Goal: Feedback & Contribution: Leave review/rating

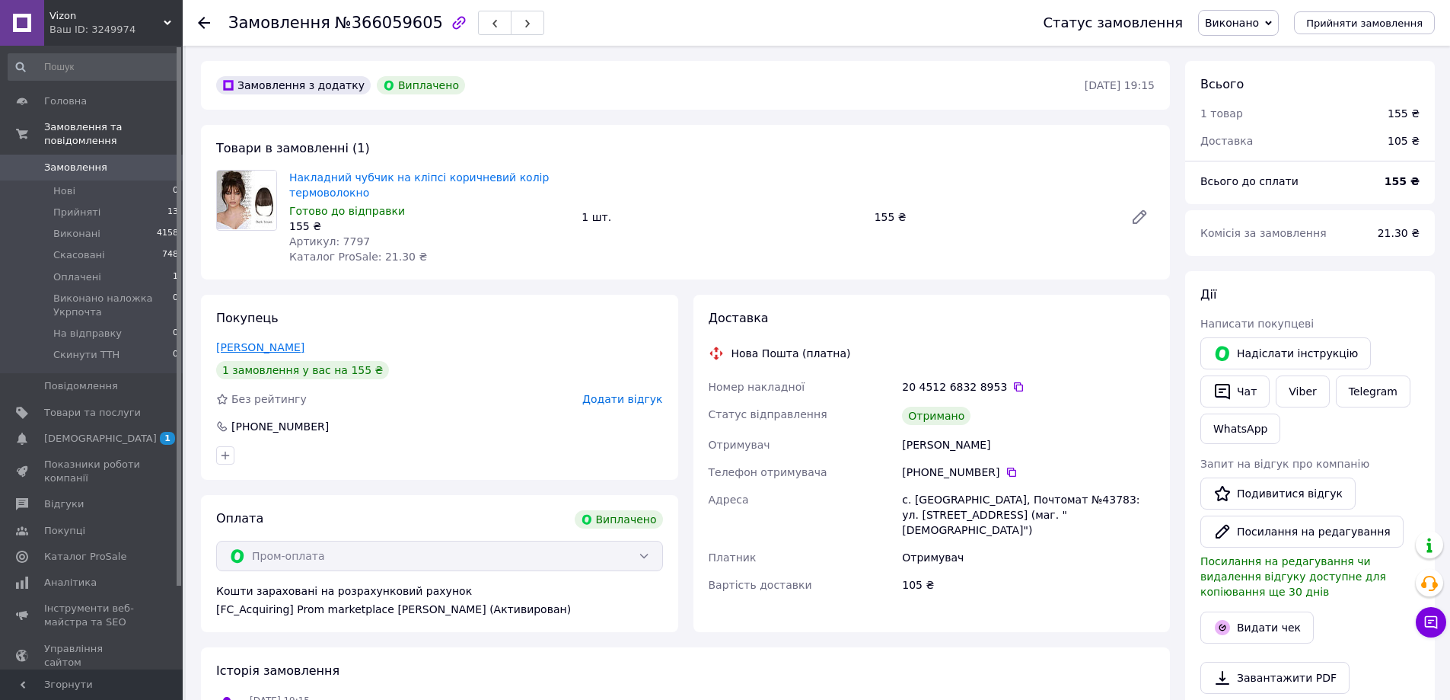
click at [274, 341] on link "Постнікова Валерія" at bounding box center [260, 347] width 88 height 12
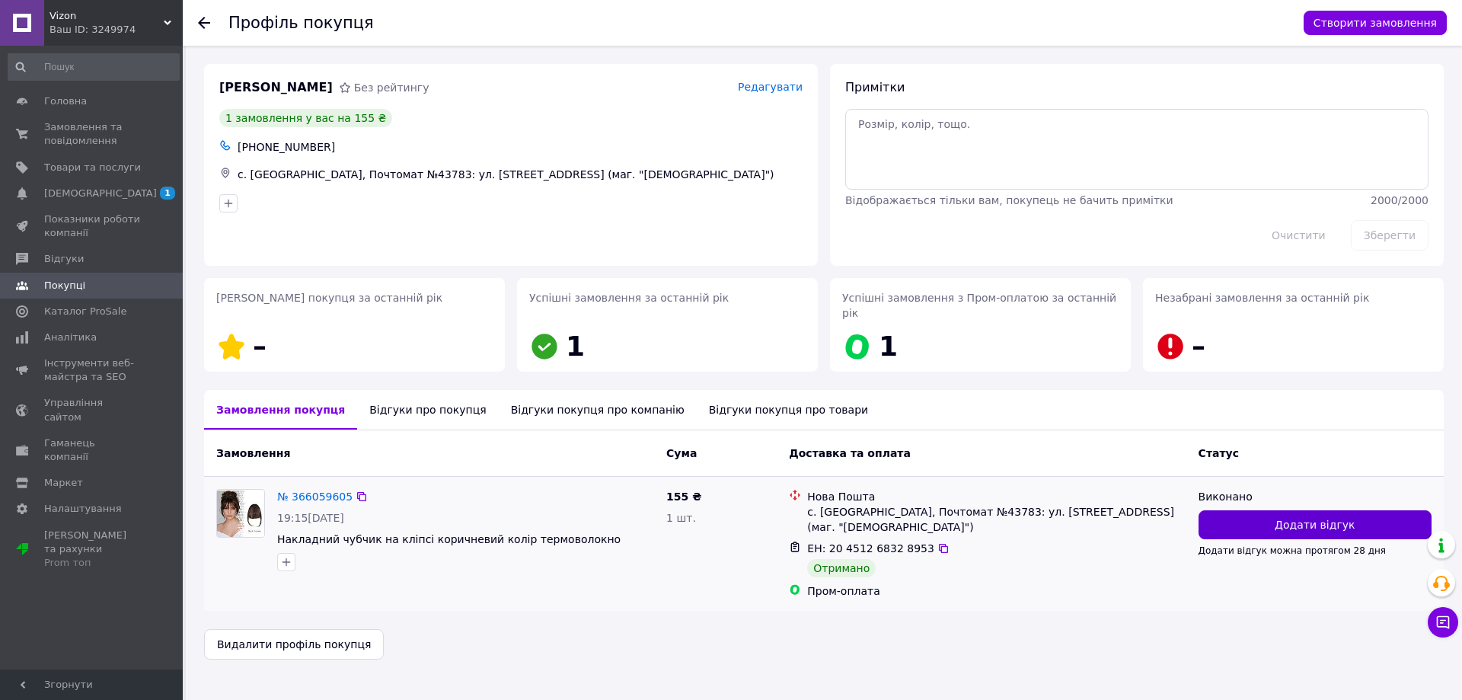
click at [1336, 517] on span "Додати відгук" at bounding box center [1314, 524] width 80 height 15
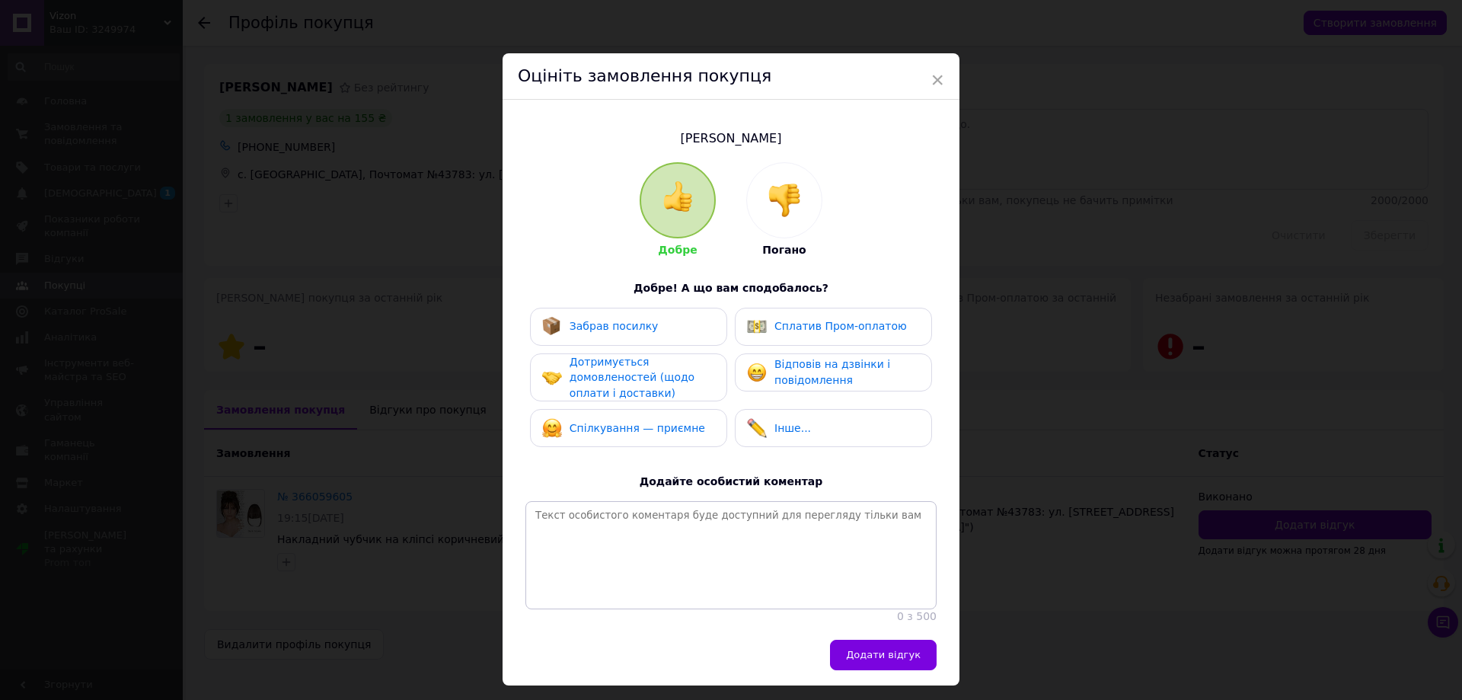
click at [844, 333] on div "Сплатив Пром-оплатою" at bounding box center [840, 326] width 132 height 16
drag, startPoint x: 831, startPoint y: 362, endPoint x: 718, endPoint y: 333, distance: 116.3
click at [824, 361] on span "Відповів на дзвінки і повідомлення" at bounding box center [832, 372] width 116 height 28
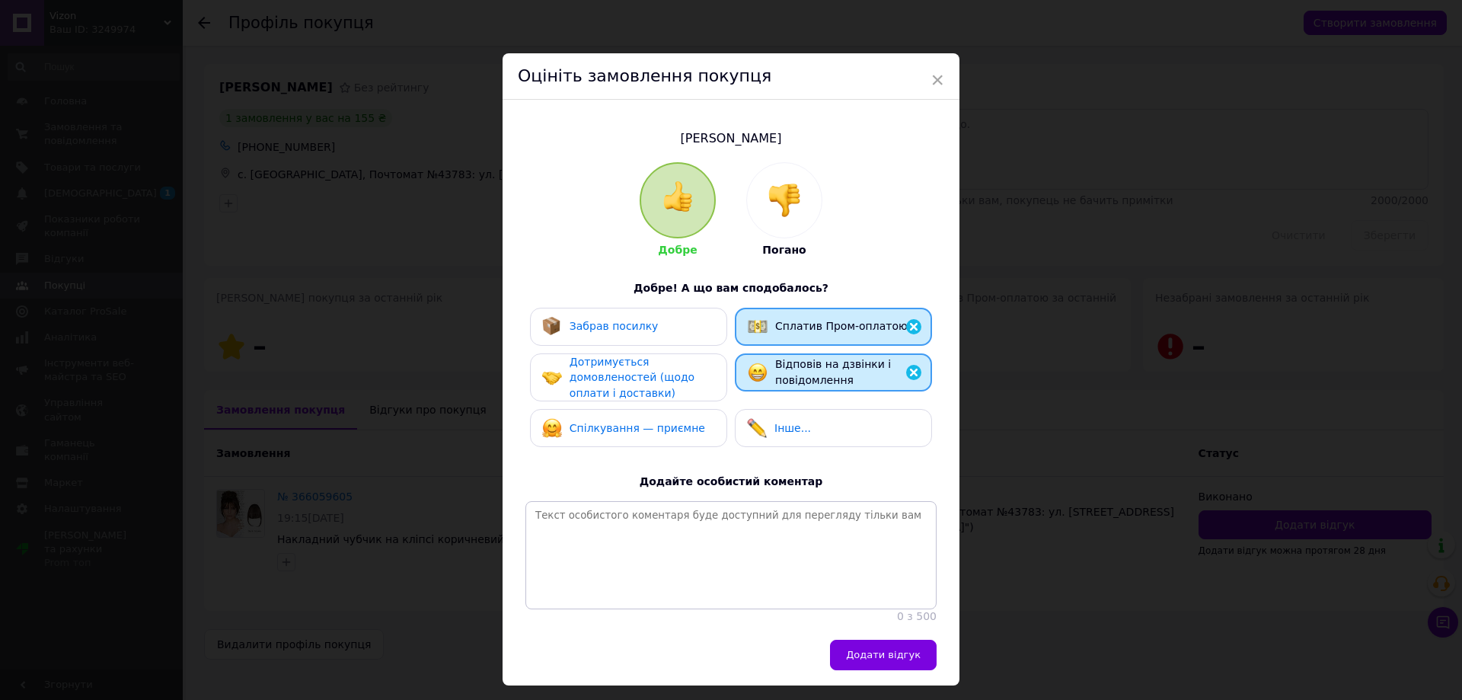
click at [633, 311] on div "Забрав посилку" at bounding box center [628, 327] width 197 height 38
click at [624, 366] on span "Дотримується домовленостей (щодо оплати і доставки)" at bounding box center [631, 377] width 125 height 43
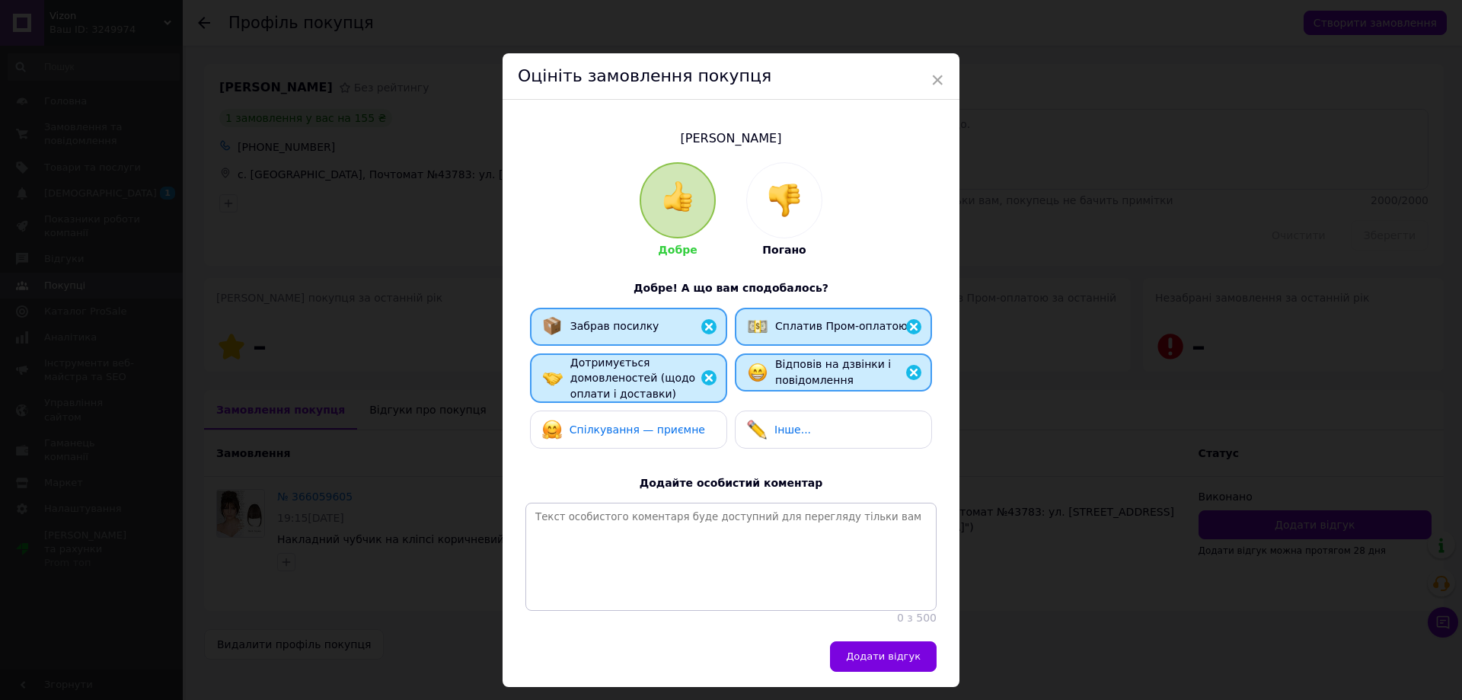
click at [609, 411] on div "Спілкування — приємне" at bounding box center [628, 429] width 197 height 38
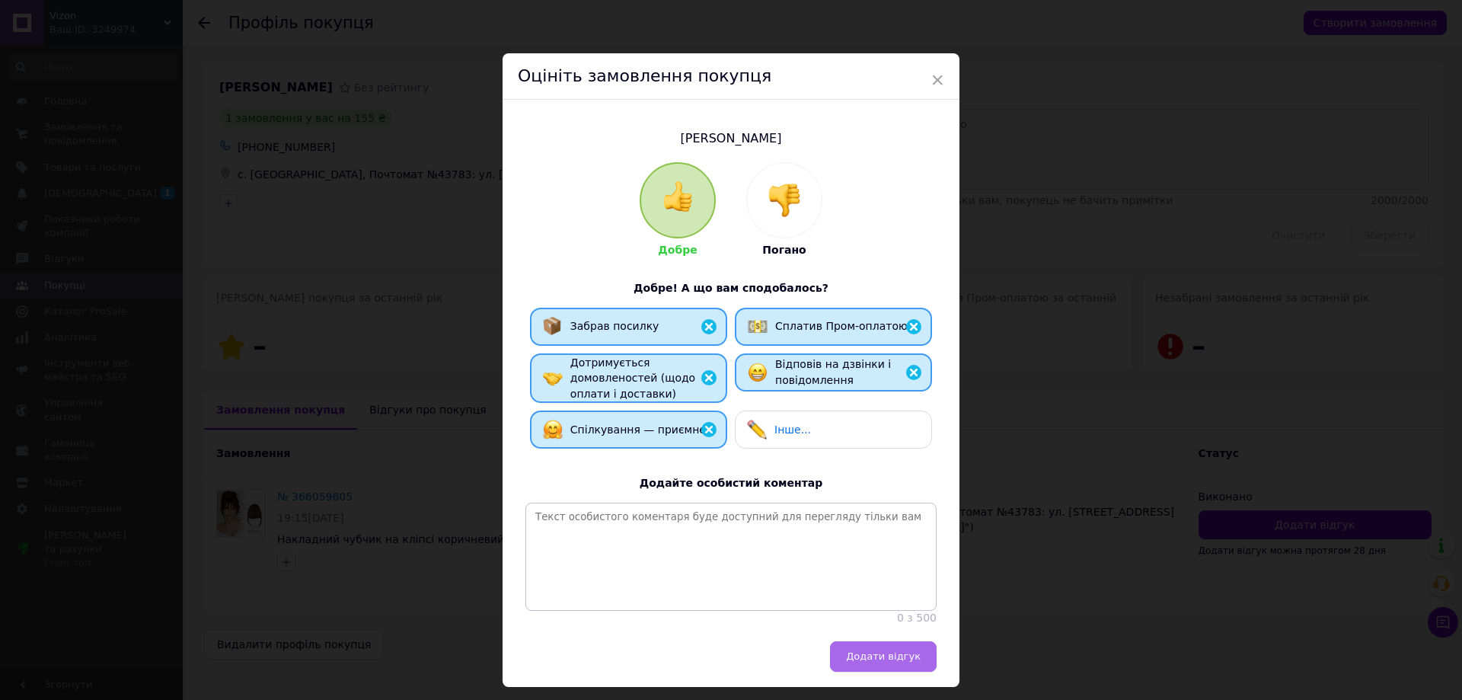
click at [898, 659] on span "Додати відгук" at bounding box center [883, 655] width 75 height 11
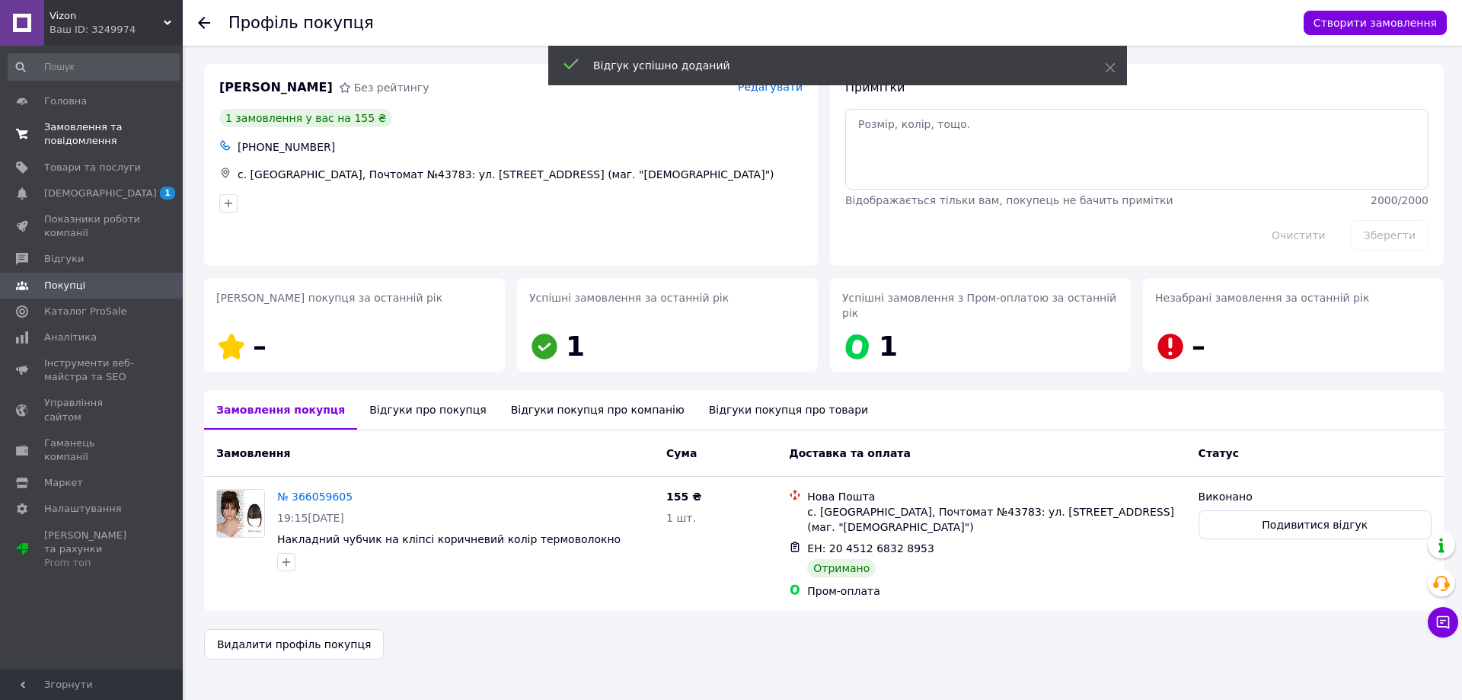
click at [123, 136] on span "Замовлення та повідомлення" at bounding box center [92, 133] width 97 height 27
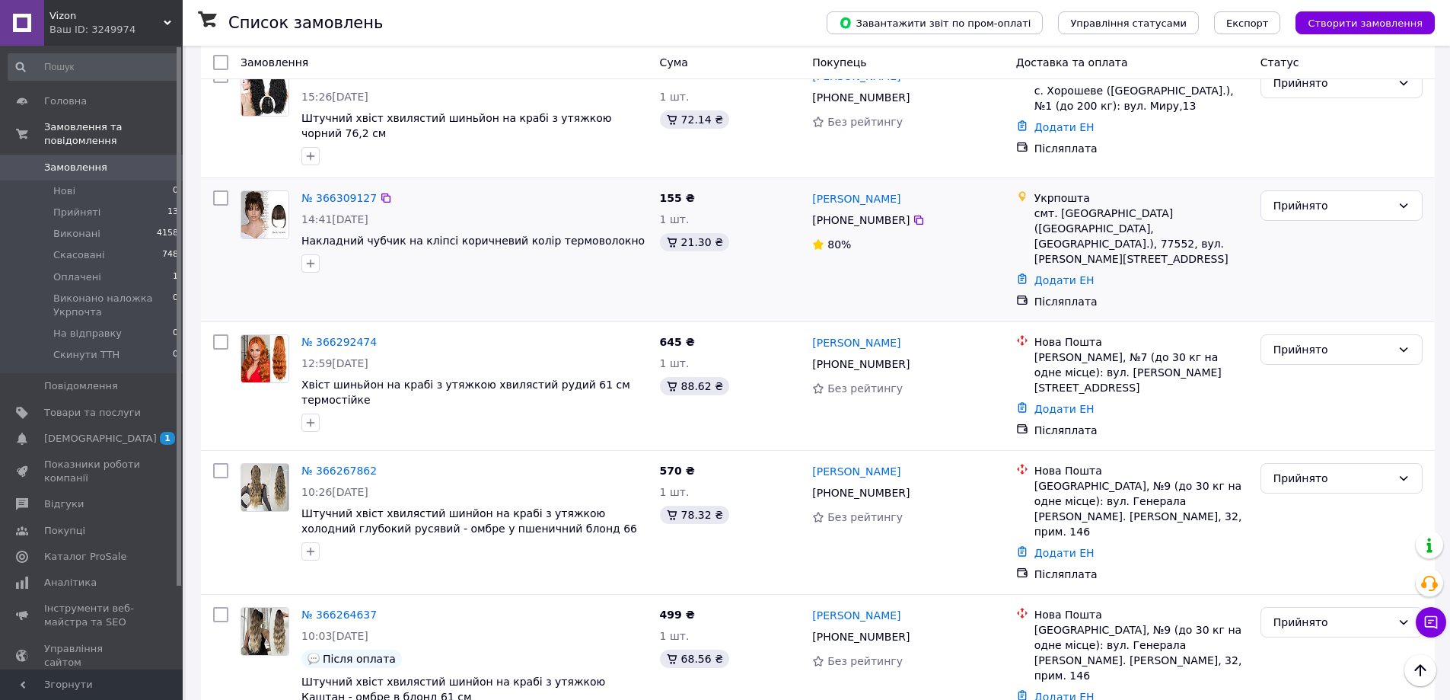
scroll to position [305, 0]
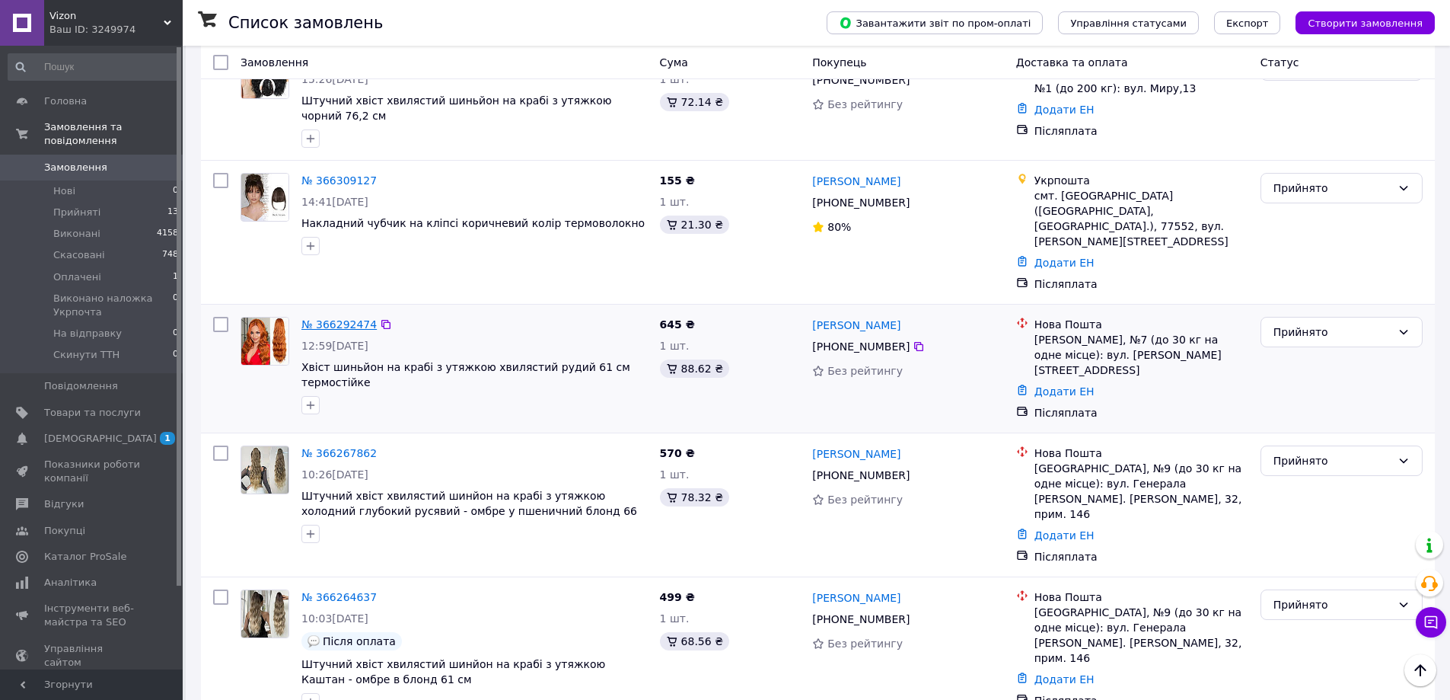
click at [327, 318] on link "№ 366292474" at bounding box center [338, 324] width 75 height 12
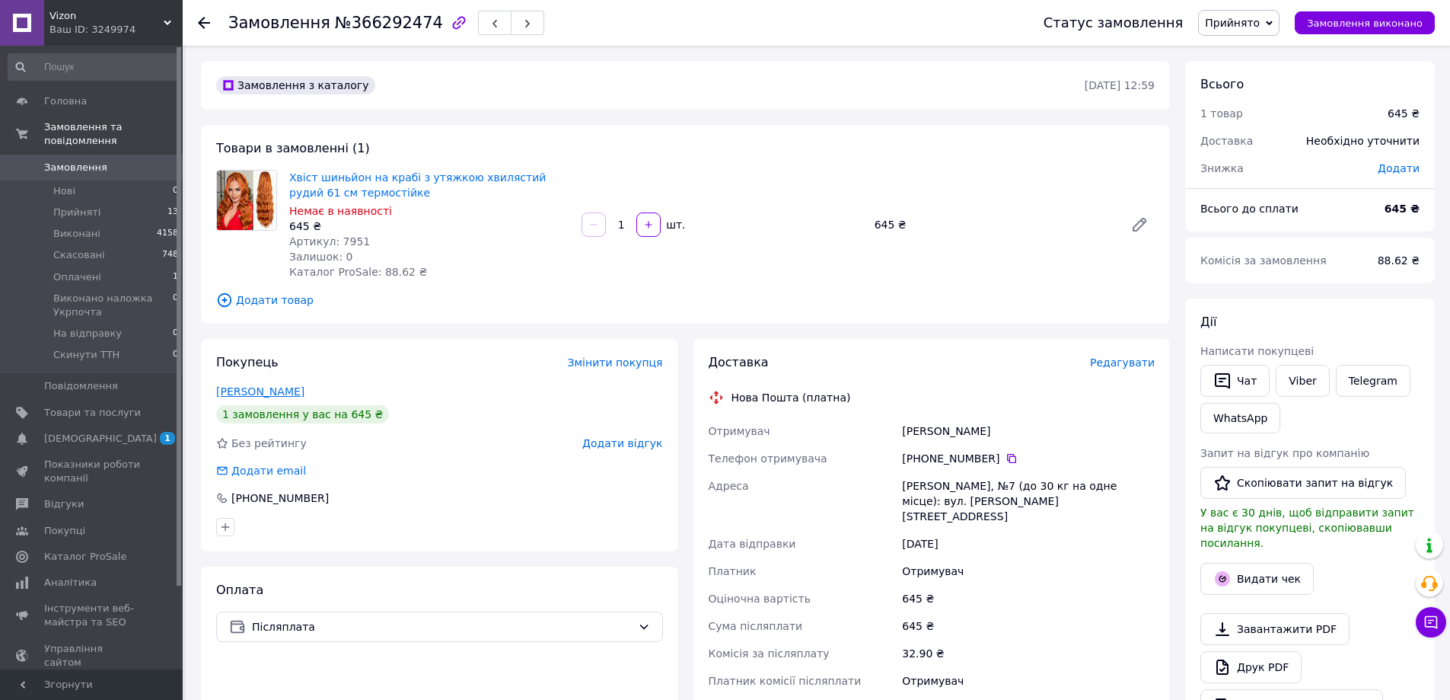
click at [272, 394] on link "Рижик Анна" at bounding box center [260, 391] width 88 height 12
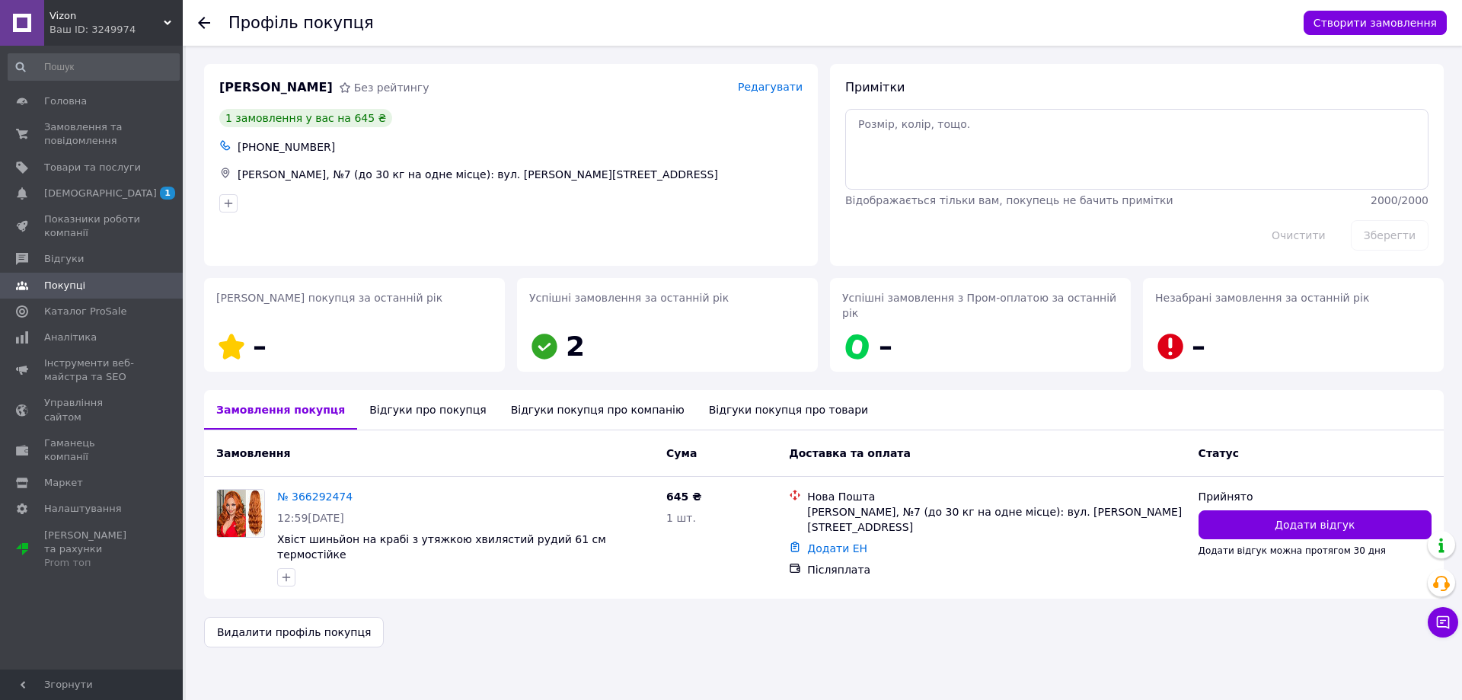
click at [419, 398] on div "Відгуки про покупця" at bounding box center [427, 410] width 141 height 40
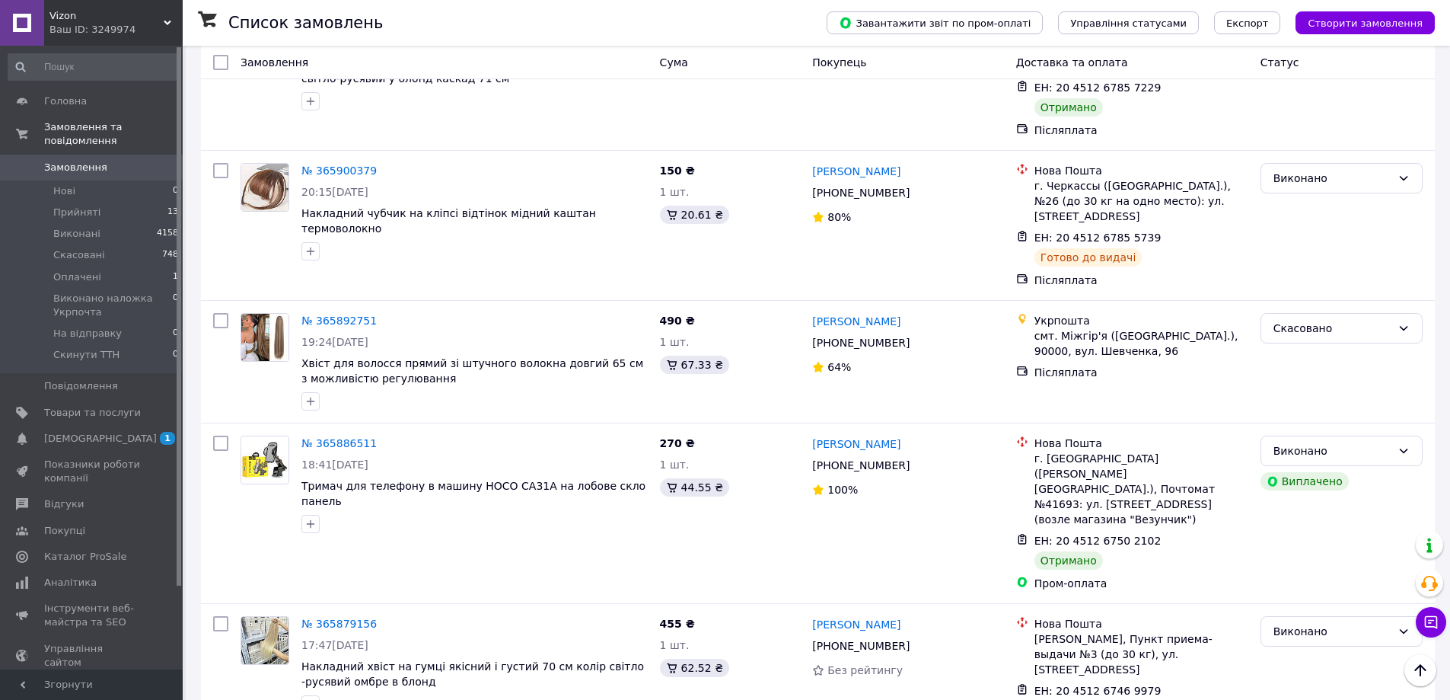
scroll to position [4187, 0]
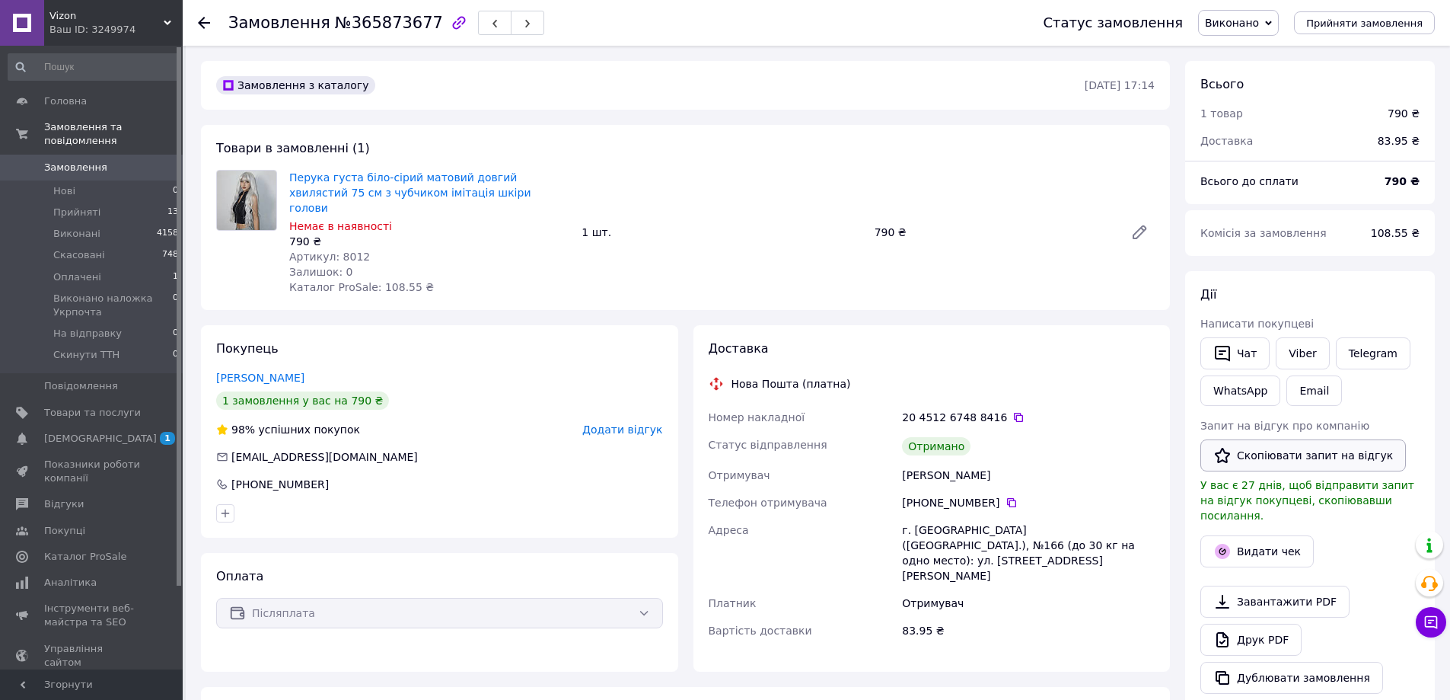
drag, startPoint x: 1261, startPoint y: 454, endPoint x: 1292, endPoint y: 424, distance: 43.6
click at [1261, 454] on button "Скопіювати запит на відгук" at bounding box center [1304, 455] width 206 height 32
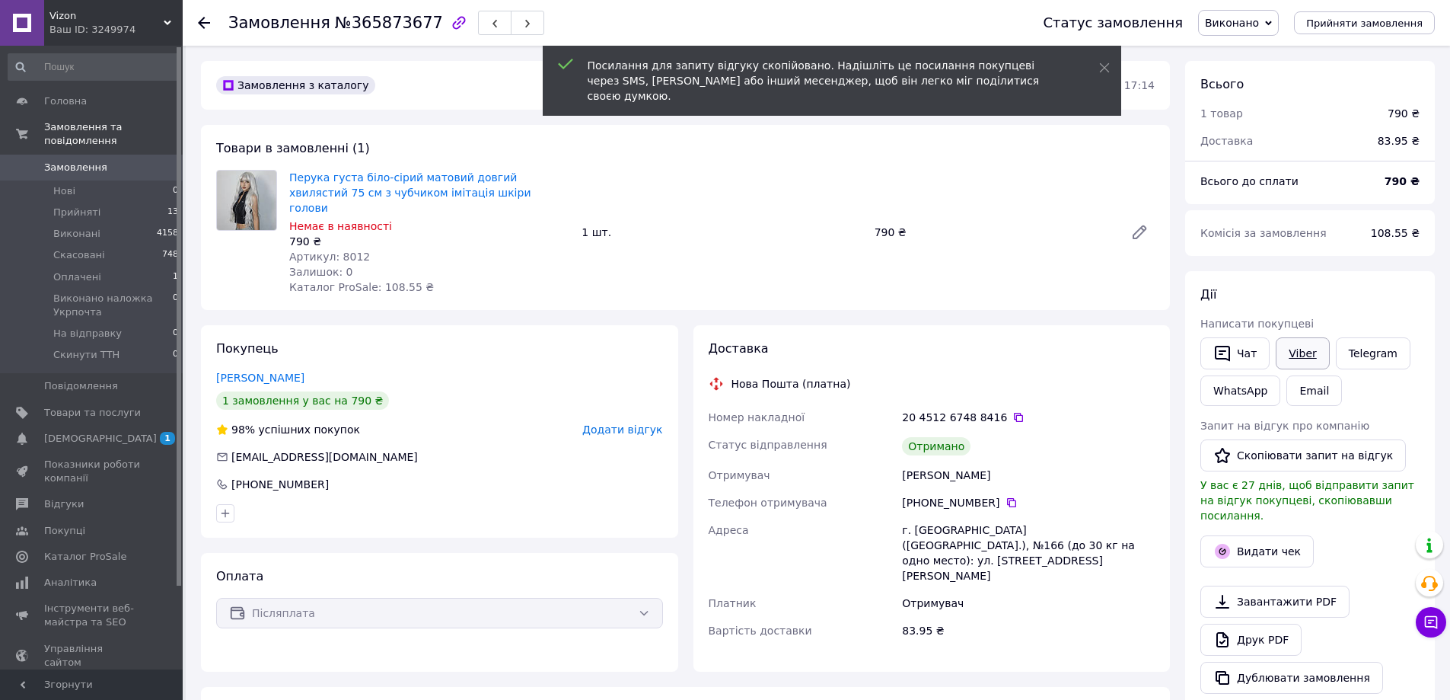
click at [1293, 343] on link "Viber" at bounding box center [1302, 353] width 53 height 32
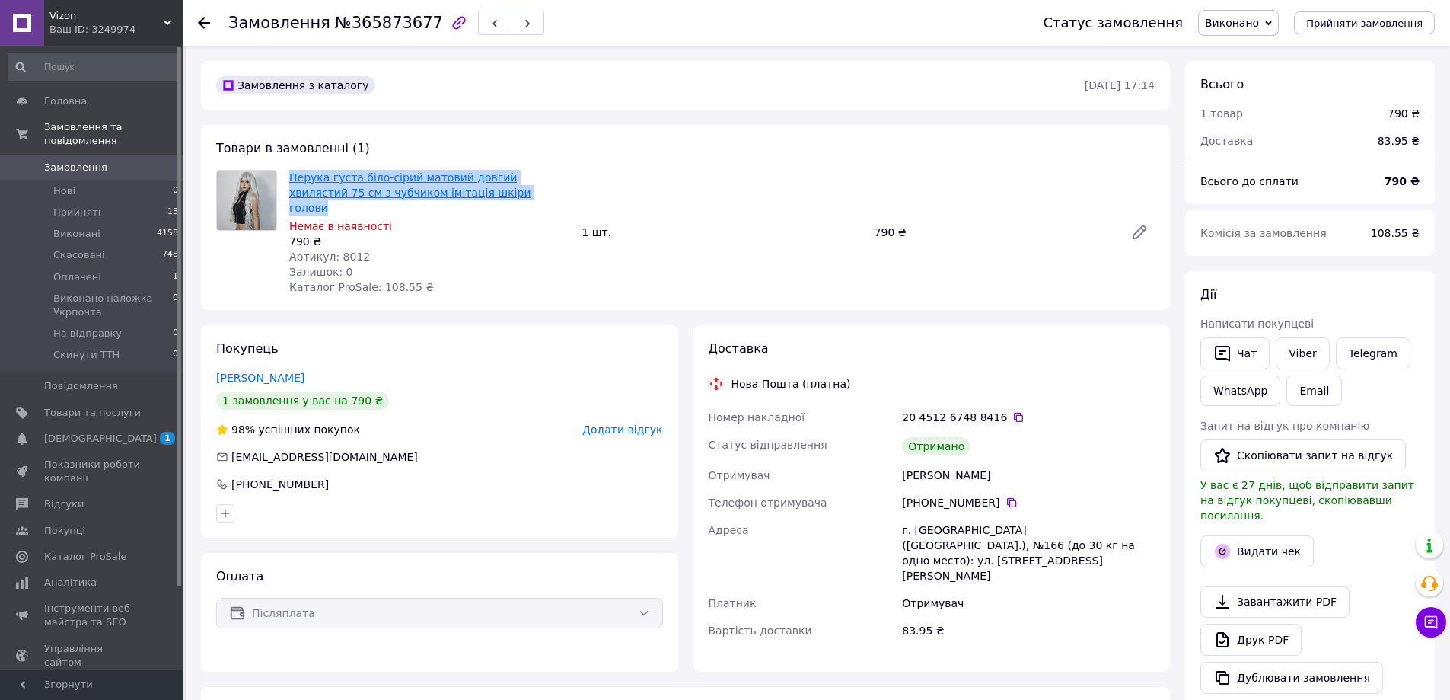
drag, startPoint x: 290, startPoint y: 164, endPoint x: 397, endPoint y: 180, distance: 108.5
click at [480, 191] on div "Товари в замовленні (1) Перука густа біло-сірий матовий довгий хвилястий 75 см …" at bounding box center [685, 217] width 969 height 185
copy link "Перука густа біло-сірий матовий довгий хвилястий 75 см з чубчиком імітація шкір…"
click at [257, 372] on link "Пиньковська Валентина" at bounding box center [260, 378] width 88 height 12
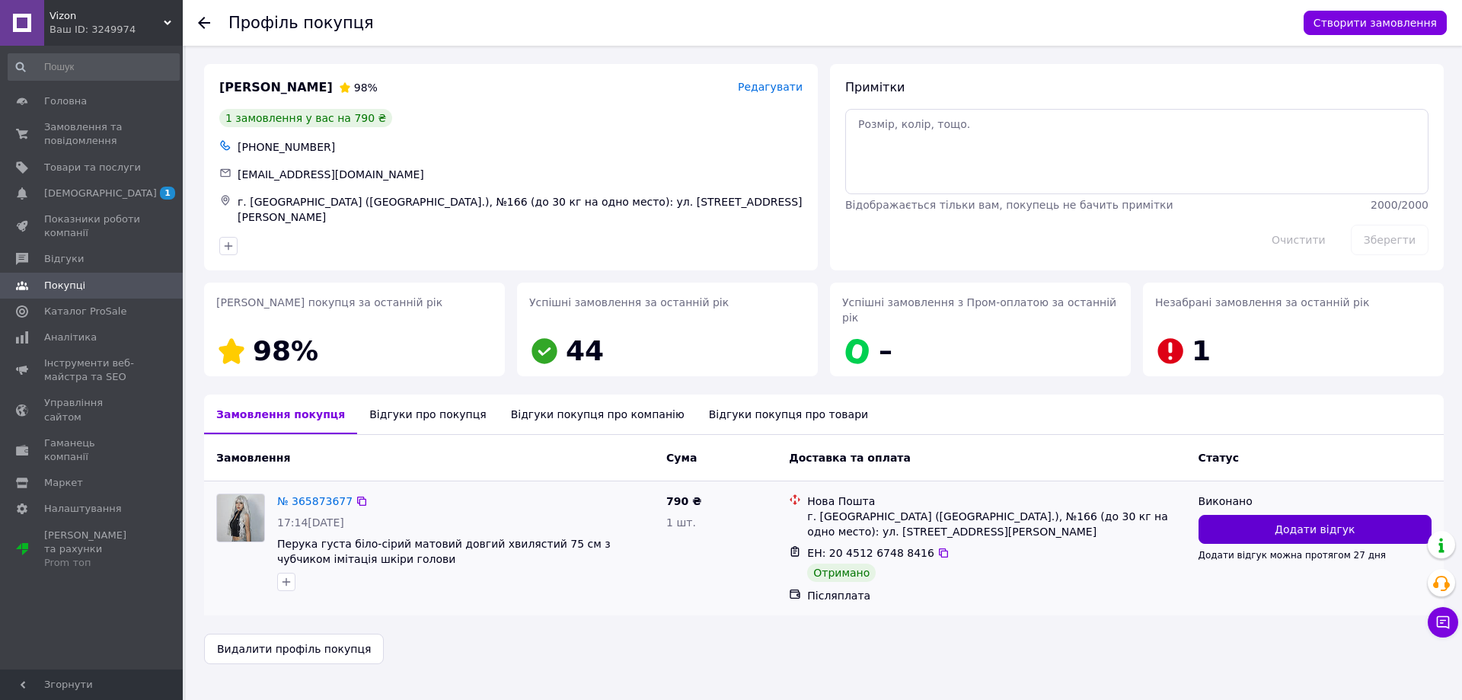
click at [1343, 515] on button "Додати відгук" at bounding box center [1314, 529] width 233 height 29
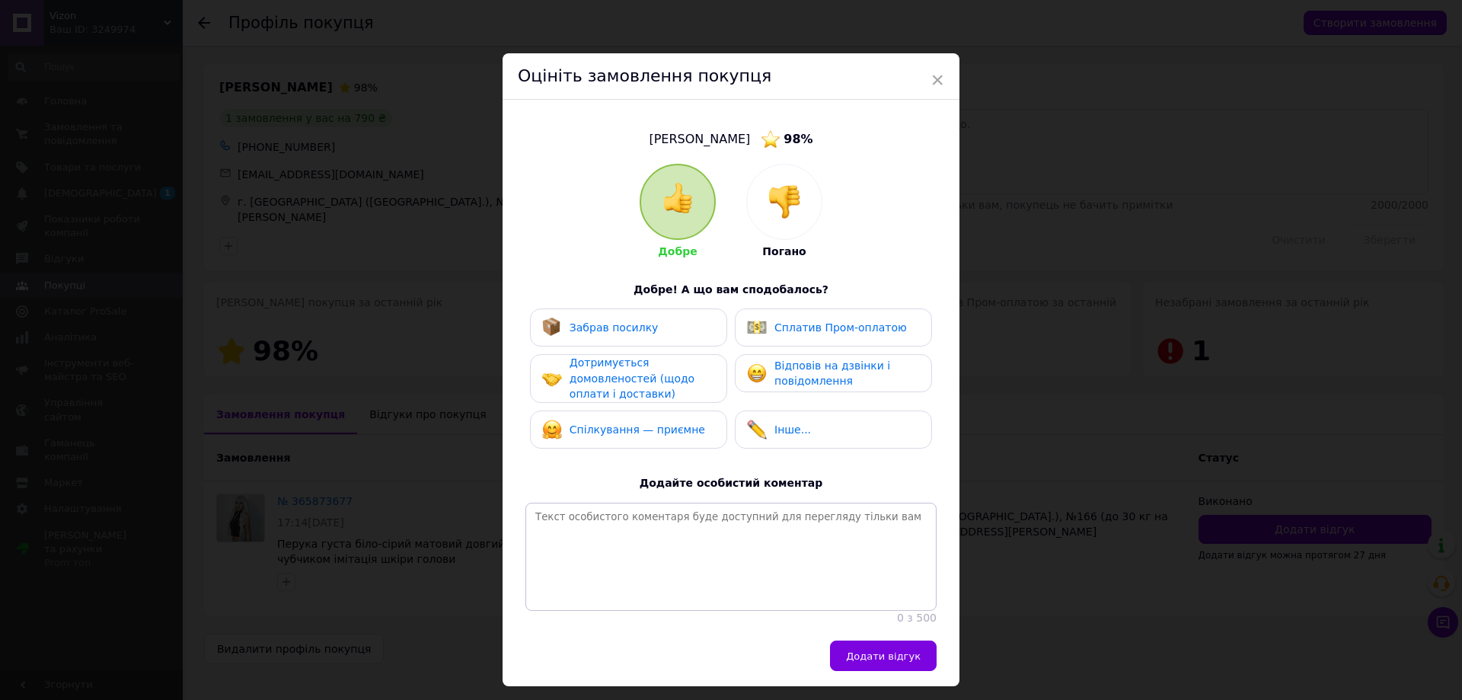
click at [649, 330] on div "Забрав посилку" at bounding box center [628, 327] width 173 height 20
click at [799, 372] on span "Відповів на дзвінки і повідомлення" at bounding box center [832, 373] width 116 height 28
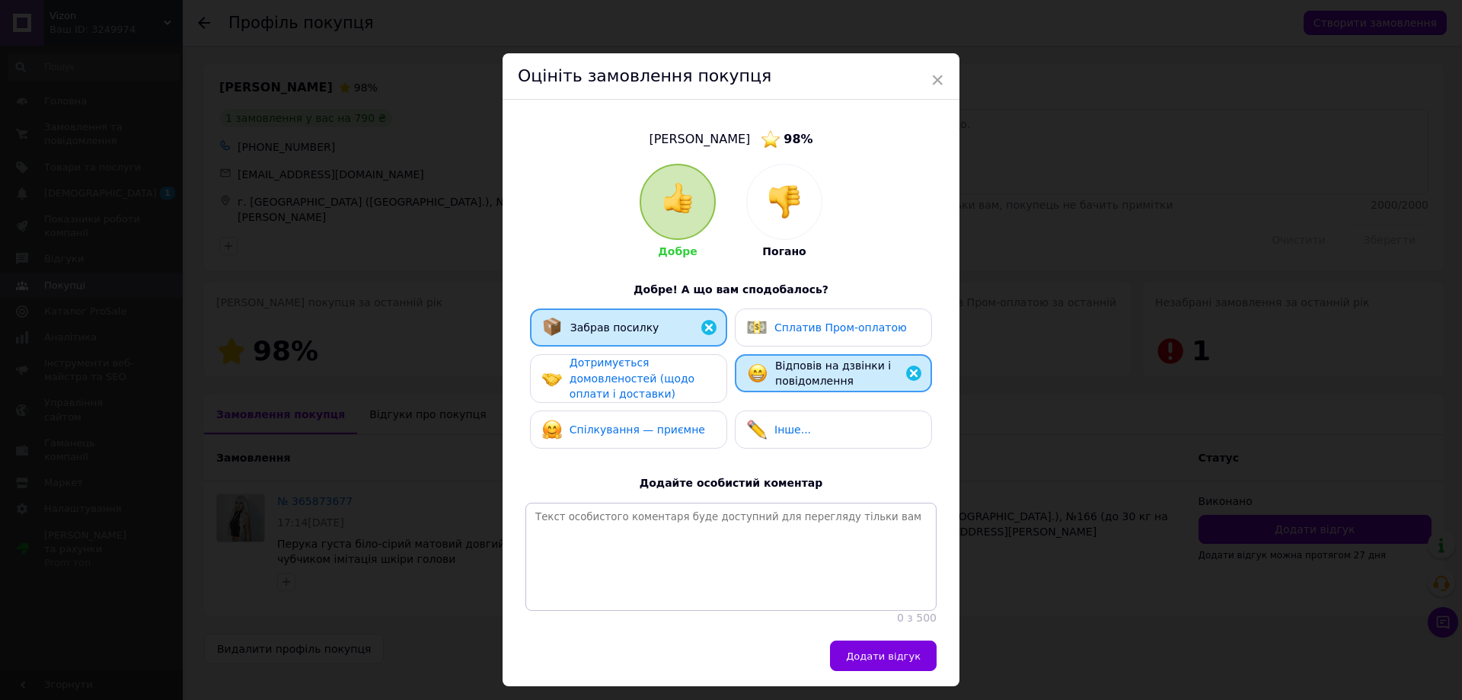
click at [620, 373] on span "Дотримується домовленостей (щодо оплати і доставки)" at bounding box center [631, 377] width 125 height 43
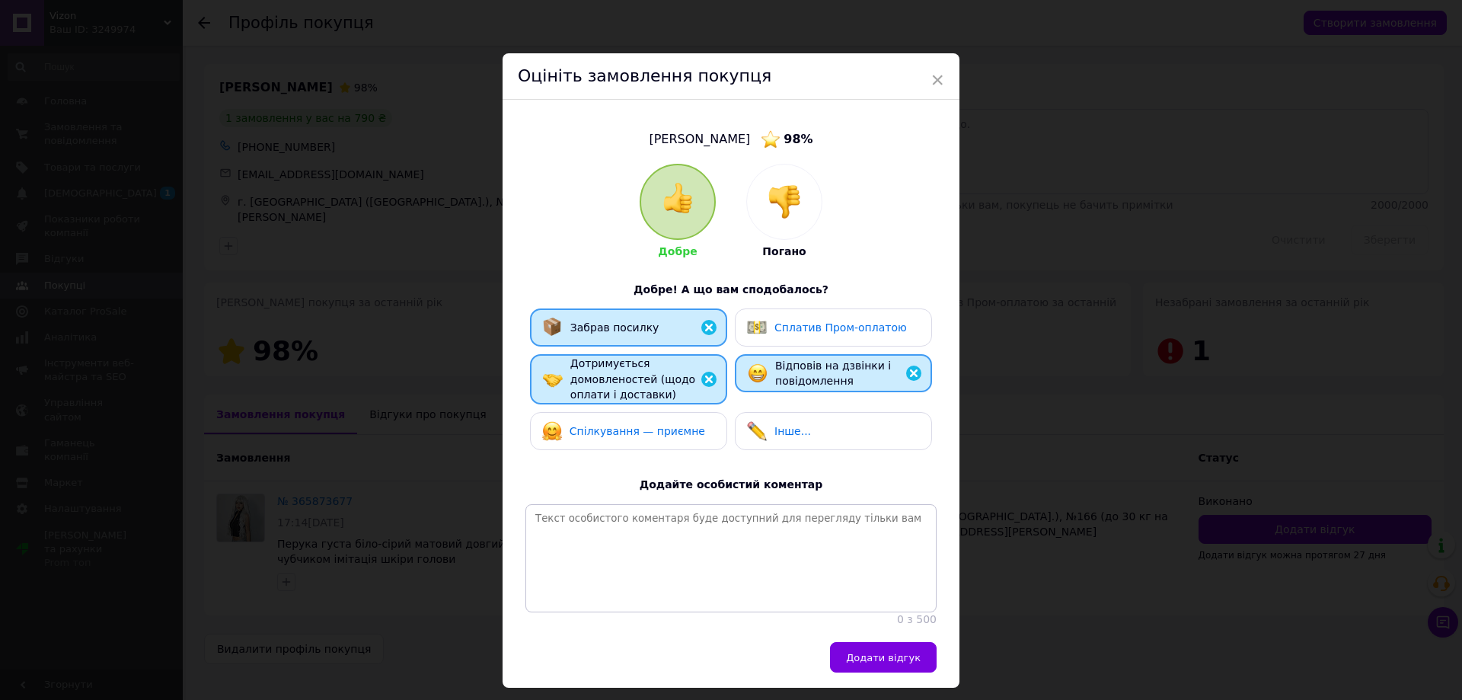
click at [650, 402] on div "Дотримується домовленостей (щодо оплати і доставки)" at bounding box center [628, 379] width 197 height 50
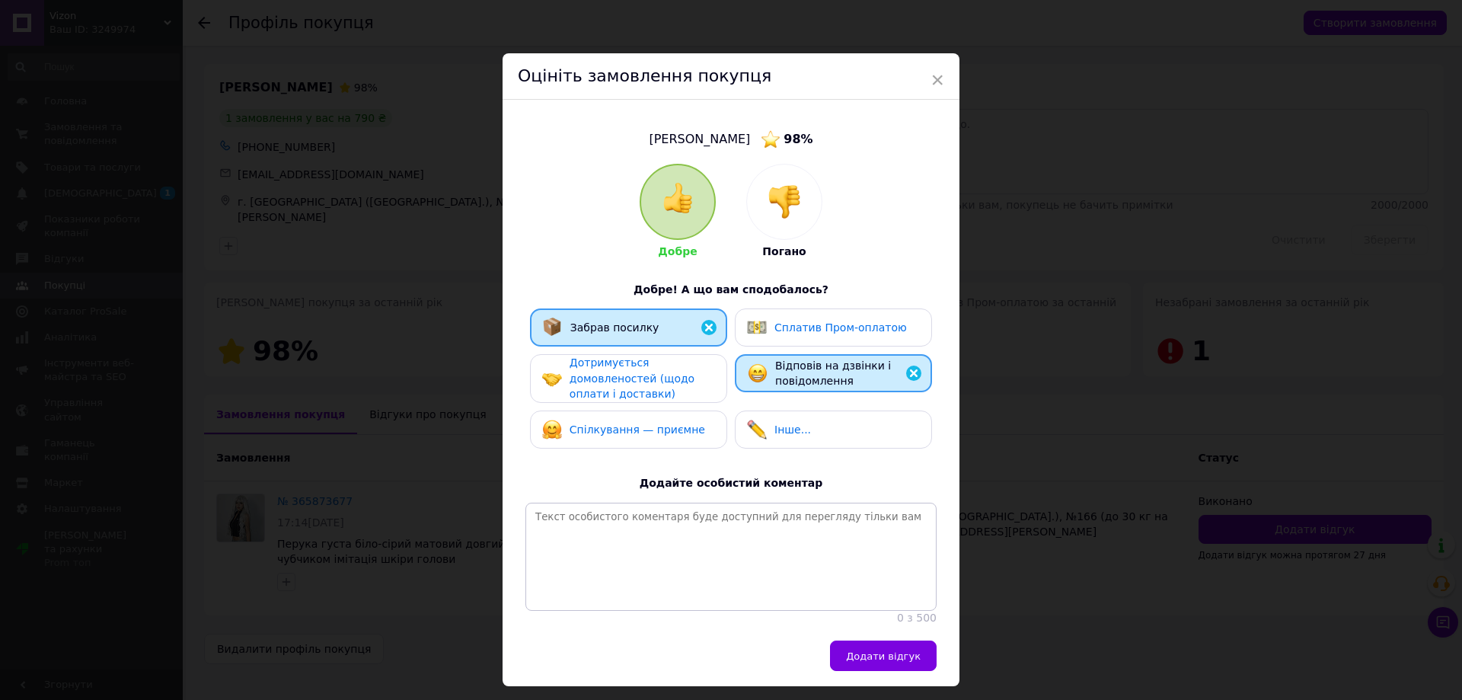
click at [644, 440] on div "Спілкування — приємне" at bounding box center [628, 429] width 197 height 38
drag, startPoint x: 633, startPoint y: 386, endPoint x: 748, endPoint y: 574, distance: 220.4
click at [634, 388] on span "Дотримується домовленостей (щодо оплати і доставки)" at bounding box center [631, 377] width 125 height 43
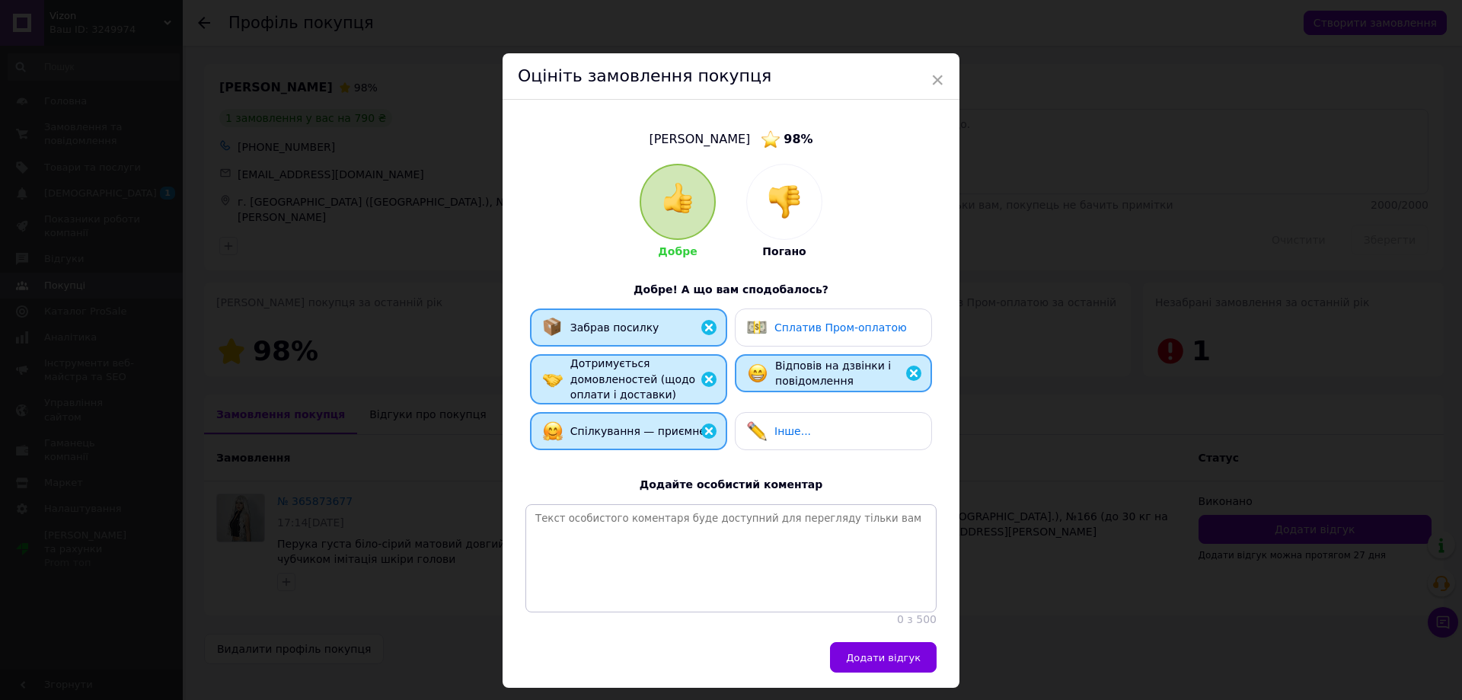
drag, startPoint x: 911, startPoint y: 665, endPoint x: 894, endPoint y: 658, distance: 18.1
click at [909, 663] on span "Додати відгук" at bounding box center [883, 657] width 75 height 11
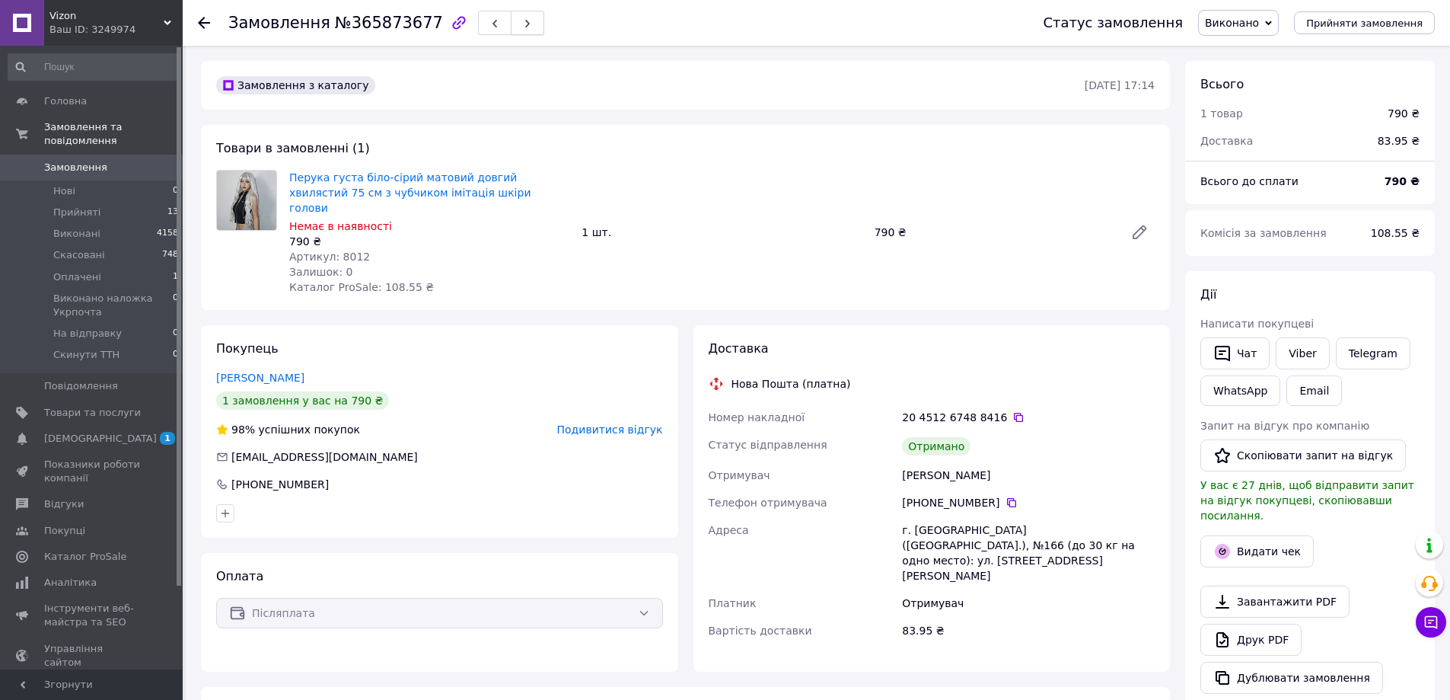
click at [523, 23] on icon "button" at bounding box center [527, 23] width 9 height 9
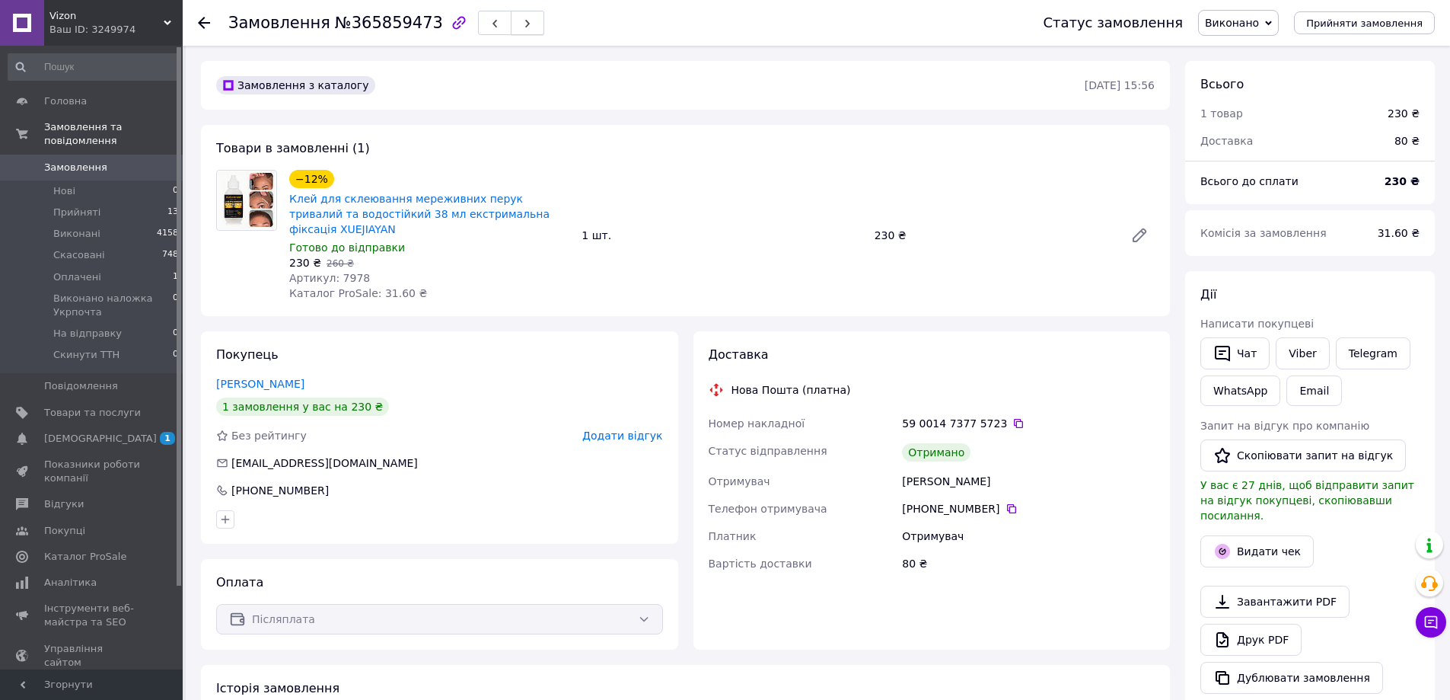
click at [514, 24] on button "button" at bounding box center [527, 23] width 33 height 24
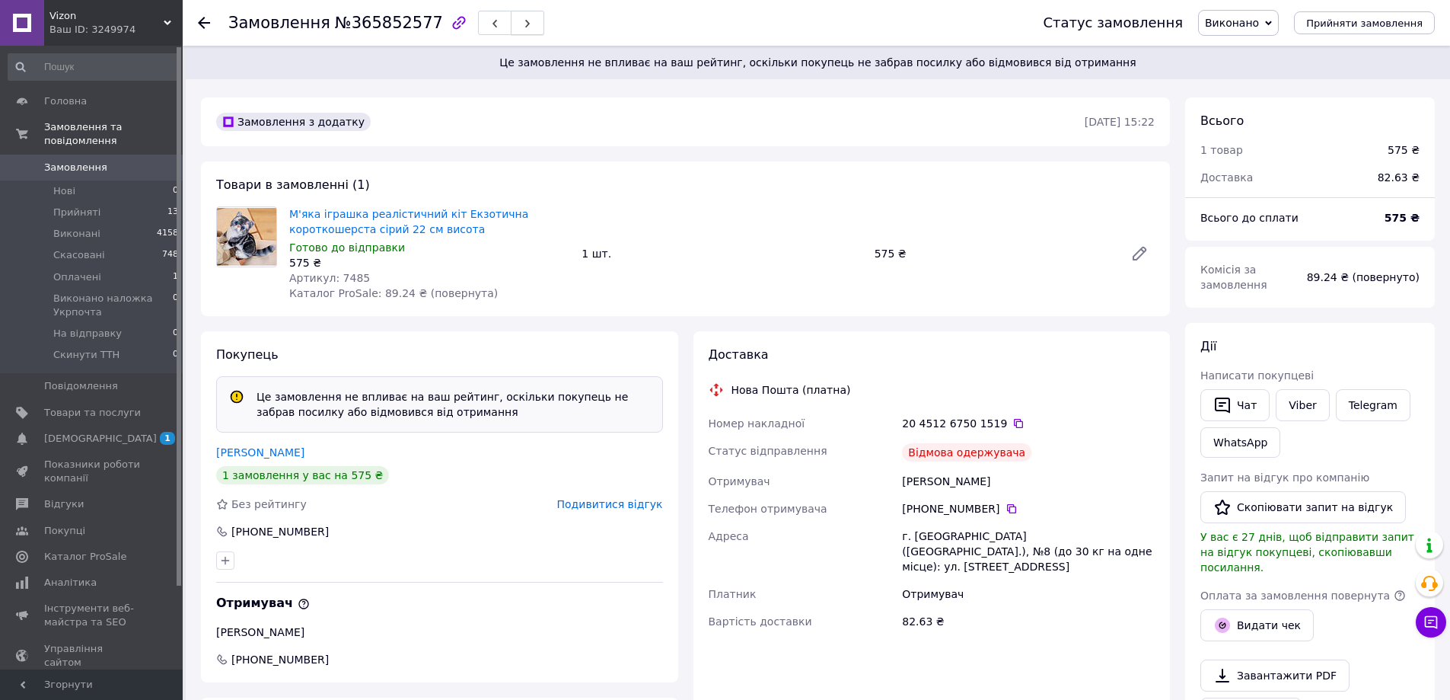
click at [517, 28] on button "button" at bounding box center [527, 23] width 33 height 24
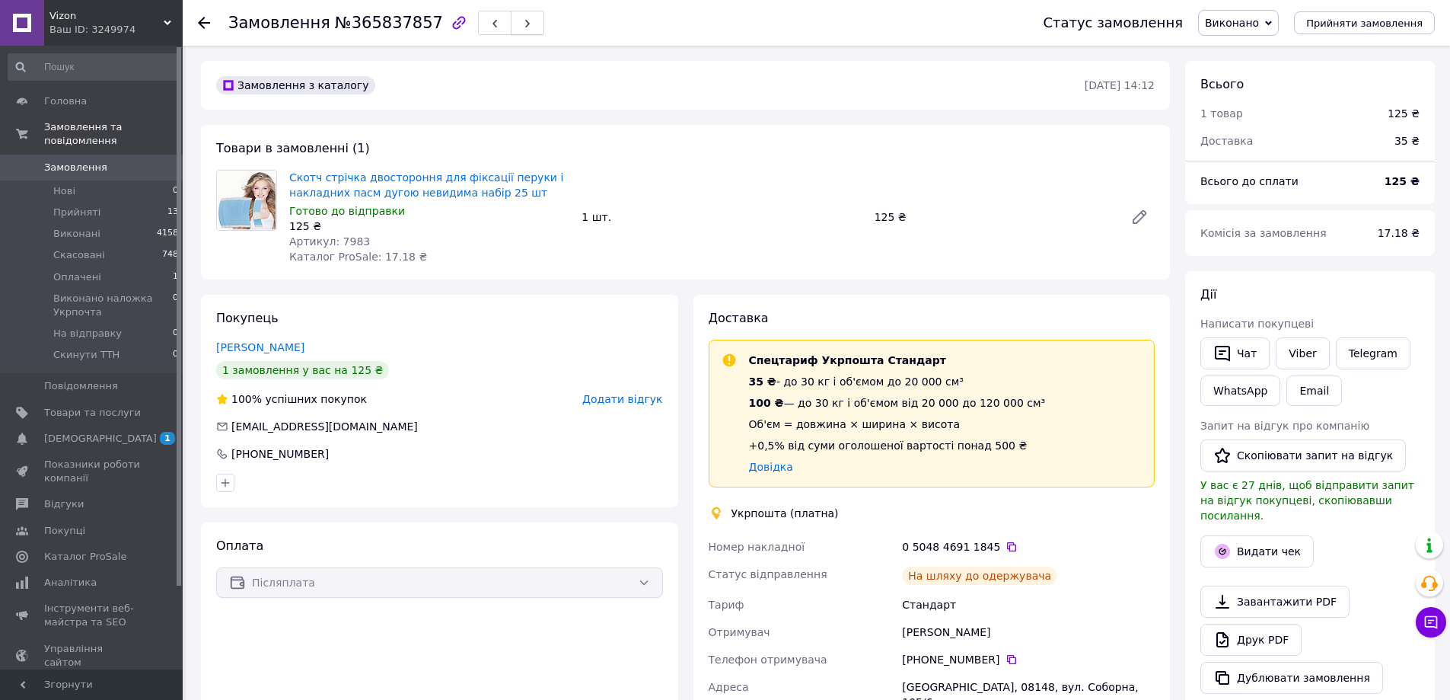
click at [523, 25] on icon "button" at bounding box center [527, 23] width 9 height 9
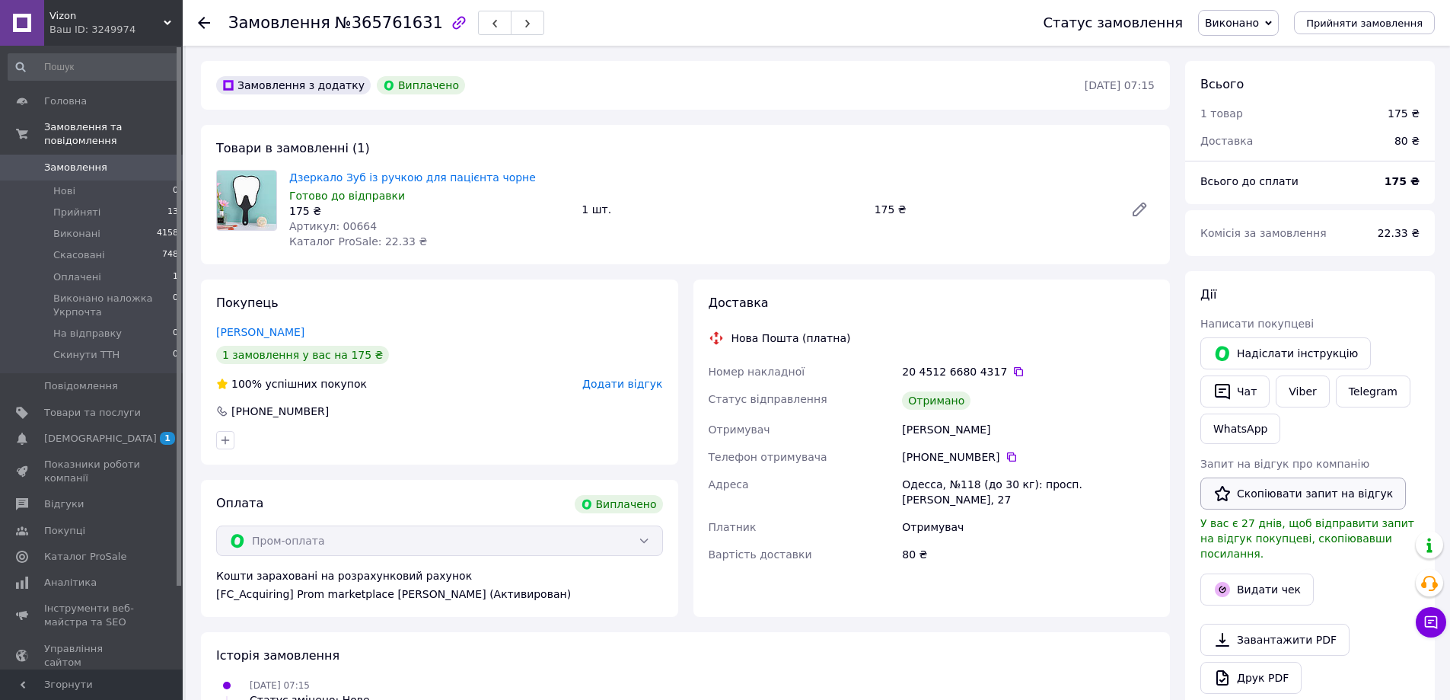
click at [1319, 496] on button "Скопіювати запит на відгук" at bounding box center [1304, 493] width 206 height 32
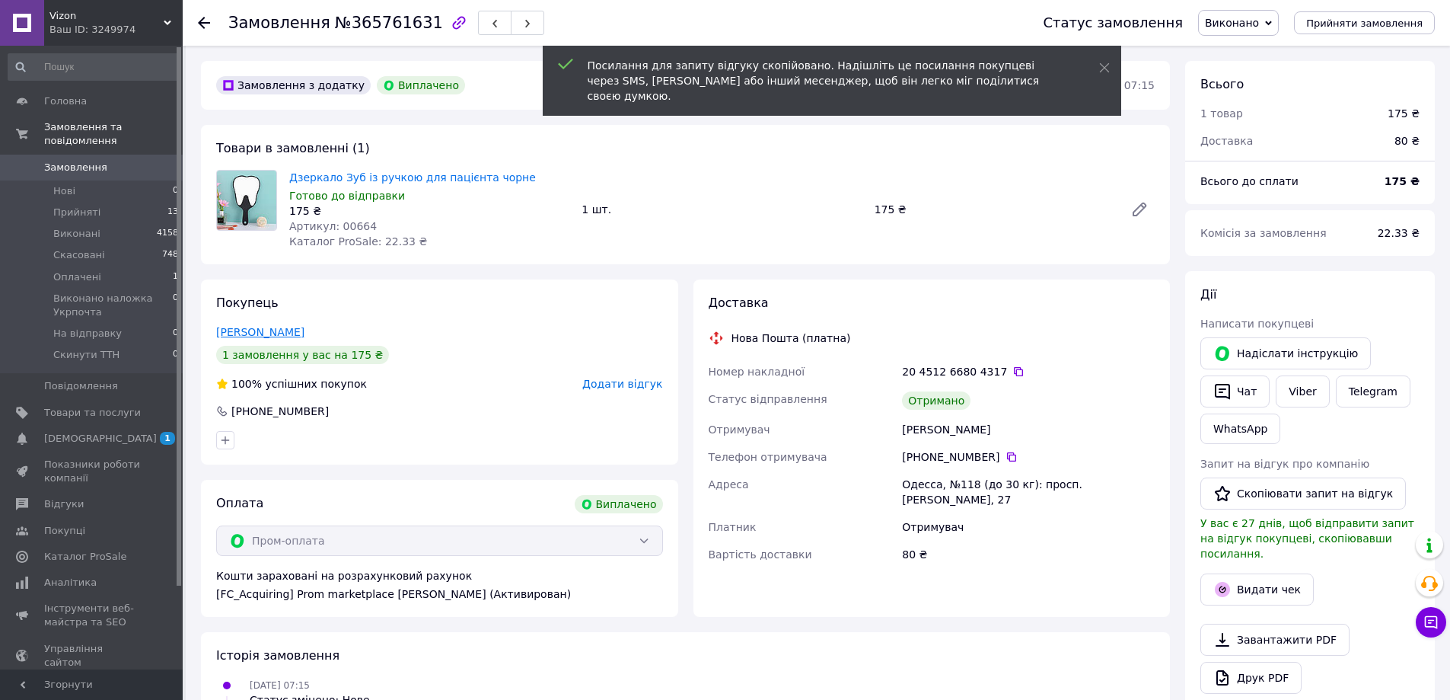
click at [260, 326] on link "Кушнір Євген" at bounding box center [260, 332] width 88 height 12
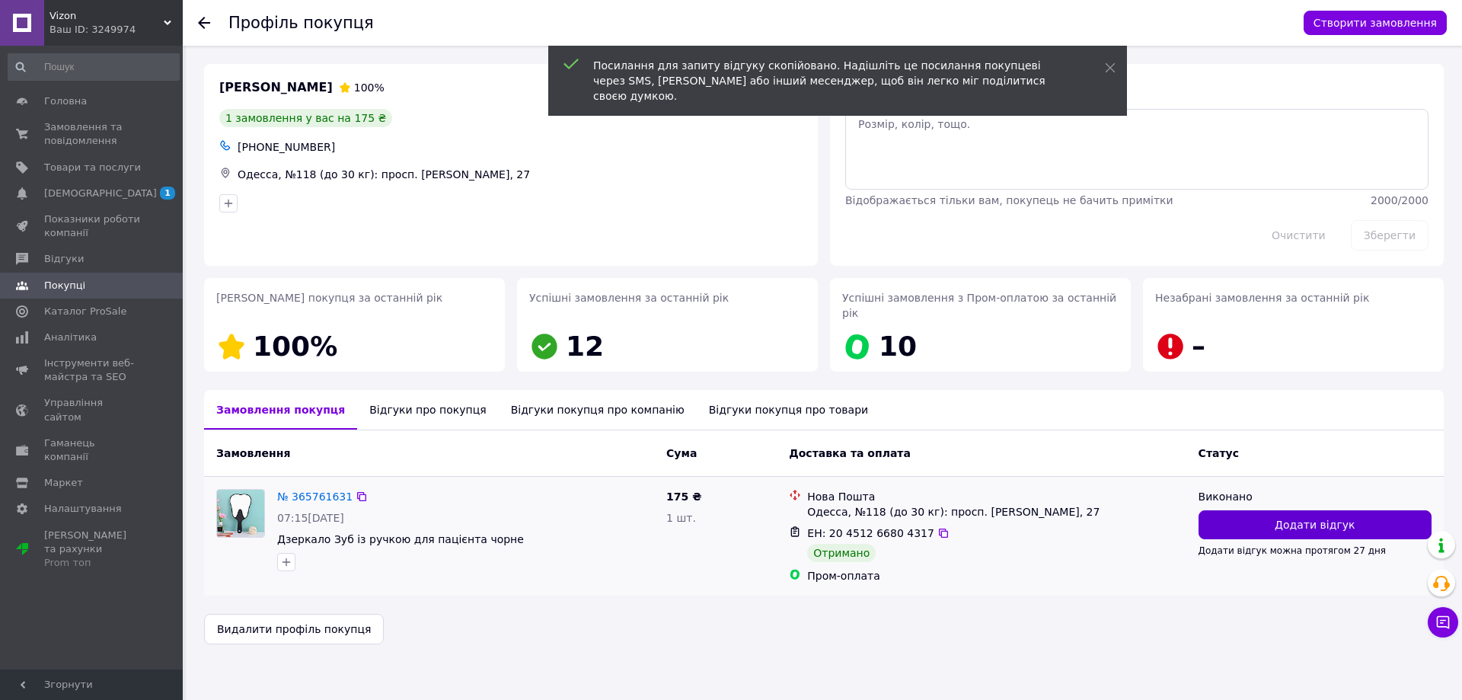
click at [1327, 510] on button "Додати відгук" at bounding box center [1314, 524] width 233 height 29
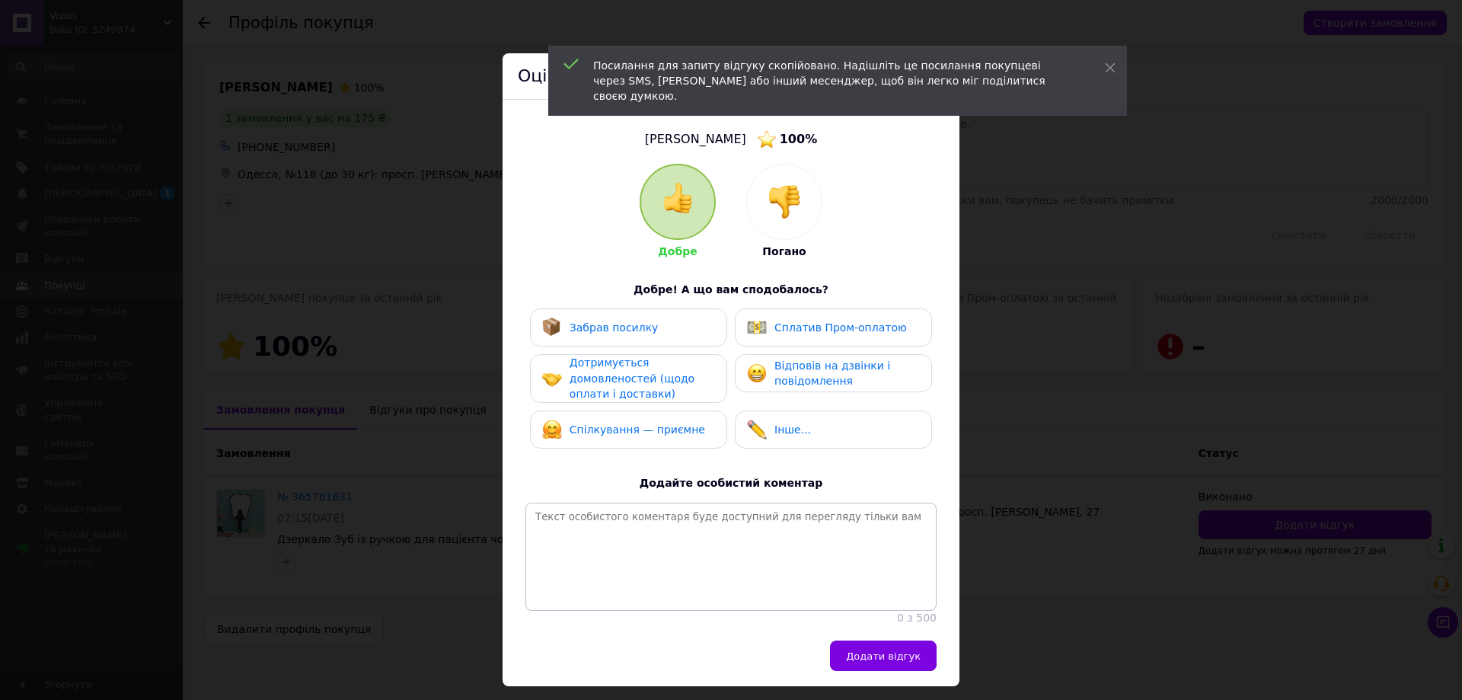
drag, startPoint x: 635, startPoint y: 317, endPoint x: 641, endPoint y: 327, distance: 11.0
click at [638, 324] on div "Забрав посилку" at bounding box center [600, 327] width 116 height 20
click at [757, 324] on img at bounding box center [757, 327] width 20 height 20
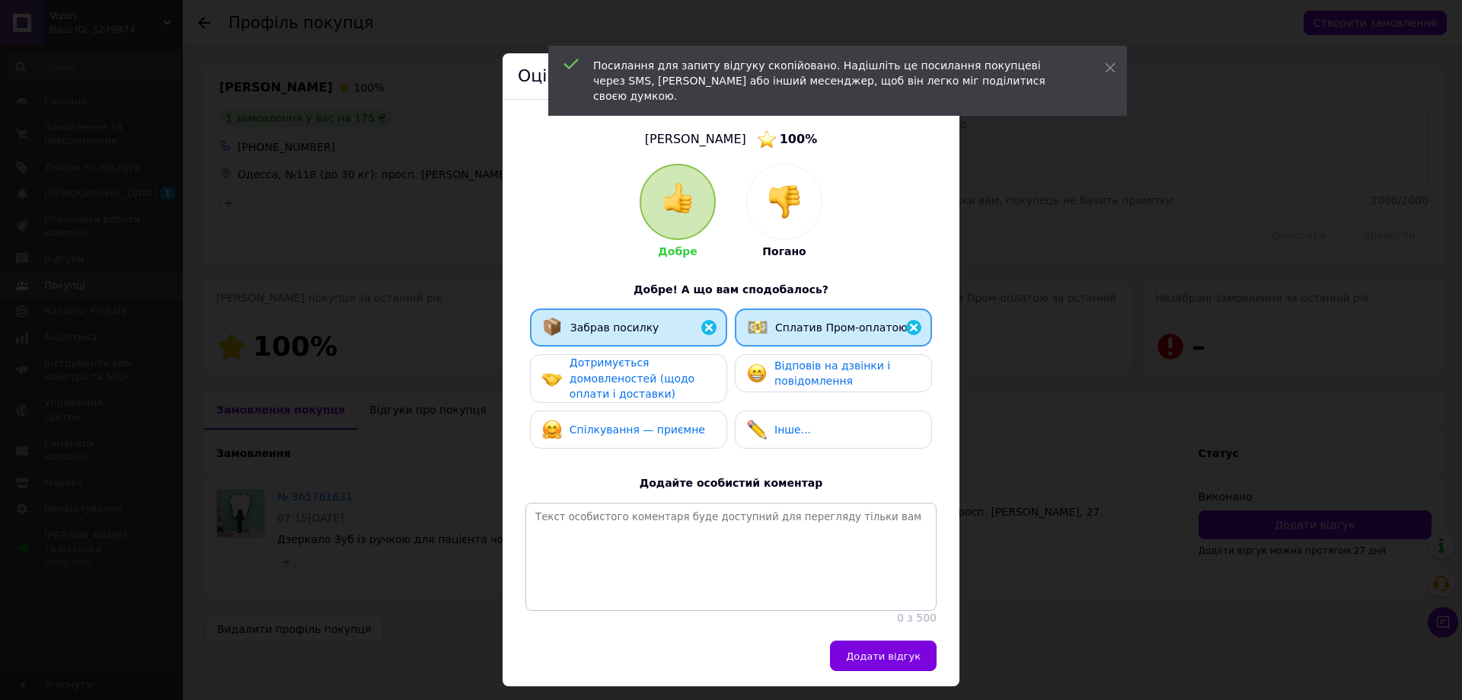
drag, startPoint x: 770, startPoint y: 358, endPoint x: 663, endPoint y: 378, distance: 108.5
click at [769, 360] on div "Відповів на дзвінки і повідомлення" at bounding box center [833, 373] width 172 height 31
drag, startPoint x: 661, startPoint y: 377, endPoint x: 663, endPoint y: 400, distance: 23.7
click at [663, 384] on div "Дотримується домовленостей (щодо оплати і доставки)" at bounding box center [641, 378] width 145 height 47
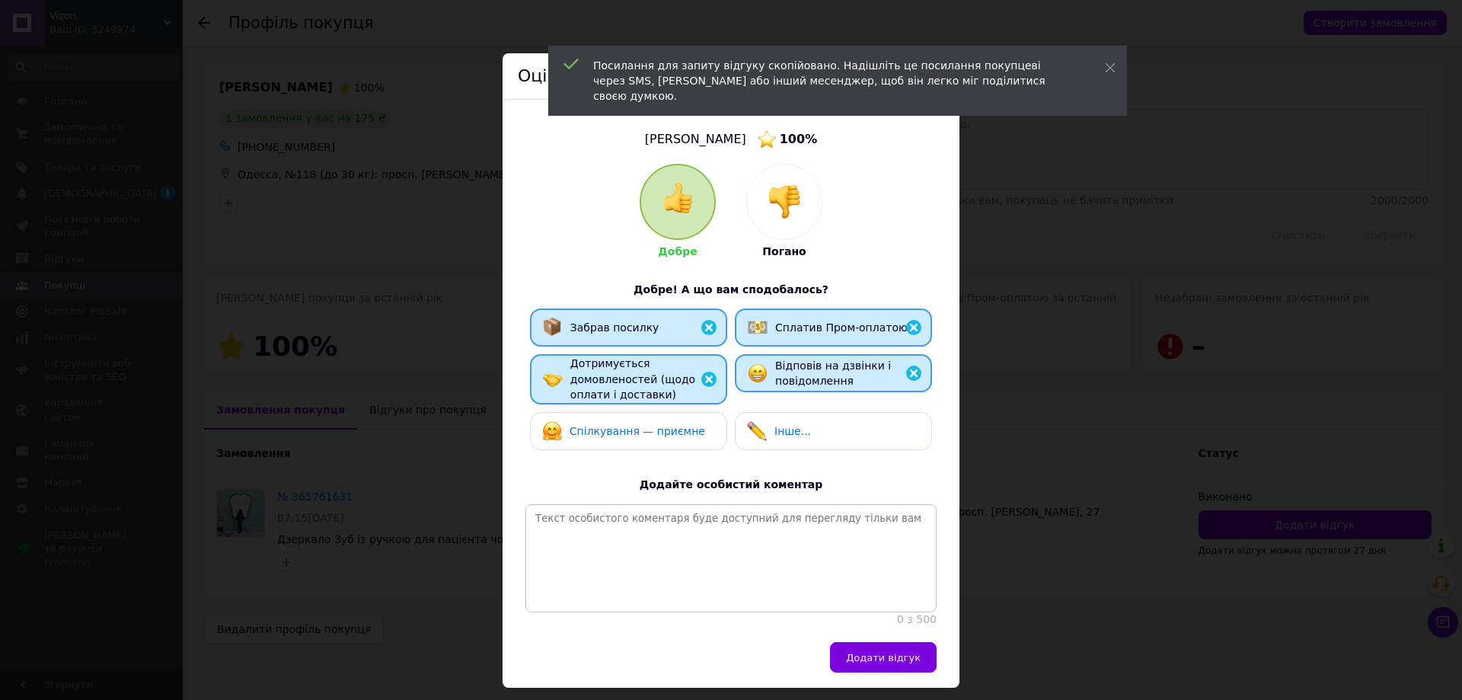
drag, startPoint x: 656, startPoint y: 419, endPoint x: 715, endPoint y: 538, distance: 132.4
click at [659, 426] on div "Спілкування — приємне" at bounding box center [623, 431] width 163 height 20
click at [871, 662] on span "Додати відгук" at bounding box center [883, 657] width 75 height 11
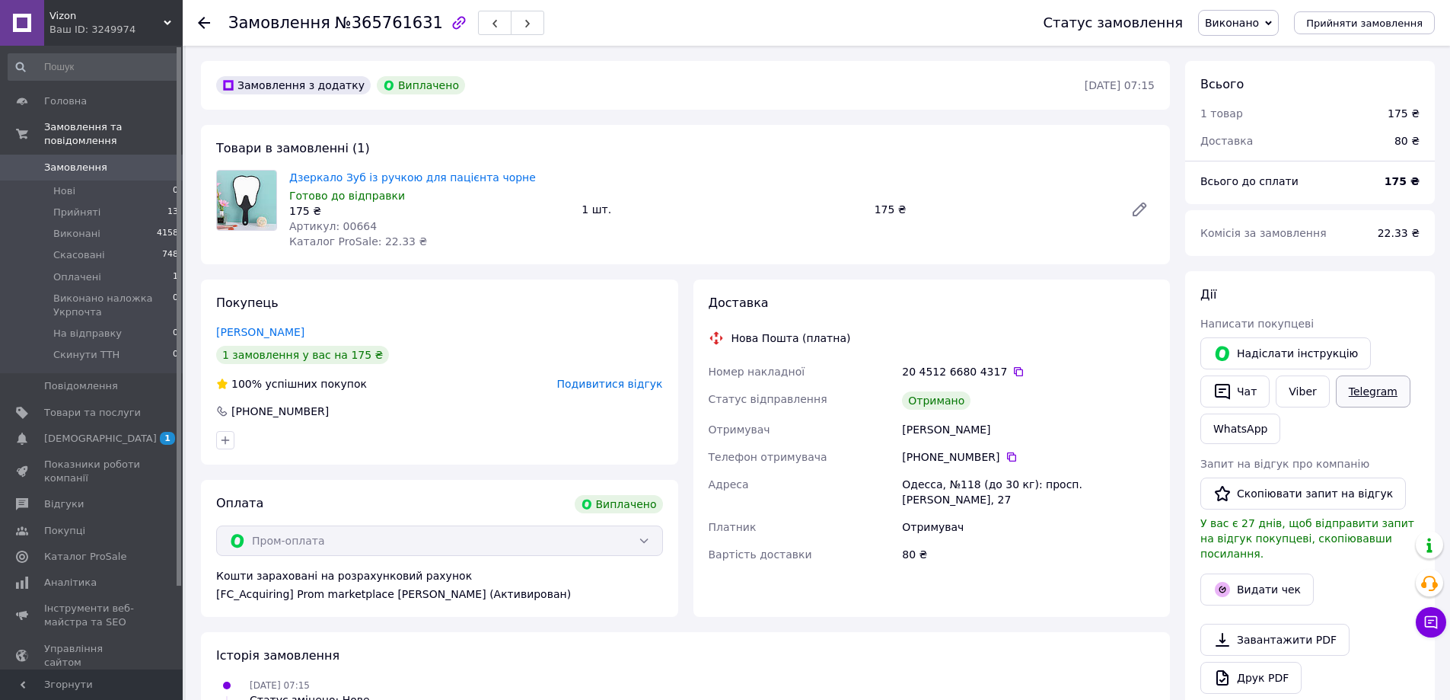
drag, startPoint x: 1311, startPoint y: 493, endPoint x: 1334, endPoint y: 387, distance: 108.3
click at [1309, 493] on button "Скопіювати запит на відгук" at bounding box center [1304, 493] width 206 height 32
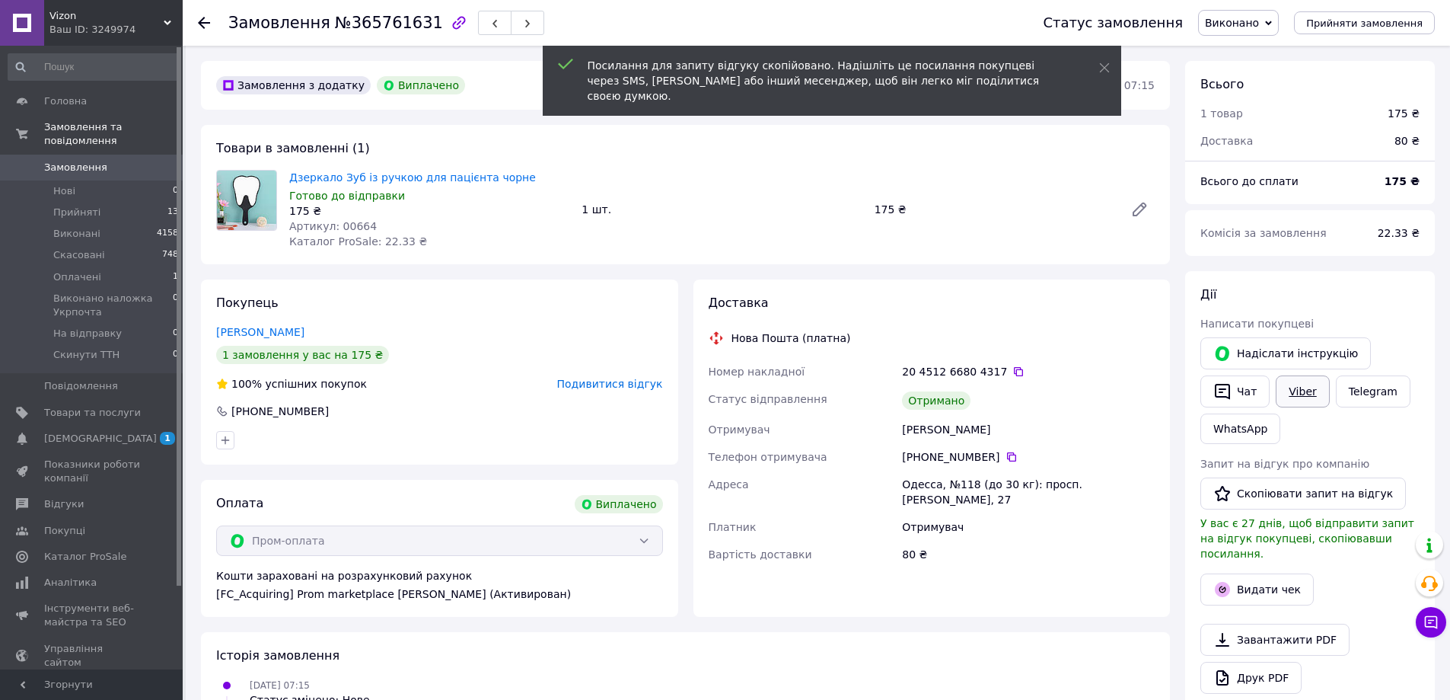
click at [1301, 384] on link "Viber" at bounding box center [1302, 391] width 53 height 32
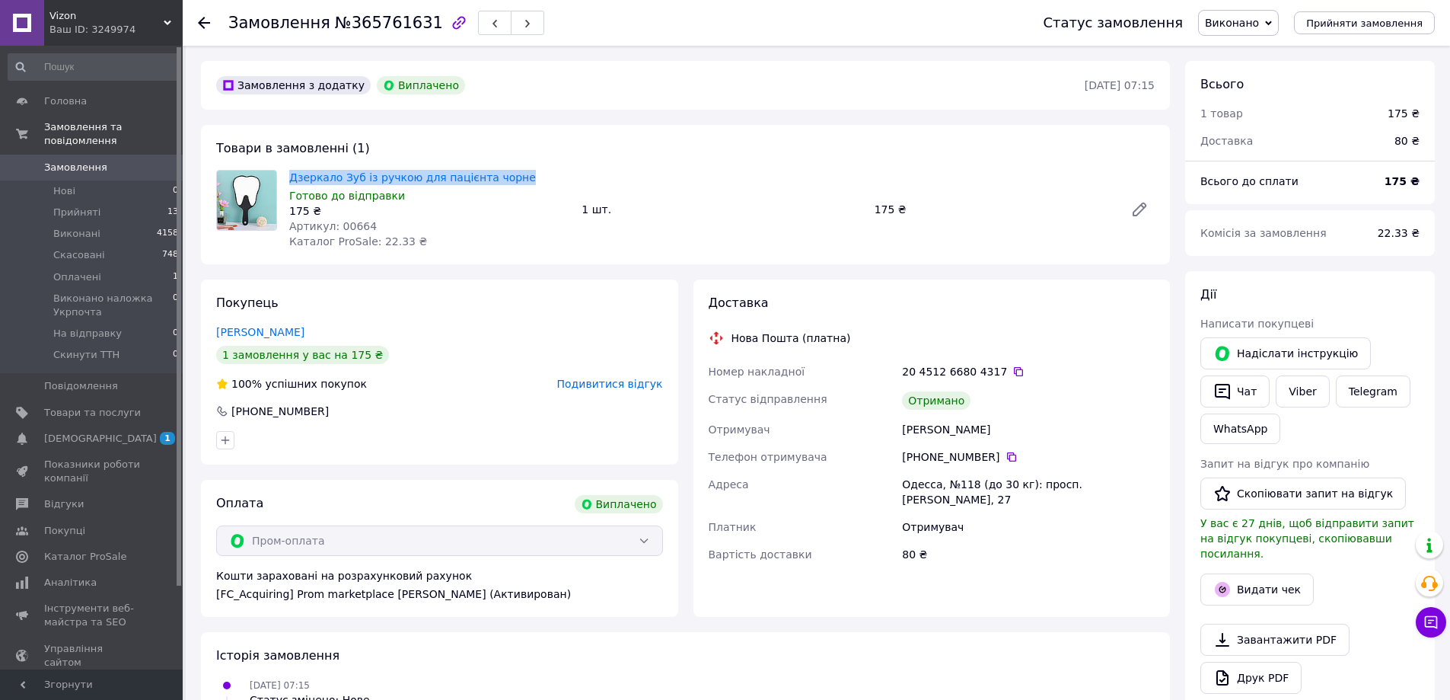
drag, startPoint x: 289, startPoint y: 161, endPoint x: 553, endPoint y: 171, distance: 265.1
click at [553, 171] on div "Товари в замовленні (1) Дзеркало Зуб із ручкою для пацієнта чорне Готово до від…" at bounding box center [685, 194] width 969 height 139
copy link "Дзеркало Зуб із ручкою для пацієнта чорне"
click at [523, 27] on icon "button" at bounding box center [527, 23] width 9 height 9
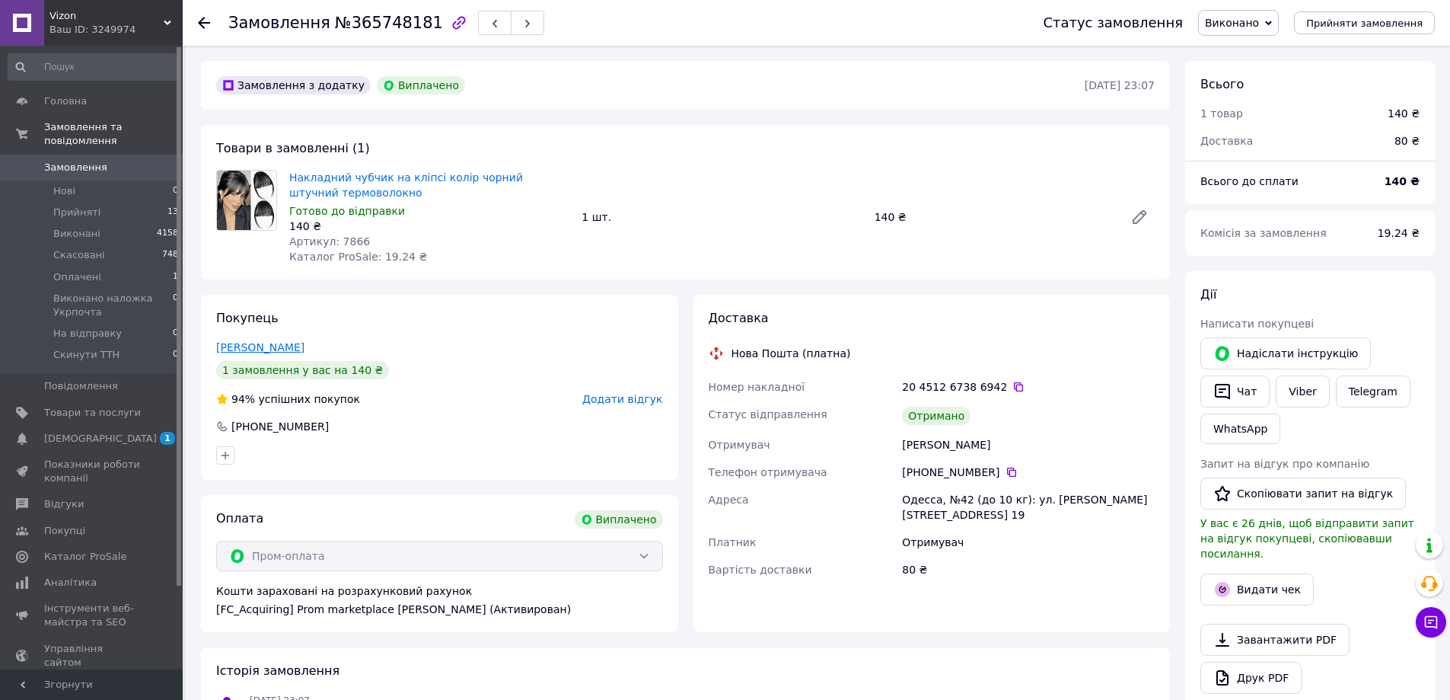
click at [242, 345] on link "Волобуева Анастасия" at bounding box center [260, 347] width 88 height 12
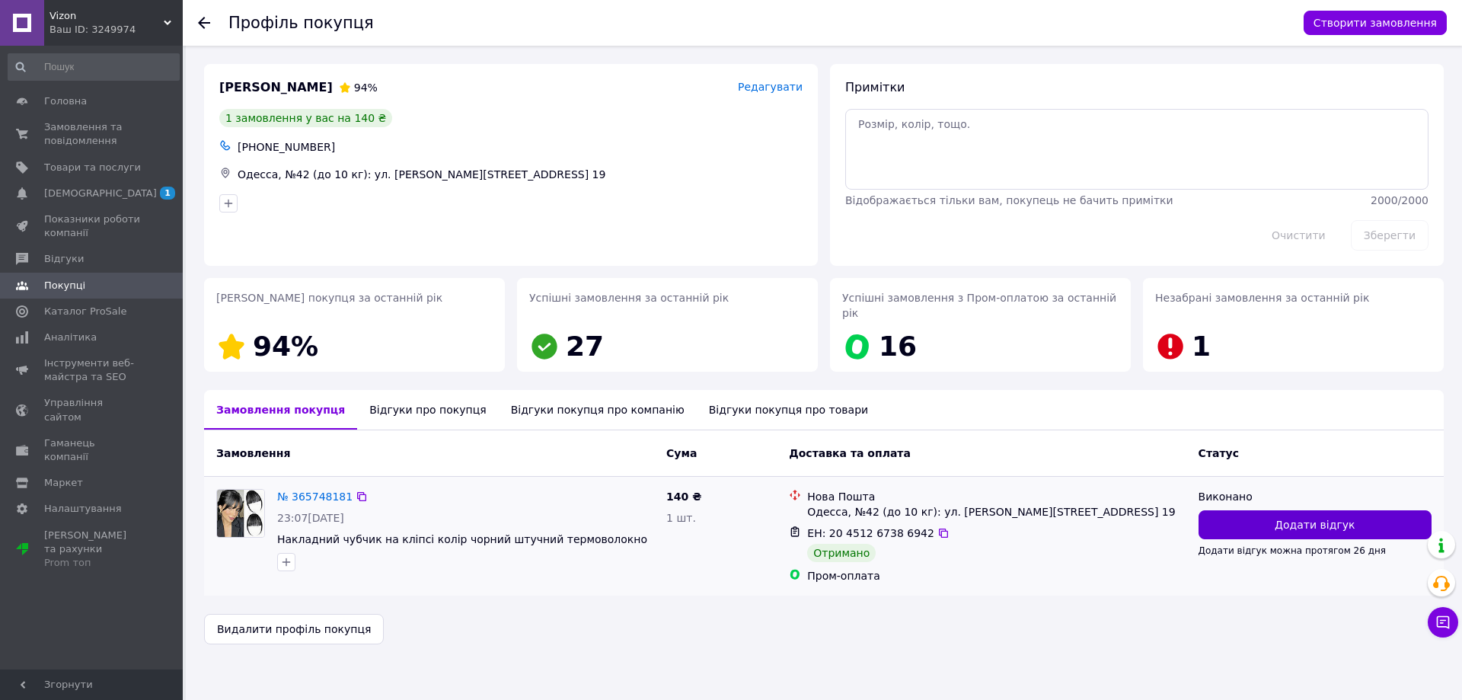
click at [1269, 510] on button "Додати відгук" at bounding box center [1314, 524] width 233 height 29
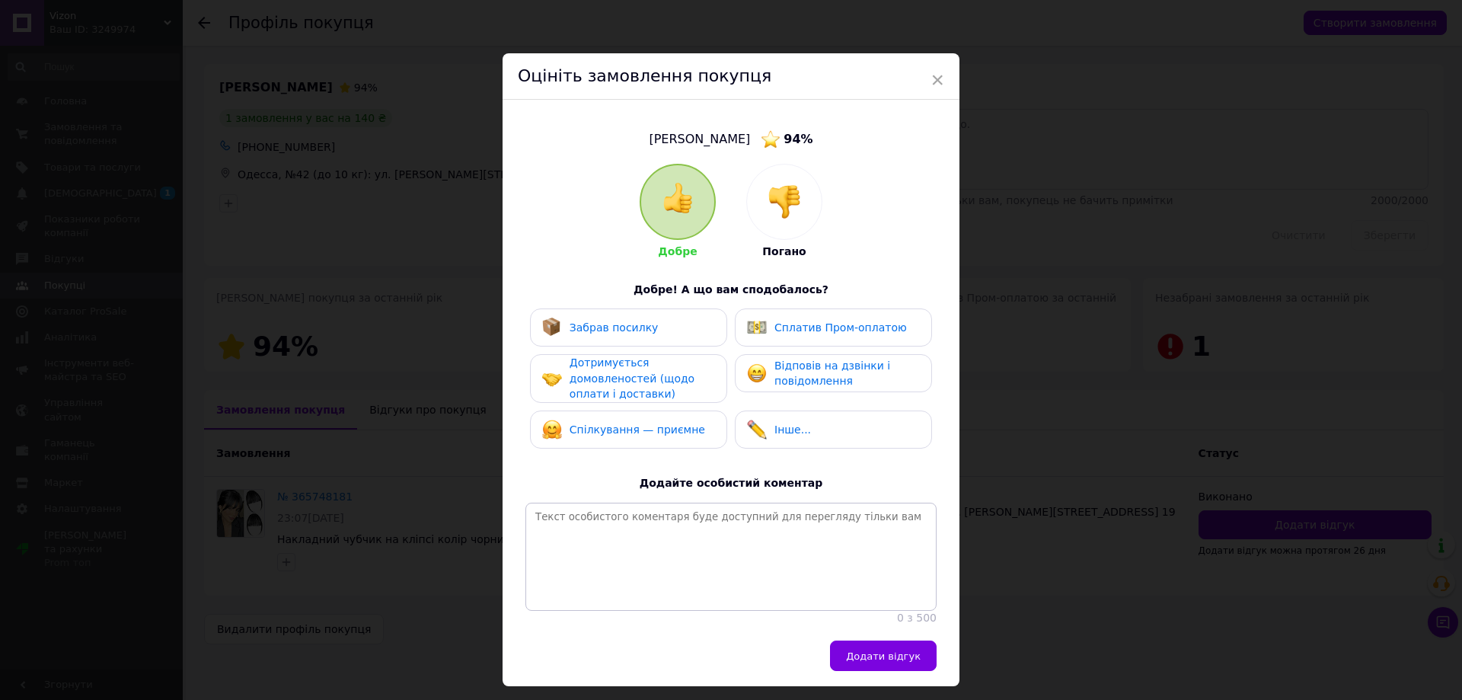
drag, startPoint x: 680, startPoint y: 316, endPoint x: 774, endPoint y: 334, distance: 96.2
click at [700, 325] on div "Забрав посилку" at bounding box center [628, 327] width 197 height 38
drag, startPoint x: 789, startPoint y: 333, endPoint x: 786, endPoint y: 361, distance: 28.4
click at [786, 343] on div "Сплатив Пром-оплатою" at bounding box center [833, 327] width 197 height 38
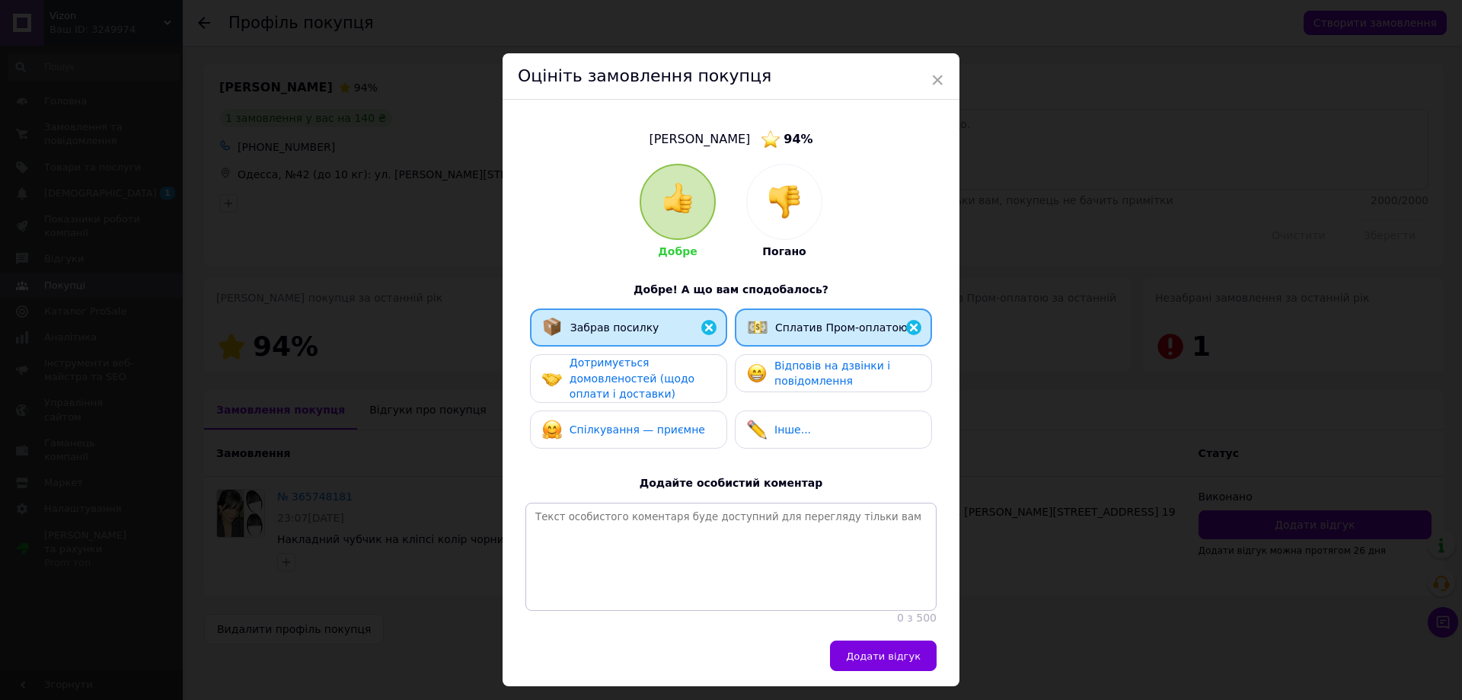
drag, startPoint x: 786, startPoint y: 359, endPoint x: 649, endPoint y: 365, distance: 137.1
click at [783, 359] on span "Відповів на дзвінки і повідомлення" at bounding box center [832, 373] width 116 height 28
click at [616, 377] on span "Дотримується домовленостей (щодо оплати і доставки)" at bounding box center [631, 377] width 125 height 43
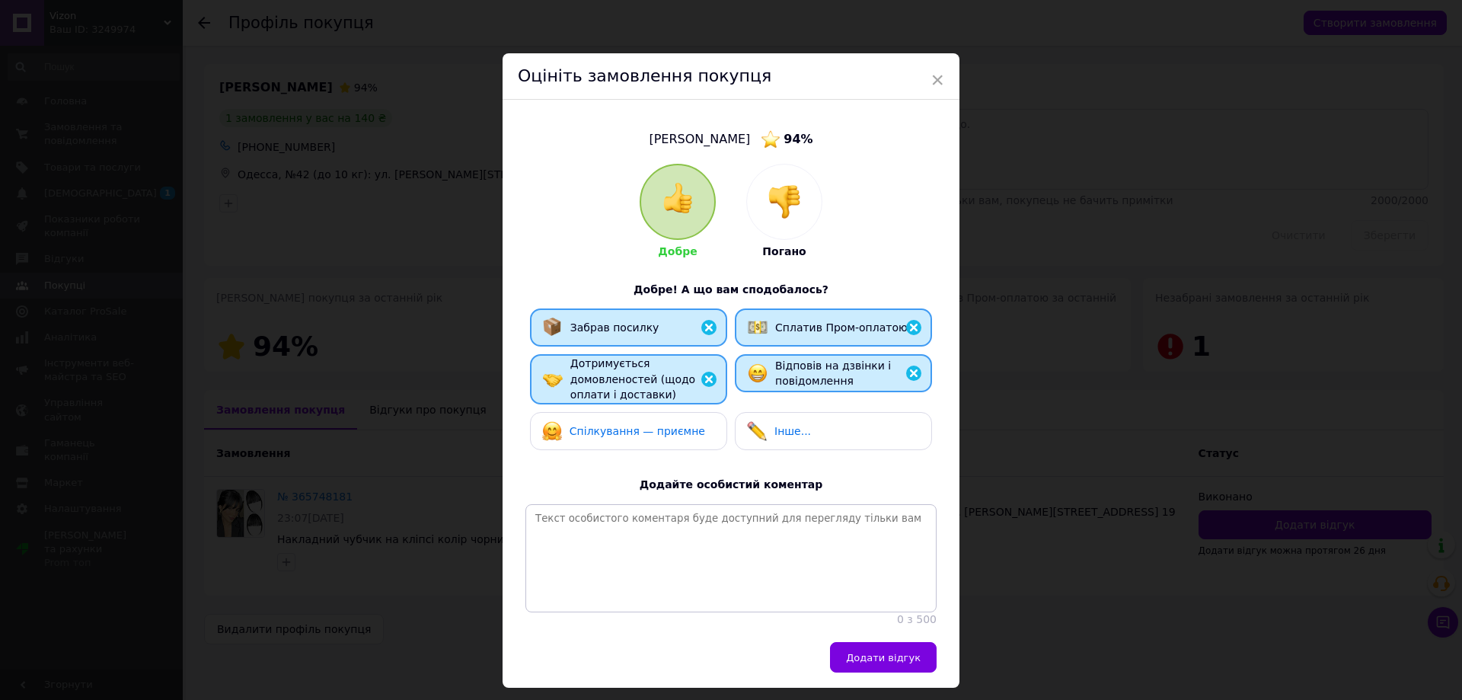
click at [614, 429] on span "Спілкування — приємне" at bounding box center [637, 431] width 136 height 12
click at [923, 664] on button "Додати відгук" at bounding box center [883, 657] width 107 height 30
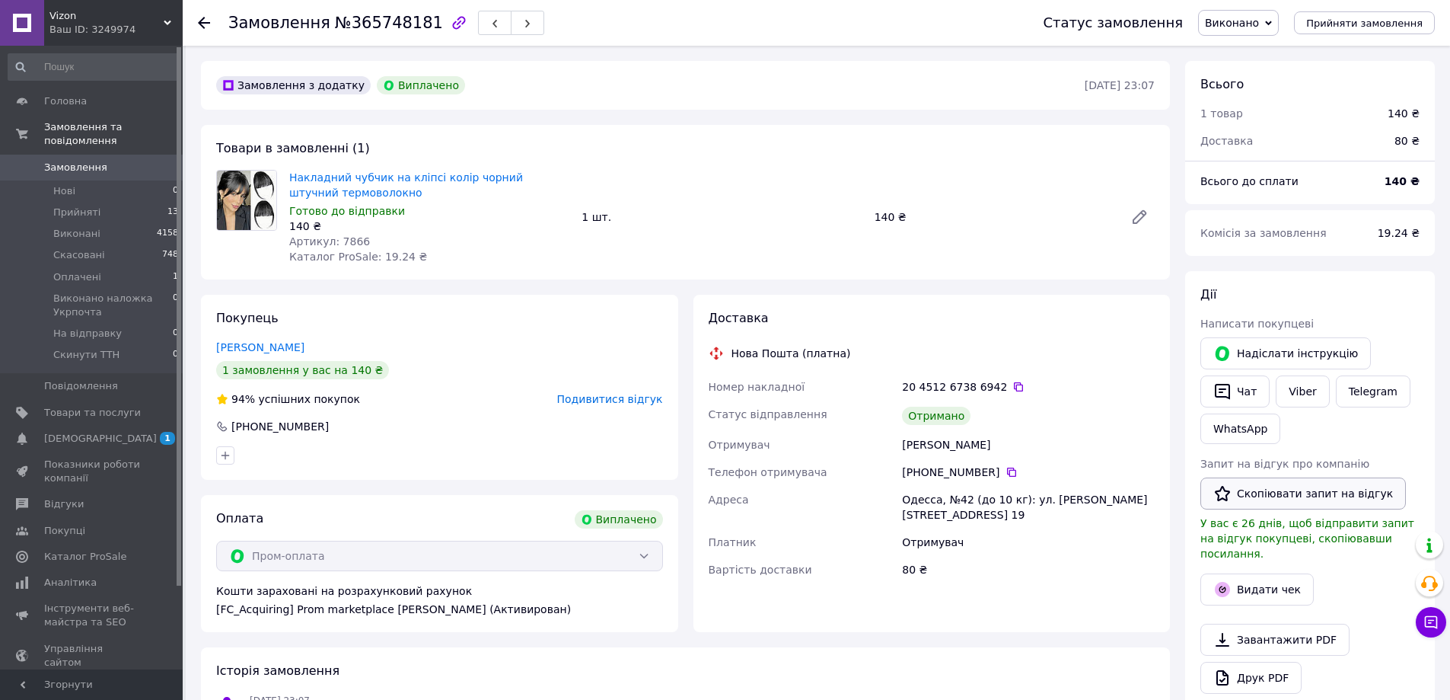
click at [1264, 499] on button "Скопіювати запит на відгук" at bounding box center [1304, 493] width 206 height 32
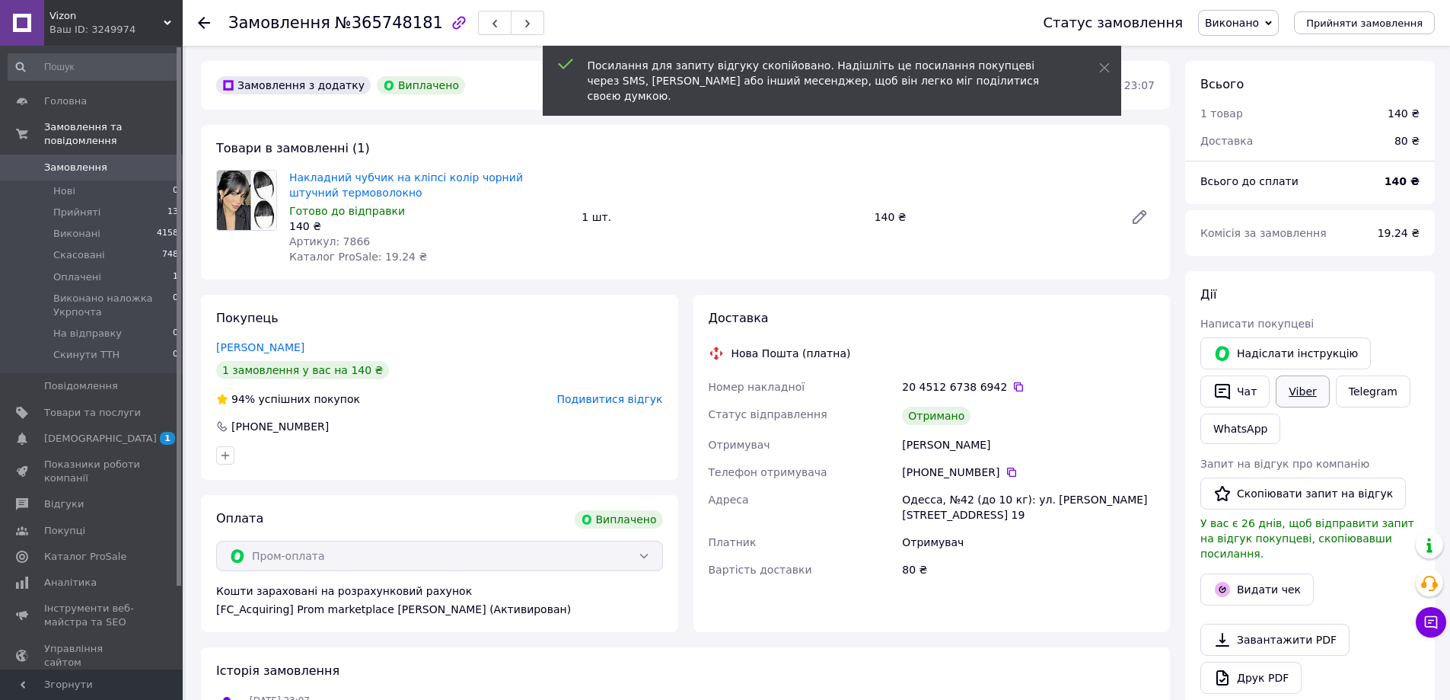
click at [1308, 389] on link "Viber" at bounding box center [1302, 391] width 53 height 32
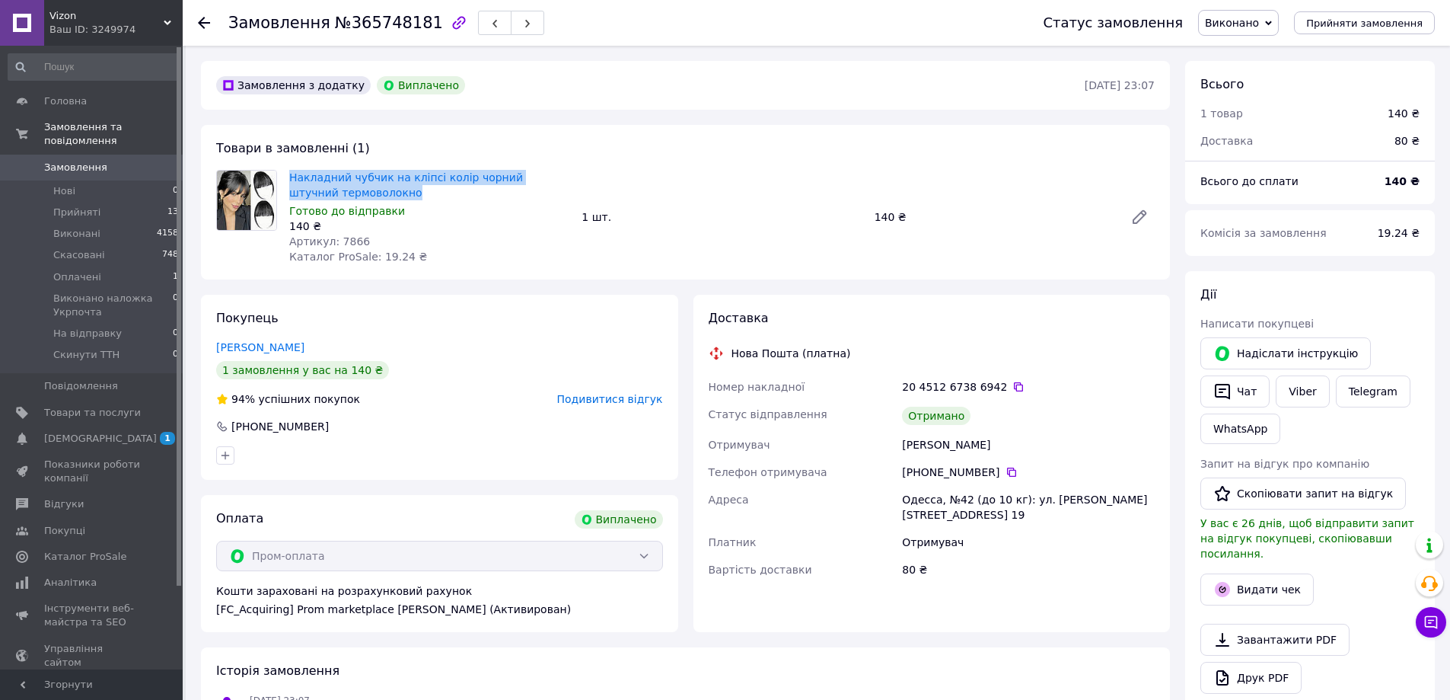
drag, startPoint x: 284, startPoint y: 161, endPoint x: 367, endPoint y: 193, distance: 88.9
click at [367, 193] on div "Товари в замовленні (1) Накладний чубчик на кліпсі колір чорний штучний термово…" at bounding box center [685, 202] width 969 height 155
copy link "Накладний чубчик на кліпсі колір чорний штучний термоволокно"
click at [73, 497] on span "Відгуки" at bounding box center [64, 504] width 40 height 14
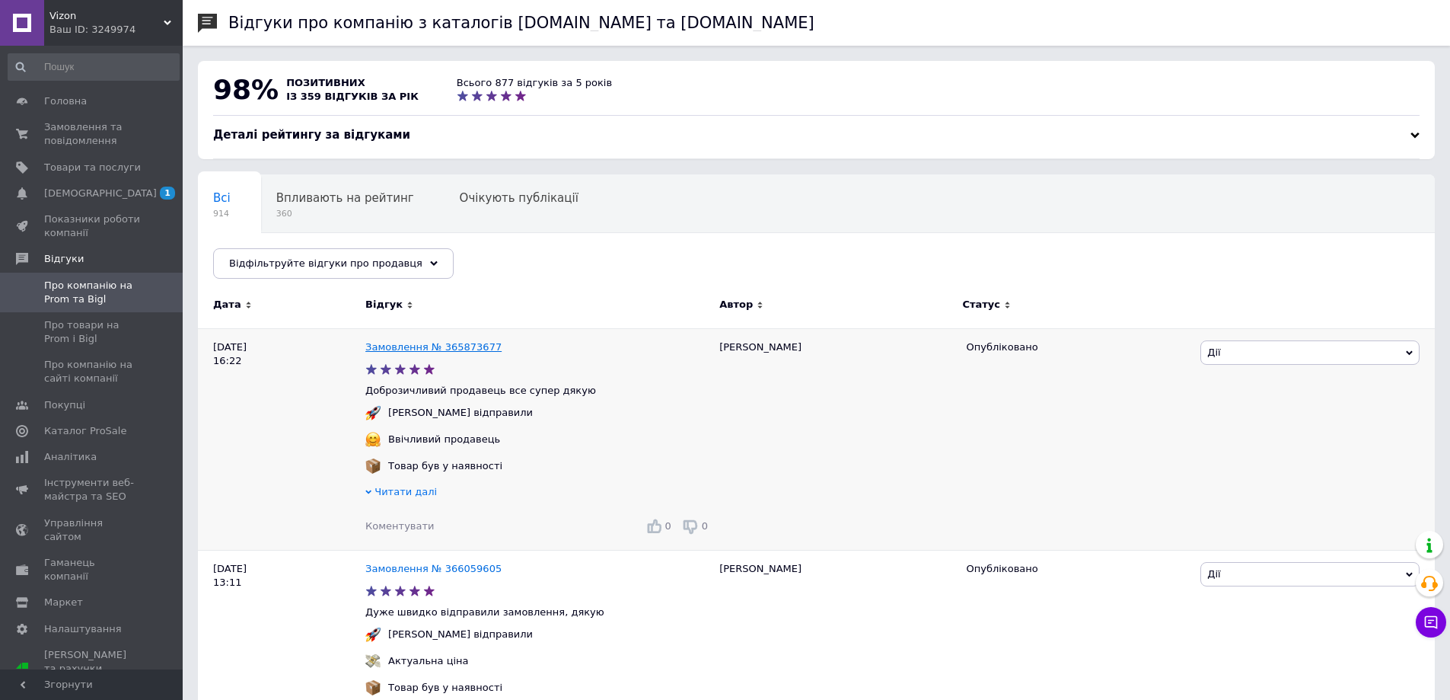
click at [471, 348] on link "Замовлення № 365873677" at bounding box center [433, 346] width 136 height 11
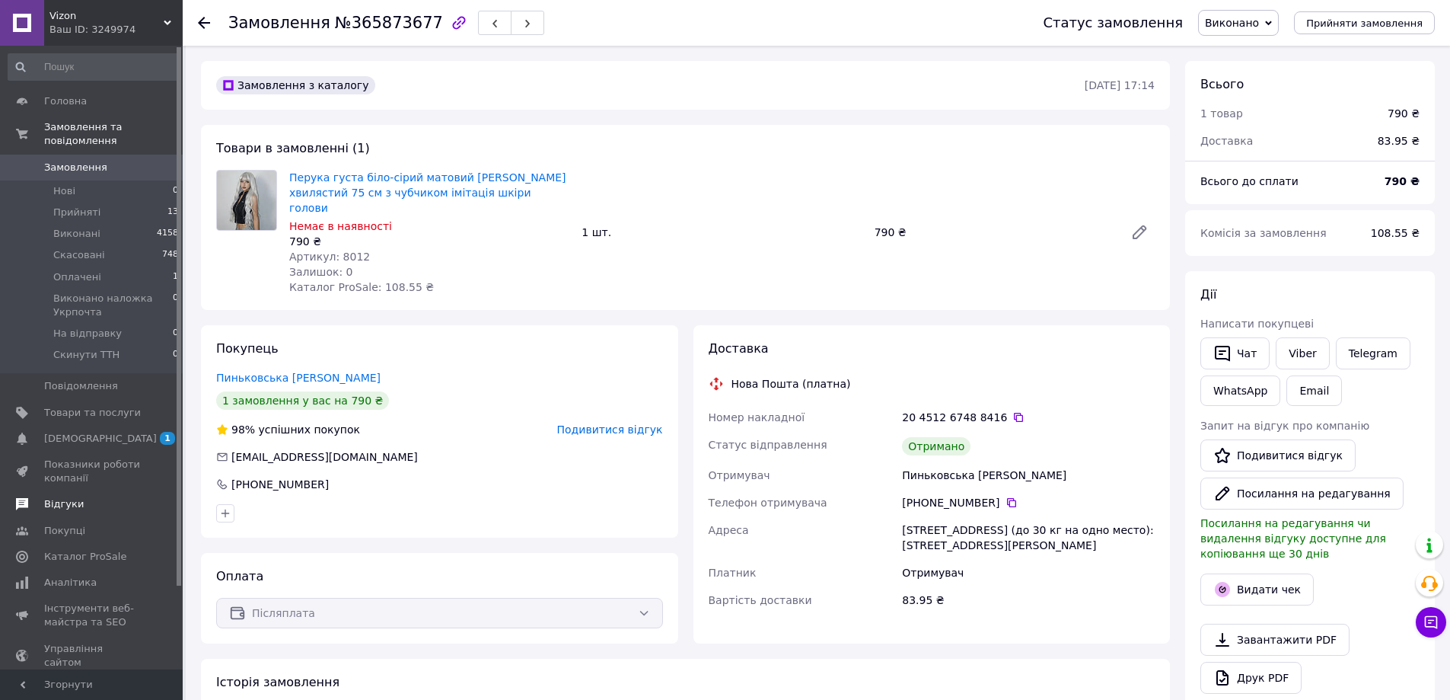
click at [75, 497] on span "Відгуки" at bounding box center [64, 504] width 40 height 14
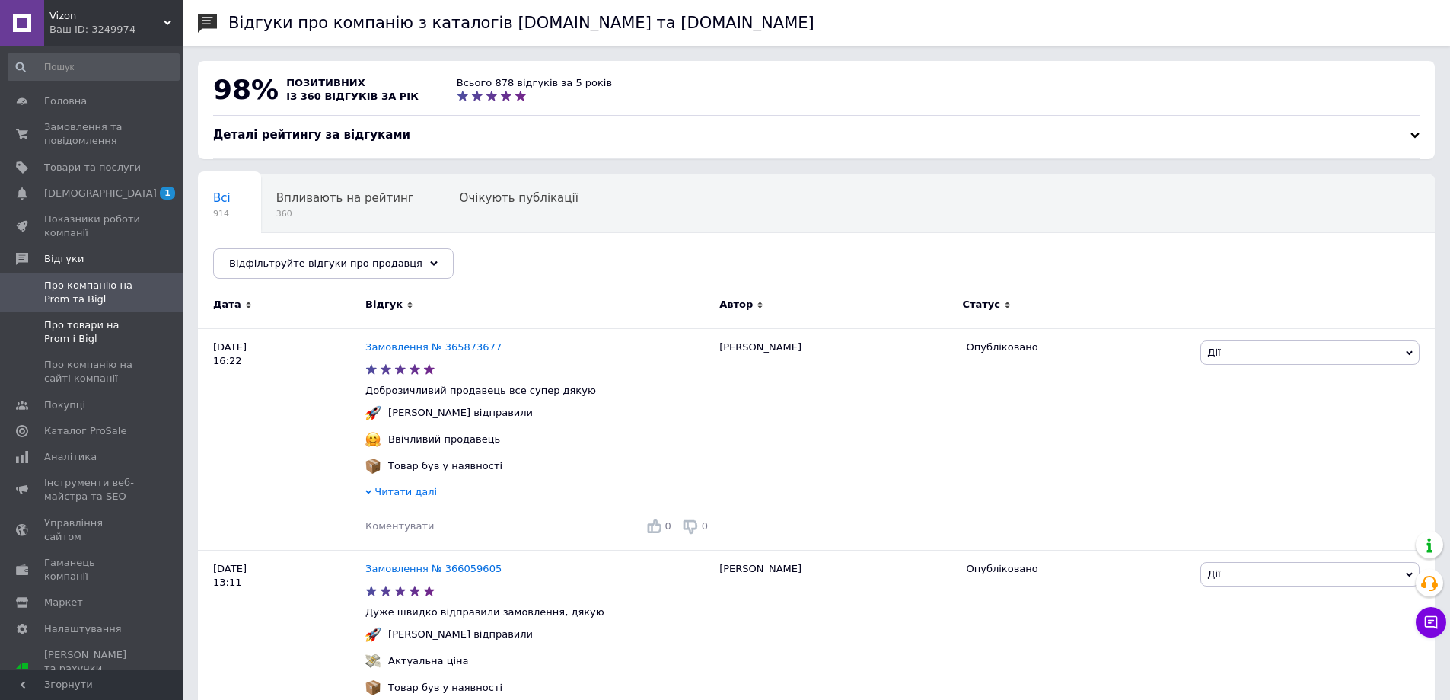
click at [126, 343] on span "Про товари на Prom і Bigl" at bounding box center [92, 331] width 97 height 27
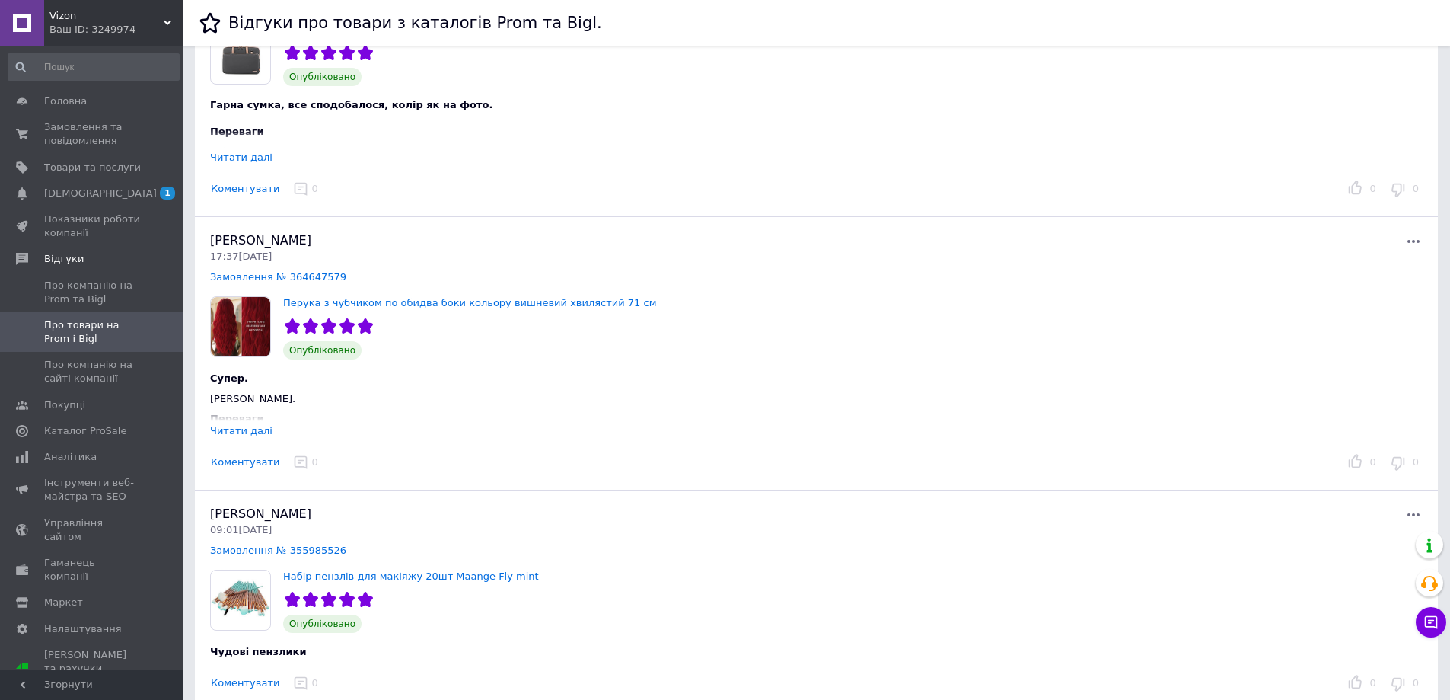
scroll to position [1066, 0]
click at [238, 424] on div "Читати далі" at bounding box center [241, 429] width 62 height 11
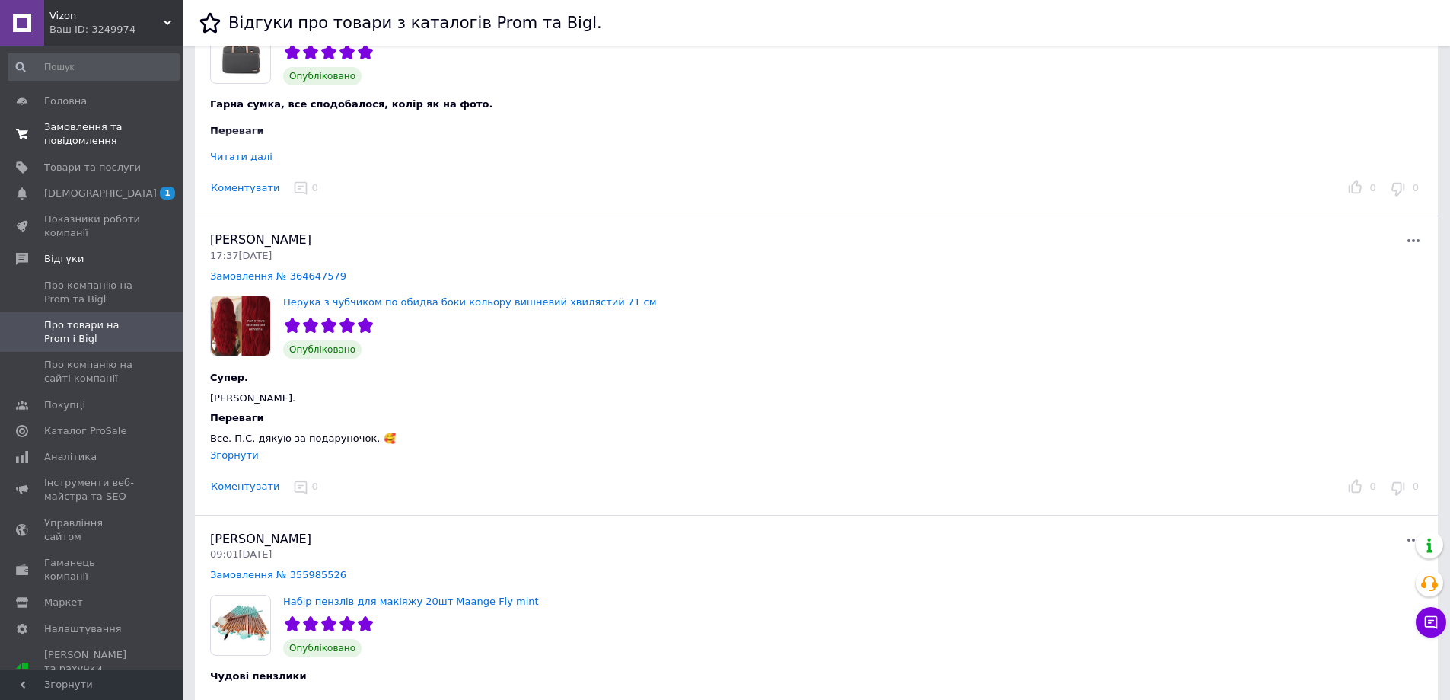
click at [112, 118] on link "Замовлення та повідомлення 0 0" at bounding box center [93, 134] width 187 height 40
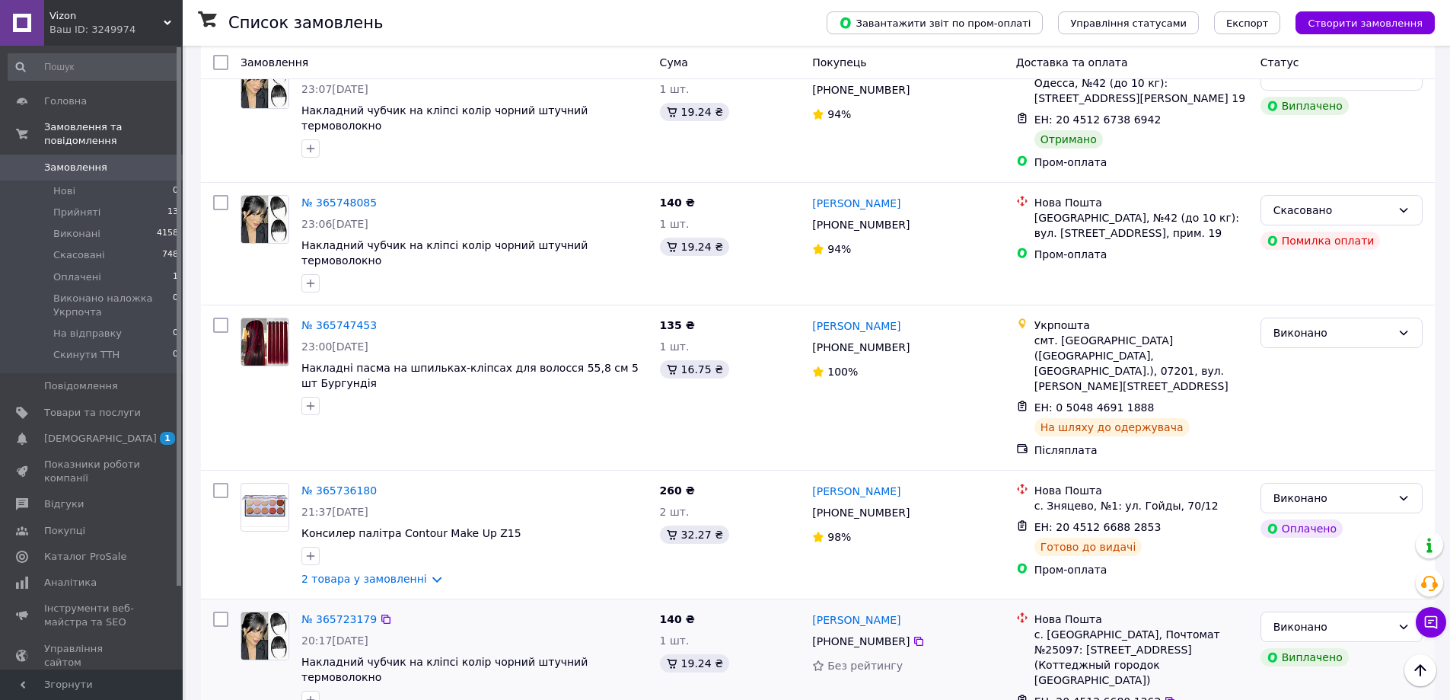
scroll to position [5557, 0]
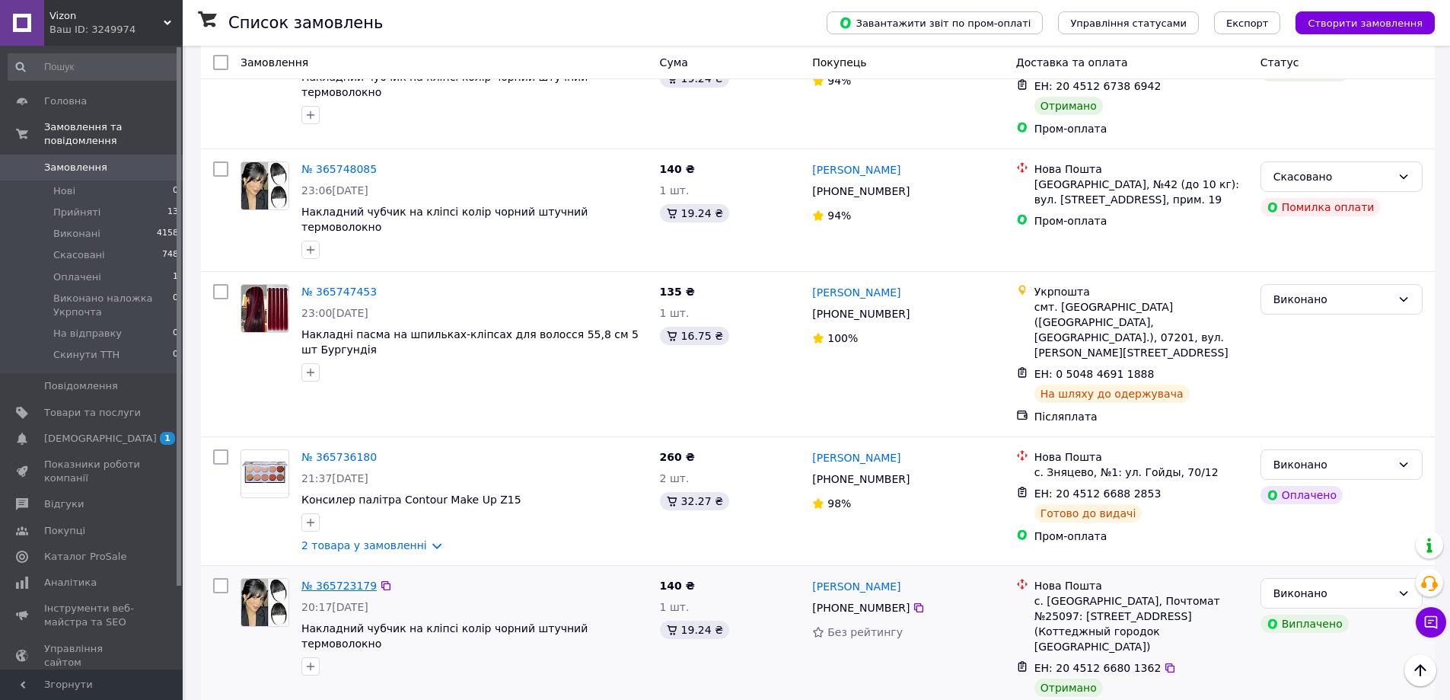
click at [337, 579] on link "№ 365723179" at bounding box center [338, 585] width 75 height 12
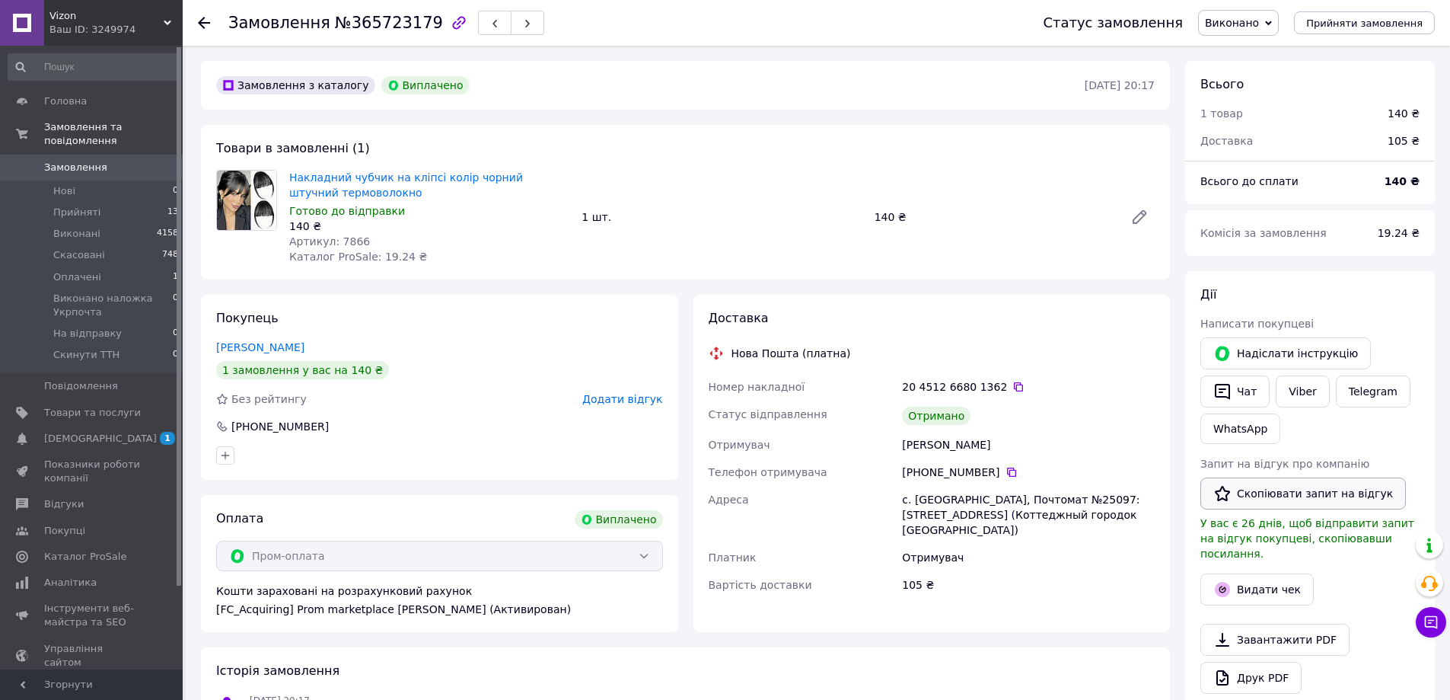
click at [1335, 493] on button "Скопіювати запит на відгук" at bounding box center [1304, 493] width 206 height 32
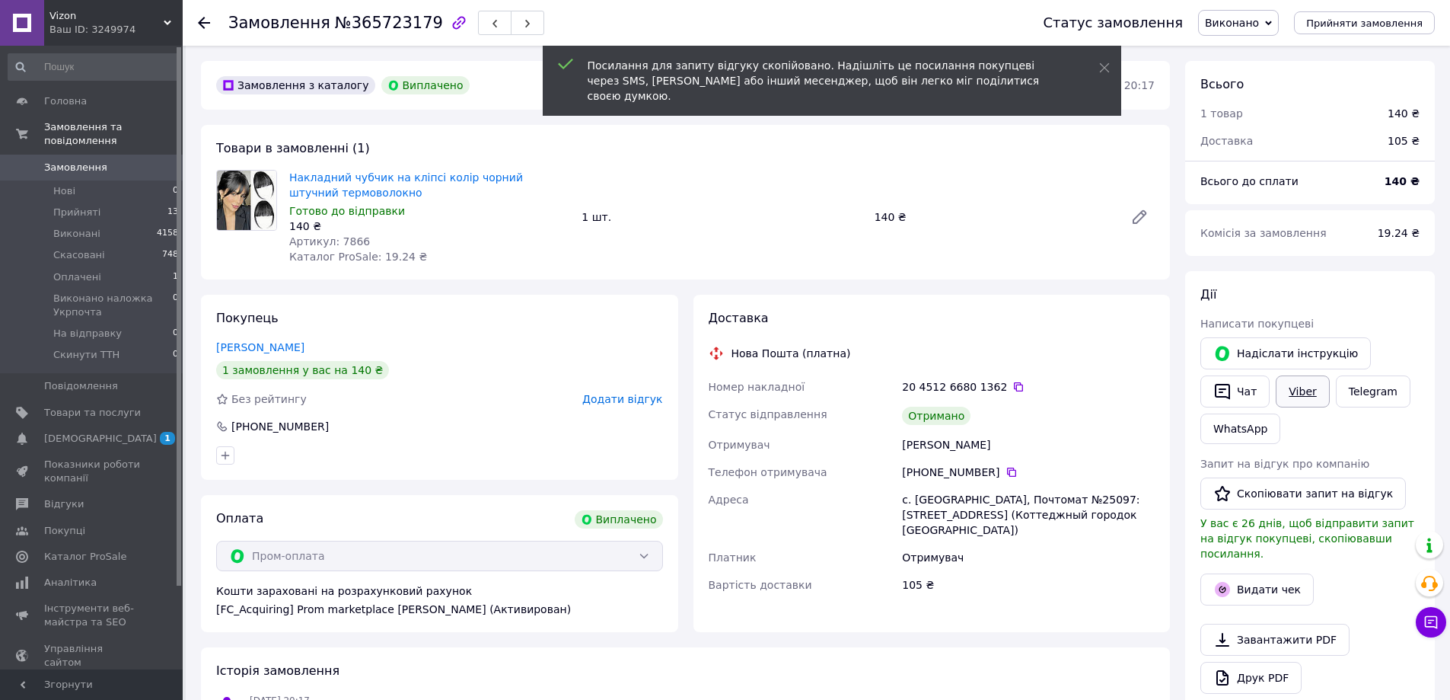
click at [1277, 396] on link "Viber" at bounding box center [1302, 391] width 53 height 32
click at [1285, 397] on link "Viber" at bounding box center [1302, 391] width 53 height 32
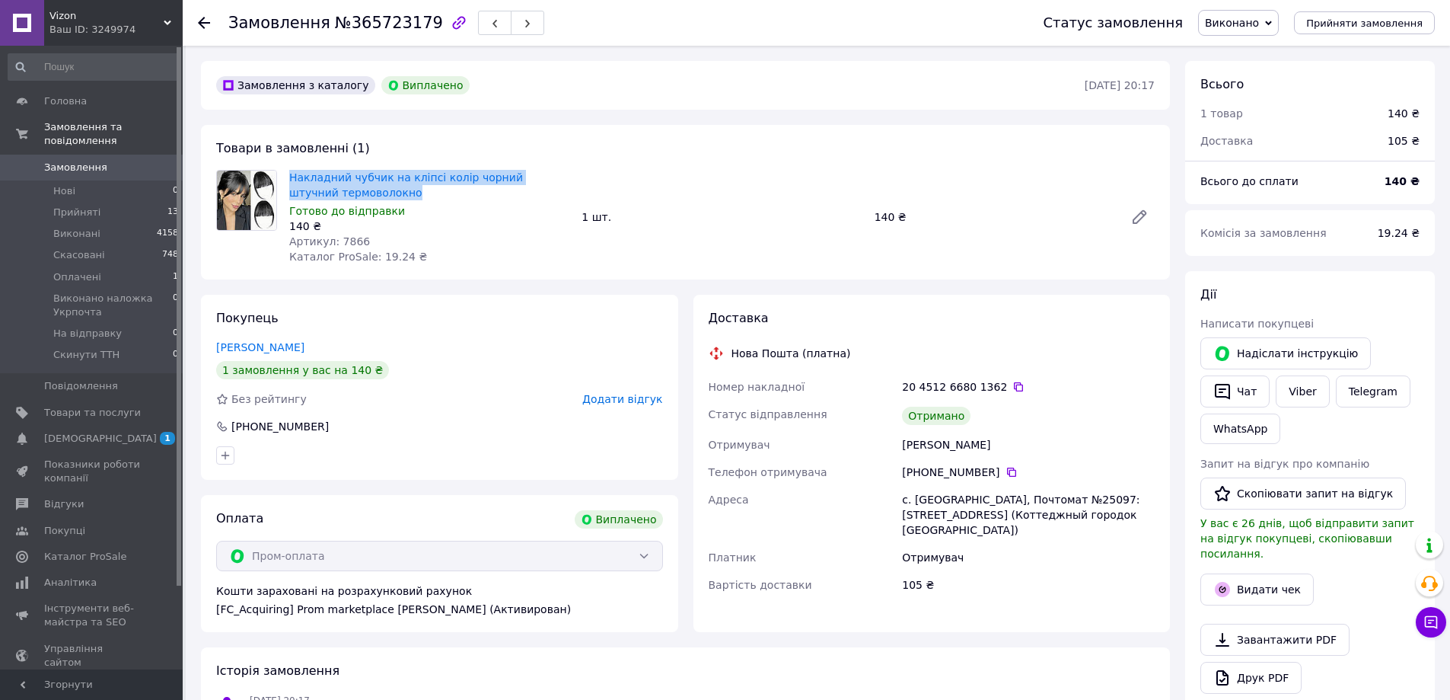
drag, startPoint x: 283, startPoint y: 169, endPoint x: 401, endPoint y: 194, distance: 120.6
click at [401, 194] on div "Накладний чубчик на кліпсі колір чорний штучний термоволокно Готово до відправк…" at bounding box center [429, 217] width 292 height 100
copy link "Накладний чубчик на кліпсі колір чорний штучний термоволокно"
drag, startPoint x: 254, startPoint y: 350, endPoint x: 247, endPoint y: 360, distance: 12.0
click at [254, 351] on link "Севастьянова Луритта" at bounding box center [260, 347] width 88 height 12
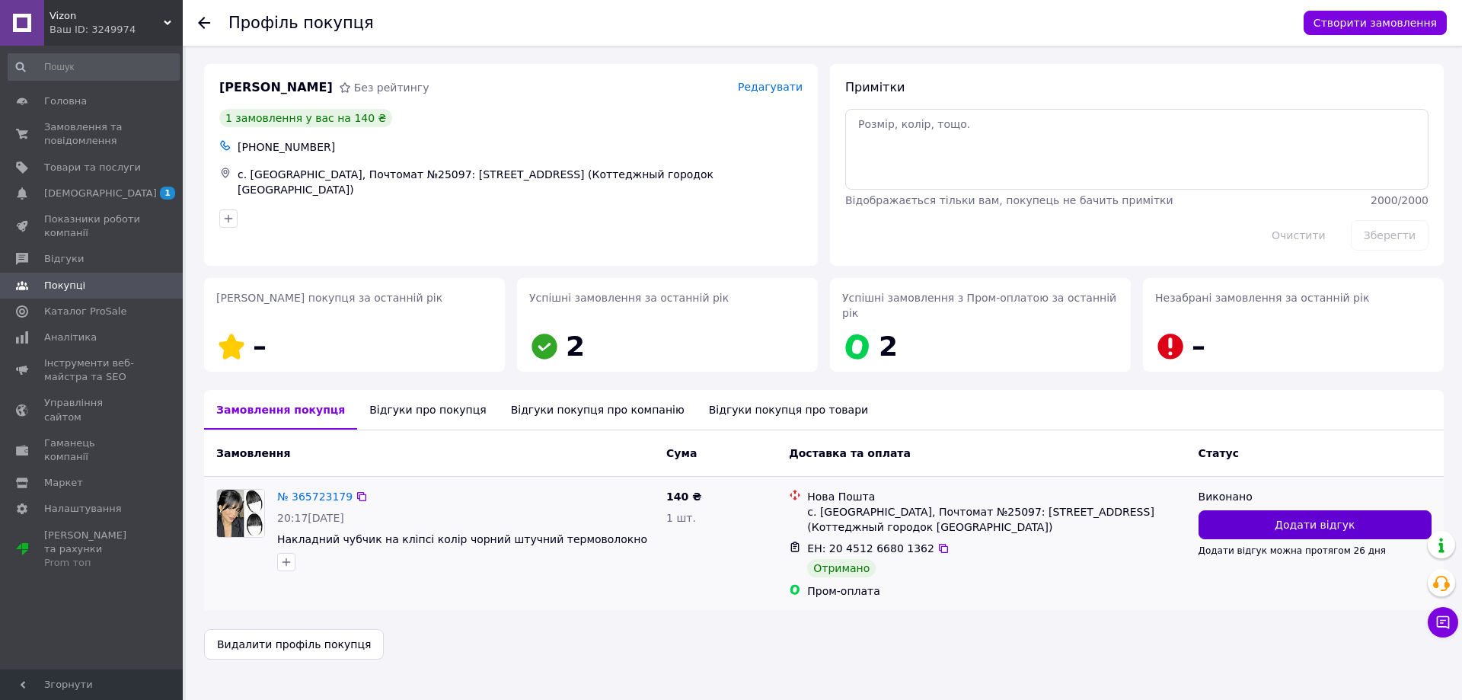
click at [1266, 510] on button "Додати відгук" at bounding box center [1314, 524] width 233 height 29
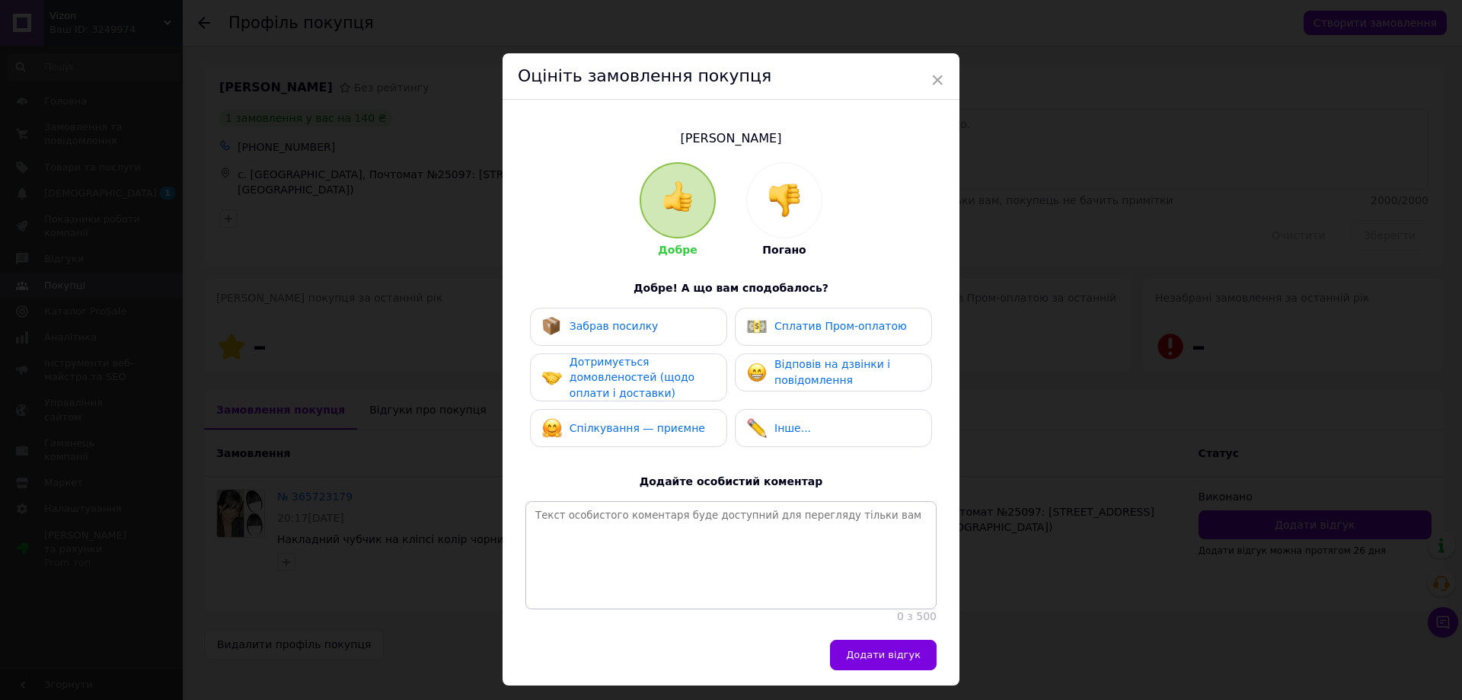
drag, startPoint x: 850, startPoint y: 324, endPoint x: 825, endPoint y: 352, distance: 37.2
click at [849, 326] on span "Сплатив Пром-оплатою" at bounding box center [840, 326] width 132 height 12
drag, startPoint x: 822, startPoint y: 365, endPoint x: 803, endPoint y: 359, distance: 20.0
click at [819, 364] on span "Відповів на дзвінки і повідомлення" at bounding box center [832, 372] width 116 height 28
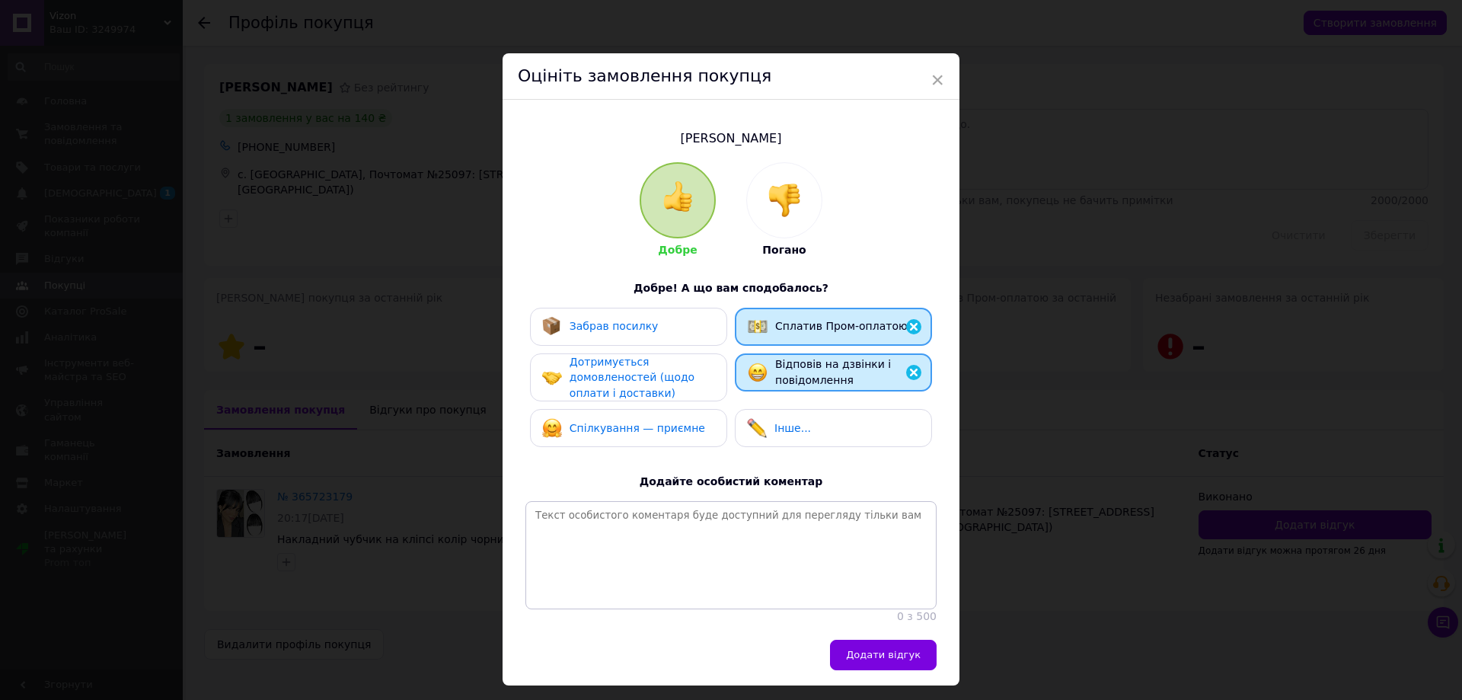
drag, startPoint x: 710, startPoint y: 370, endPoint x: 662, endPoint y: 311, distance: 76.8
click at [708, 367] on div "Дотримується домовленостей (щодо оплати і доставки)" at bounding box center [641, 377] width 145 height 47
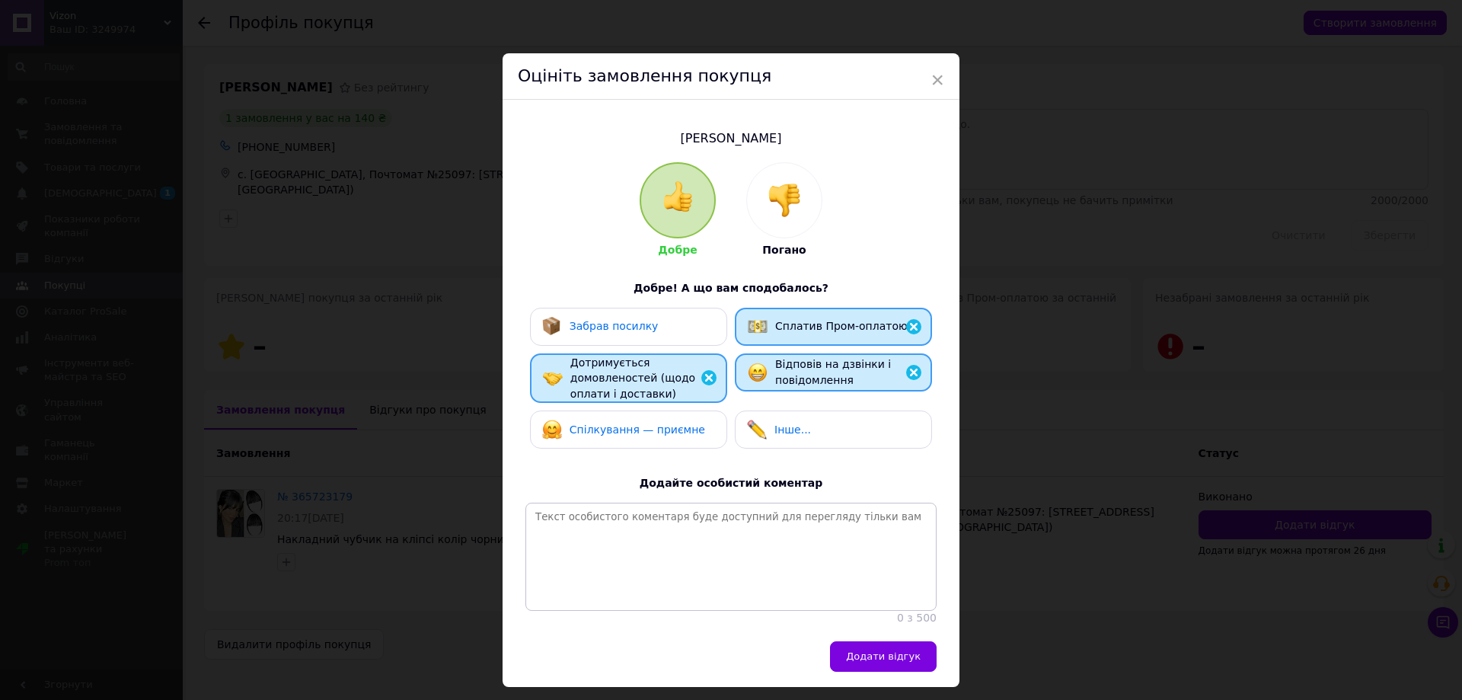
click at [662, 311] on div "Забрав посилку" at bounding box center [628, 327] width 197 height 38
click at [653, 454] on div "Добре Погано Добре! А що вам сподобалось? Забрав посилку Сплатив Пром-оплатою Д…" at bounding box center [730, 393] width 411 height 463
click at [646, 415] on div "Спілкування — приємне" at bounding box center [628, 429] width 197 height 38
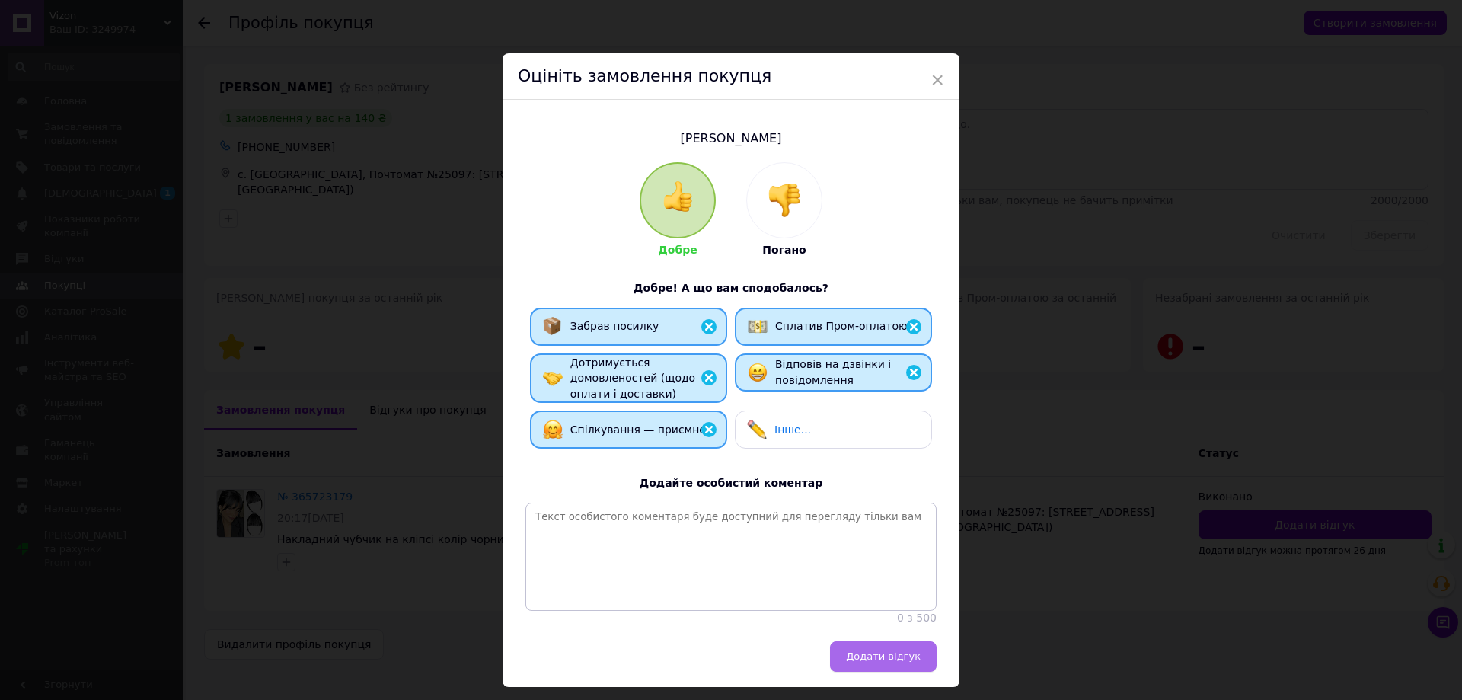
drag, startPoint x: 891, startPoint y: 668, endPoint x: 710, endPoint y: 649, distance: 181.4
click at [879, 662] on span "Додати відгук" at bounding box center [883, 655] width 75 height 11
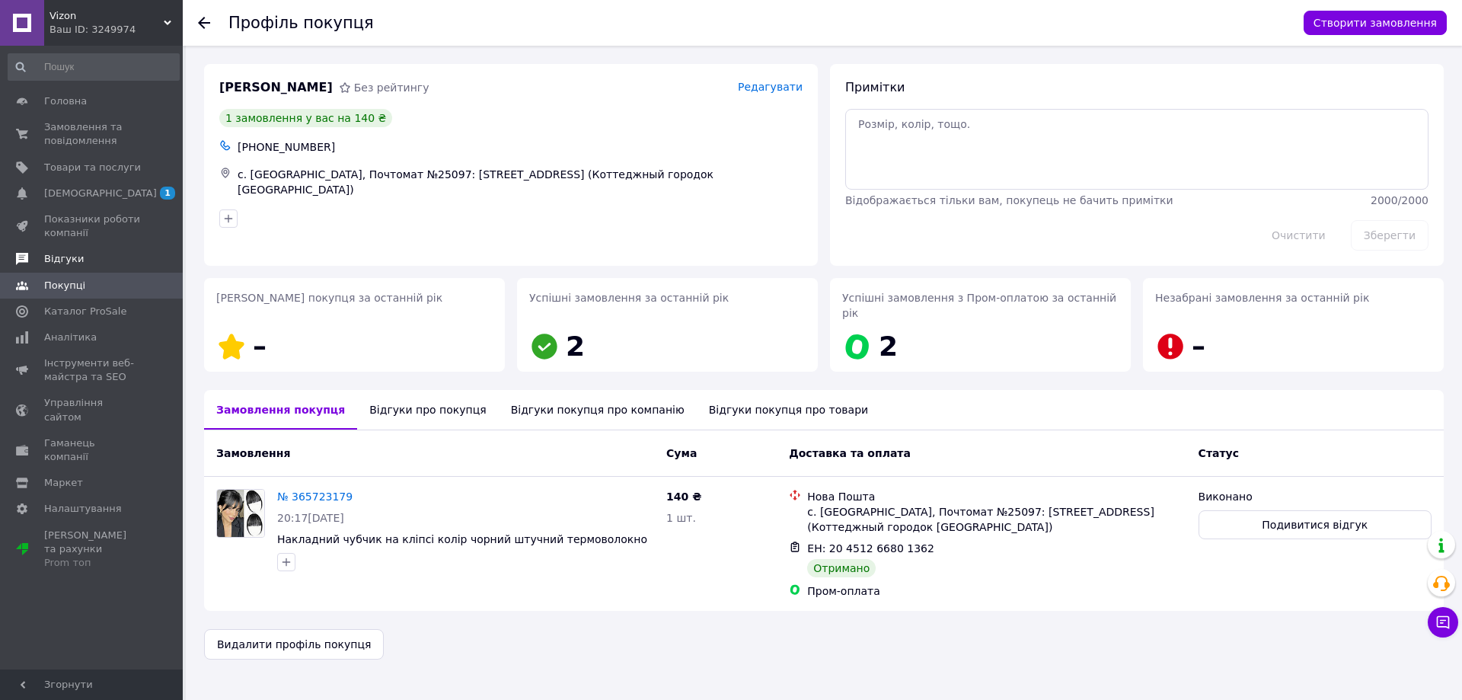
click at [83, 251] on link "Відгуки" at bounding box center [93, 259] width 187 height 26
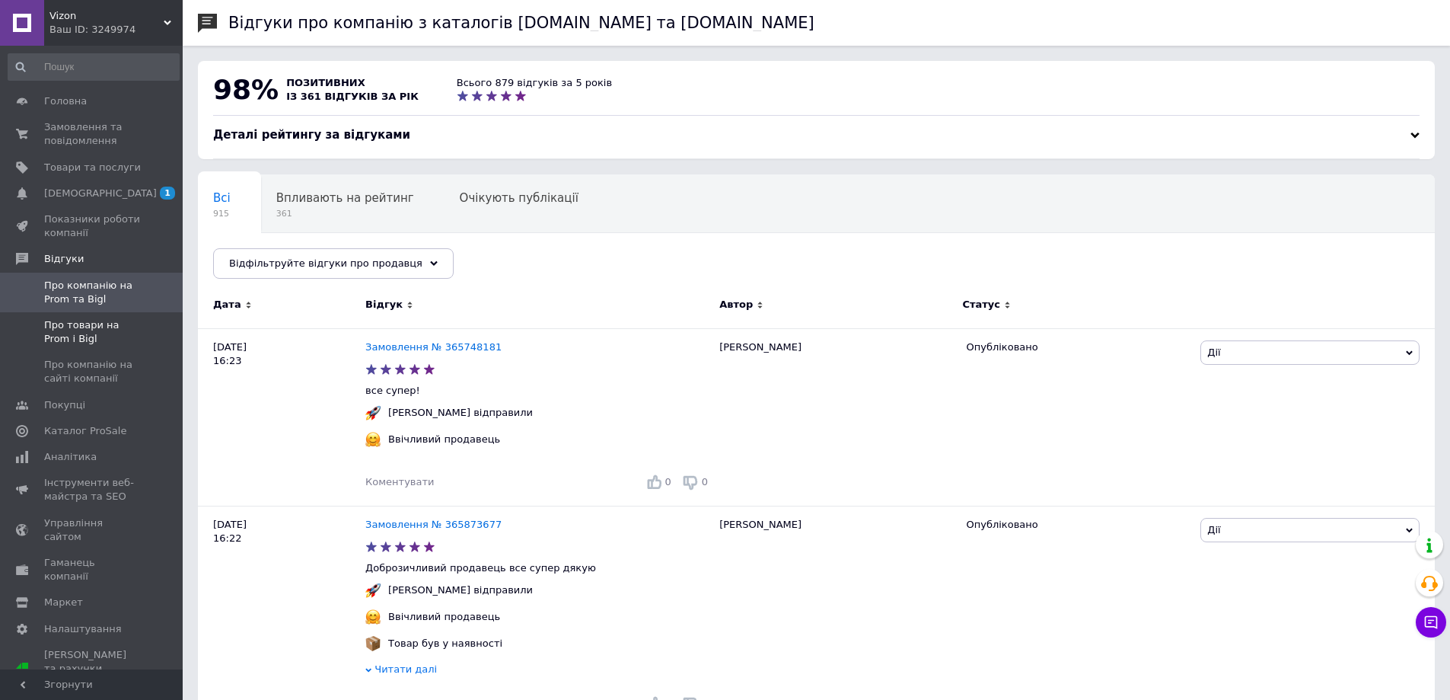
click at [111, 327] on span "Про товари на Prom і Bigl" at bounding box center [92, 331] width 97 height 27
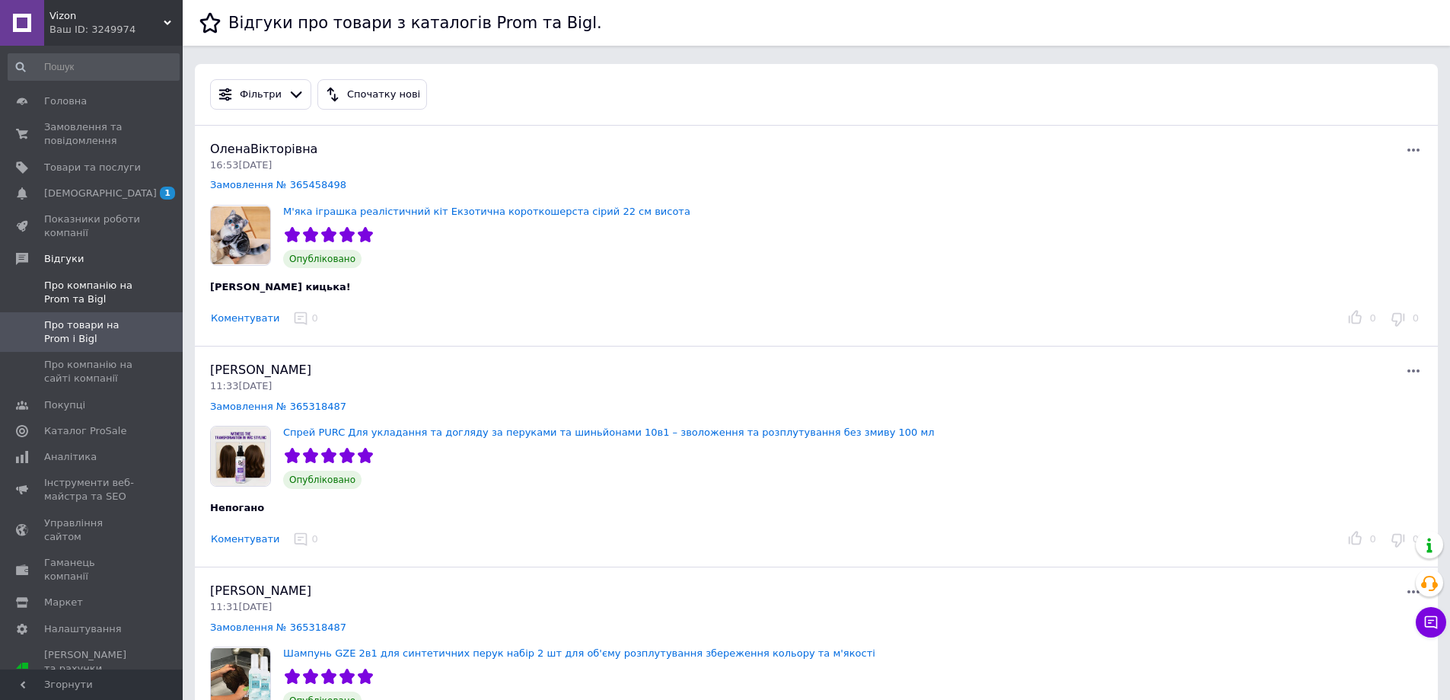
click at [95, 292] on span "Про компанію на Prom та Bigl" at bounding box center [92, 292] width 97 height 27
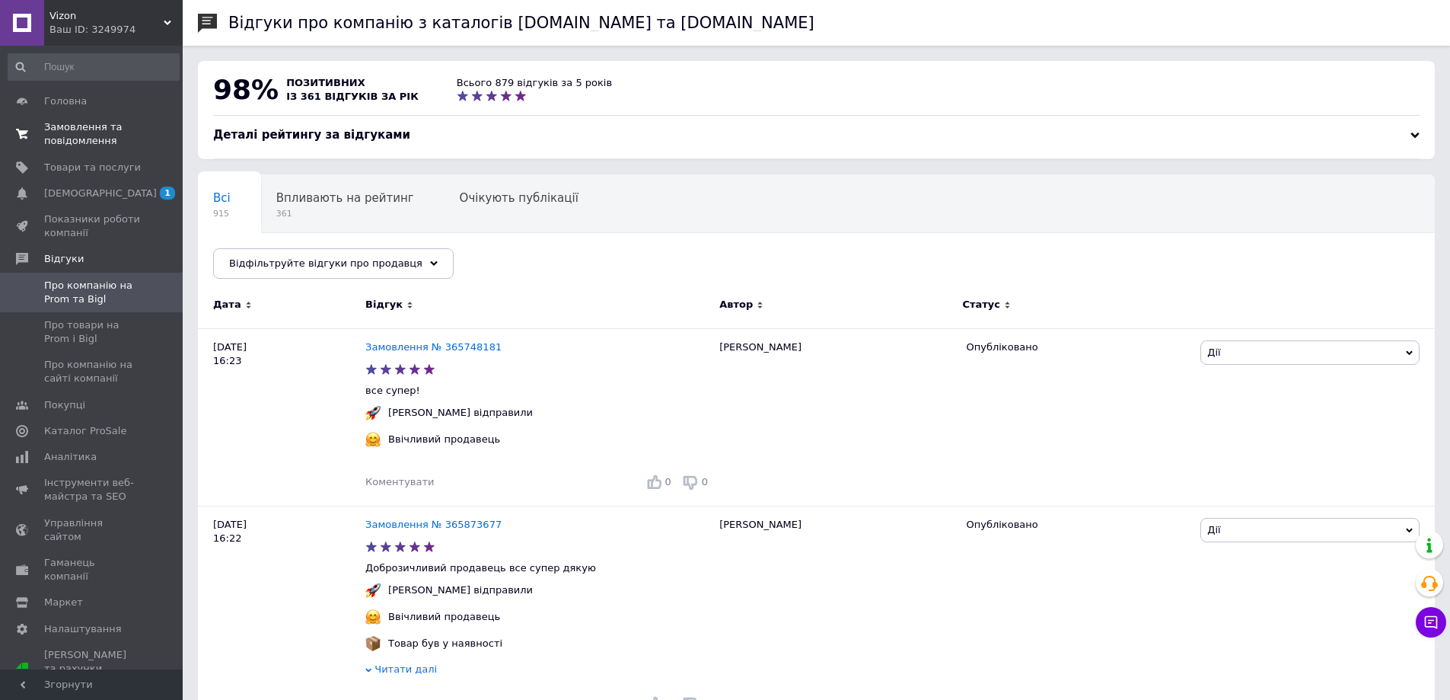
click at [81, 118] on link "Замовлення та повідомлення 0 0" at bounding box center [93, 134] width 187 height 40
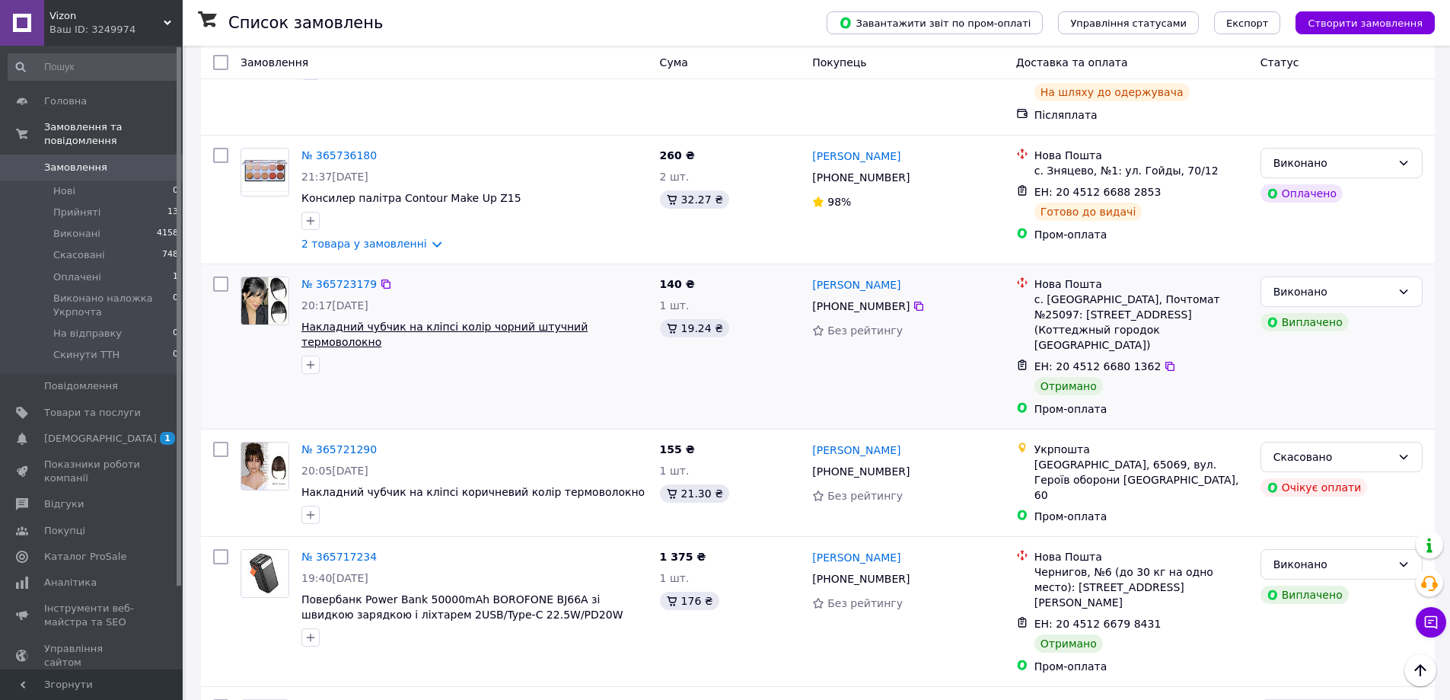
scroll to position [5862, 0]
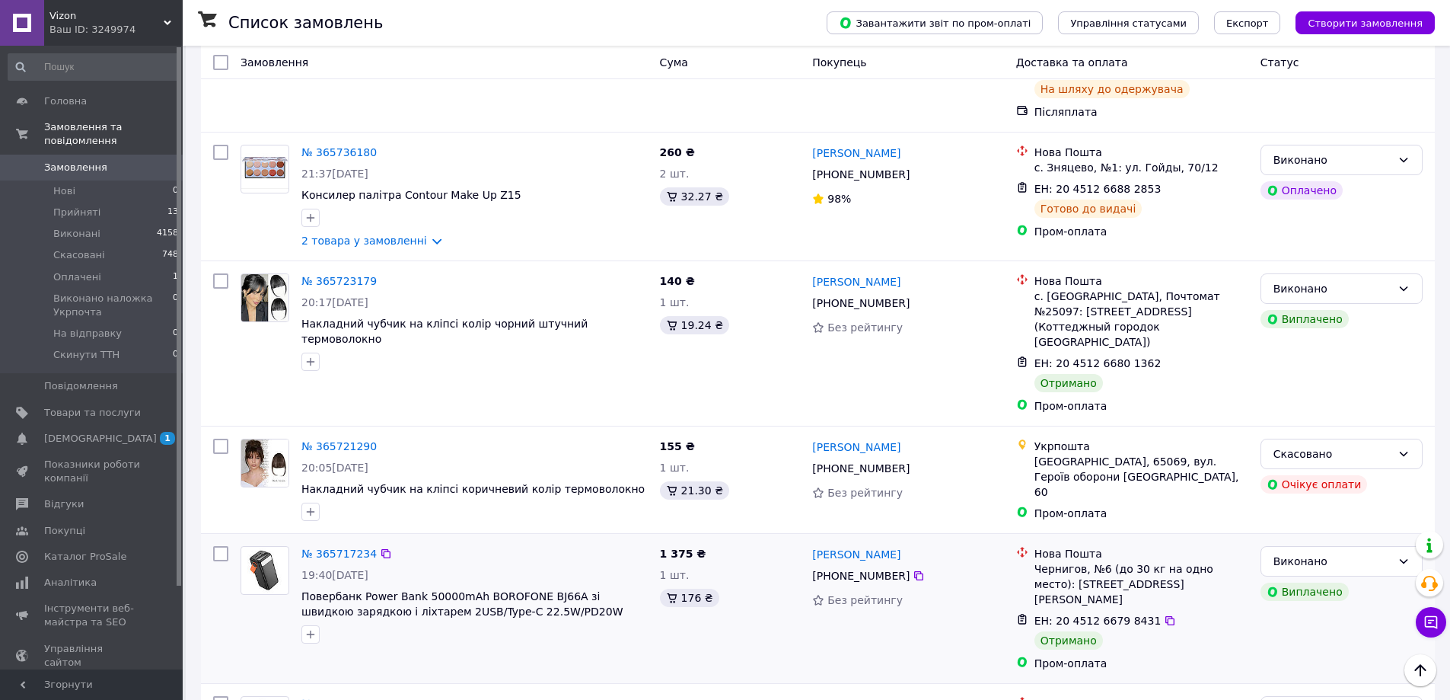
click at [340, 544] on div "№ 365717234" at bounding box center [339, 553] width 78 height 18
click at [344, 547] on link "№ 365717234" at bounding box center [338, 553] width 75 height 12
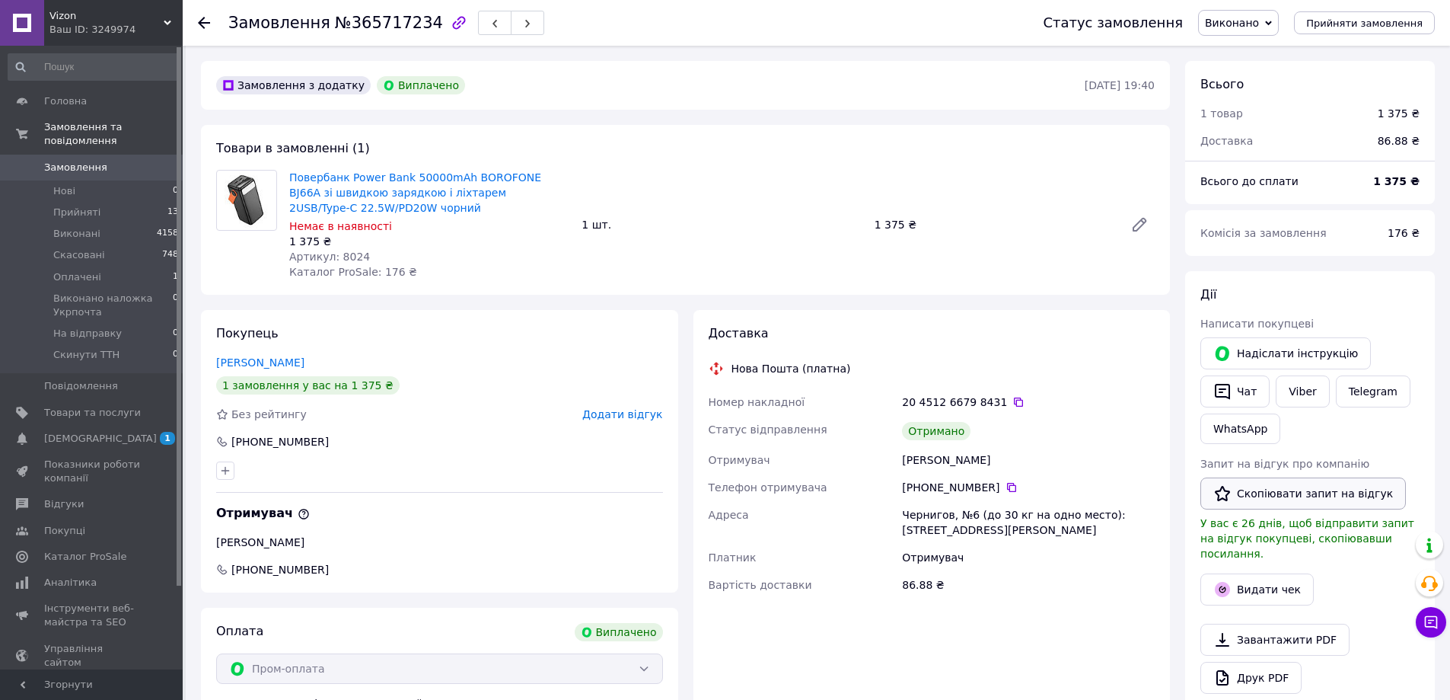
click at [1289, 487] on button "Скопіювати запит на відгук" at bounding box center [1304, 493] width 206 height 32
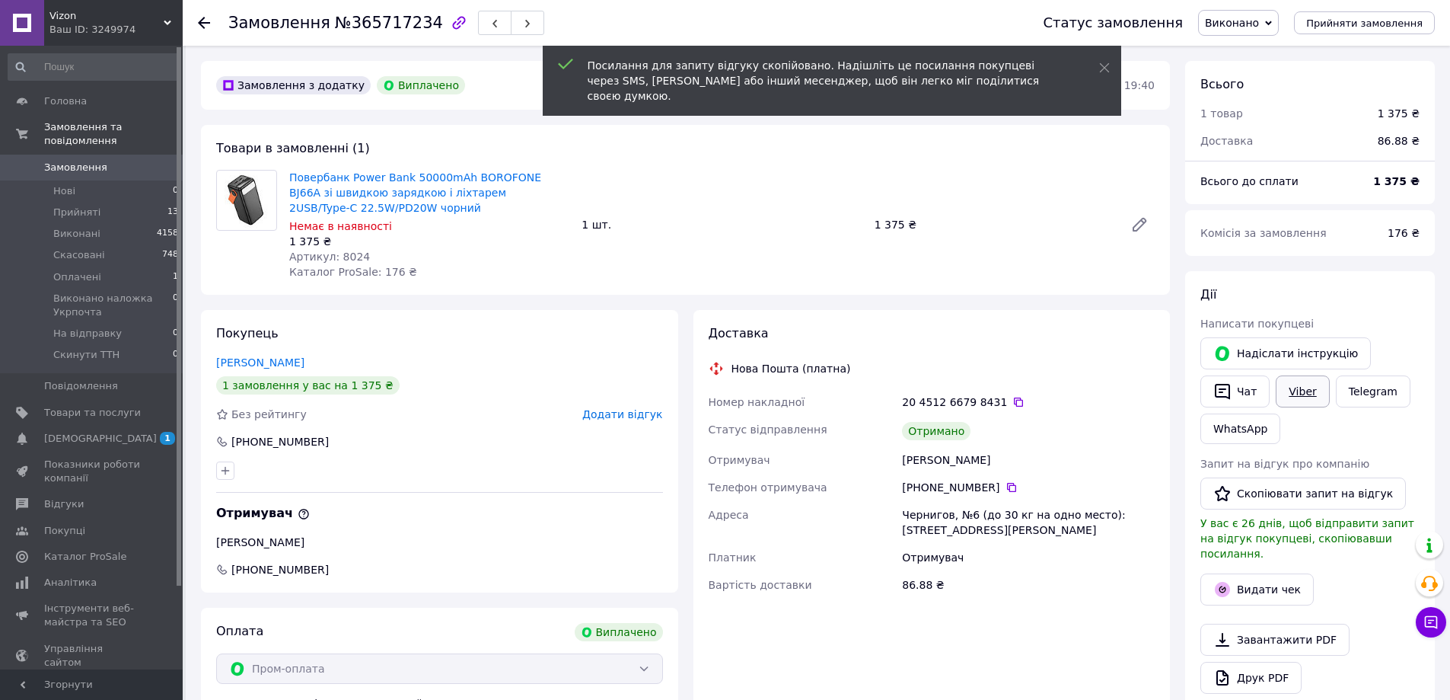
click at [1312, 392] on link "Viber" at bounding box center [1302, 391] width 53 height 32
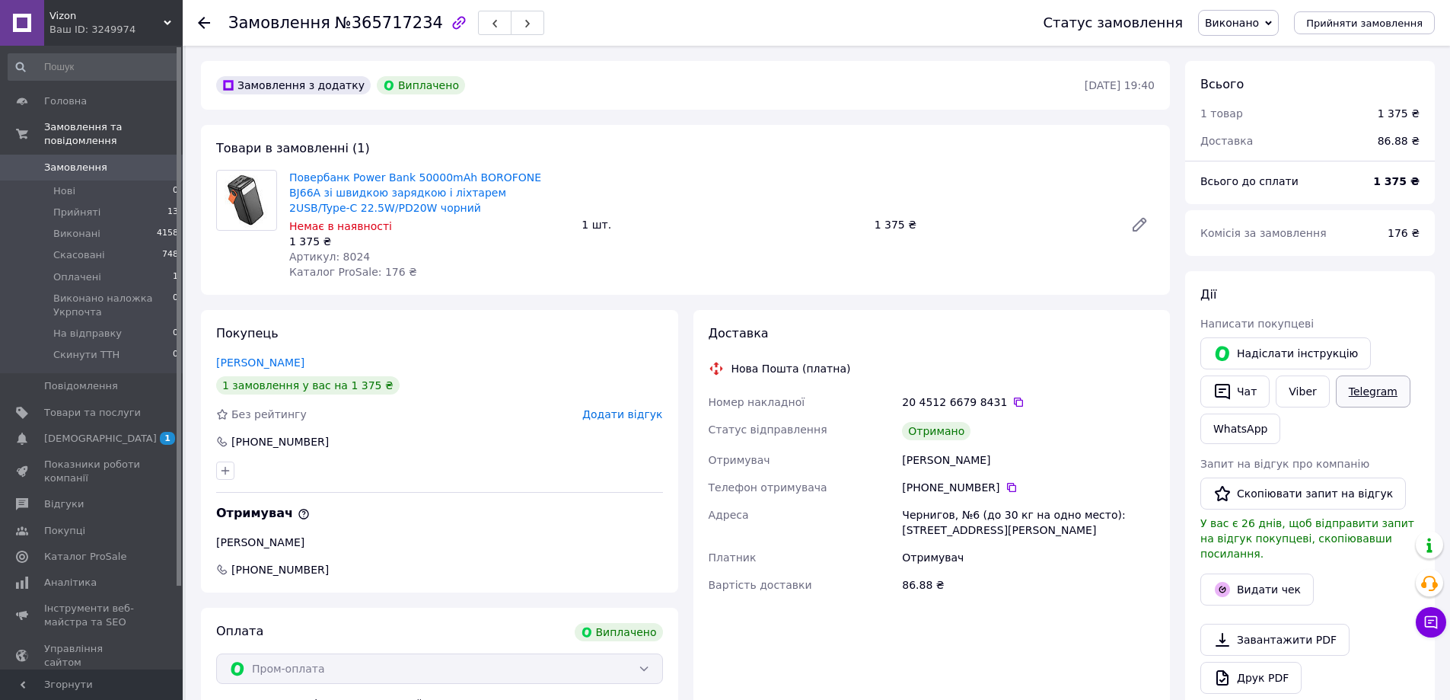
click at [1349, 392] on link "Telegram" at bounding box center [1373, 391] width 75 height 32
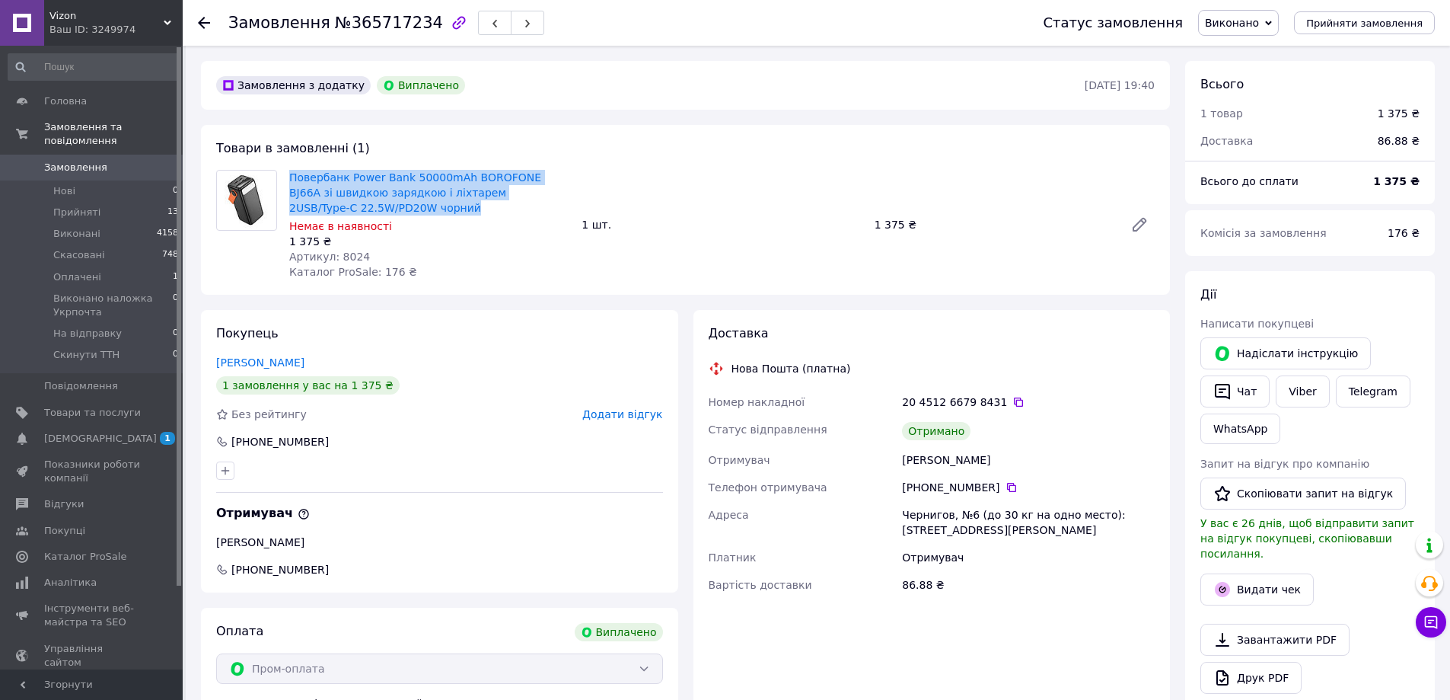
drag, startPoint x: 287, startPoint y: 165, endPoint x: 400, endPoint y: 214, distance: 122.8
click at [400, 214] on div "Товари в замовленні (1) Повербанк Power Bank 50000mAh BOROFONE BJ66A зі швидкою…" at bounding box center [685, 210] width 969 height 170
copy link "Повербанк Power Bank 50000mAh BOROFONE BJ66A зі швидкою зарядкою і ліхтарем 2US…"
click at [242, 362] on link "[PERSON_NAME]" at bounding box center [260, 362] width 88 height 12
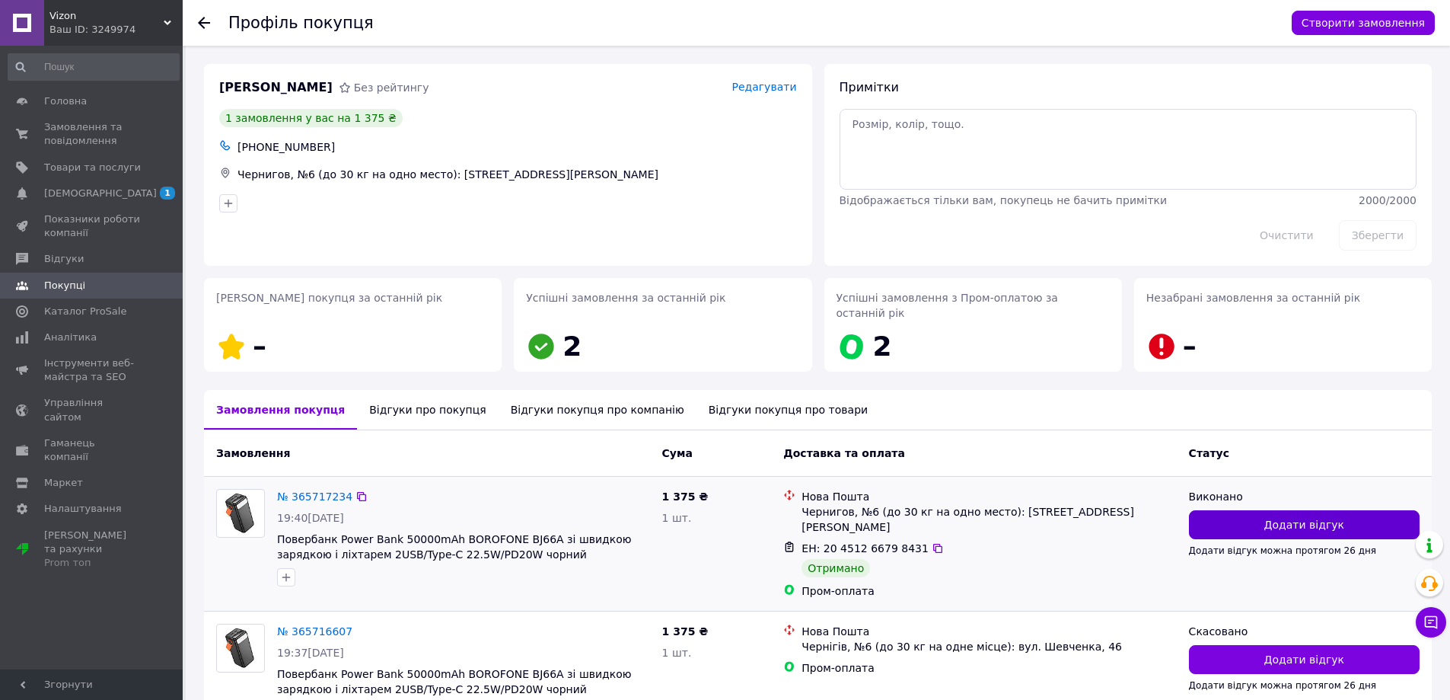
click at [1286, 510] on button "Додати відгук" at bounding box center [1304, 524] width 231 height 29
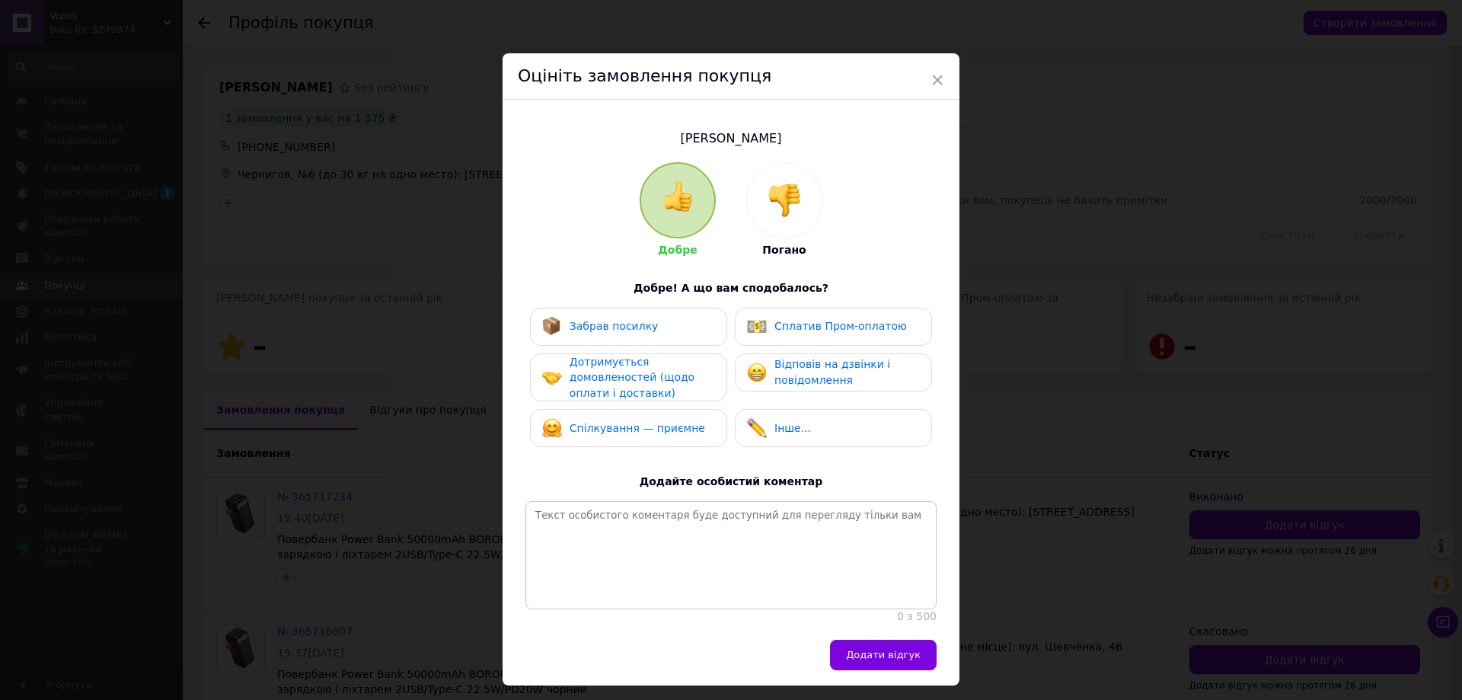
drag, startPoint x: 645, startPoint y: 330, endPoint x: 752, endPoint y: 330, distance: 107.3
click at [662, 332] on div "Забрав посилку" at bounding box center [628, 327] width 173 height 20
click at [747, 375] on img at bounding box center [757, 372] width 20 height 20
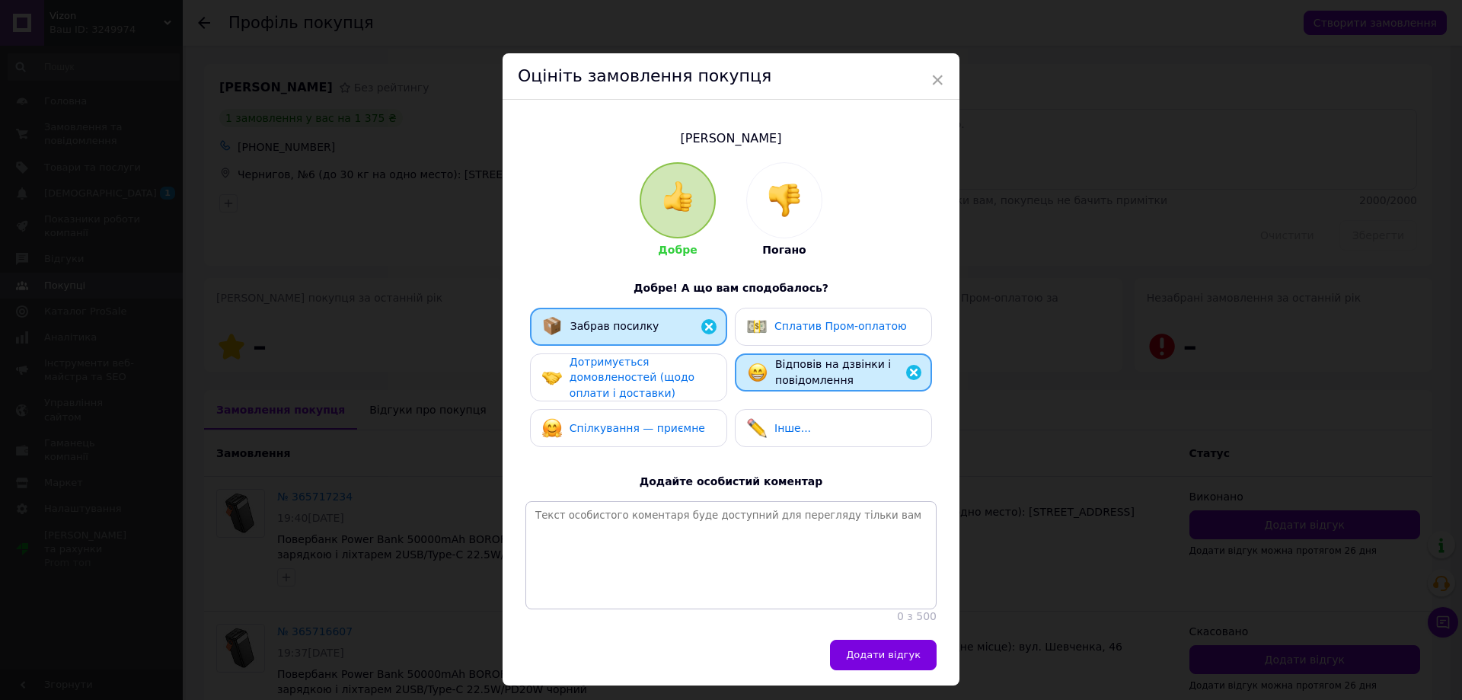
click at [692, 372] on div "Дотримується домовленостей (щодо оплати і доставки)" at bounding box center [641, 377] width 145 height 47
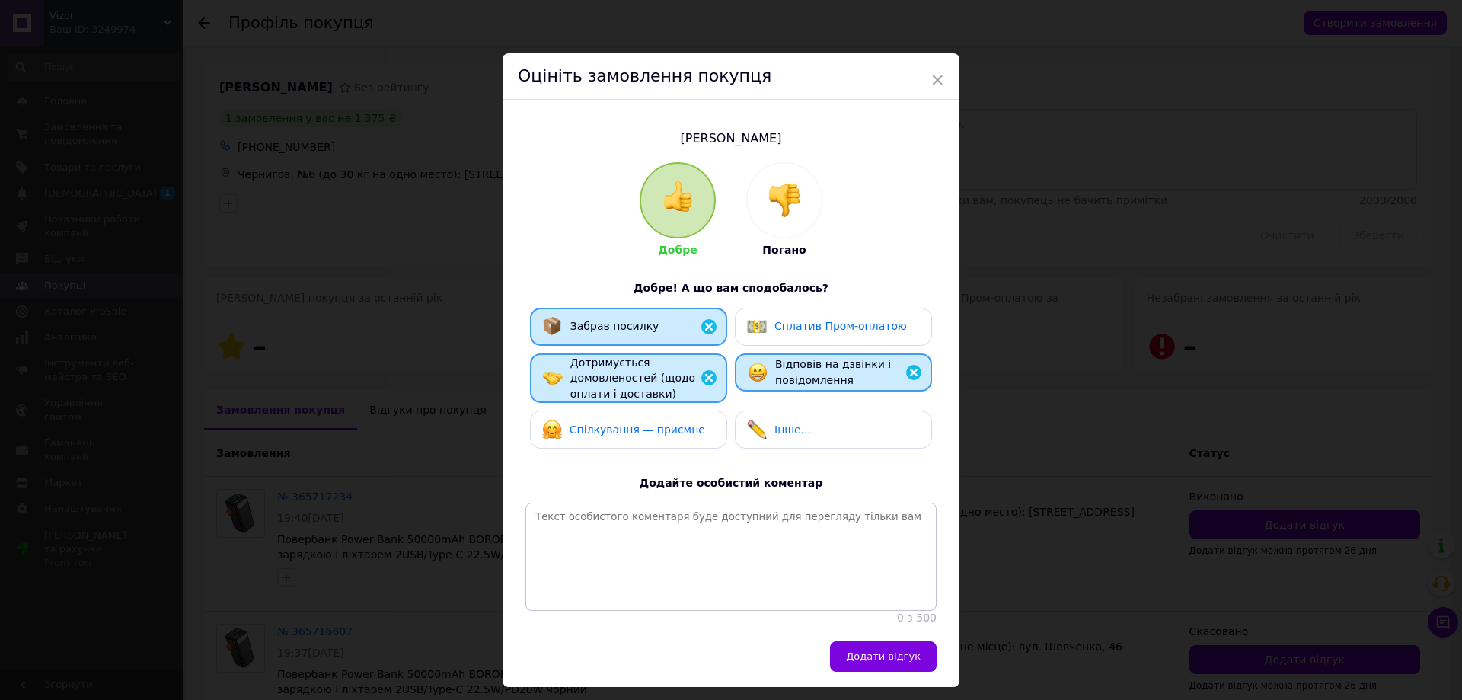
click at [793, 327] on span "Сплатив Пром-оплатою" at bounding box center [840, 326] width 132 height 12
click at [695, 436] on div "Спілкування — приємне" at bounding box center [628, 429] width 173 height 20
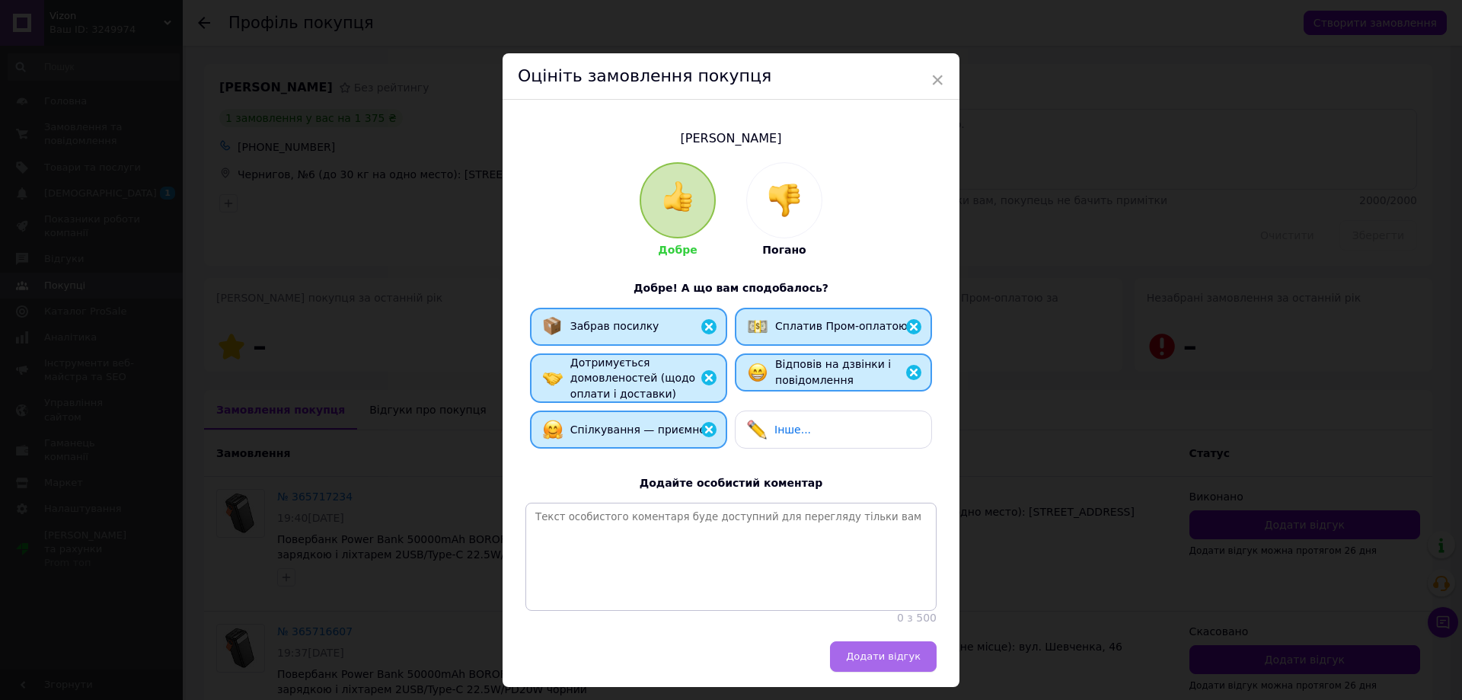
drag, startPoint x: 915, startPoint y: 665, endPoint x: 867, endPoint y: 697, distance: 57.6
click at [914, 662] on span "Додати відгук" at bounding box center [883, 655] width 75 height 11
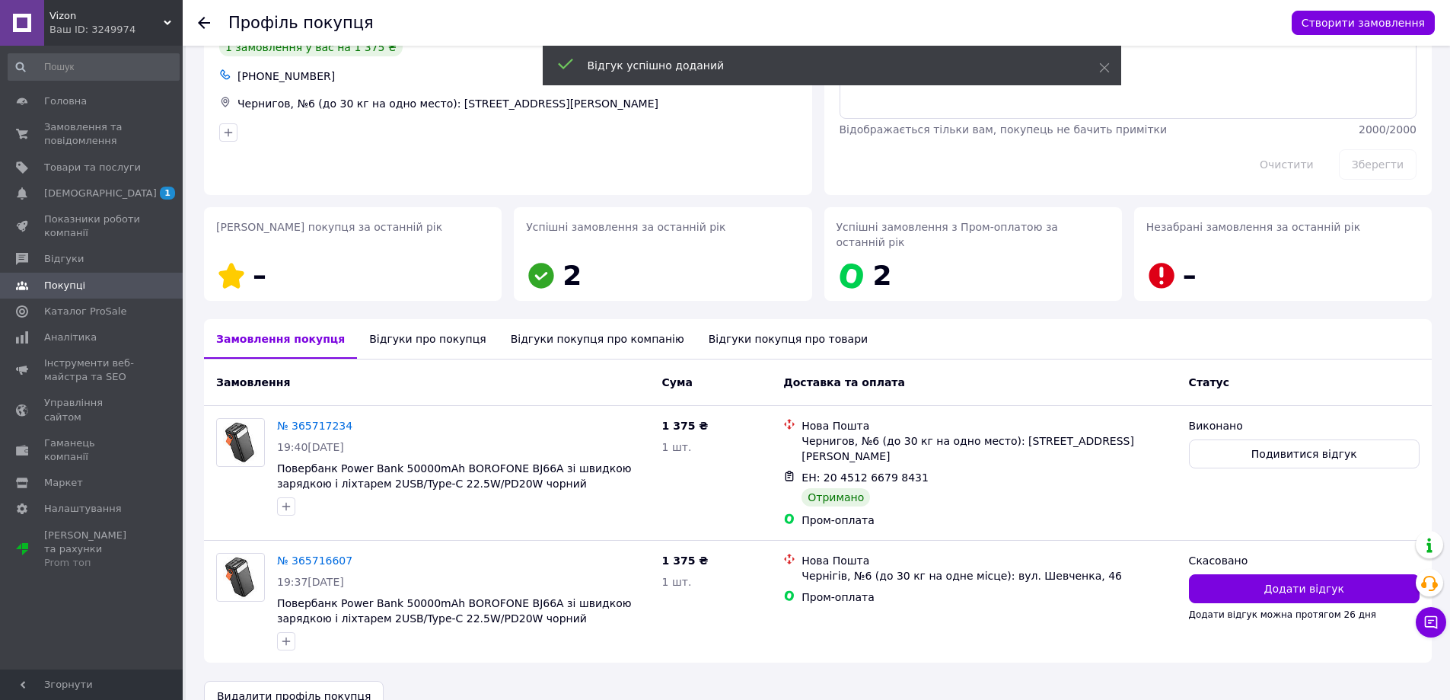
scroll to position [73, 0]
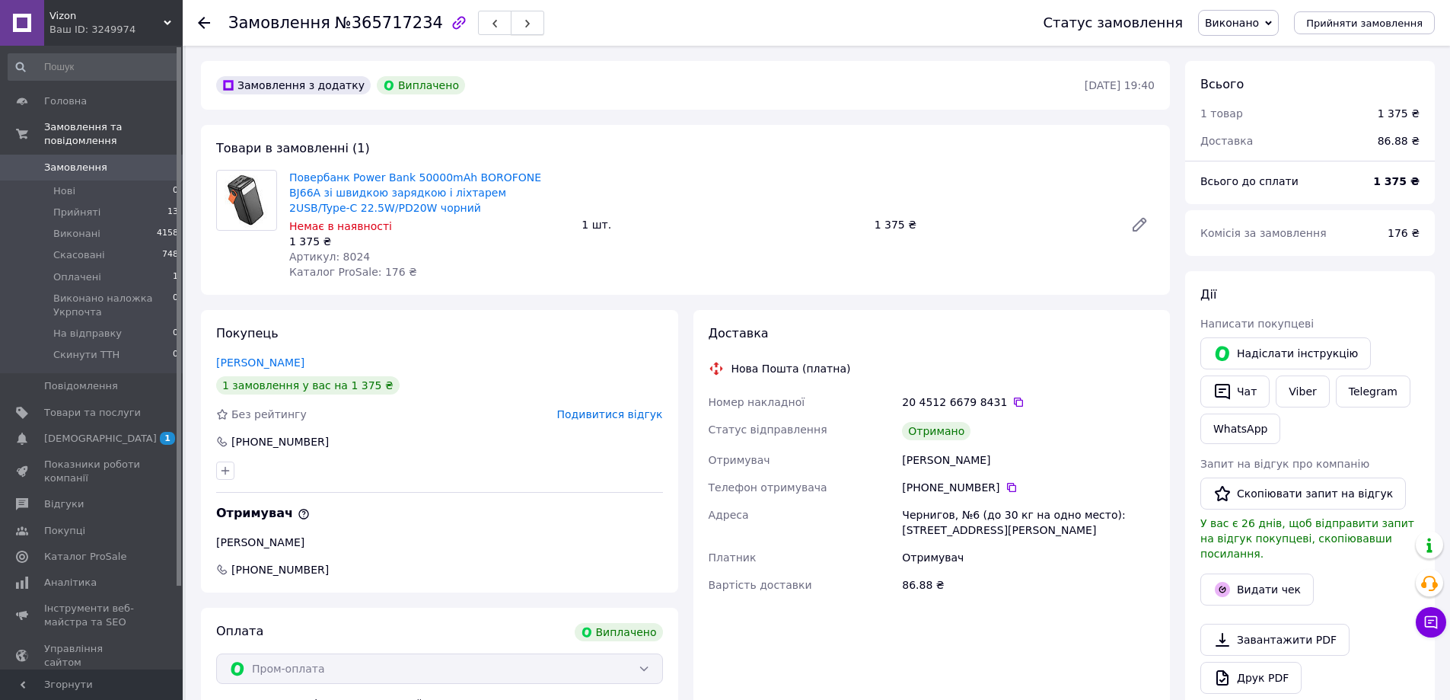
click at [511, 24] on button "button" at bounding box center [527, 23] width 33 height 24
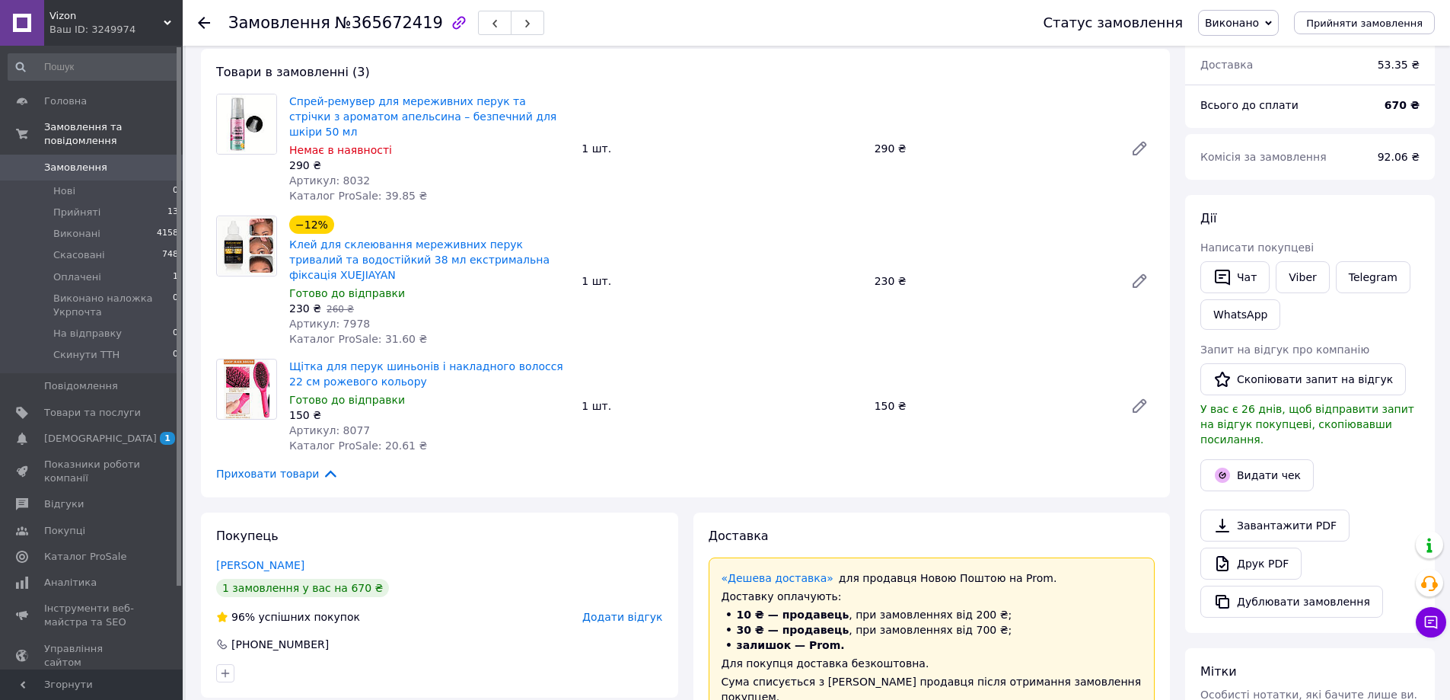
scroll to position [152, 0]
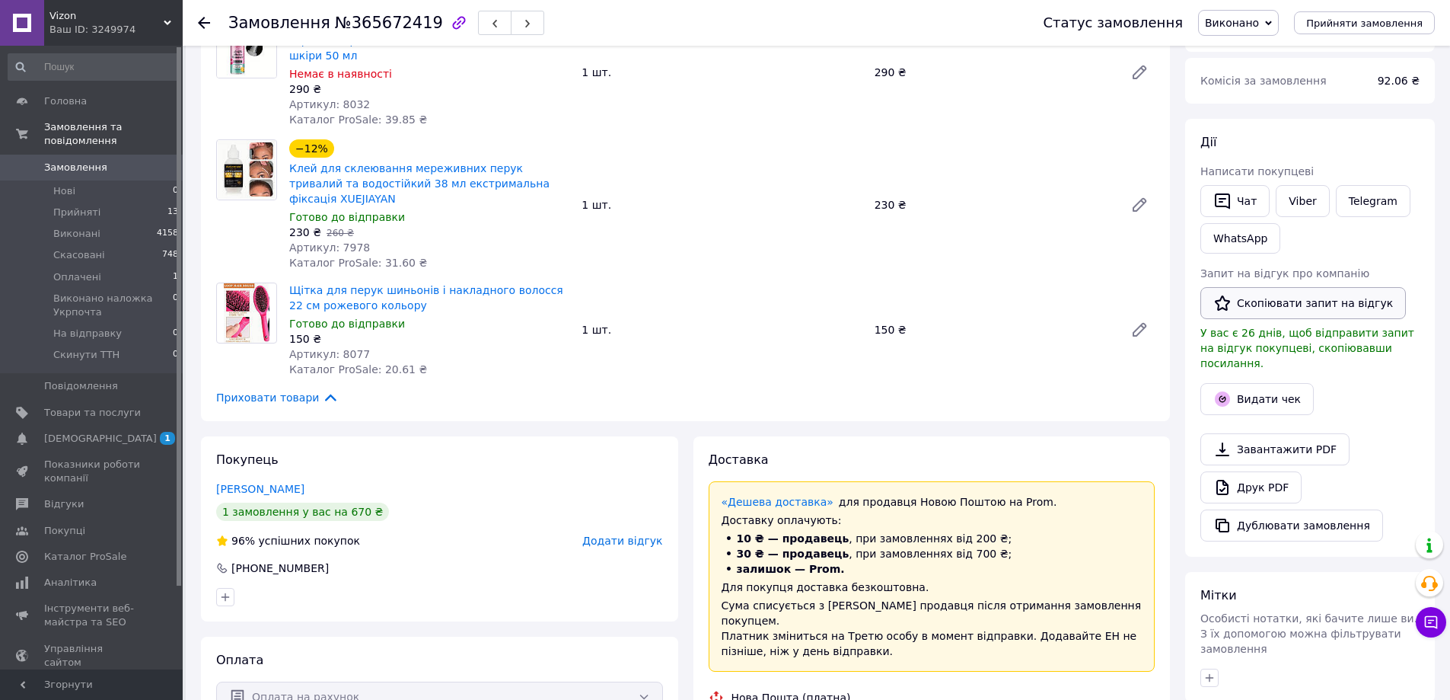
click at [1252, 301] on button "Скопіювати запит на відгук" at bounding box center [1304, 303] width 206 height 32
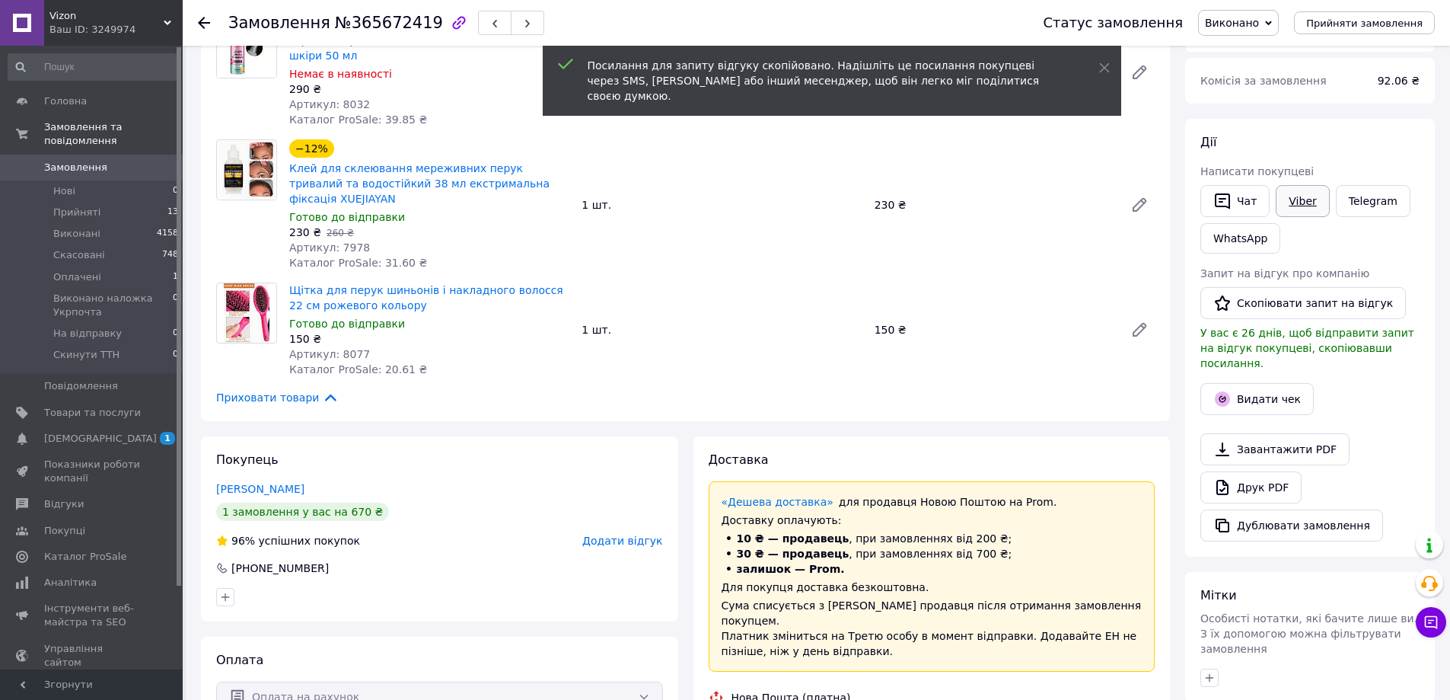
click at [1319, 199] on link "Viber" at bounding box center [1302, 201] width 53 height 32
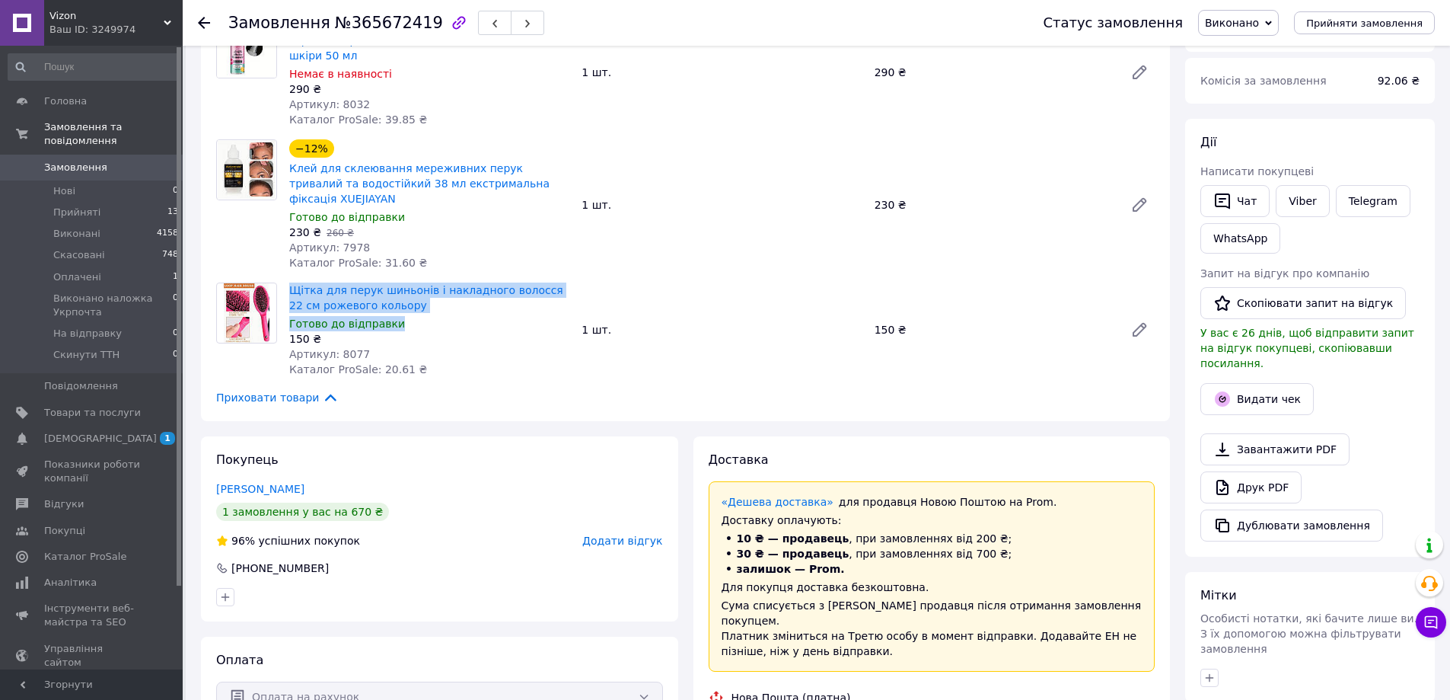
drag, startPoint x: 289, startPoint y: 250, endPoint x: 407, endPoint y: 282, distance: 122.3
click at [407, 282] on div "Щітка для перук шиньонів і накладного волосся 22 см рожевого кольору Готово до …" at bounding box center [429, 329] width 292 height 100
click at [443, 316] on div "Готово до відправки" at bounding box center [429, 323] width 280 height 15
drag, startPoint x: 458, startPoint y: 302, endPoint x: 410, endPoint y: 287, distance: 51.0
click at [456, 331] on div "150 ₴" at bounding box center [429, 338] width 280 height 15
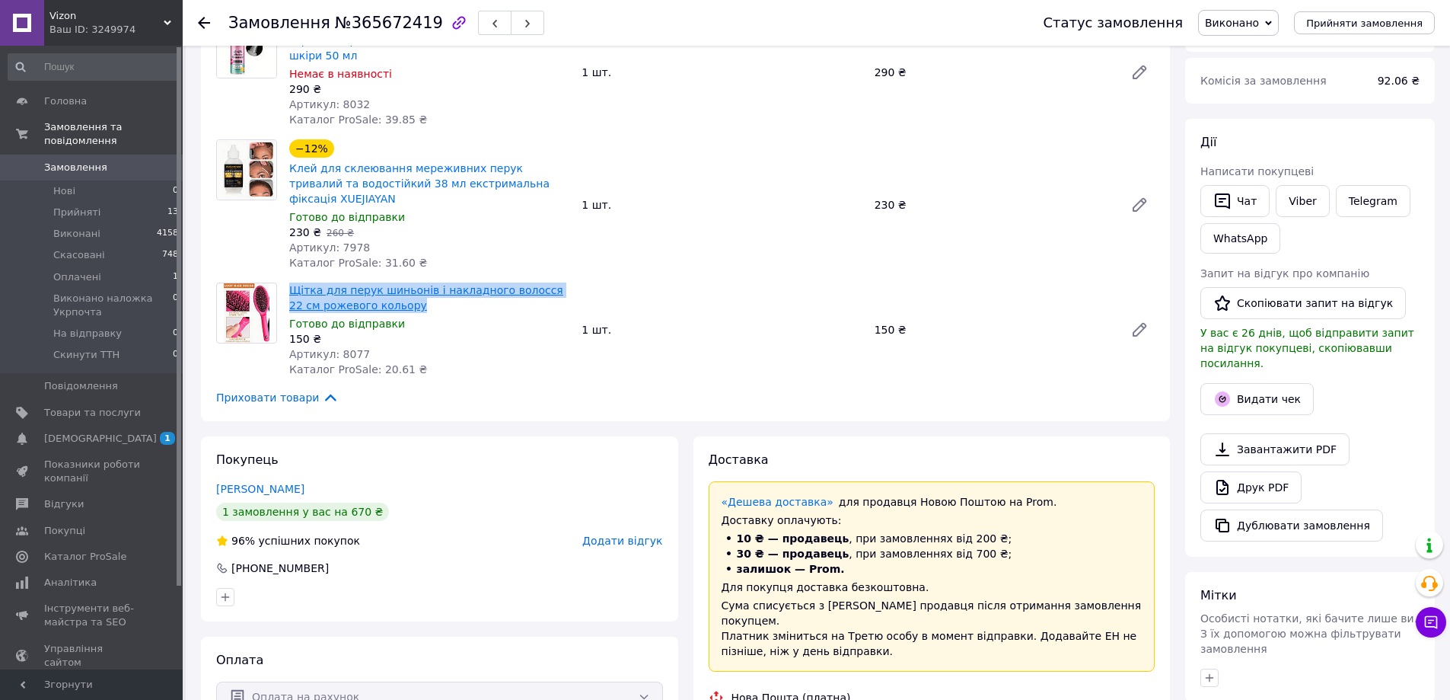
drag, startPoint x: 291, startPoint y: 246, endPoint x: 377, endPoint y: 271, distance: 89.6
click at [394, 277] on div "Товари в замовленні (3) Спрей-ремувер для мереживних перук та стрічки з аромато…" at bounding box center [685, 197] width 969 height 448
copy link "Щітка для перук шиньонів і накладного волосся 22 см рожевого кольору"
click at [470, 104] on div "Спрей-ремувер для мереживних перук та стрічки з ароматом апельсина – безпечний …" at bounding box center [429, 72] width 292 height 116
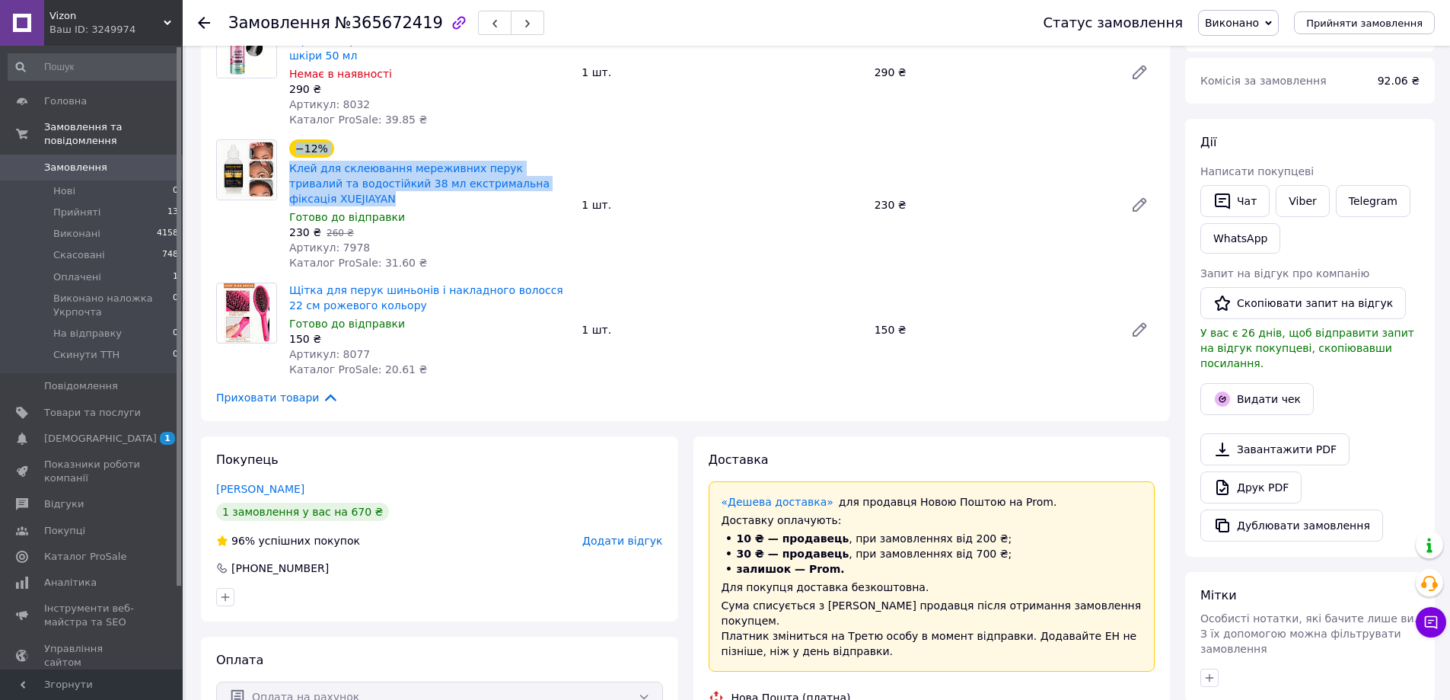
drag, startPoint x: 282, startPoint y: 147, endPoint x: 569, endPoint y: 161, distance: 287.4
click at [569, 161] on div "−12% Клей для склеювання мереживних перук тривалий та водостійкий 38 мл екстрим…" at bounding box center [685, 204] width 951 height 131
copy div "−12% Клей для склеювання мереживних перук тривалий та водостійкий 38 мл екстрим…"
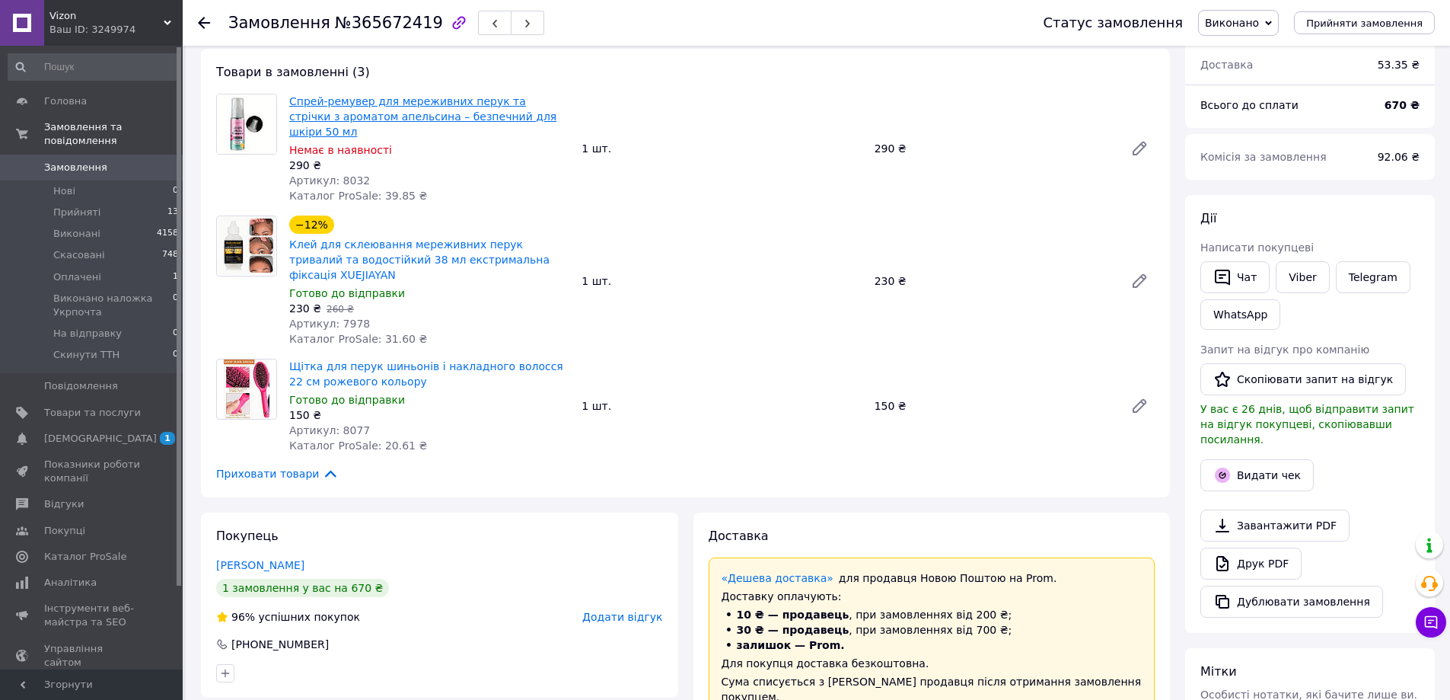
drag, startPoint x: 525, startPoint y: 163, endPoint x: 393, endPoint y: 117, distance: 140.1
click at [522, 173] on div "Артикул: 8032" at bounding box center [429, 180] width 280 height 15
drag, startPoint x: 292, startPoint y: 79, endPoint x: 300, endPoint y: 95, distance: 18.0
click at [299, 95] on div "Товари в замовленні (3) Спрей-ремувер для мереживних перук та стрічки з аромато…" at bounding box center [685, 273] width 969 height 448
drag, startPoint x: 454, startPoint y: 165, endPoint x: 384, endPoint y: 138, distance: 74.5
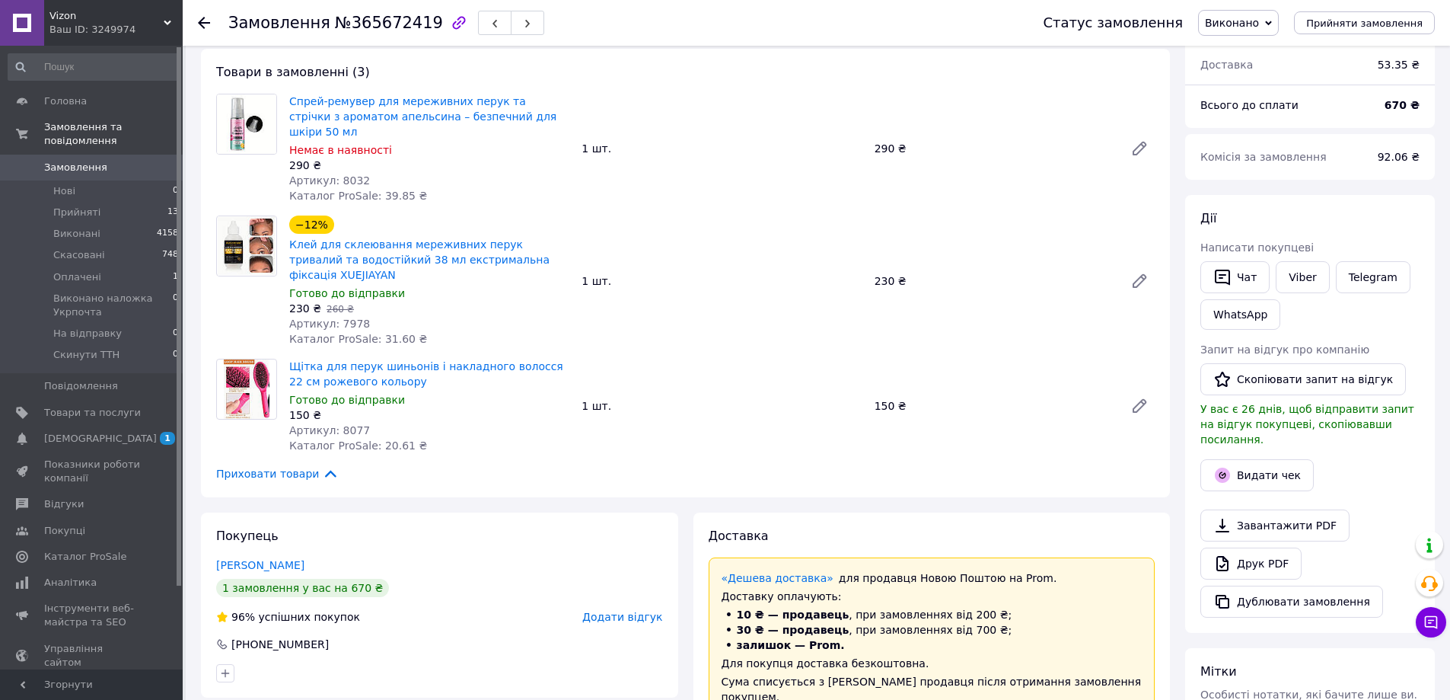
click at [453, 173] on div "Артикул: 8032" at bounding box center [429, 180] width 280 height 15
drag, startPoint x: 288, startPoint y: 92, endPoint x: 550, endPoint y: 116, distance: 263.7
click at [550, 116] on div "Спрей-ремувер для мереживних перук та стрічки з ароматом апельсина – безпечний …" at bounding box center [429, 149] width 292 height 116
copy link "Спрей-ремувер для мереживних перук та стрічки з ароматом апельсина – безпечний …"
click at [261, 559] on link "Саминова Жасмин" at bounding box center [260, 565] width 88 height 12
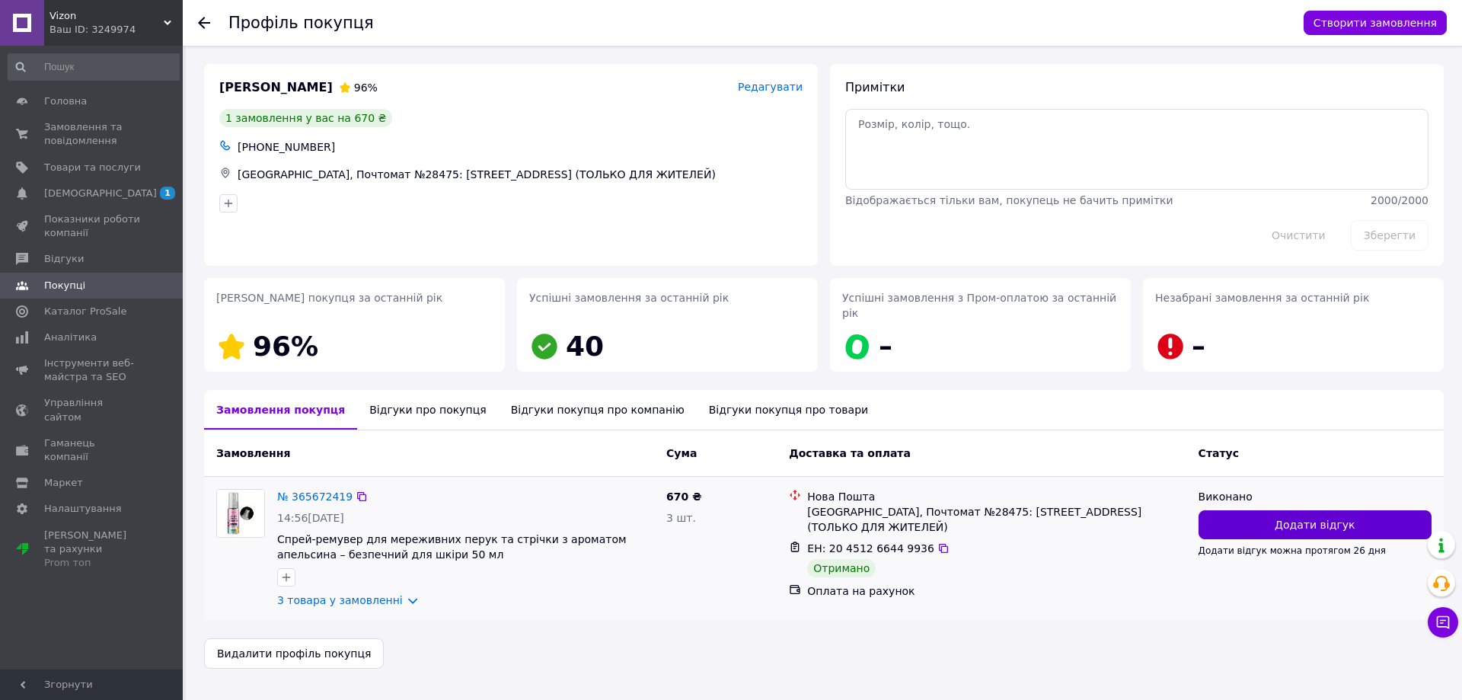
click at [1335, 517] on span "Додати відгук" at bounding box center [1314, 524] width 80 height 15
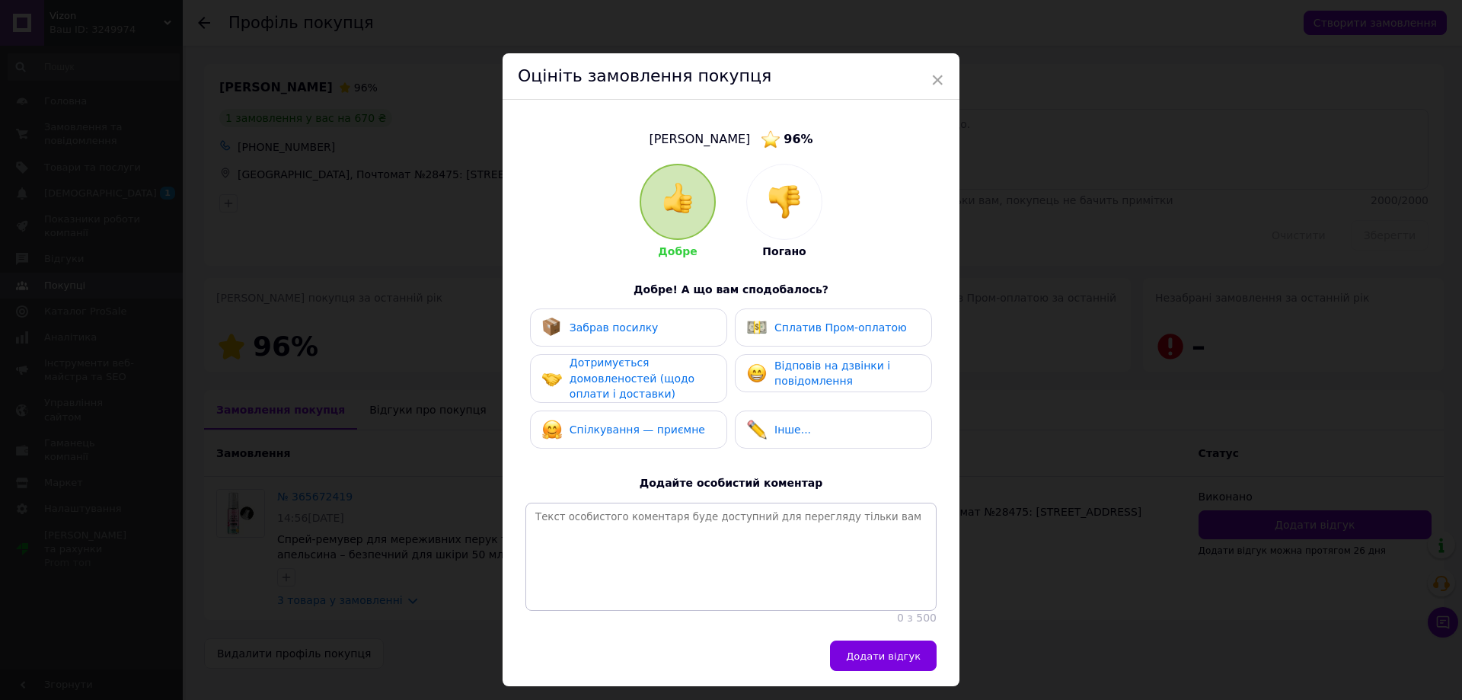
drag, startPoint x: 602, startPoint y: 313, endPoint x: 745, endPoint y: 328, distance: 143.9
click at [609, 320] on div "Забрав посилку" at bounding box center [628, 327] width 197 height 38
drag, startPoint x: 784, startPoint y: 324, endPoint x: 783, endPoint y: 372, distance: 48.0
click at [785, 334] on div "Сплатив Пром-оплатою" at bounding box center [840, 328] width 132 height 16
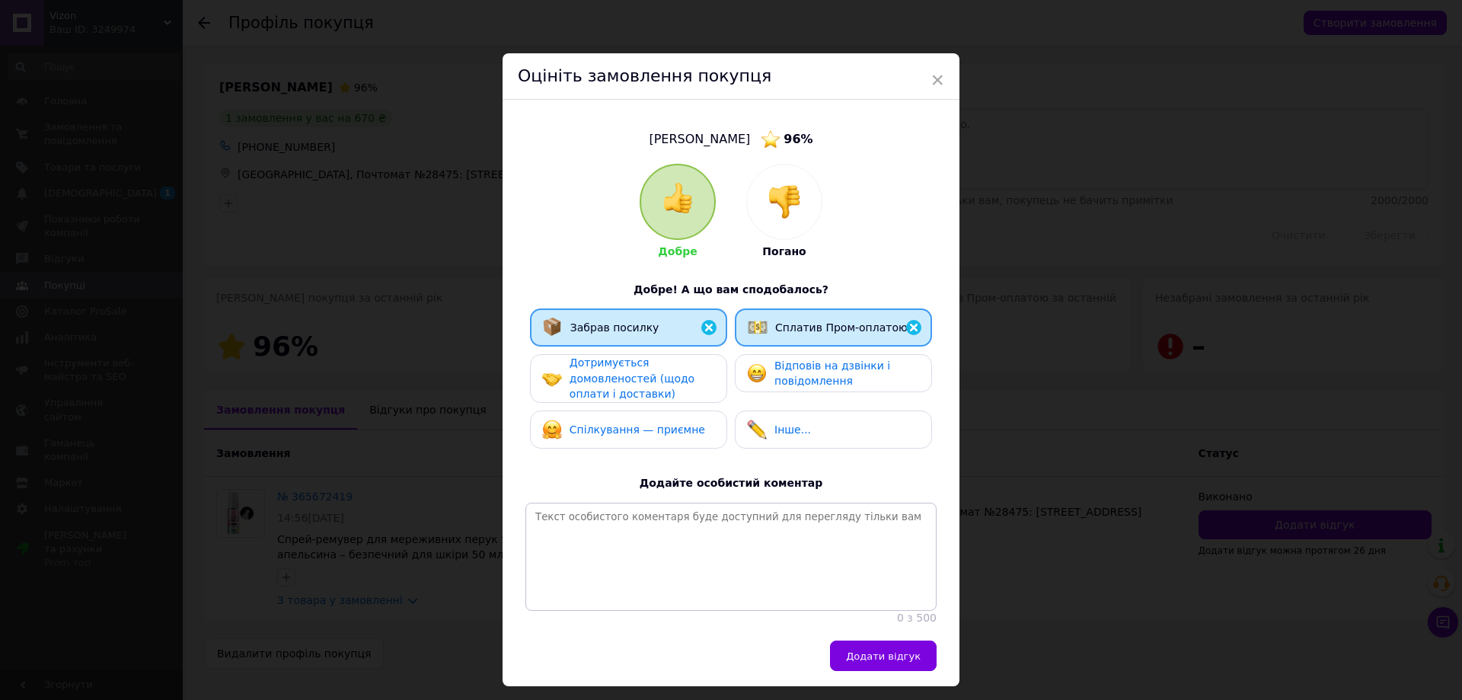
drag, startPoint x: 782, startPoint y: 372, endPoint x: 617, endPoint y: 374, distance: 164.4
click at [763, 374] on div "Відповів на дзвінки і повідомлення" at bounding box center [833, 373] width 172 height 31
drag, startPoint x: 617, startPoint y: 374, endPoint x: 617, endPoint y: 429, distance: 55.6
click at [617, 384] on span "Дотримується домовленостей (щодо оплати і доставки)" at bounding box center [631, 377] width 125 height 43
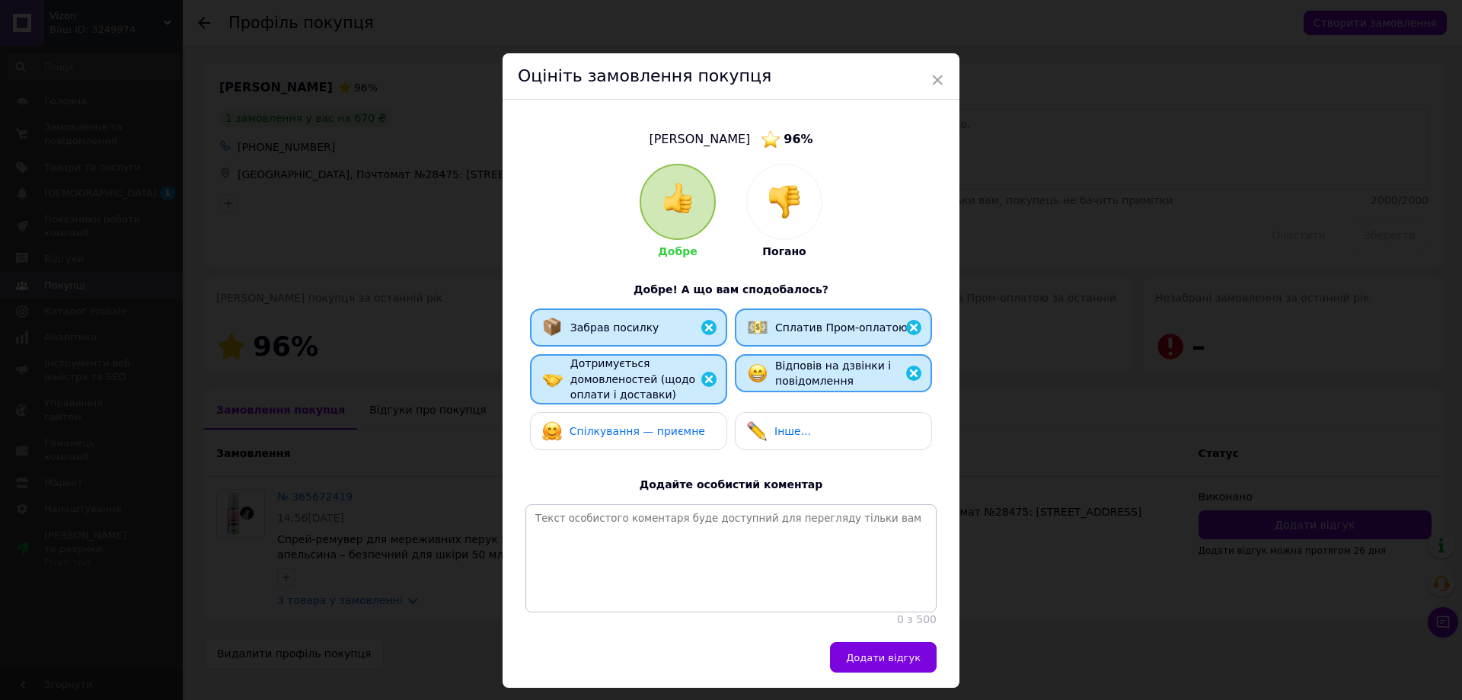
click at [617, 429] on span "Спілкування — приємне" at bounding box center [637, 431] width 136 height 12
click at [886, 663] on span "Додати відгук" at bounding box center [883, 657] width 75 height 11
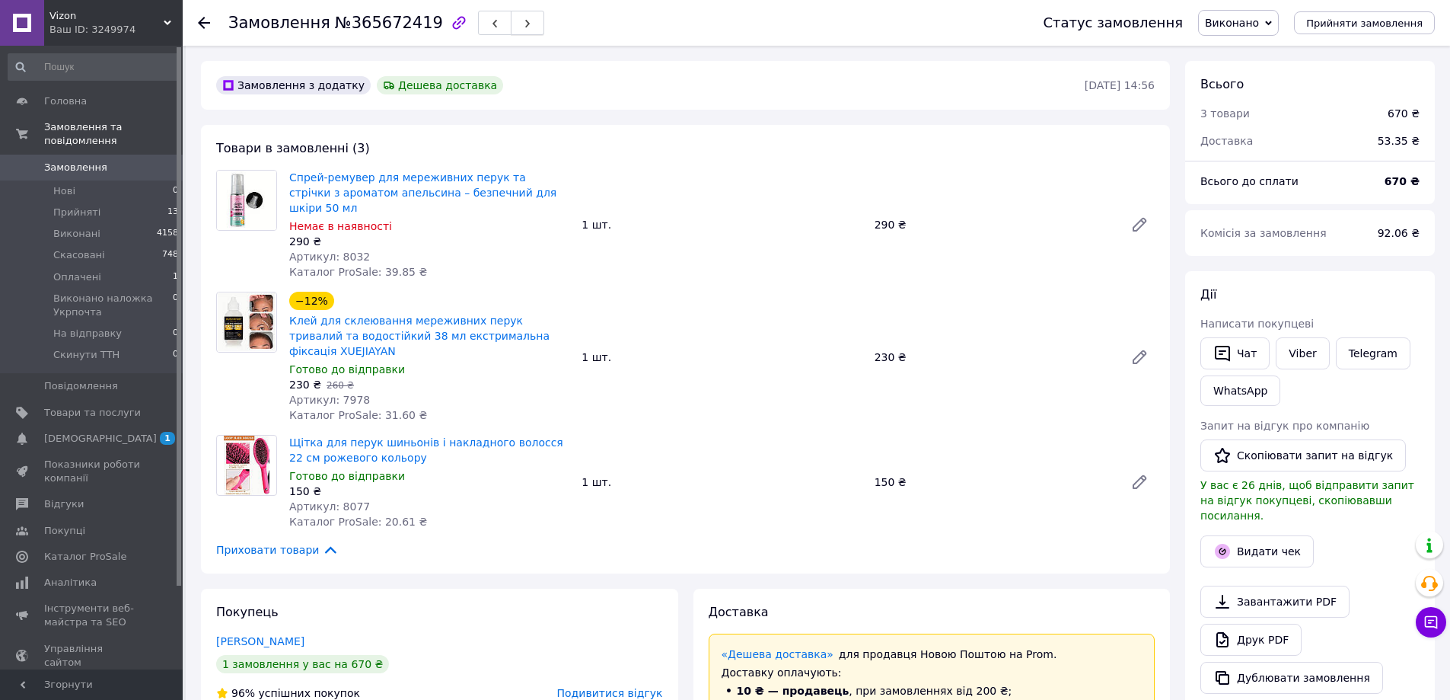
click at [511, 19] on button "button" at bounding box center [527, 23] width 33 height 24
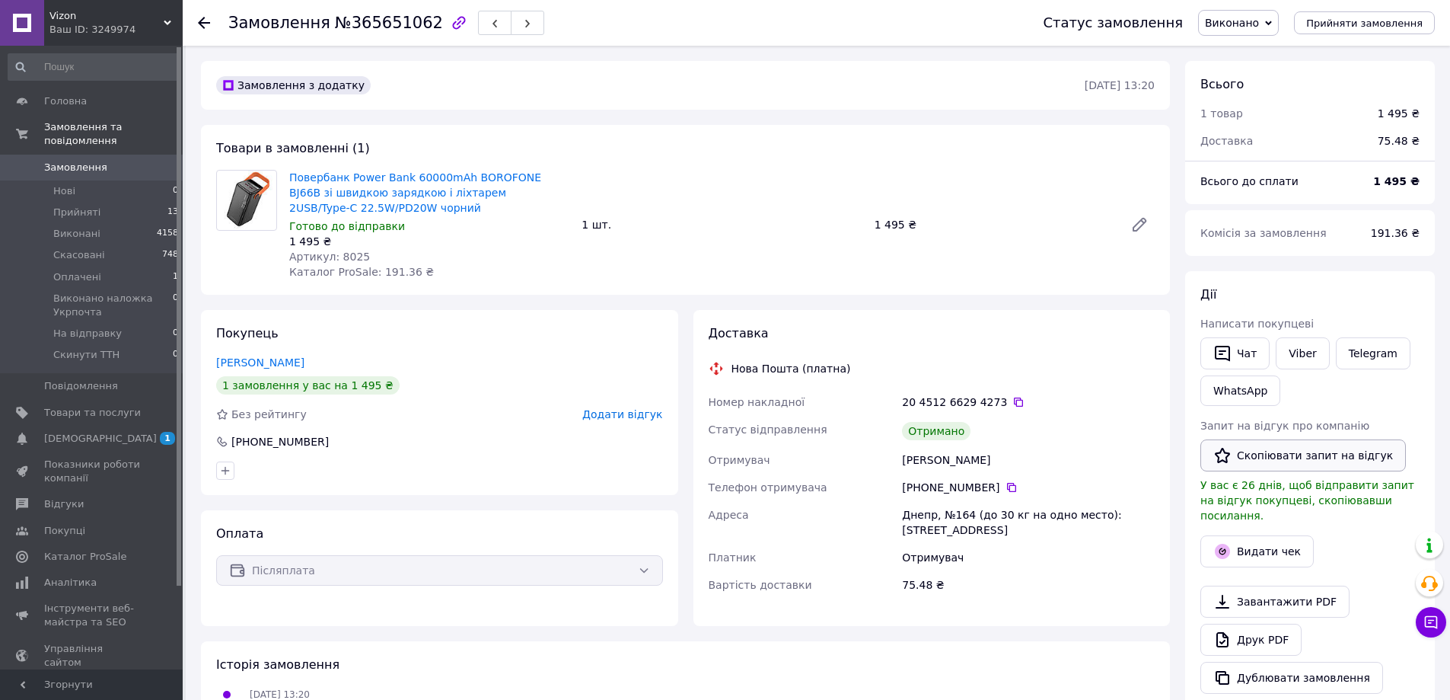
drag, startPoint x: 1376, startPoint y: 455, endPoint x: 1328, endPoint y: 381, distance: 88.3
click at [1376, 454] on button "Скопіювати запит на відгук" at bounding box center [1304, 455] width 206 height 32
drag, startPoint x: 1290, startPoint y: 472, endPoint x: 1292, endPoint y: 482, distance: 10.0
click at [1291, 478] on div "Запит на відгук про компанію   Скопіювати запит на відгук У вас є 26 днів, щоб …" at bounding box center [1310, 470] width 219 height 105
drag, startPoint x: 1300, startPoint y: 445, endPoint x: 1292, endPoint y: 443, distance: 8.5
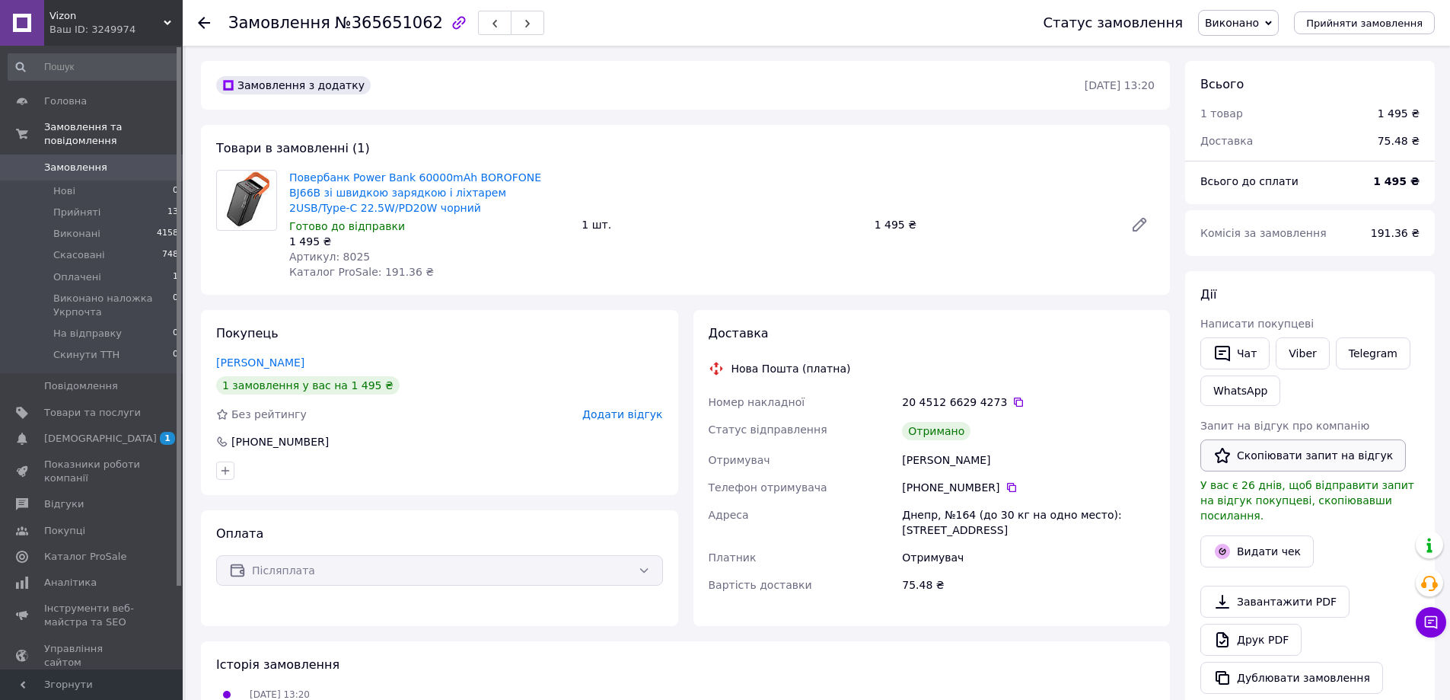
click at [1297, 446] on button "Скопіювати запит на відгук" at bounding box center [1304, 455] width 206 height 32
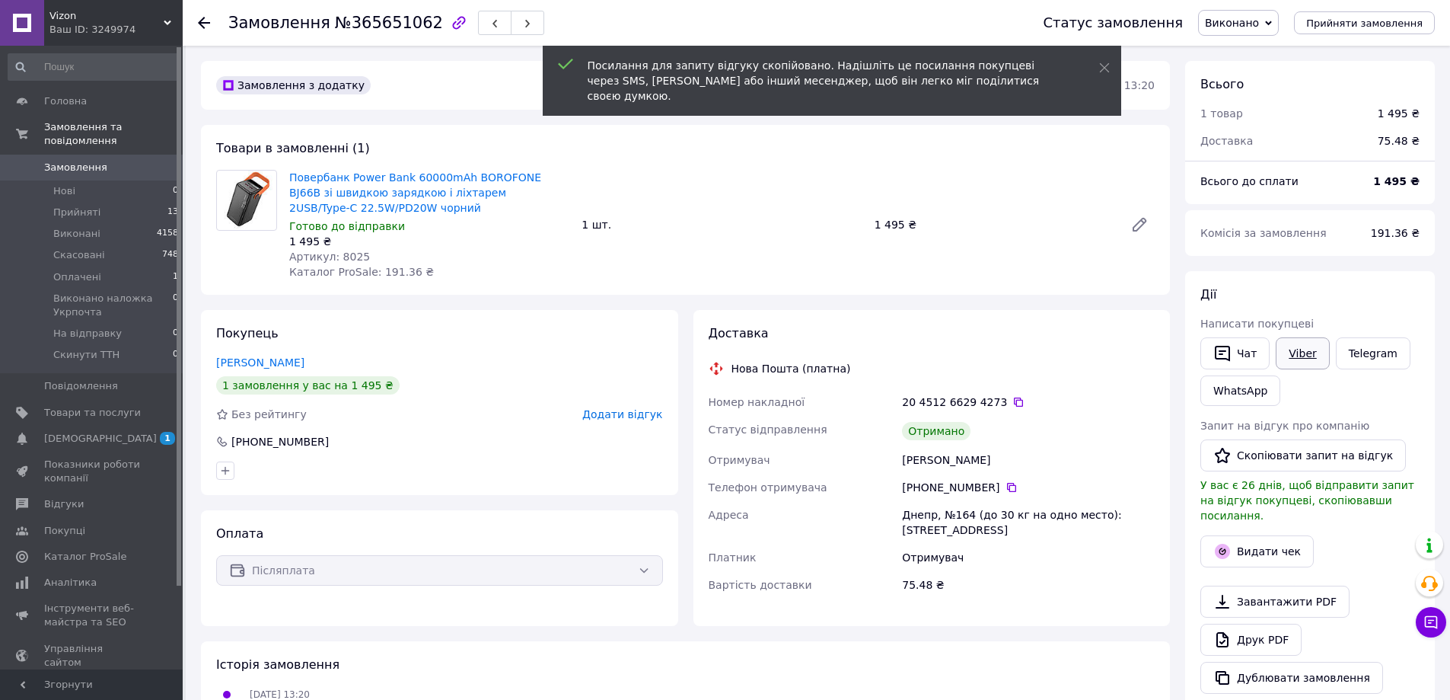
click at [1304, 347] on link "Viber" at bounding box center [1302, 353] width 53 height 32
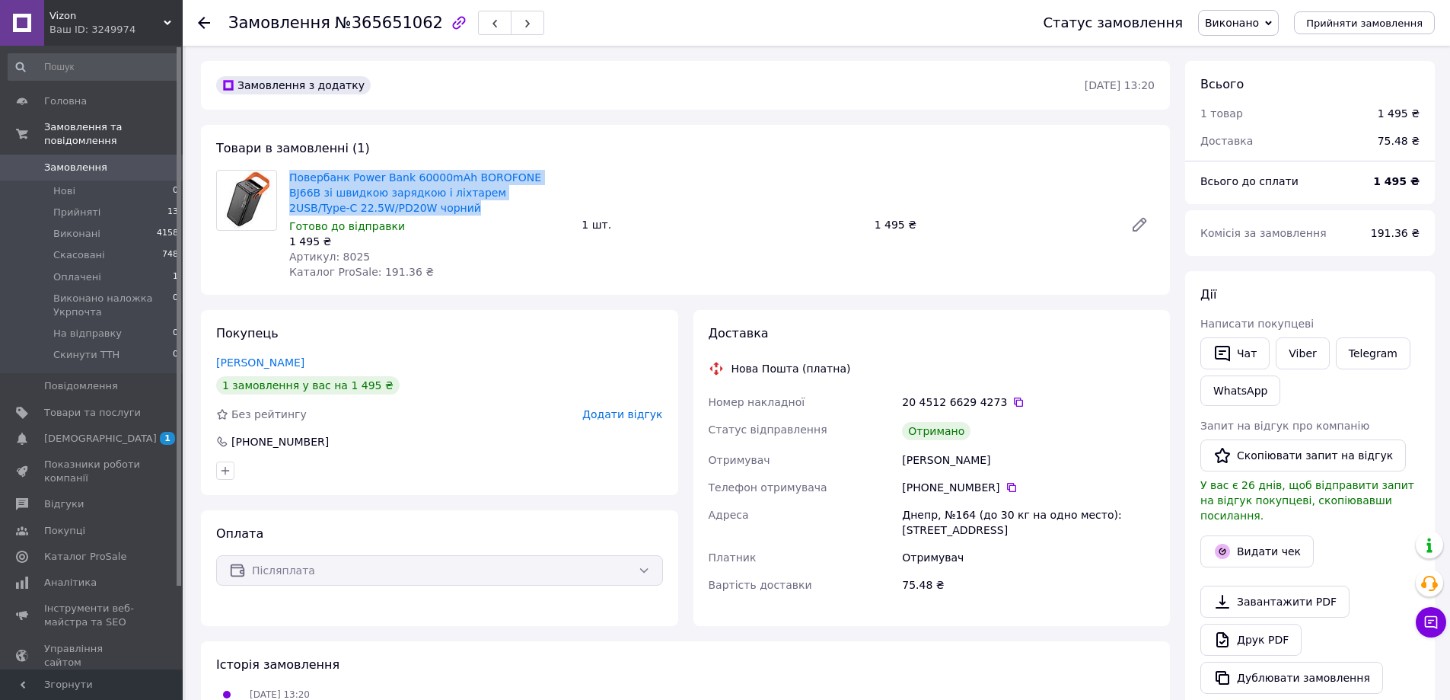
drag, startPoint x: 281, startPoint y: 167, endPoint x: 398, endPoint y: 200, distance: 121.7
click at [413, 206] on div "Товари в замовленні (1) Повербанк Power Bank 60000mAh BOROFONE BJ66B зі швидкою…" at bounding box center [685, 210] width 969 height 170
copy div "Повербанк Power Bank 60000mAh BOROFONE BJ66B зі швидкою зарядкою і ліхтарем 2US…"
click at [283, 356] on link "Дамаскіна Олександра" at bounding box center [260, 362] width 88 height 12
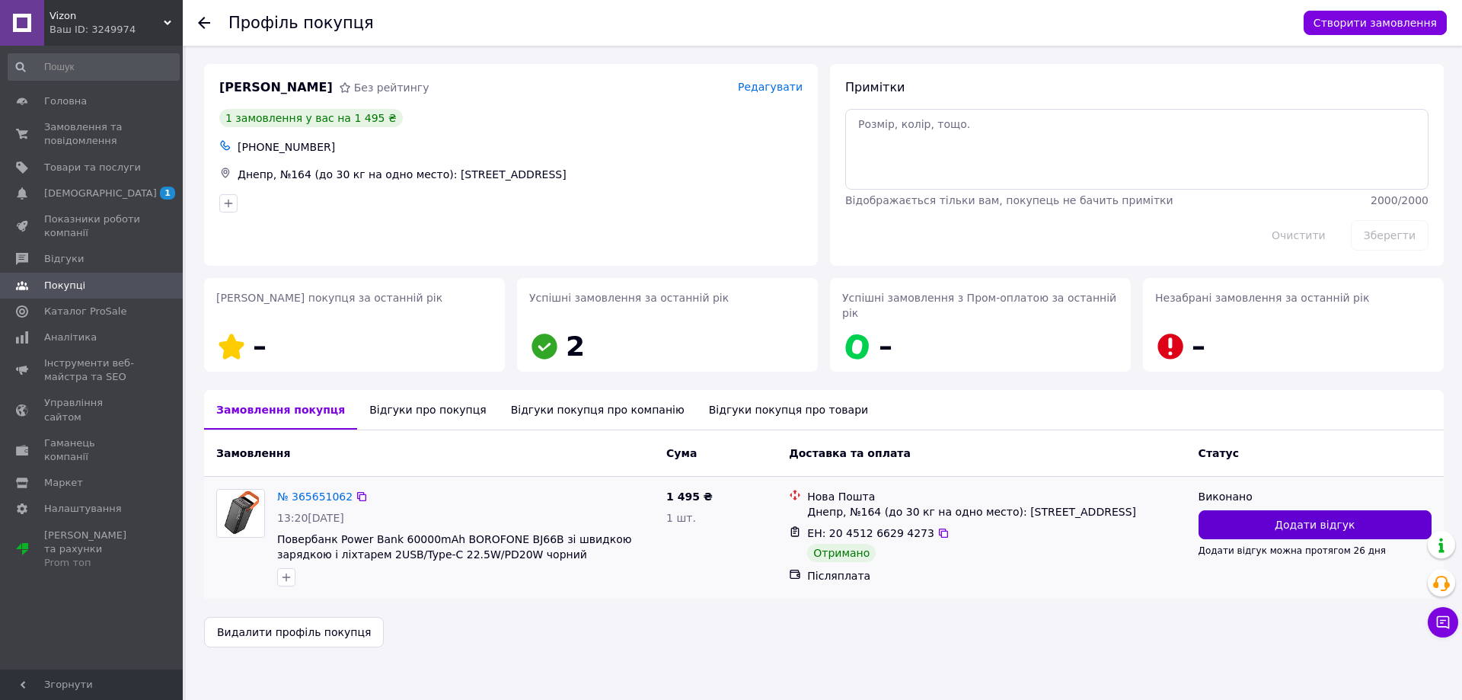
click at [1290, 517] on span "Додати відгук" at bounding box center [1314, 524] width 80 height 15
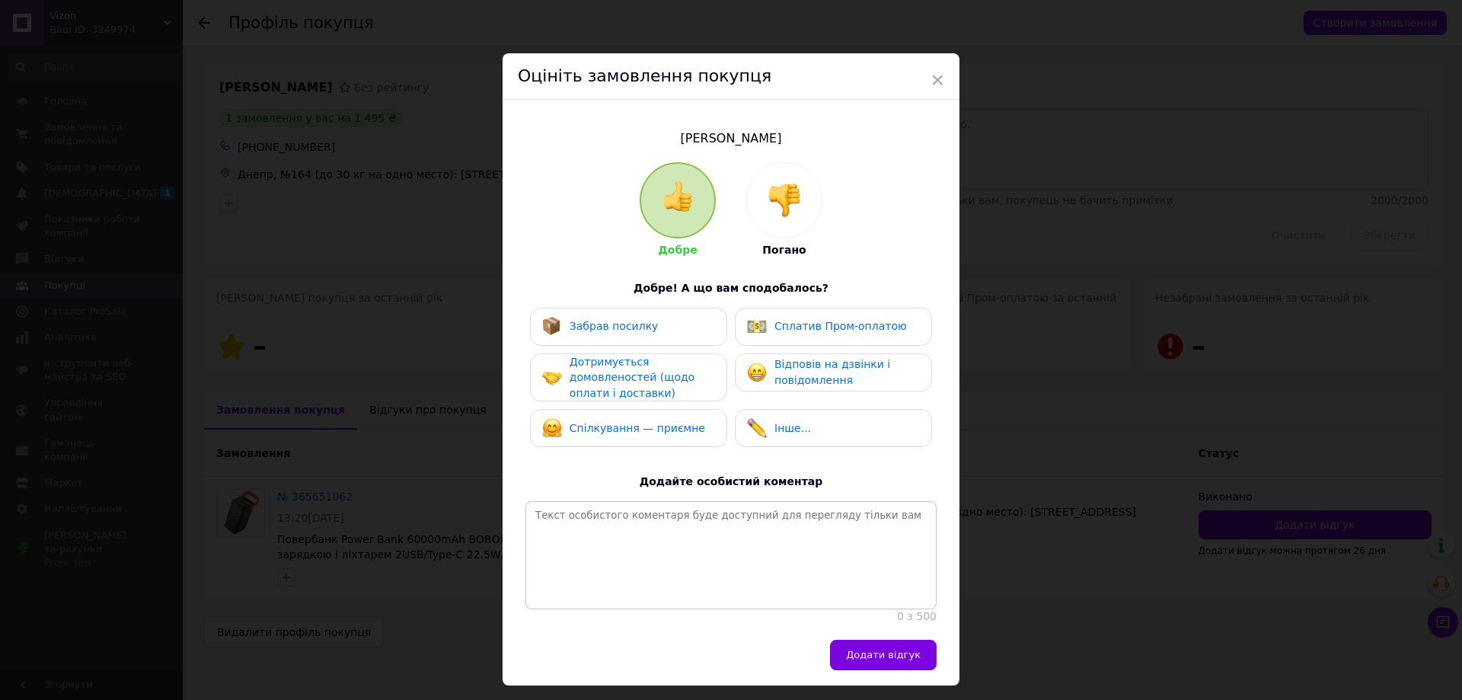
drag, startPoint x: 636, startPoint y: 333, endPoint x: 653, endPoint y: 344, distance: 20.9
click at [637, 335] on div "Забрав посилку" at bounding box center [600, 327] width 116 height 20
drag, startPoint x: 893, startPoint y: 377, endPoint x: 715, endPoint y: 389, distance: 178.6
click at [891, 377] on div "Відповів на дзвінки і повідомлення" at bounding box center [846, 371] width 145 height 31
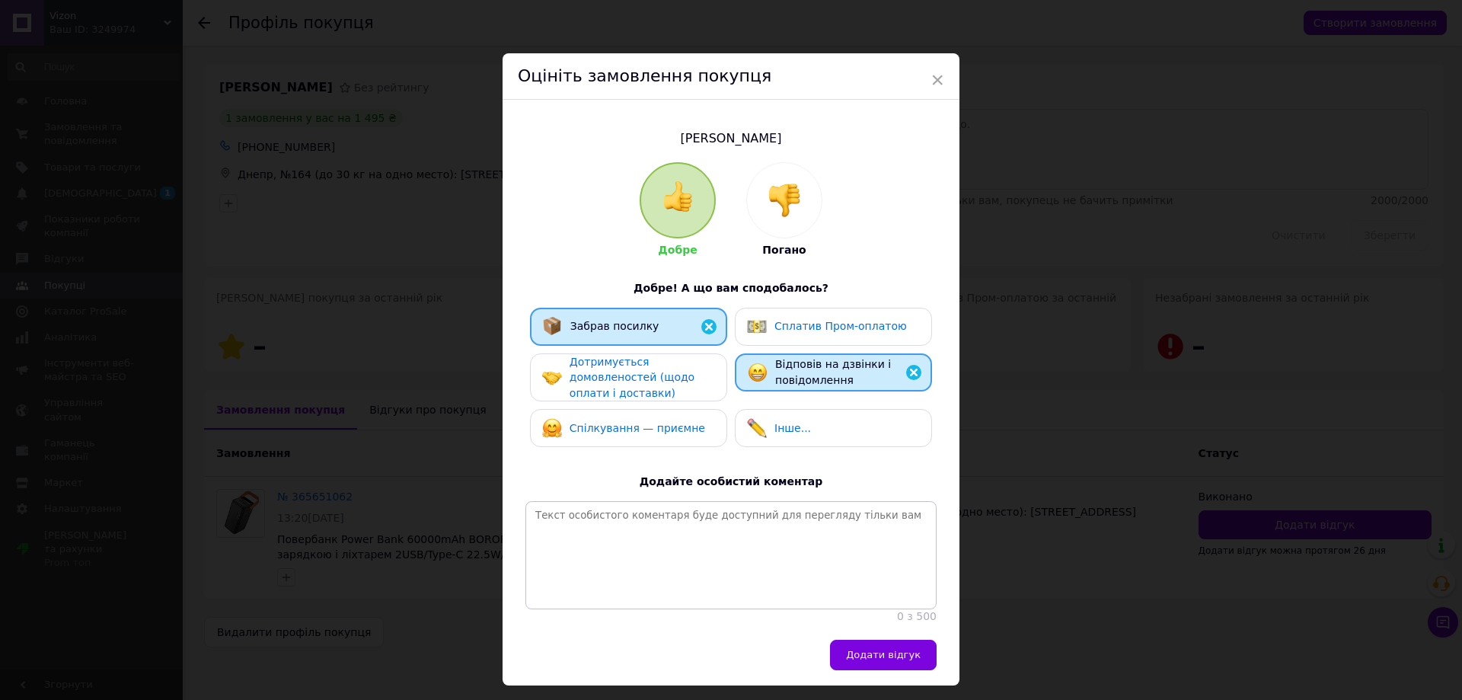
click at [704, 391] on div "Дотримується домовленостей (щодо оплати і доставки)" at bounding box center [641, 377] width 145 height 47
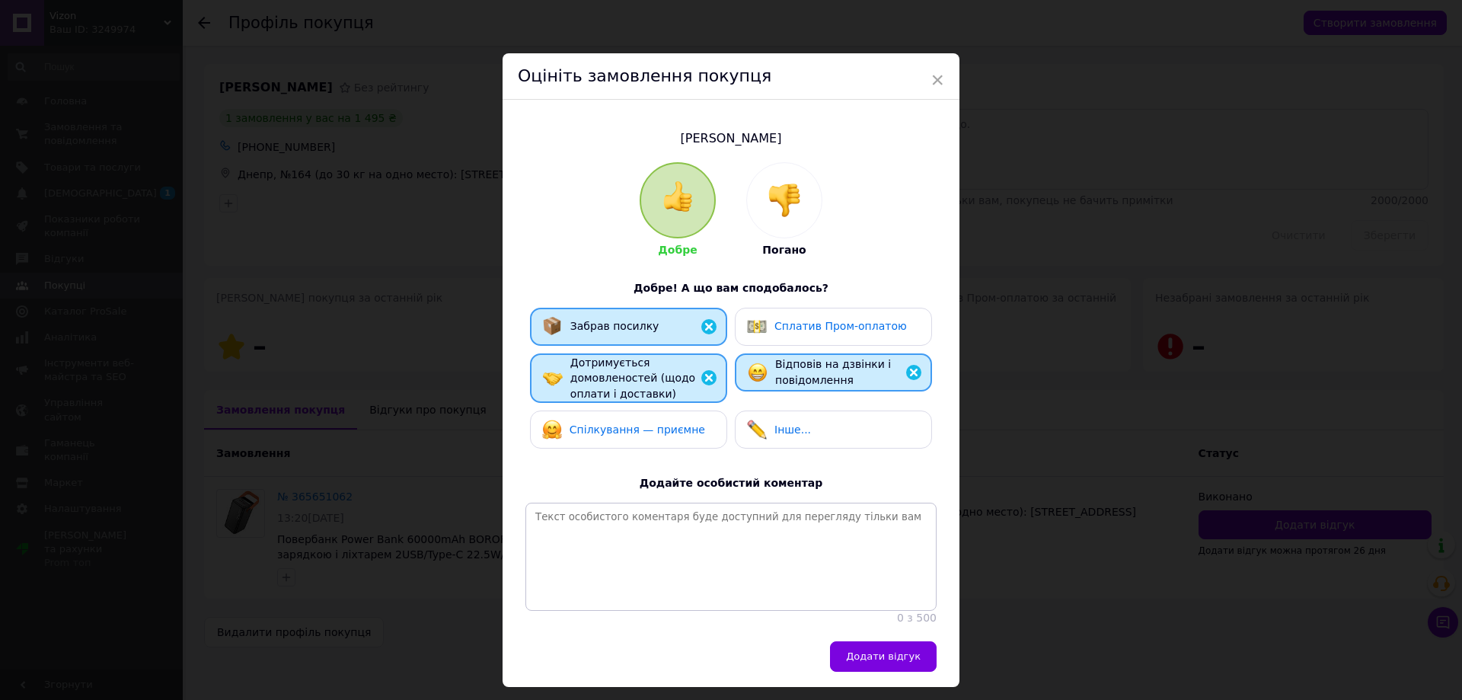
click at [686, 446] on div "Спілкування — приємне" at bounding box center [628, 429] width 197 height 38
drag, startPoint x: 890, startPoint y: 671, endPoint x: 879, endPoint y: 669, distance: 10.9
click at [882, 662] on span "Додати відгук" at bounding box center [883, 655] width 75 height 11
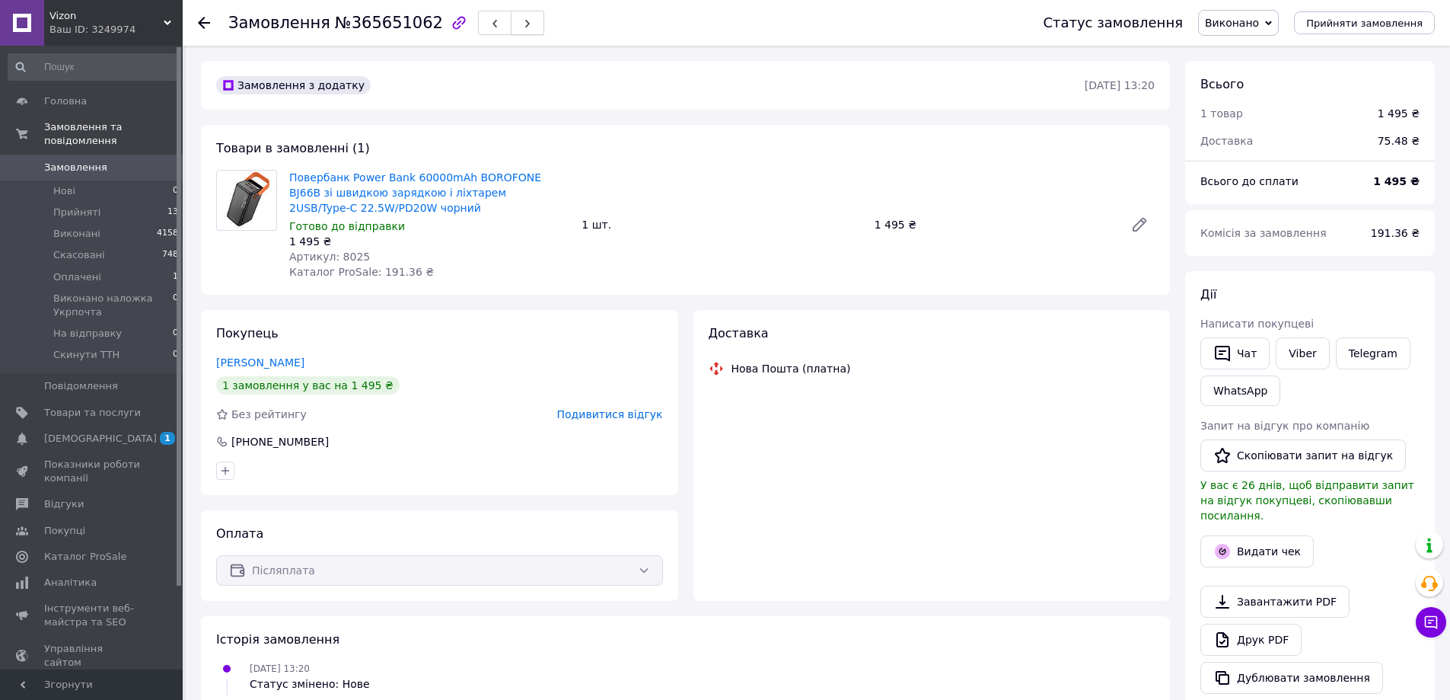
click at [511, 30] on button "button" at bounding box center [527, 23] width 33 height 24
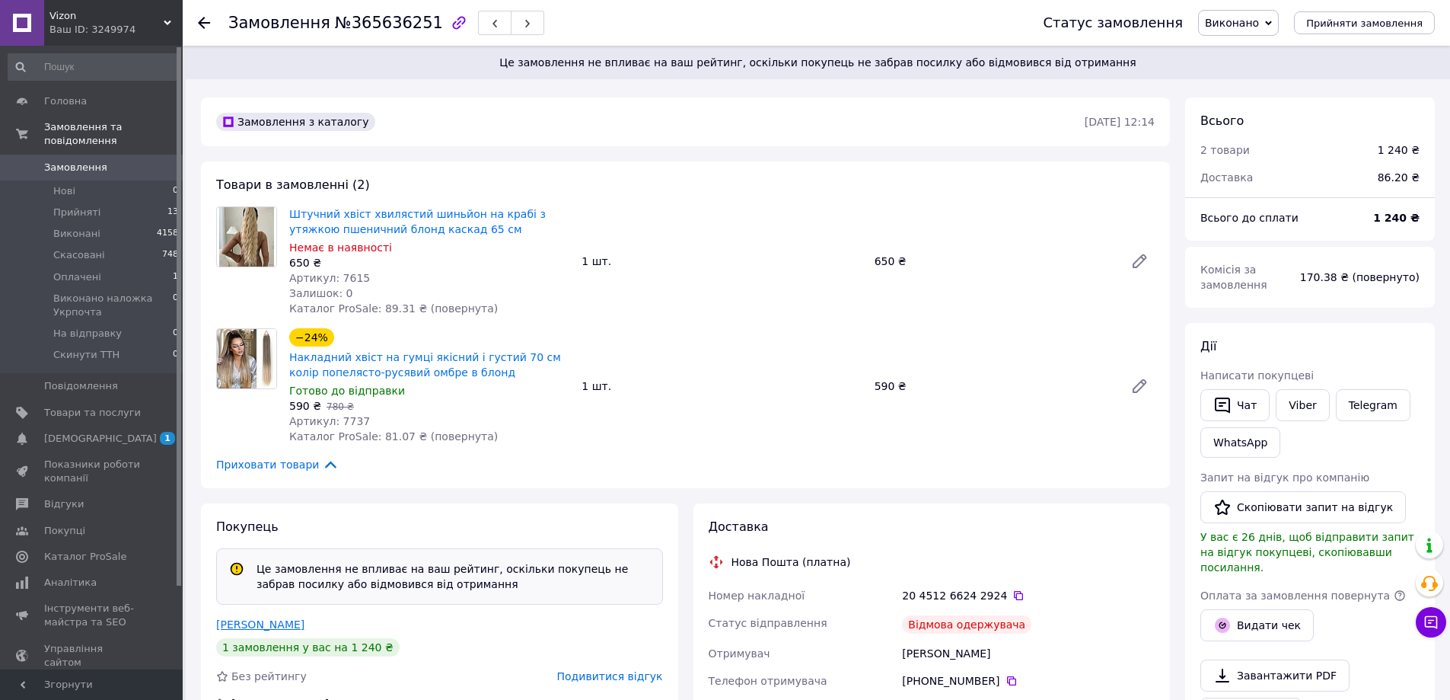
click at [264, 630] on link "Коваль Зінаїда" at bounding box center [260, 624] width 88 height 12
click at [523, 21] on icon "button" at bounding box center [527, 23] width 9 height 9
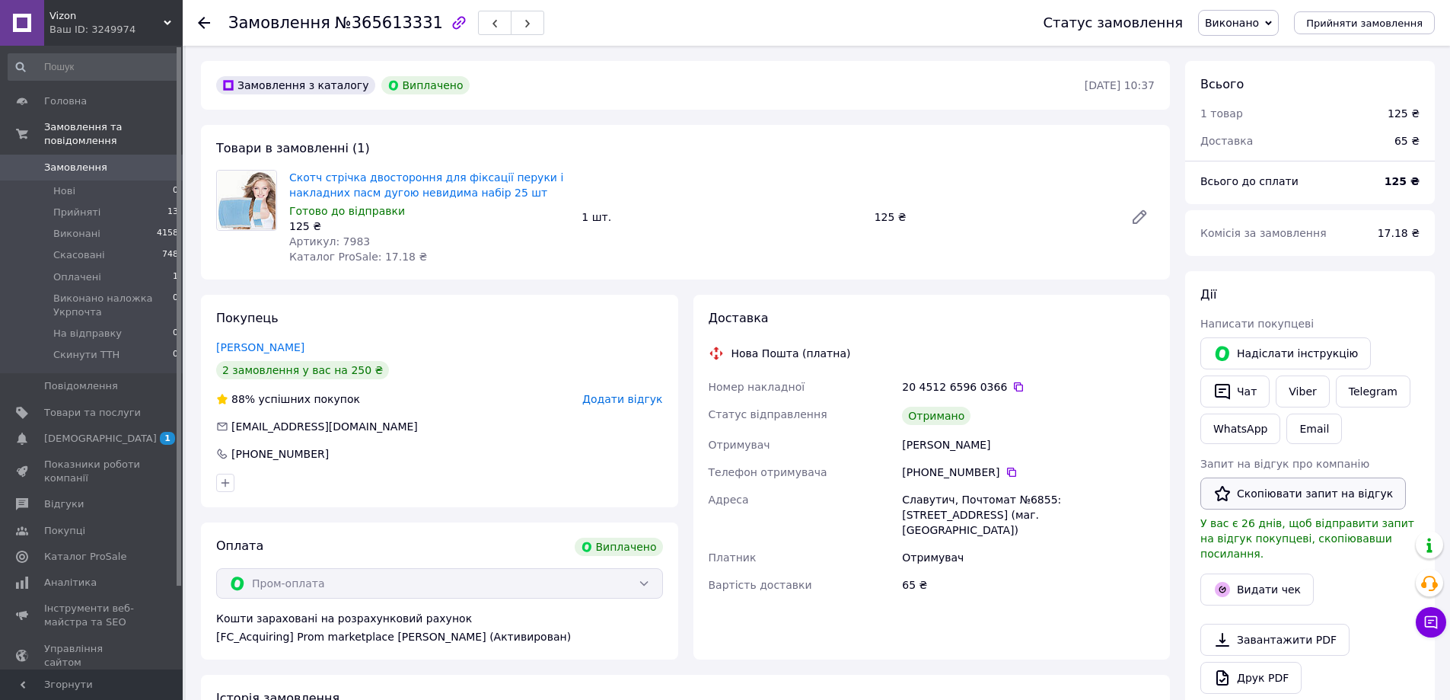
click at [1258, 499] on button "Скопіювати запит на відгук" at bounding box center [1304, 493] width 206 height 32
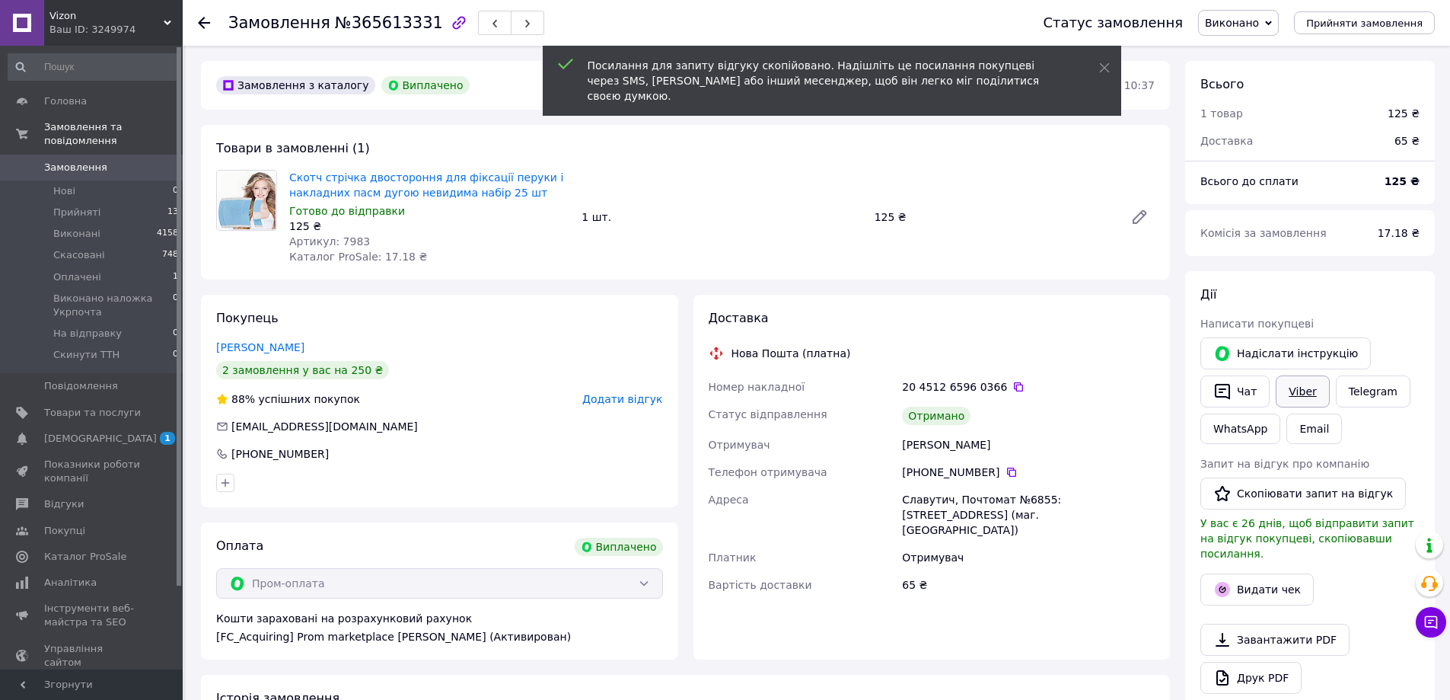
click at [1296, 387] on link "Viber" at bounding box center [1302, 391] width 53 height 32
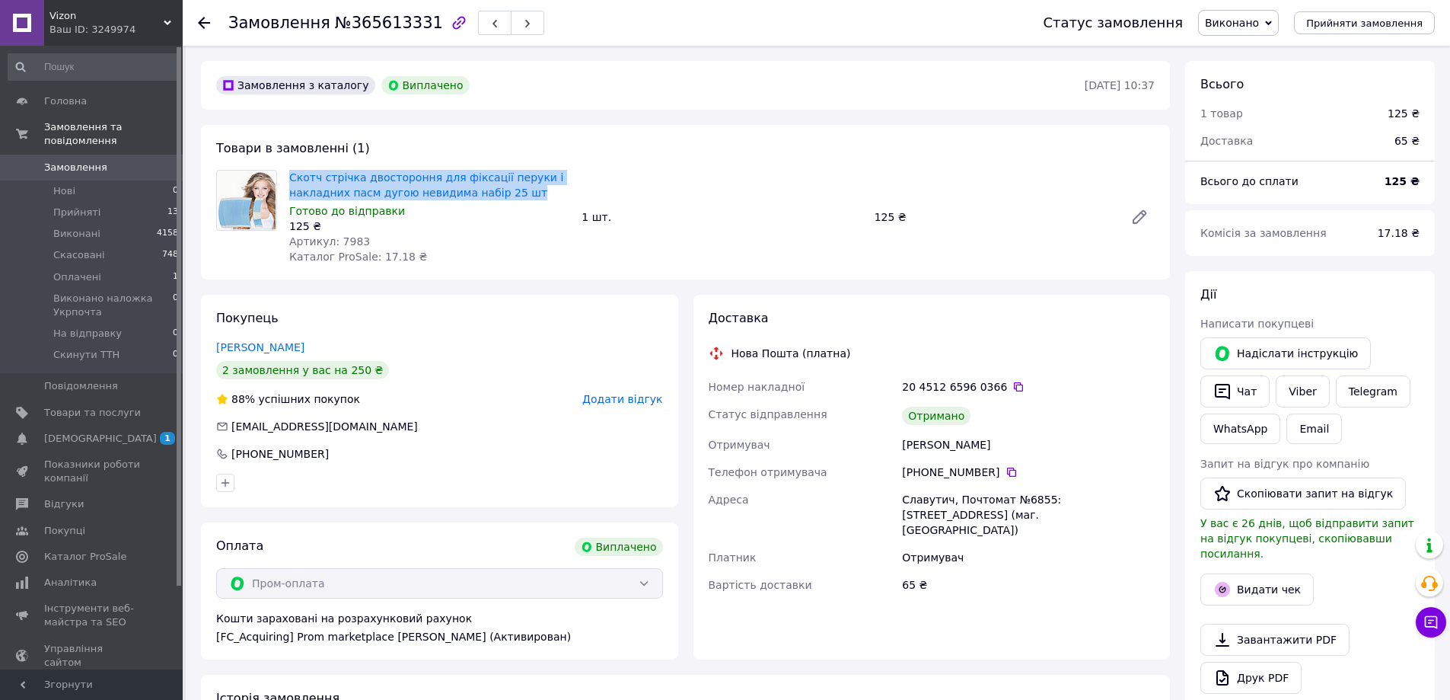
drag, startPoint x: 291, startPoint y: 161, endPoint x: 533, endPoint y: 192, distance: 244.0
click at [533, 192] on div "Товари в замовленні (1) Скотч стрічка двостороння для фіксації перуки і накладн…" at bounding box center [685, 202] width 969 height 155
copy link "Скотч стрічка двостороння для фіксації перуки і накладних пасм дугою невидима н…"
click at [257, 350] on link "Косарева Алина" at bounding box center [260, 347] width 88 height 12
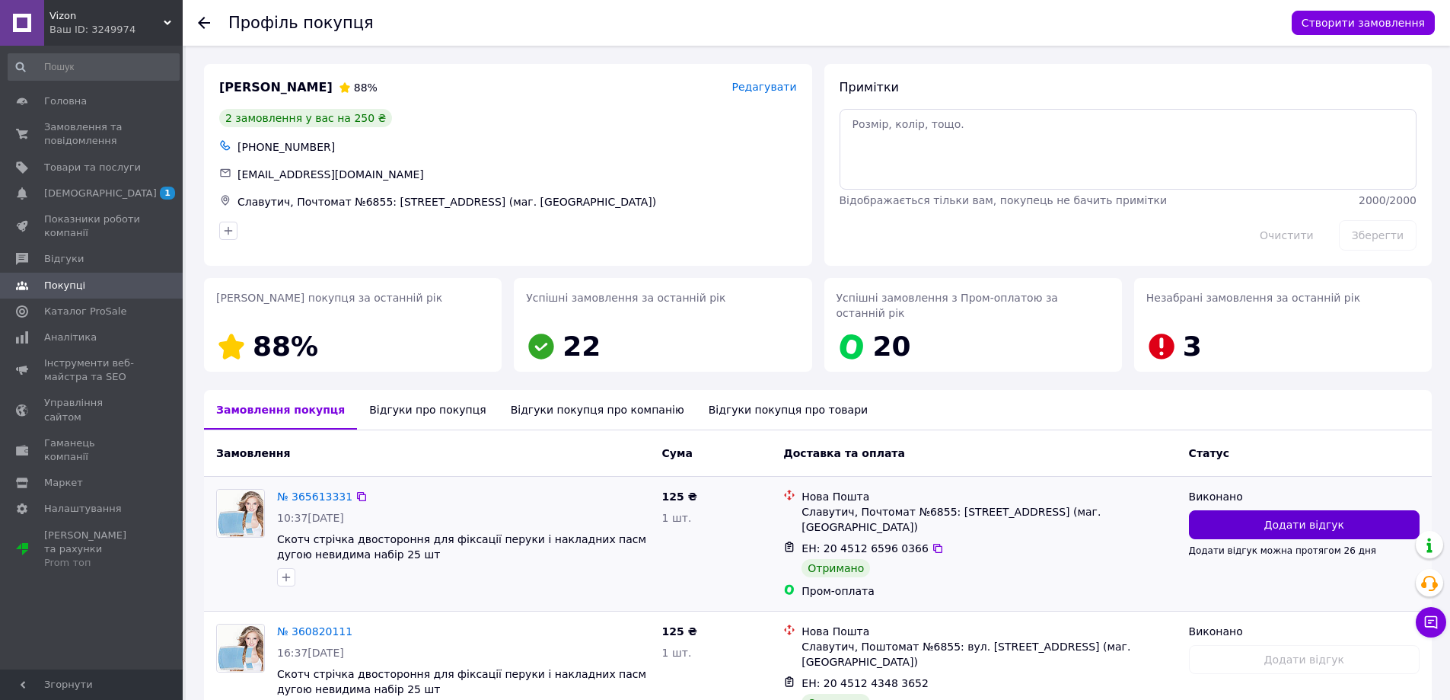
click at [1340, 515] on button "Додати відгук" at bounding box center [1304, 524] width 231 height 29
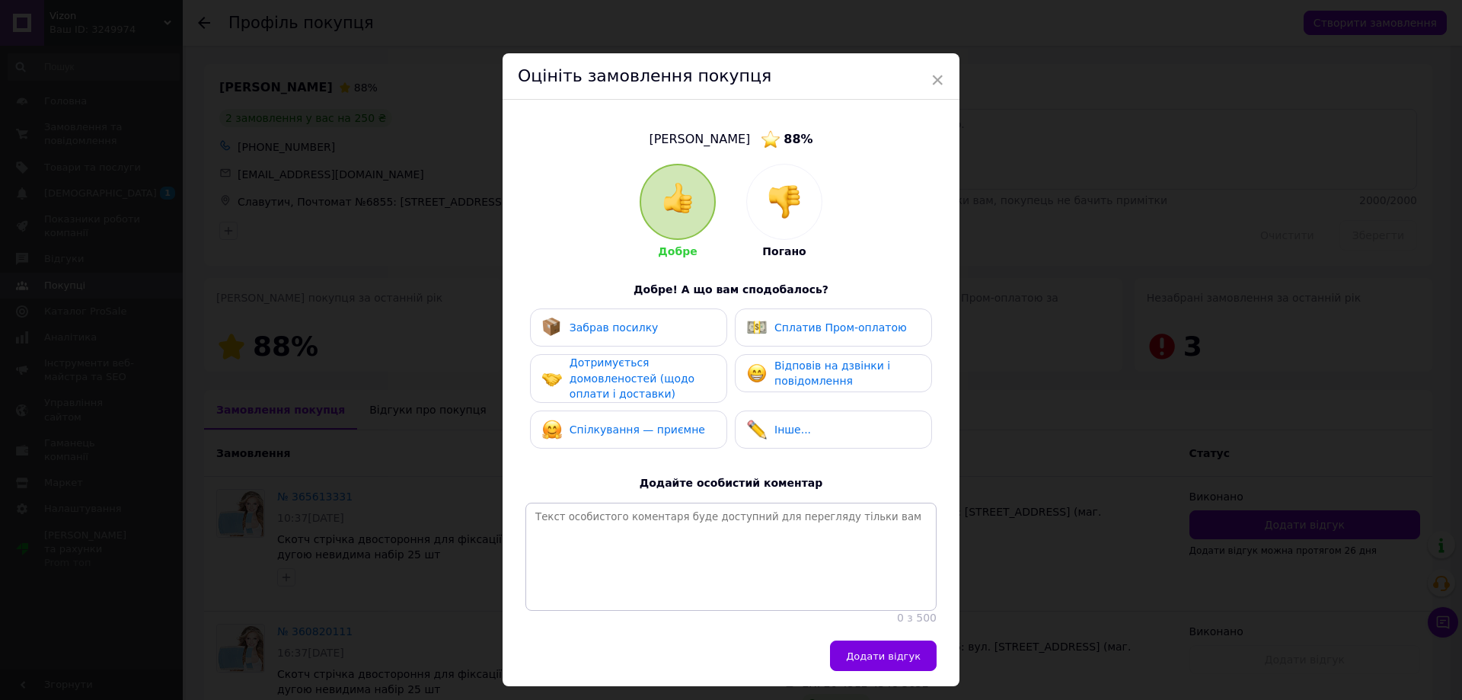
drag, startPoint x: 650, startPoint y: 324, endPoint x: 797, endPoint y: 373, distance: 155.0
click at [657, 329] on div "Забрав посилку" at bounding box center [628, 327] width 173 height 20
drag, startPoint x: 799, startPoint y: 373, endPoint x: 687, endPoint y: 378, distance: 112.0
click at [786, 373] on span "Відповів на дзвінки і повідомлення" at bounding box center [832, 373] width 116 height 28
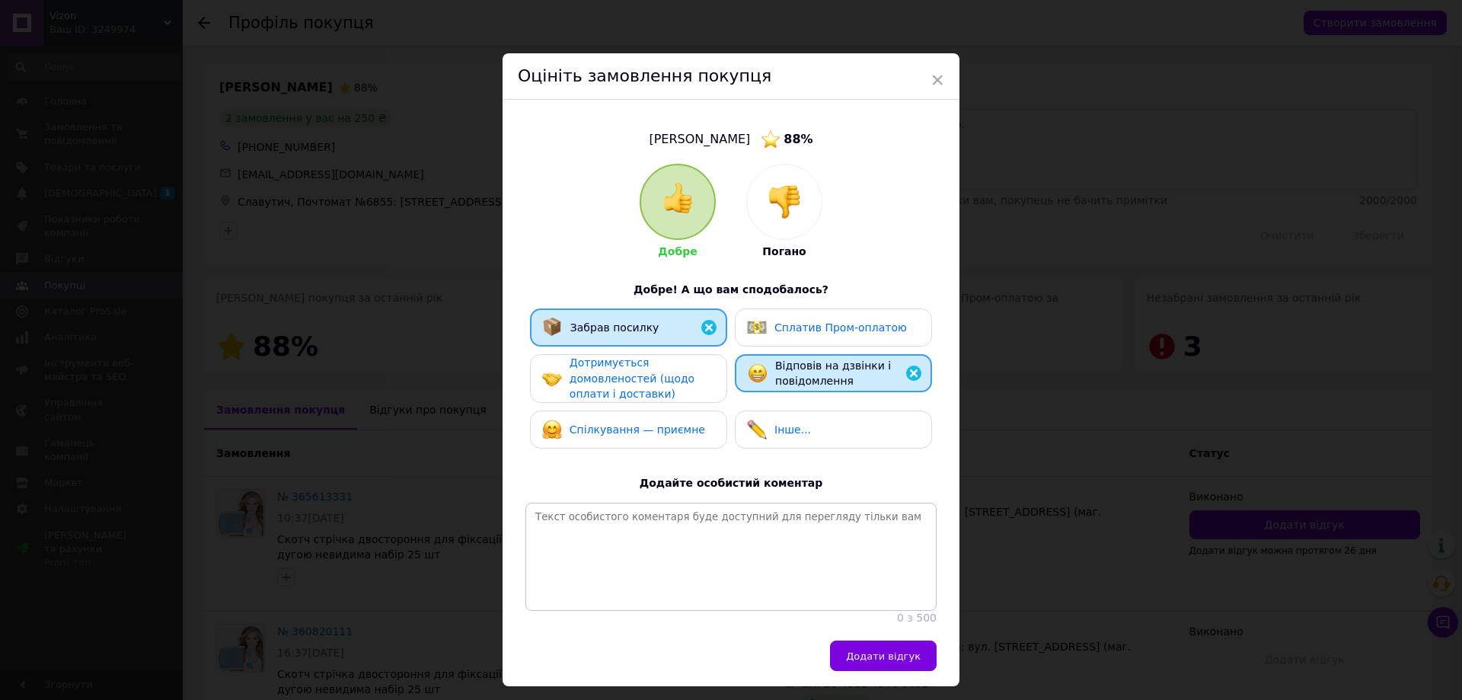
click at [662, 383] on span "Дотримується домовленостей (щодо оплати і доставки)" at bounding box center [631, 377] width 125 height 43
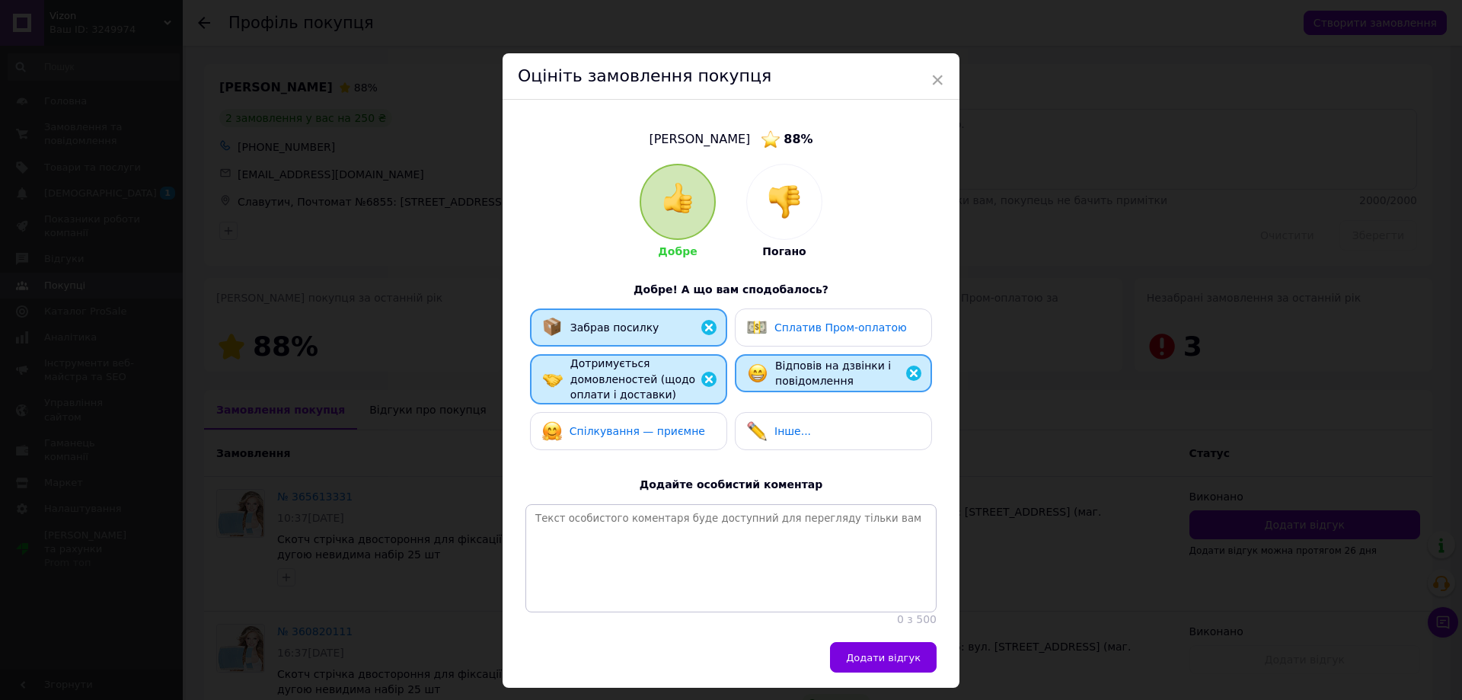
drag, startPoint x: 657, startPoint y: 432, endPoint x: 678, endPoint y: 423, distance: 23.2
click at [659, 429] on span "Спілкування — приємне" at bounding box center [637, 431] width 136 height 12
drag, startPoint x: 803, startPoint y: 324, endPoint x: 831, endPoint y: 466, distance: 144.2
click at [803, 327] on span "Сплатив Пром-оплатою" at bounding box center [840, 327] width 132 height 12
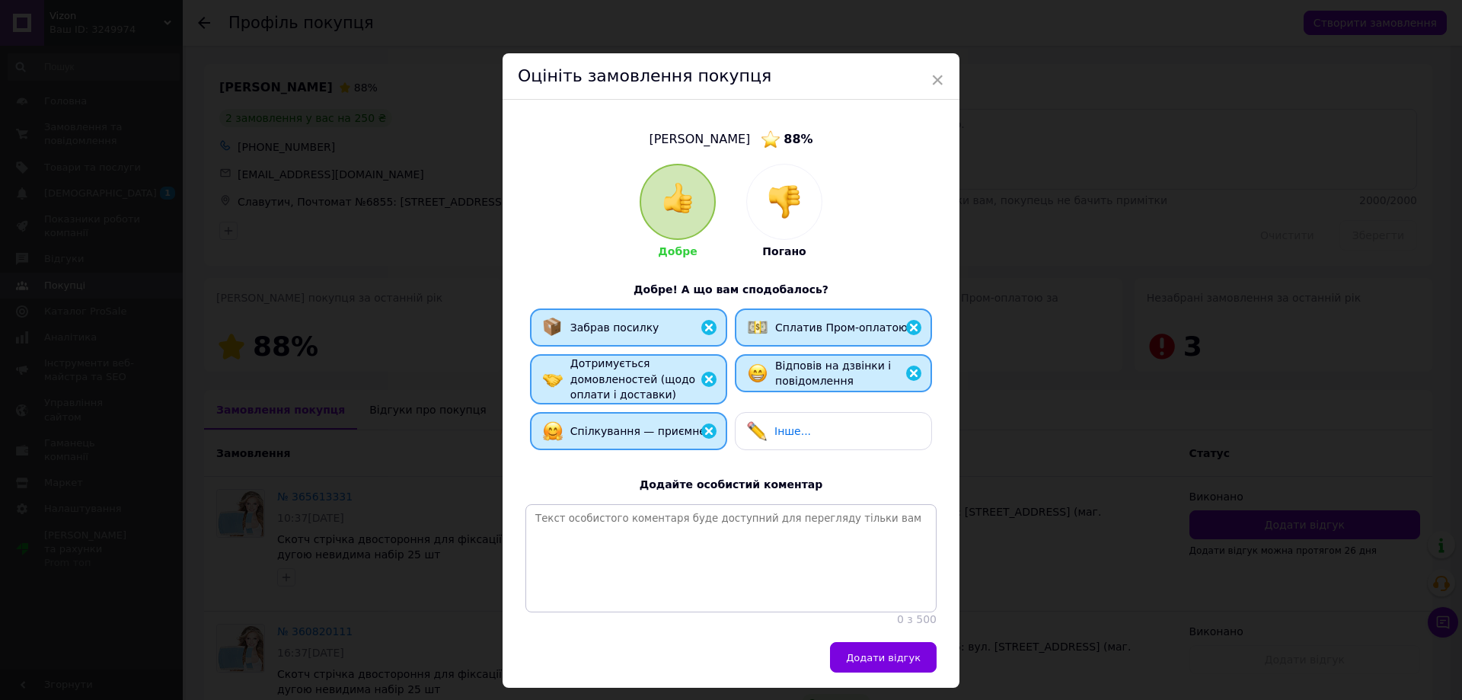
drag, startPoint x: 886, startPoint y: 668, endPoint x: 882, endPoint y: 660, distance: 8.9
click at [883, 663] on span "Додати відгук" at bounding box center [883, 657] width 75 height 11
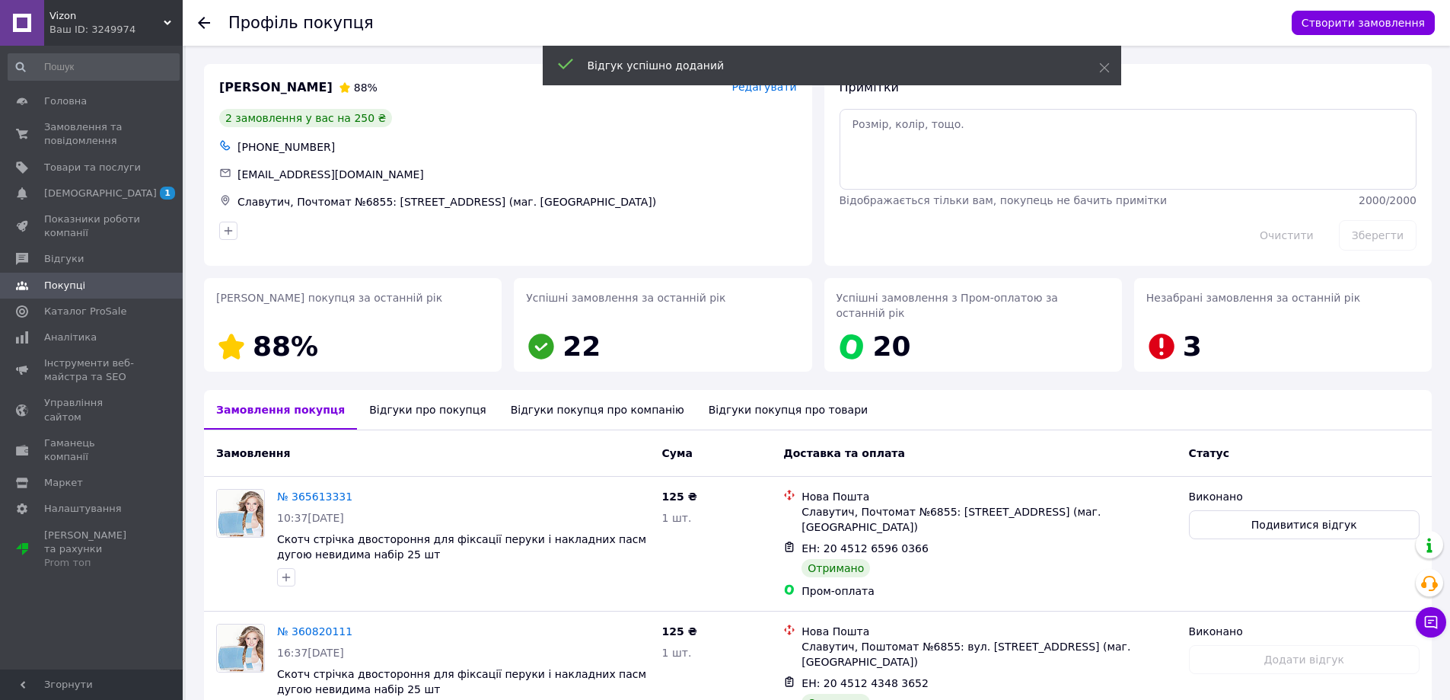
scroll to position [73, 0]
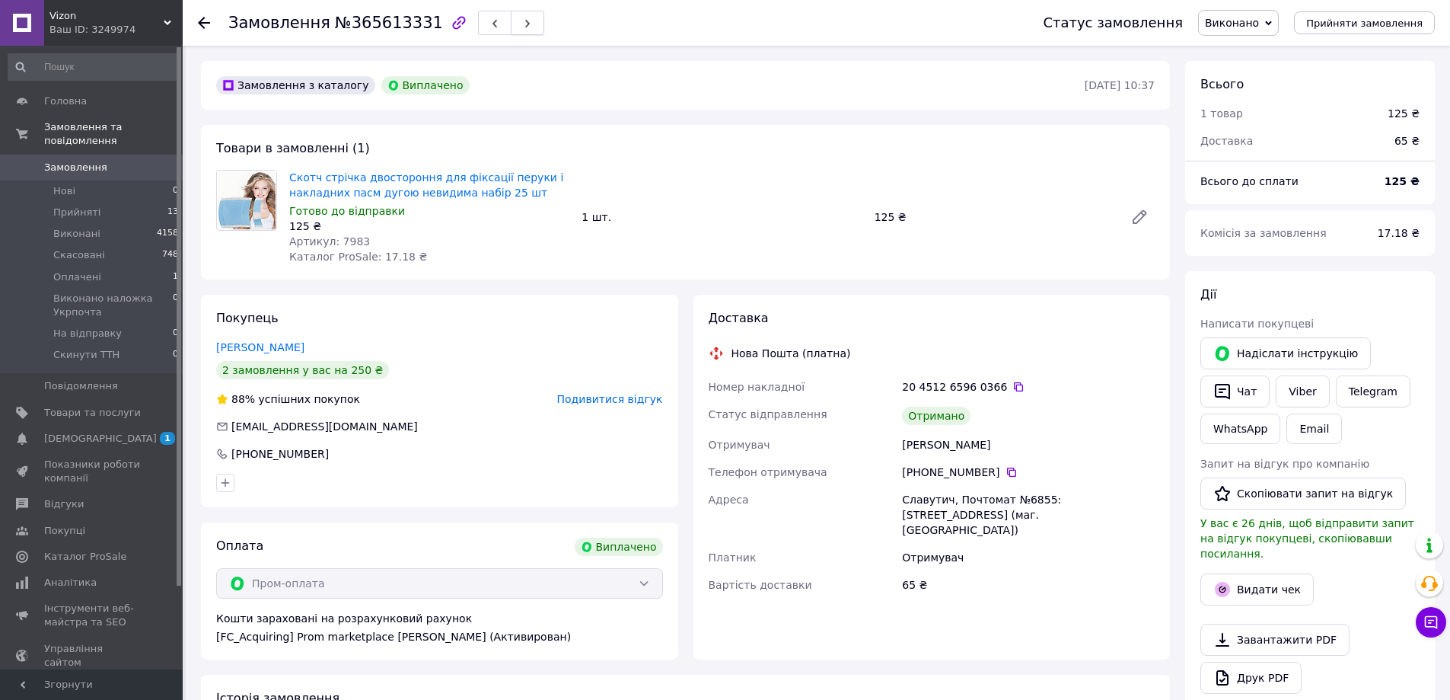
click at [511, 29] on button "button" at bounding box center [527, 23] width 33 height 24
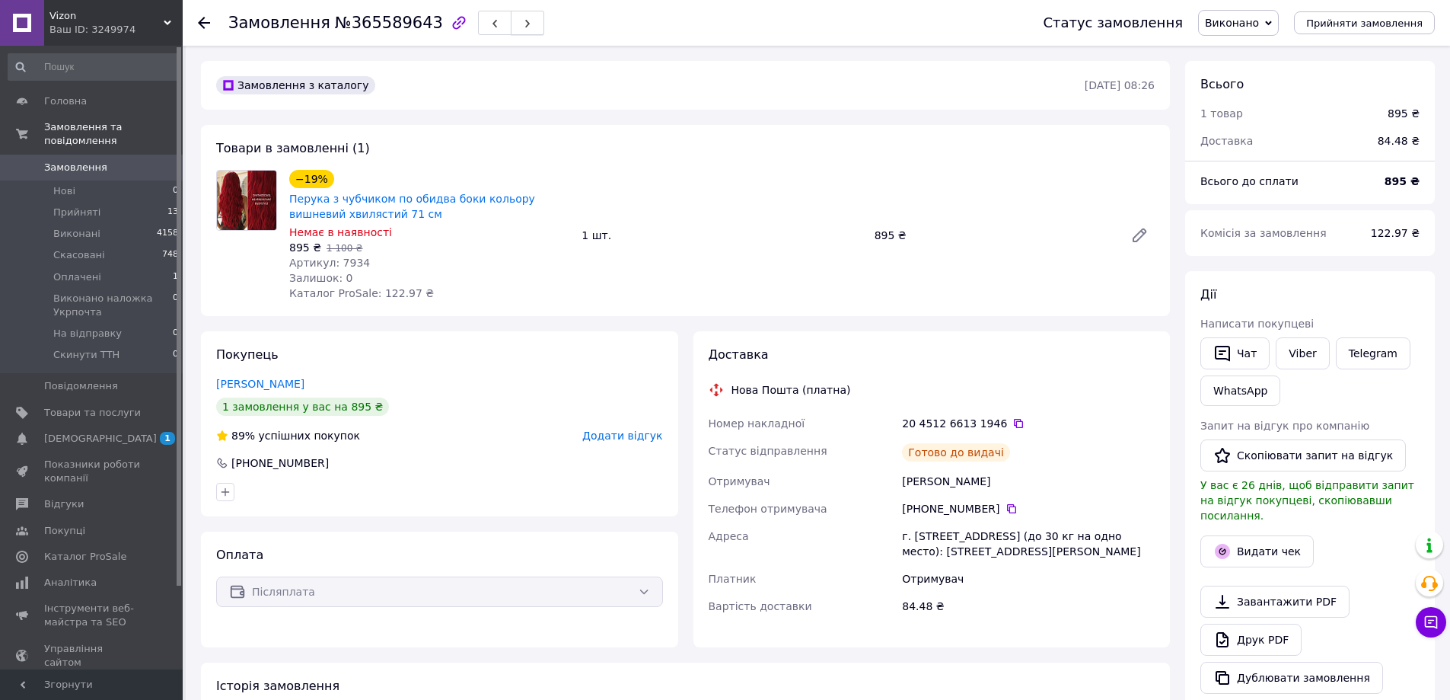
click at [511, 22] on button "button" at bounding box center [527, 23] width 33 height 24
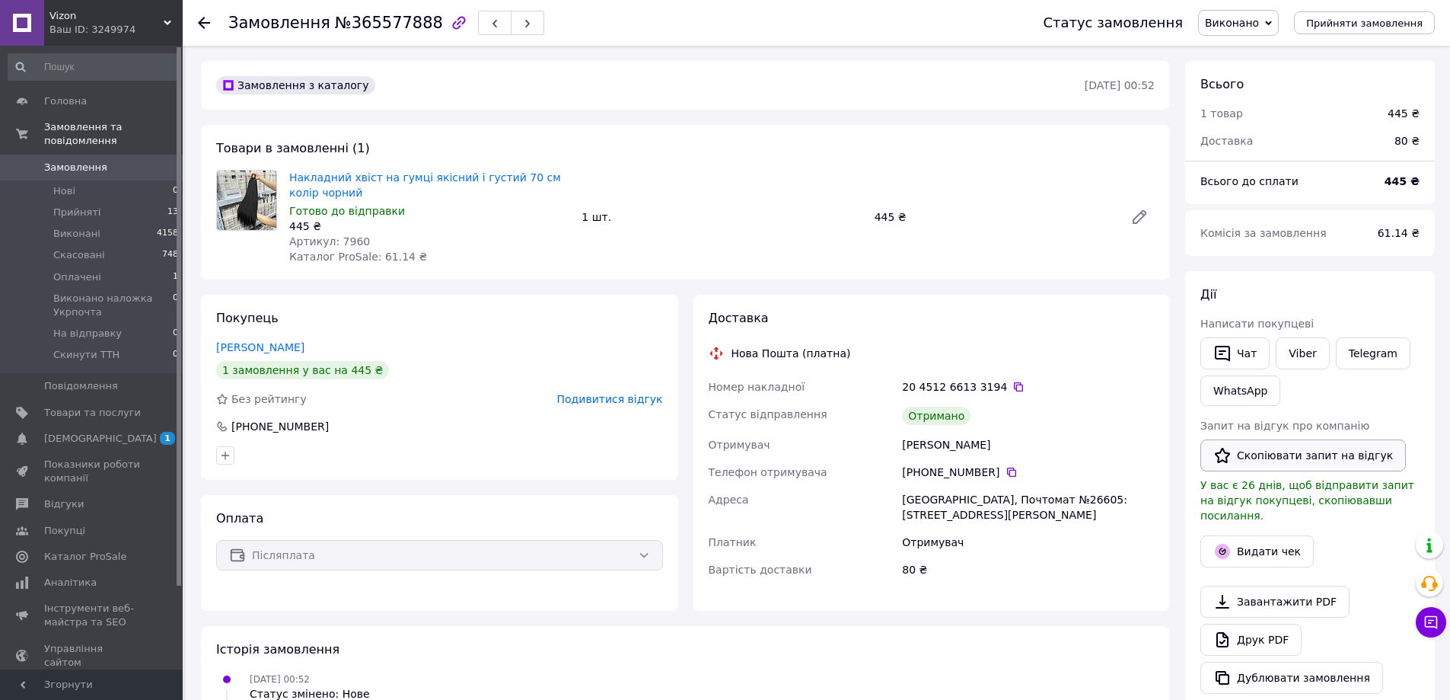
click at [1236, 457] on button "Скопіювати запит на відгук" at bounding box center [1304, 455] width 206 height 32
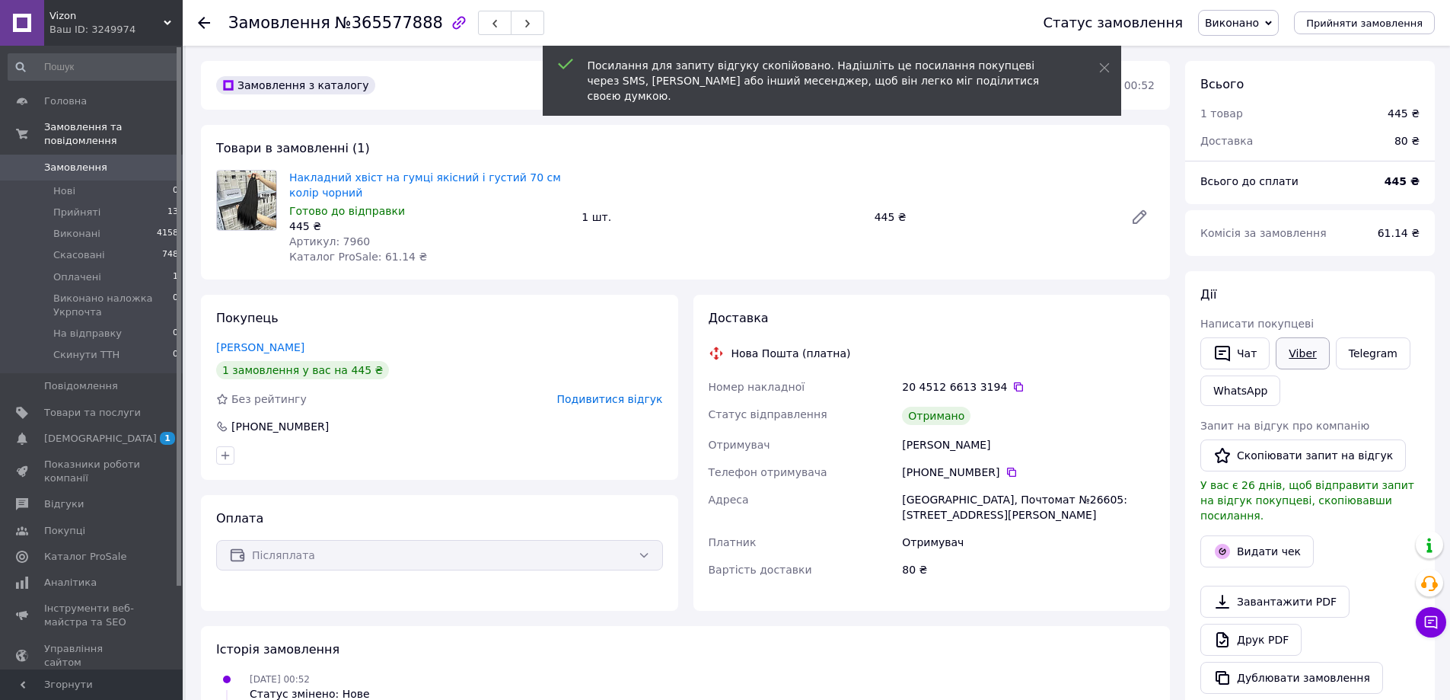
click at [1296, 344] on link "Viber" at bounding box center [1302, 353] width 53 height 32
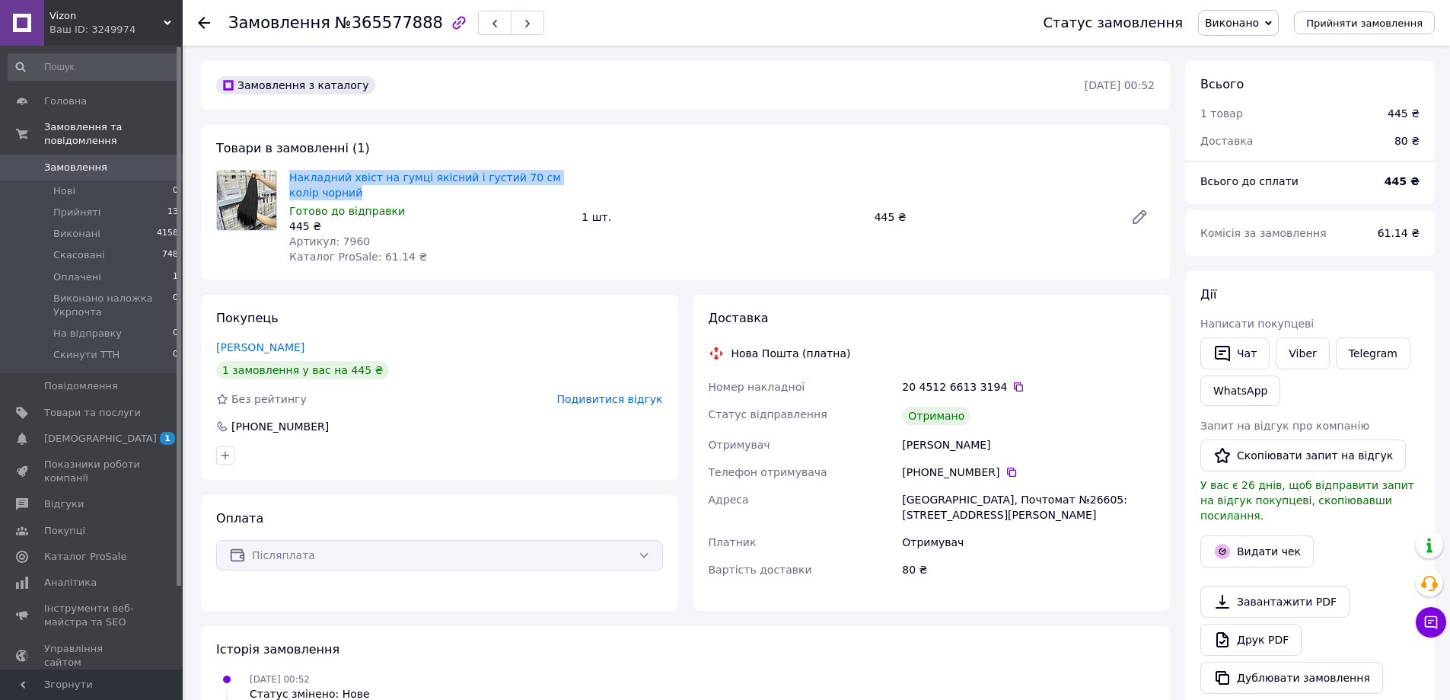
drag, startPoint x: 291, startPoint y: 167, endPoint x: 345, endPoint y: 198, distance: 62.4
click at [345, 198] on div "Накладний хвіст на гумці якісний і густий 70 см колір чорний Готово до відправк…" at bounding box center [429, 217] width 292 height 100
copy link "Накладний хвіст на гумці якісний і густий 70 см колір чорний"
click at [287, 344] on link "Долинна Анастасія" at bounding box center [260, 347] width 88 height 12
click at [515, 27] on button "button" at bounding box center [527, 23] width 33 height 24
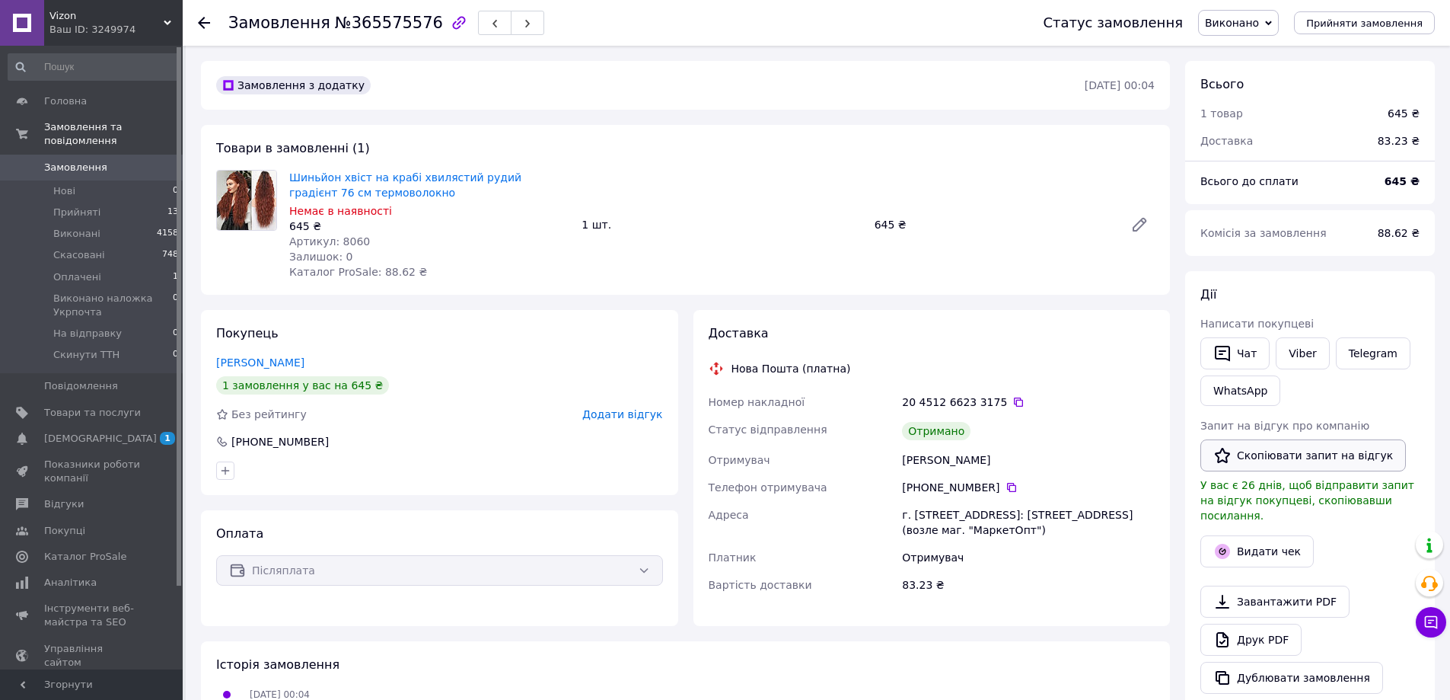
click at [1356, 458] on button "Скопіювати запит на відгук" at bounding box center [1304, 455] width 206 height 32
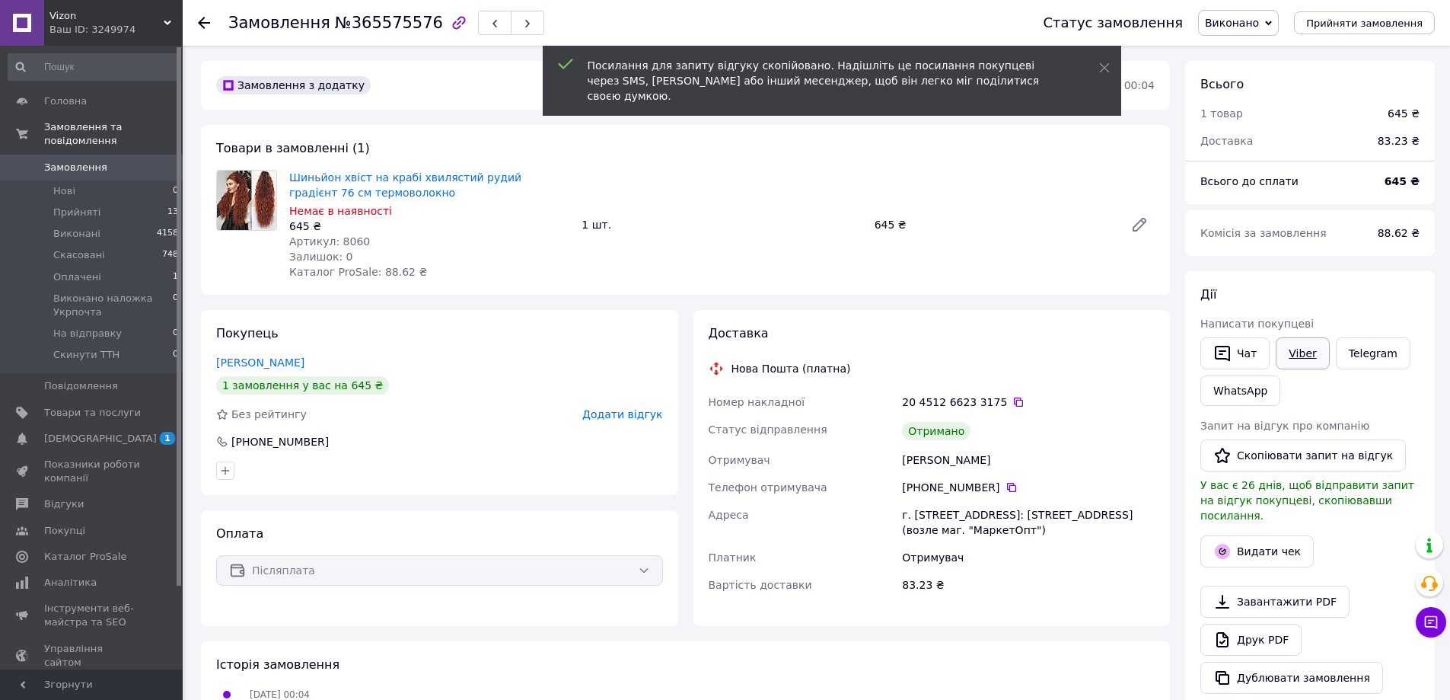
click at [1293, 354] on link "Viber" at bounding box center [1302, 353] width 53 height 32
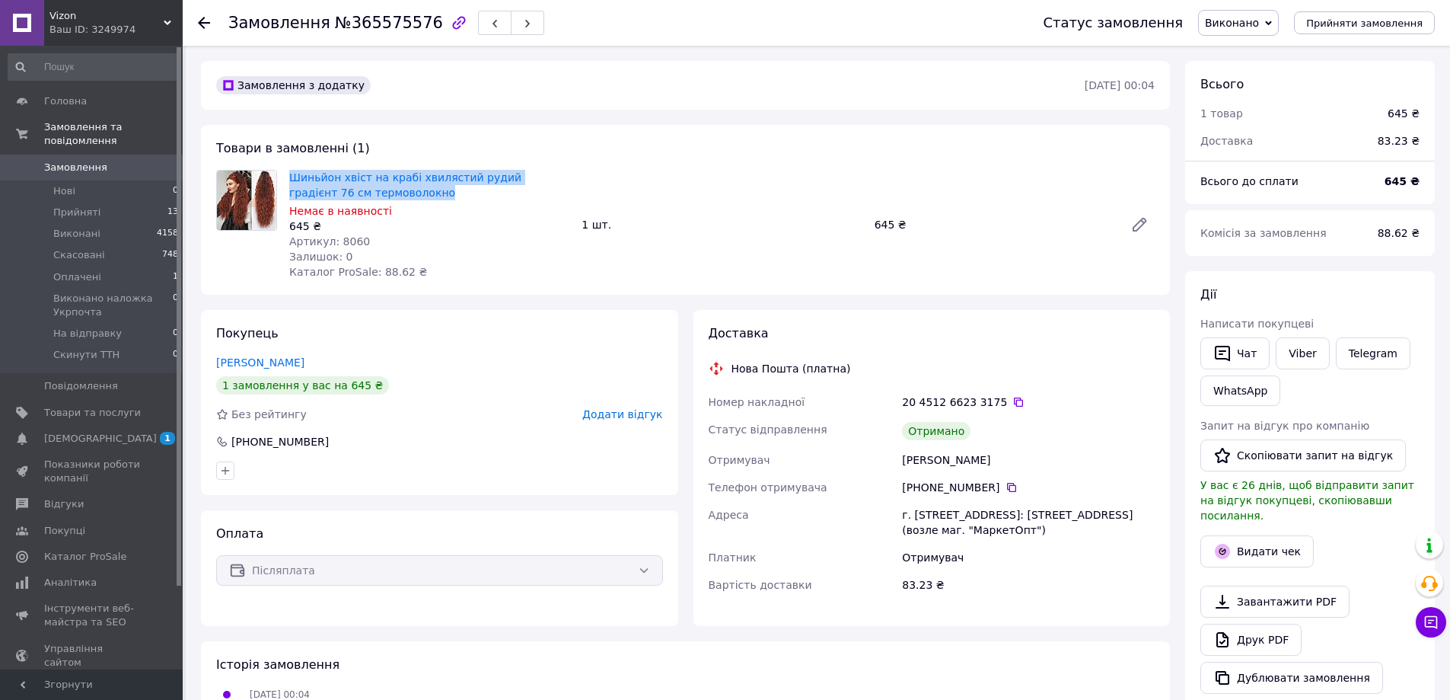
drag, startPoint x: 285, startPoint y: 159, endPoint x: 368, endPoint y: 188, distance: 88.6
click at [368, 188] on div "Товари в замовленні (1) Шиньйон хвіст на крабі хвилястий рудий градієнт 76 см т…" at bounding box center [685, 210] width 969 height 170
copy link "Шиньйон хвіст на крабі хвилястий рудий градієнт 76 см термоволокно"
click at [295, 359] on link "Христофорова Катерина" at bounding box center [260, 362] width 88 height 12
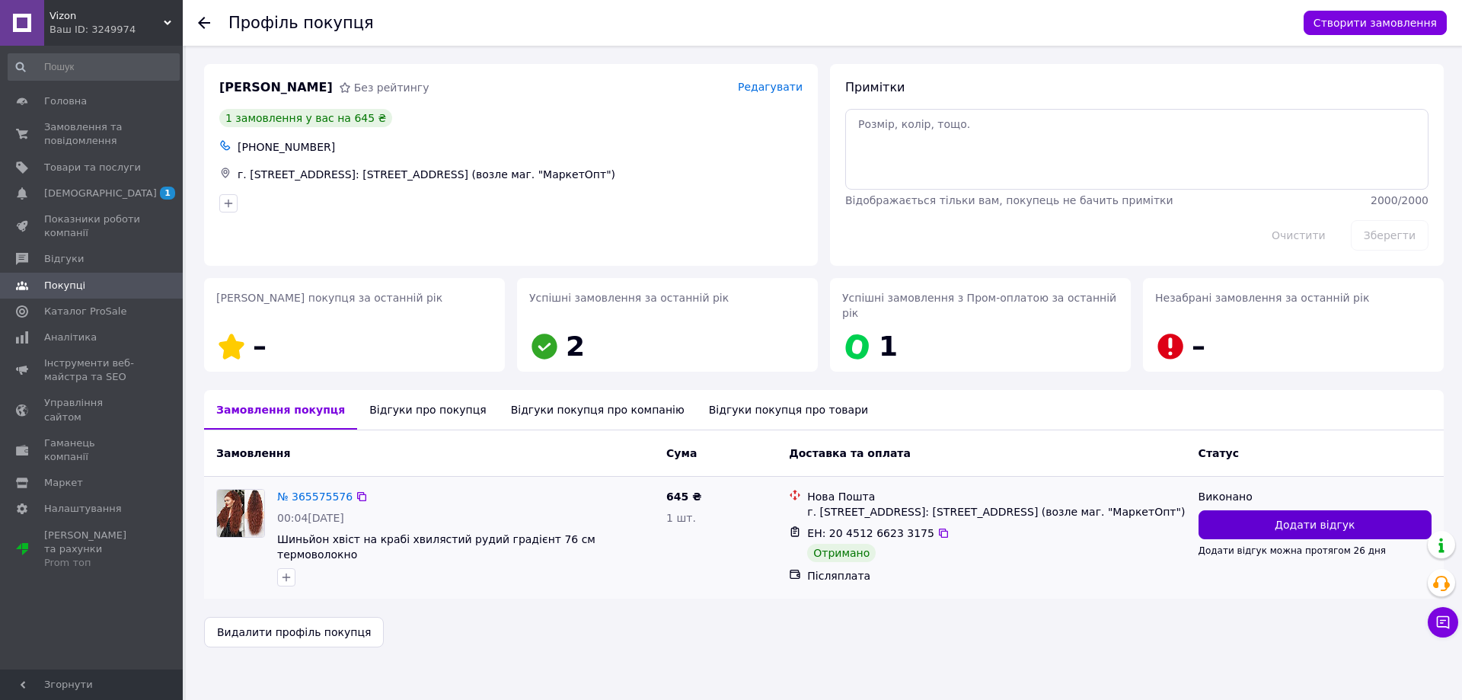
click at [1277, 510] on button "Додати відгук" at bounding box center [1314, 524] width 233 height 29
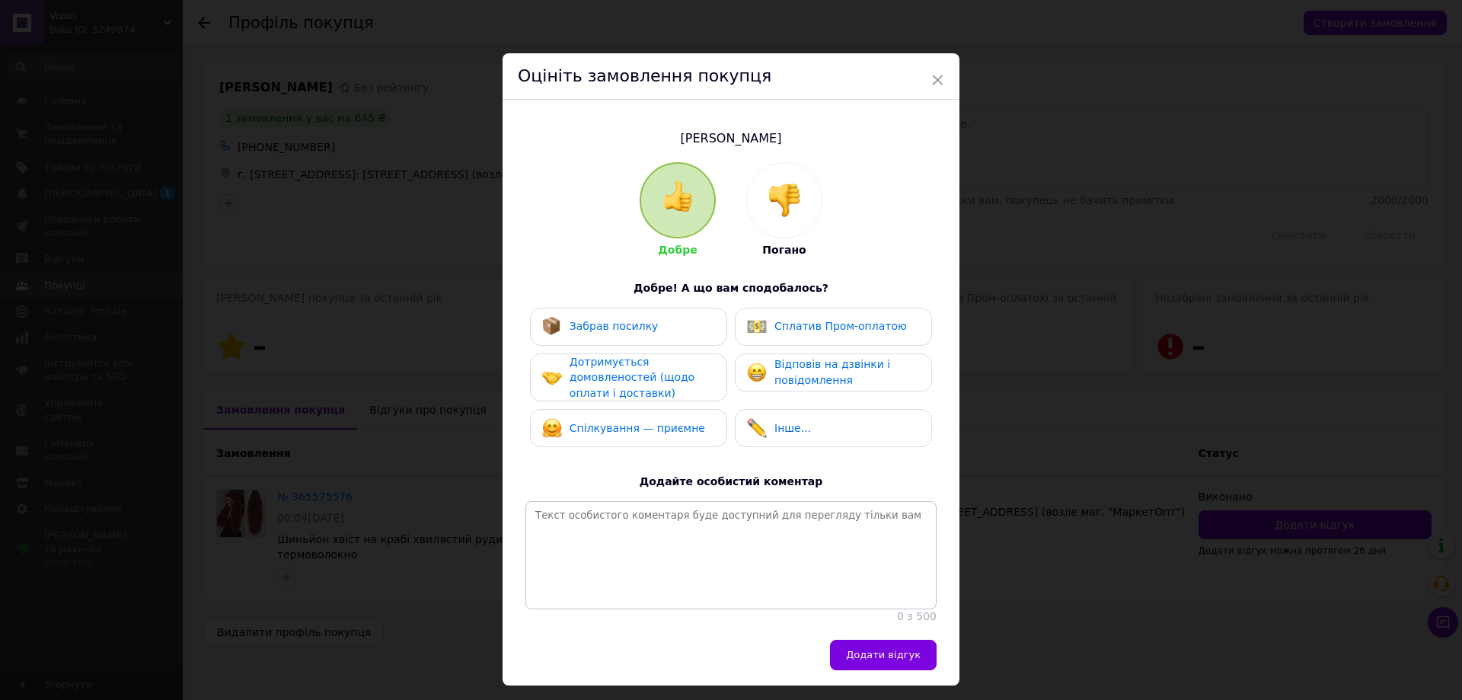
click at [602, 323] on span "Забрав посилку" at bounding box center [613, 326] width 89 height 12
drag, startPoint x: 745, startPoint y: 355, endPoint x: 716, endPoint y: 362, distance: 29.7
click at [724, 360] on div "Забрав посилку Сплатив Пром-оплатою Дотримується домовленостей (щодо оплати і д…" at bounding box center [730, 382] width 411 height 148
drag, startPoint x: 668, startPoint y: 378, endPoint x: 673, endPoint y: 429, distance: 50.5
click at [668, 381] on span "Дотримується домовленостей (щодо оплати і доставки)" at bounding box center [631, 377] width 125 height 43
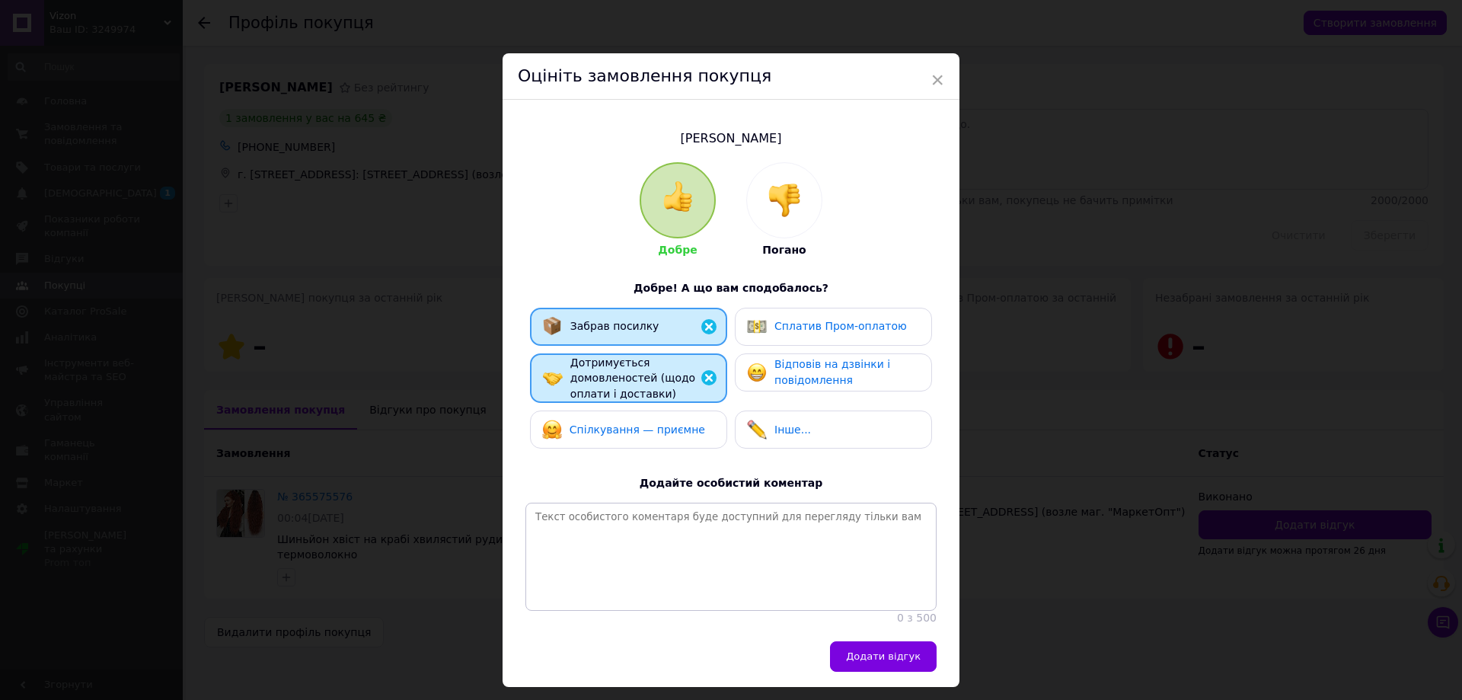
click at [673, 434] on span "Спілкування — приємне" at bounding box center [637, 429] width 136 height 12
click at [751, 378] on img at bounding box center [757, 372] width 20 height 20
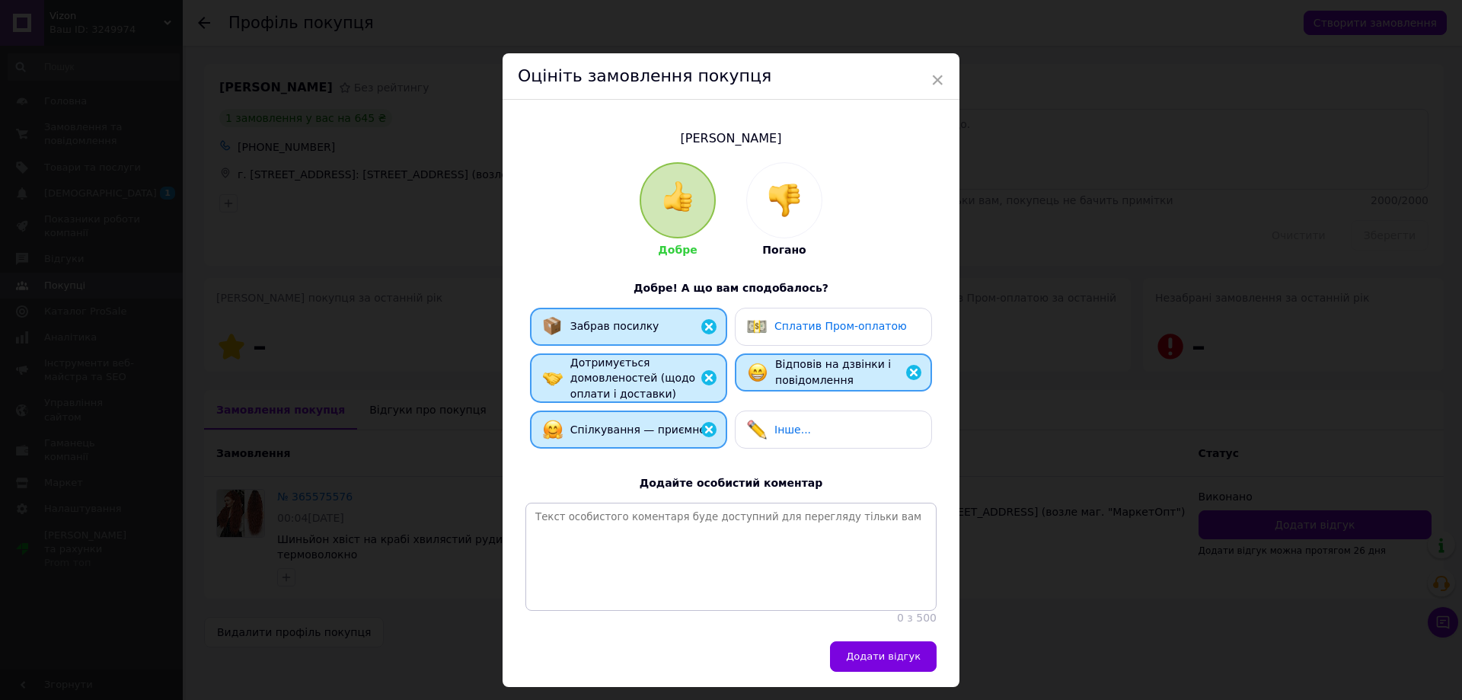
drag, startPoint x: 860, startPoint y: 654, endPoint x: 826, endPoint y: 645, distance: 35.5
click at [859, 654] on button "Додати відгук" at bounding box center [883, 656] width 107 height 30
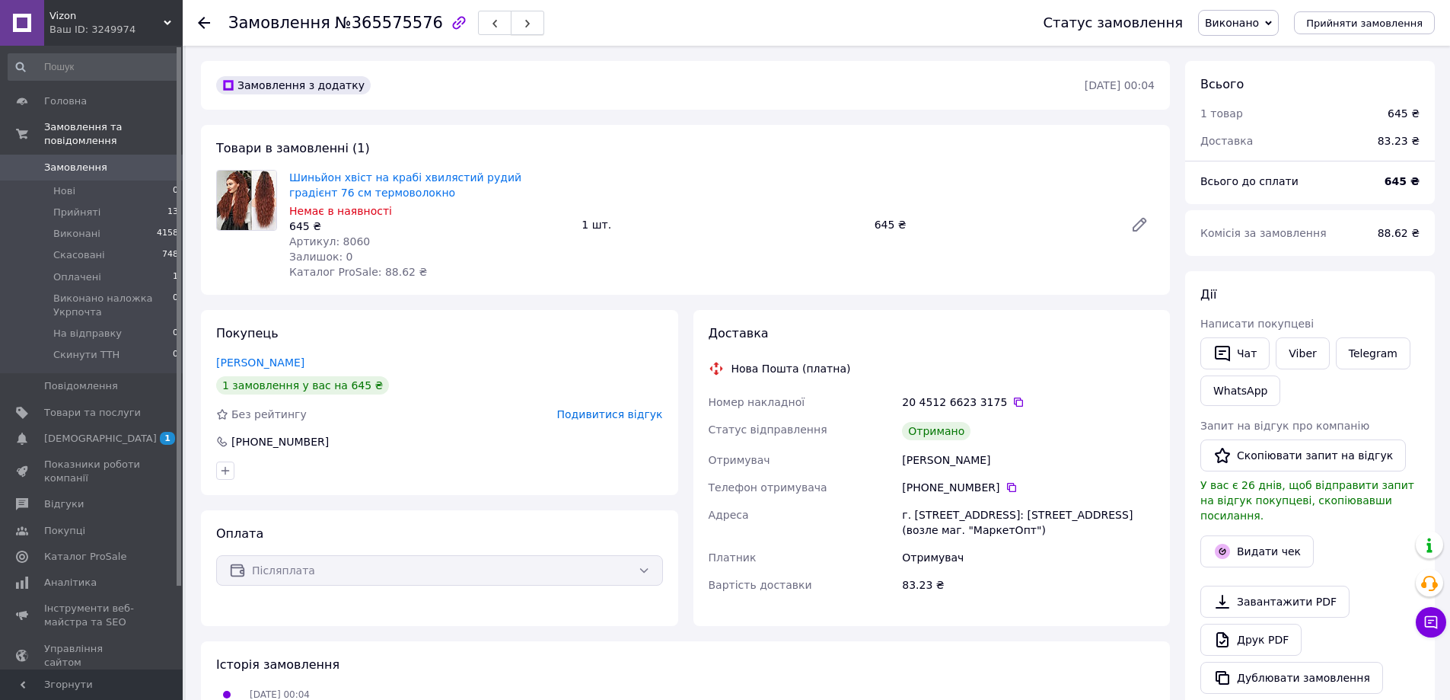
click at [523, 28] on icon "button" at bounding box center [527, 23] width 9 height 9
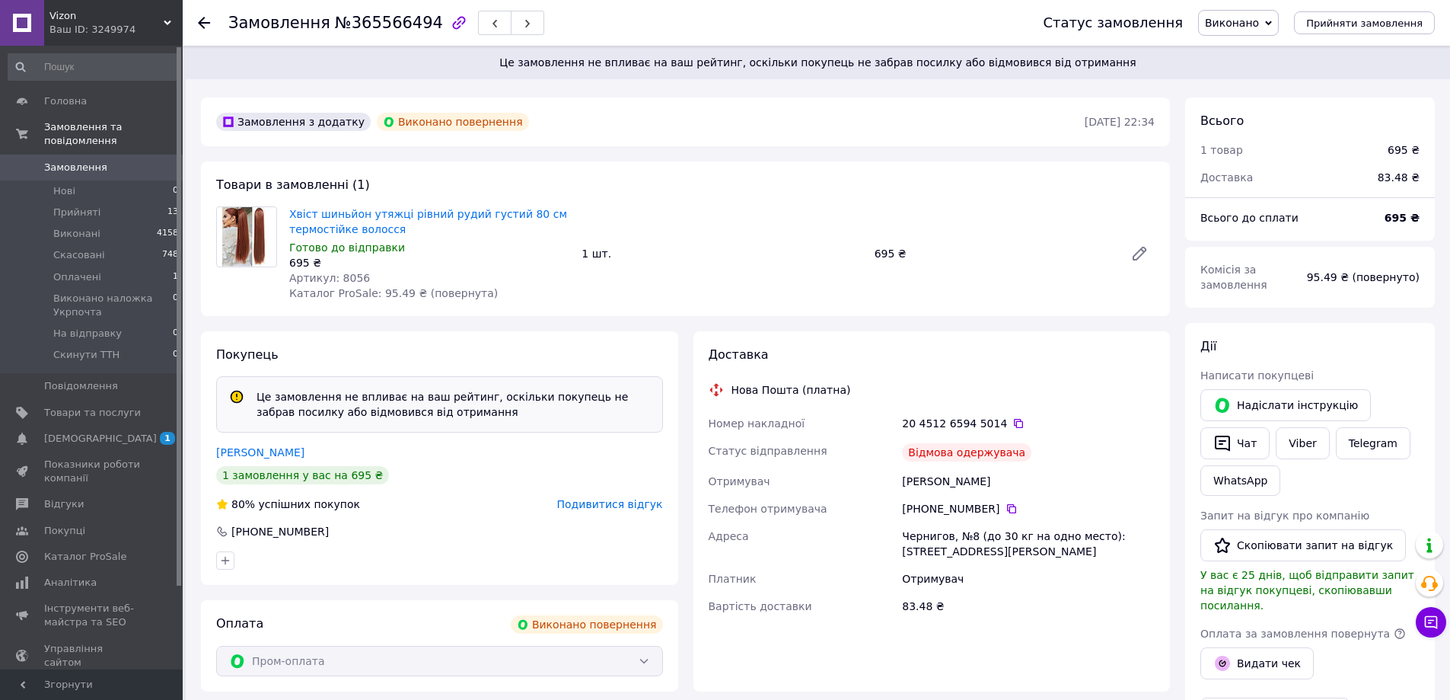
scroll to position [27, 0]
click at [511, 18] on button "button" at bounding box center [527, 23] width 33 height 24
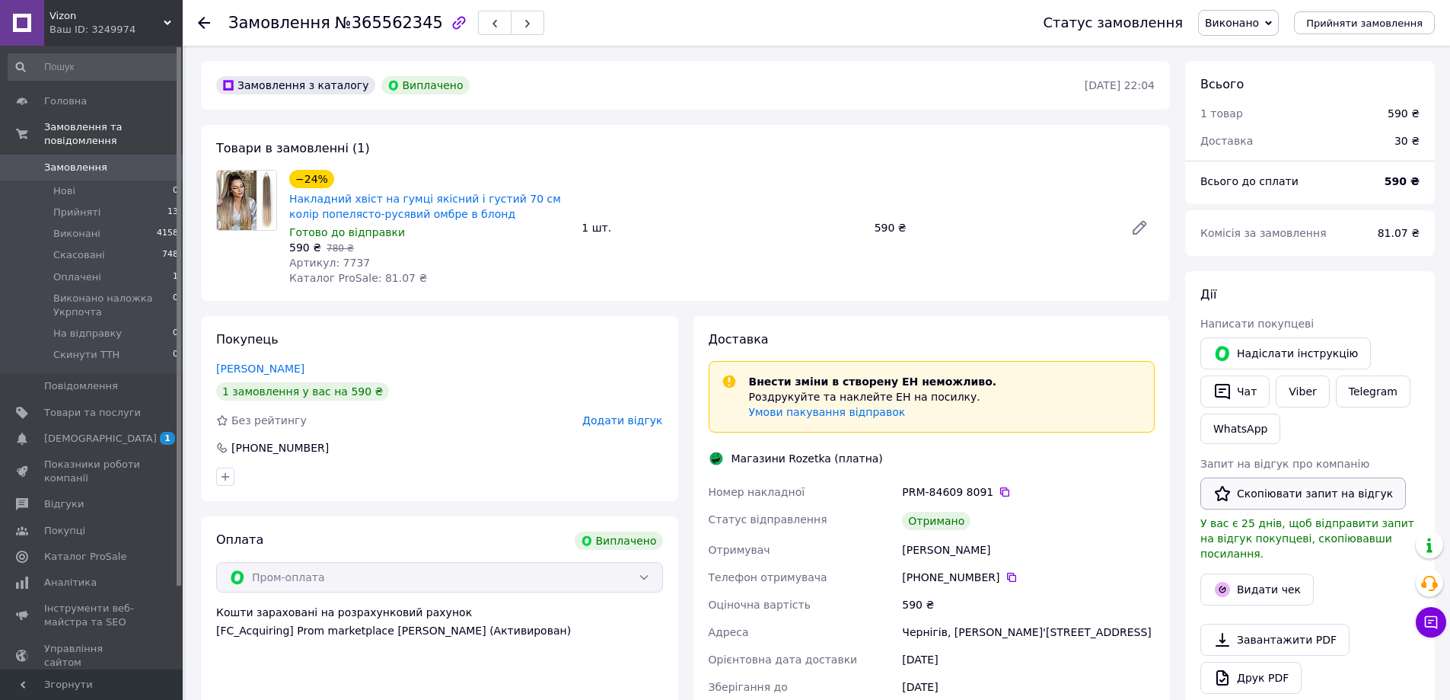
click at [1246, 501] on button "Скопіювати запит на відгук" at bounding box center [1304, 493] width 206 height 32
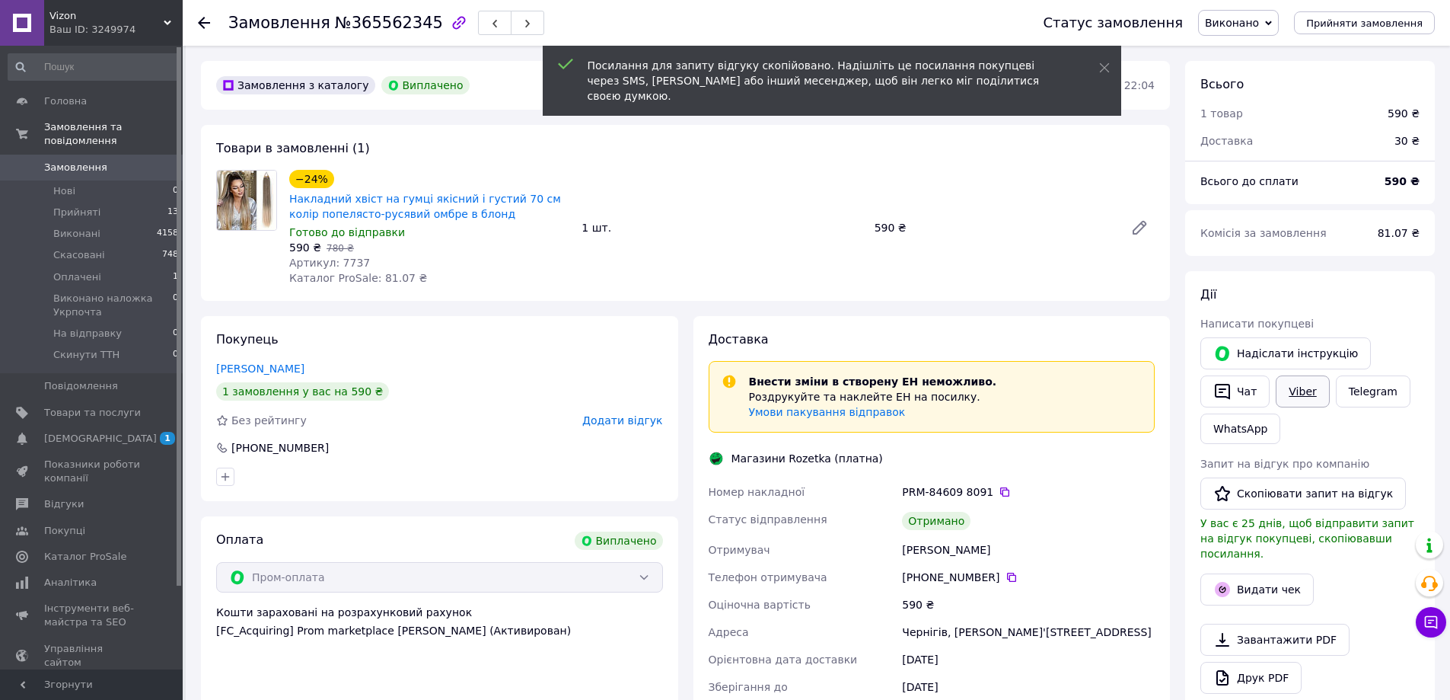
click at [1287, 385] on link "Viber" at bounding box center [1302, 391] width 53 height 32
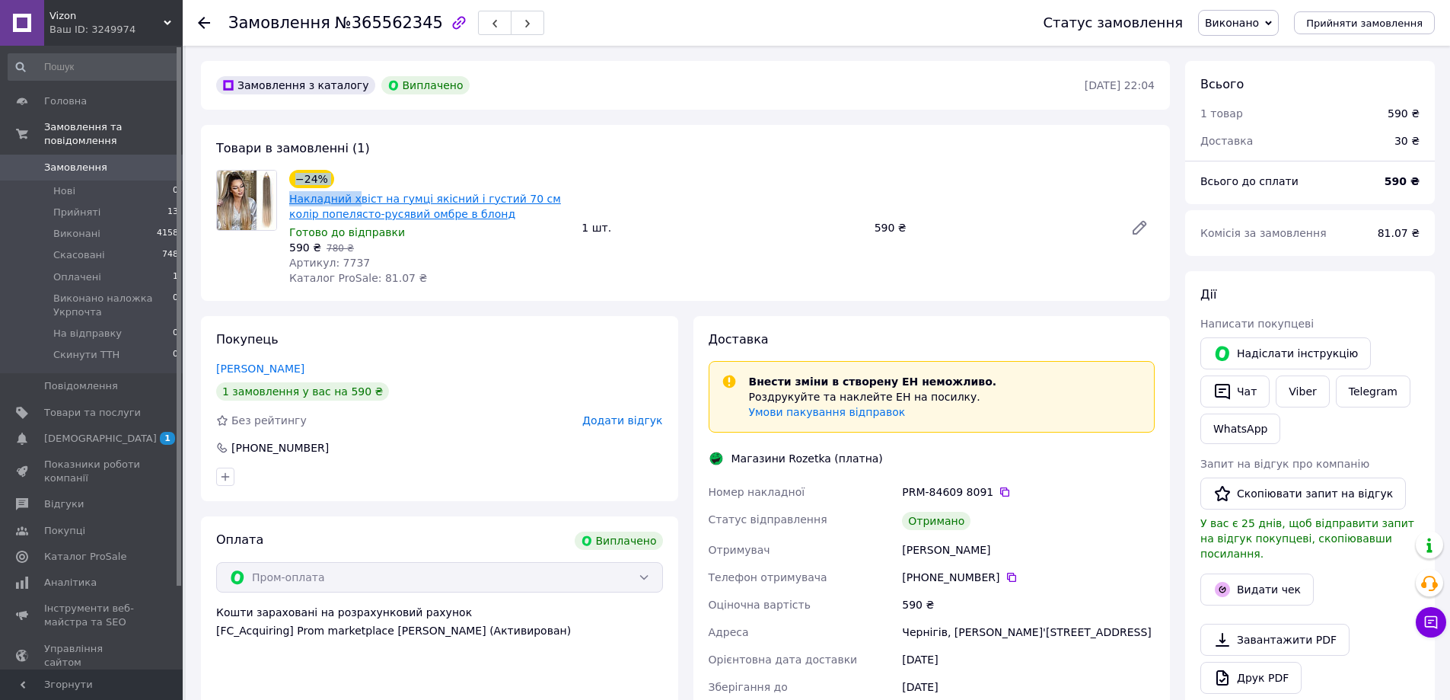
drag, startPoint x: 295, startPoint y: 193, endPoint x: 349, endPoint y: 202, distance: 54.1
click at [349, 202] on div "−24% Накладний хвіст на гумці якісний і густий 70 см колір попелясто-русявий ом…" at bounding box center [429, 195] width 283 height 55
drag, startPoint x: 509, startPoint y: 272, endPoint x: 334, endPoint y: 212, distance: 184.9
click at [497, 259] on div "−24% Накладний хвіст на гумці якісний і густий 70 см колір попелясто-русявий ом…" at bounding box center [429, 228] width 292 height 122
drag, startPoint x: 503, startPoint y: 242, endPoint x: 477, endPoint y: 231, distance: 28.7
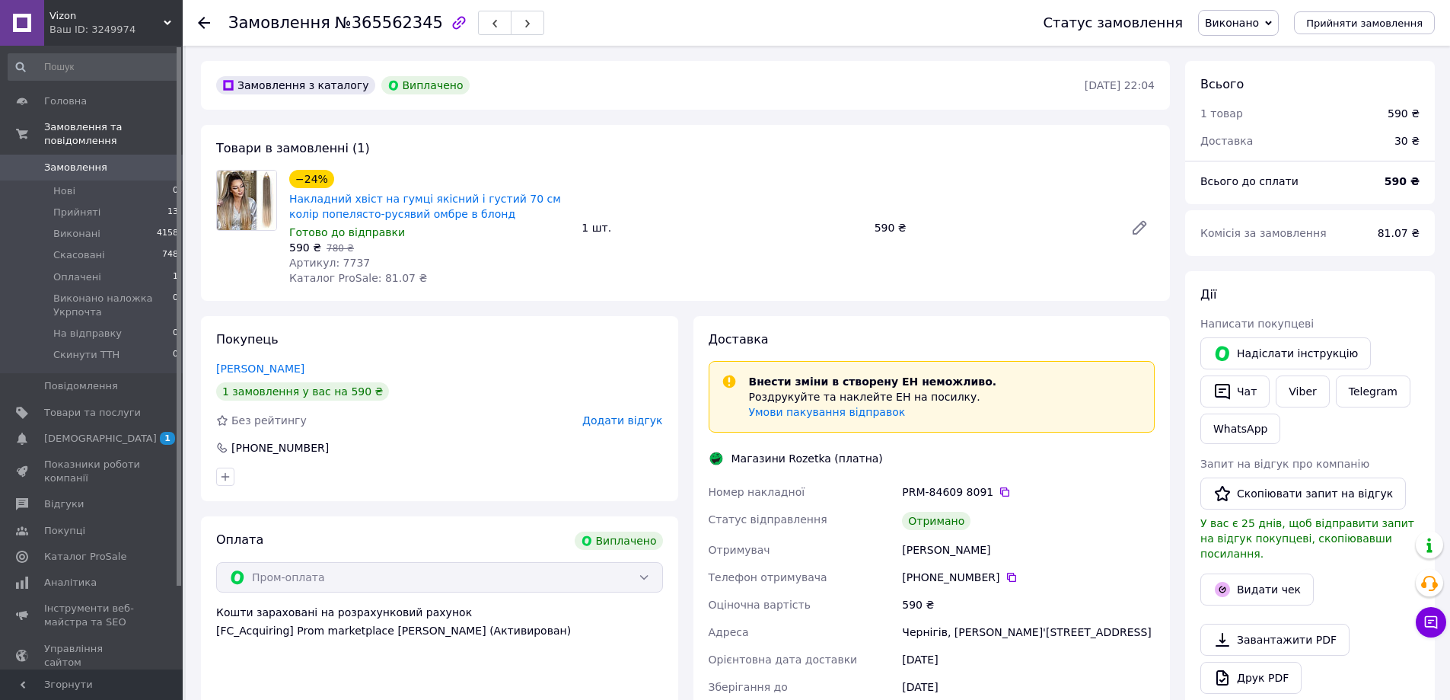
click at [498, 241] on div "590 ₴   780 ₴" at bounding box center [429, 247] width 280 height 15
drag, startPoint x: 298, startPoint y: 201, endPoint x: 414, endPoint y: 203, distance: 115.7
click at [499, 217] on div "Накладний хвіст на гумці якісний і густий 70 см колір попелясто-русявий омбре в…" at bounding box center [429, 206] width 283 height 33
copy link "Накладний хвіст на гумці якісний і густий 70 см колір попелясто-русявий омбре в…"
click at [255, 368] on link "Луданик Світлана" at bounding box center [260, 368] width 88 height 12
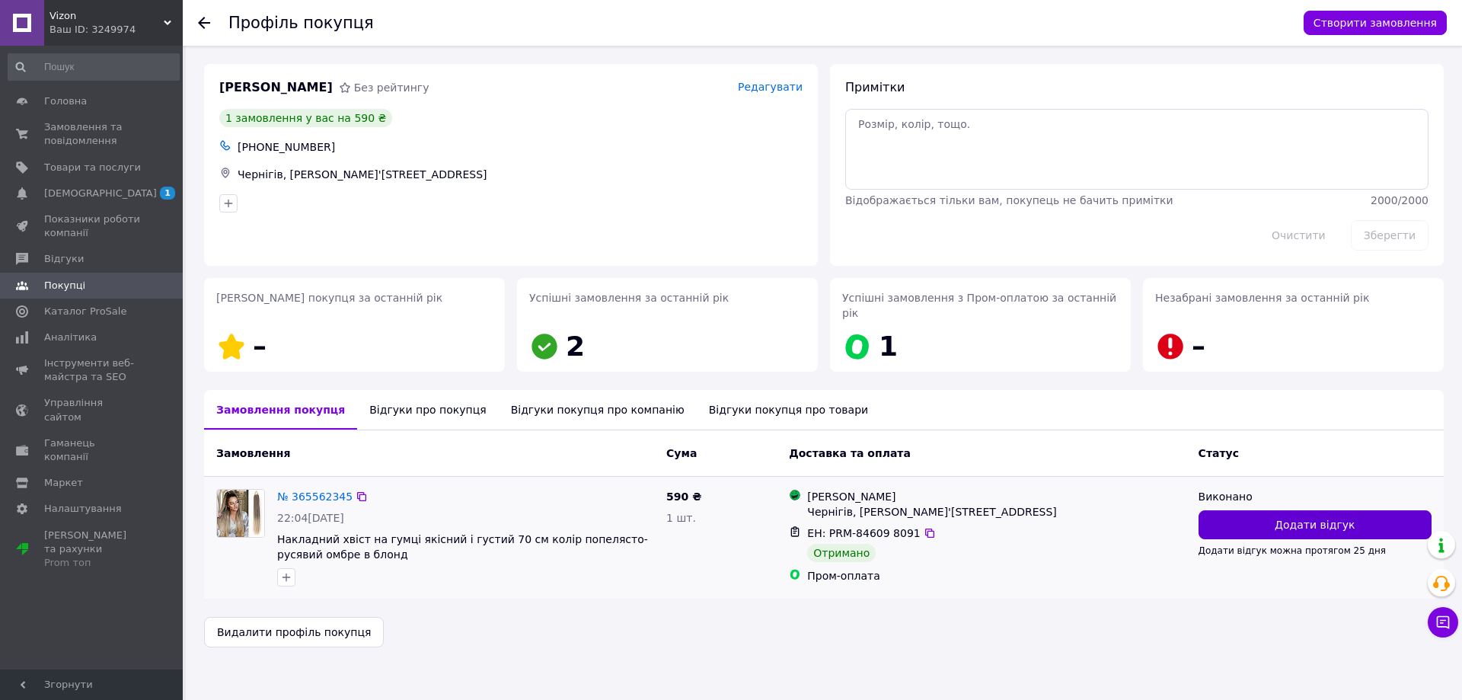
click at [1309, 517] on span "Додати відгук" at bounding box center [1314, 524] width 80 height 15
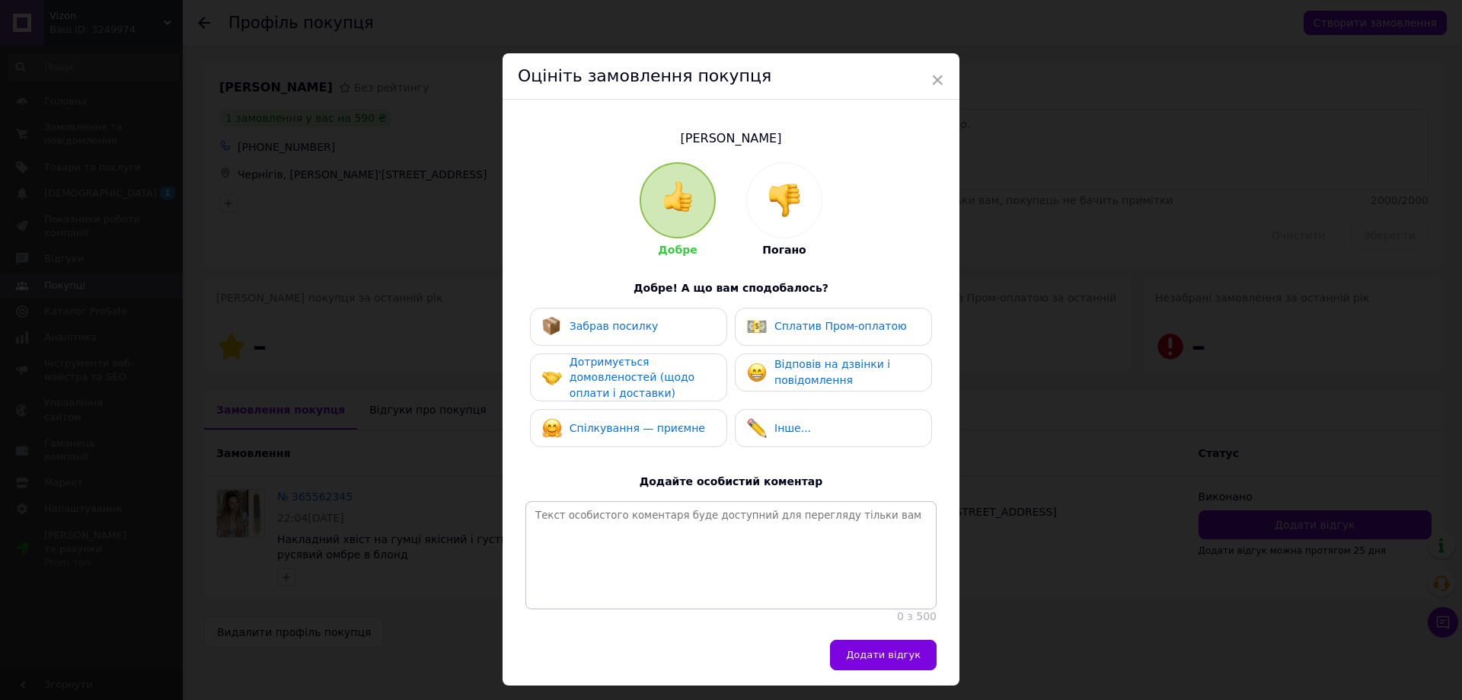
click at [762, 356] on div "Відповів на дзвінки і повідомлення" at bounding box center [833, 371] width 172 height 31
click at [802, 321] on span "Сплатив Пром-оплатою" at bounding box center [840, 326] width 132 height 12
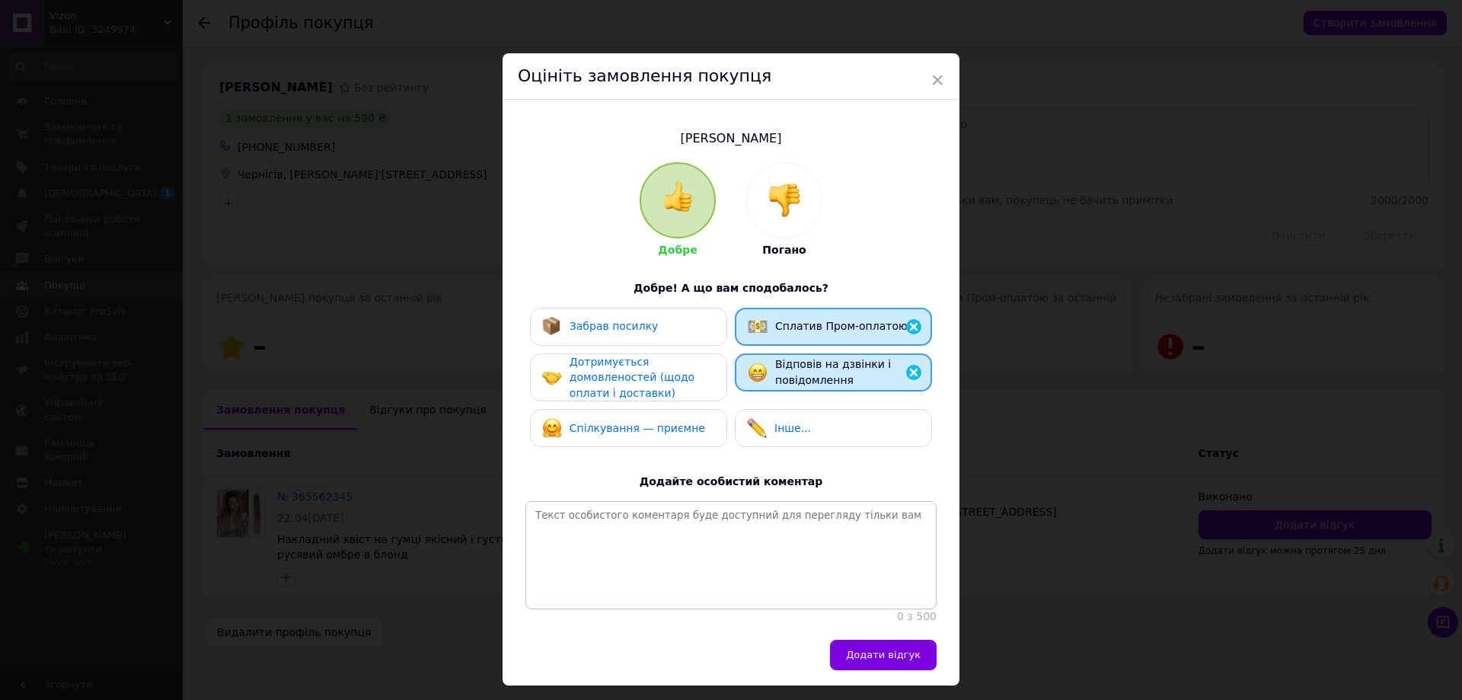
click at [581, 333] on div "Забрав посилку" at bounding box center [613, 326] width 89 height 16
click at [617, 375] on span "Дотримується домовленостей (щодо оплати і доставки)" at bounding box center [631, 377] width 125 height 43
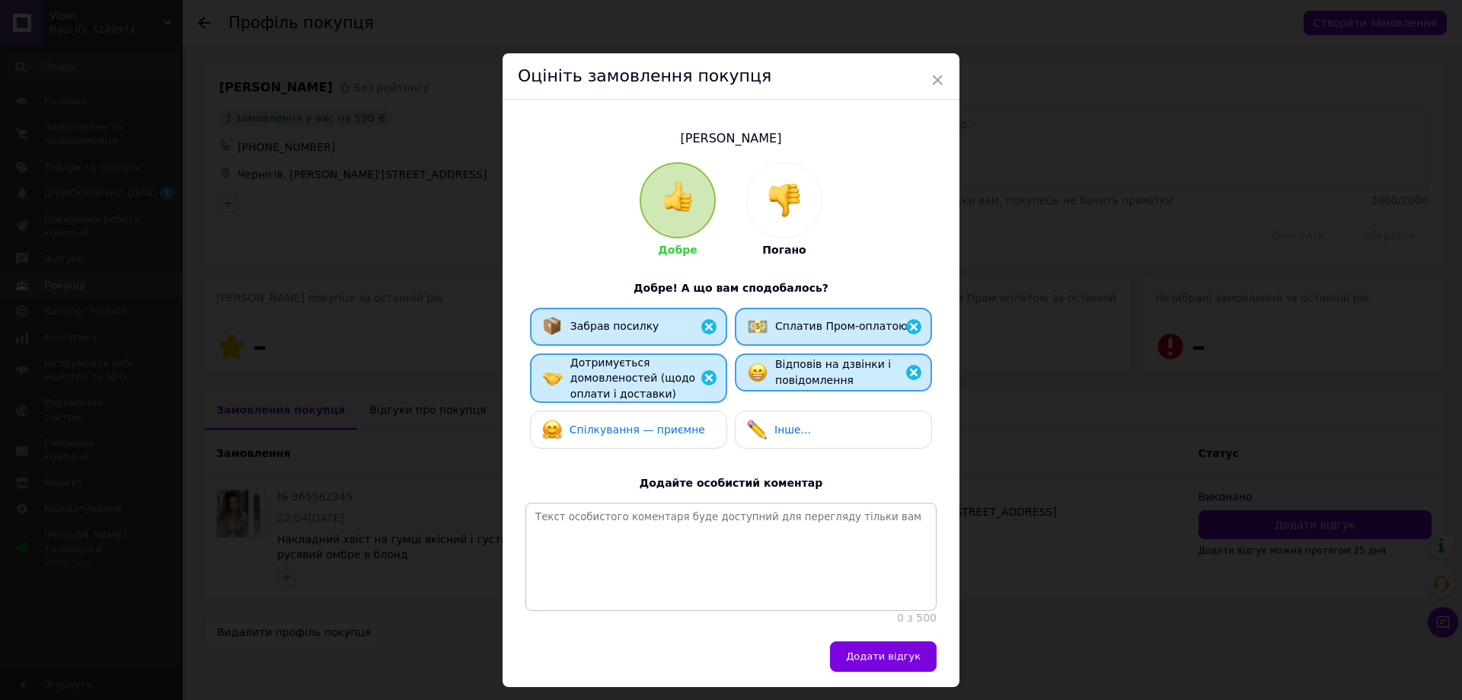
drag, startPoint x: 662, startPoint y: 420, endPoint x: 741, endPoint y: 502, distance: 113.6
click at [665, 425] on span "Спілкування — приємне" at bounding box center [637, 429] width 136 height 12
click at [869, 671] on button "Додати відгук" at bounding box center [883, 656] width 107 height 30
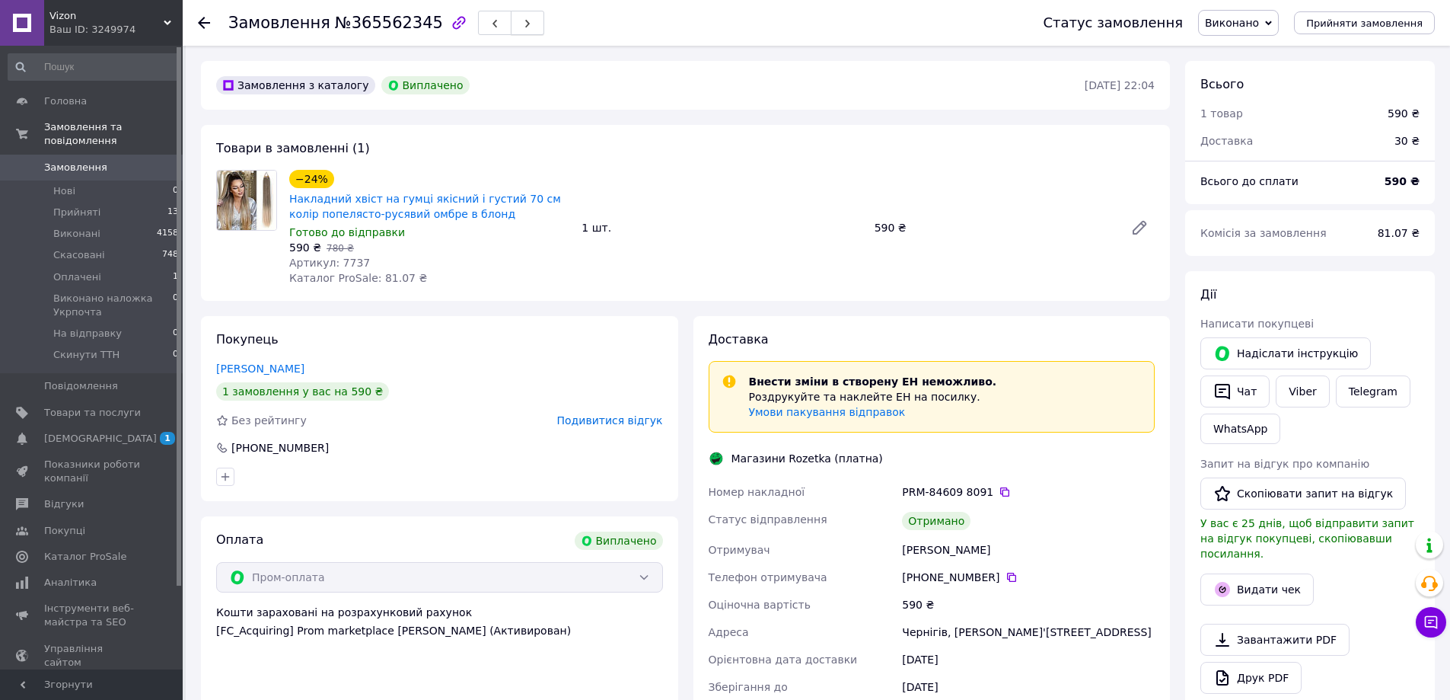
click at [511, 25] on button "button" at bounding box center [527, 23] width 33 height 24
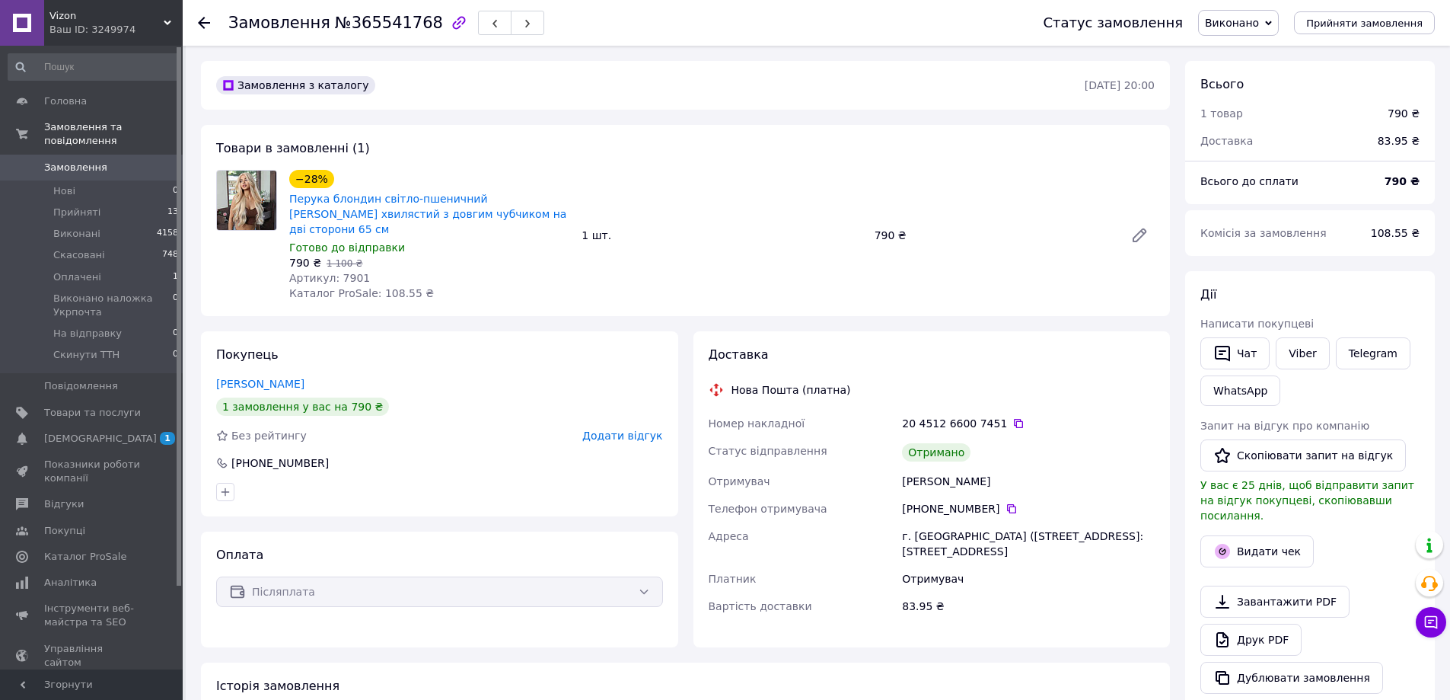
click at [1271, 474] on div "Запит на відгук про компанію   Скопіювати запит на відгук У вас є 25 днів, щоб …" at bounding box center [1310, 470] width 219 height 105
click at [1274, 459] on button "Скопіювати запит на відгук" at bounding box center [1304, 455] width 206 height 32
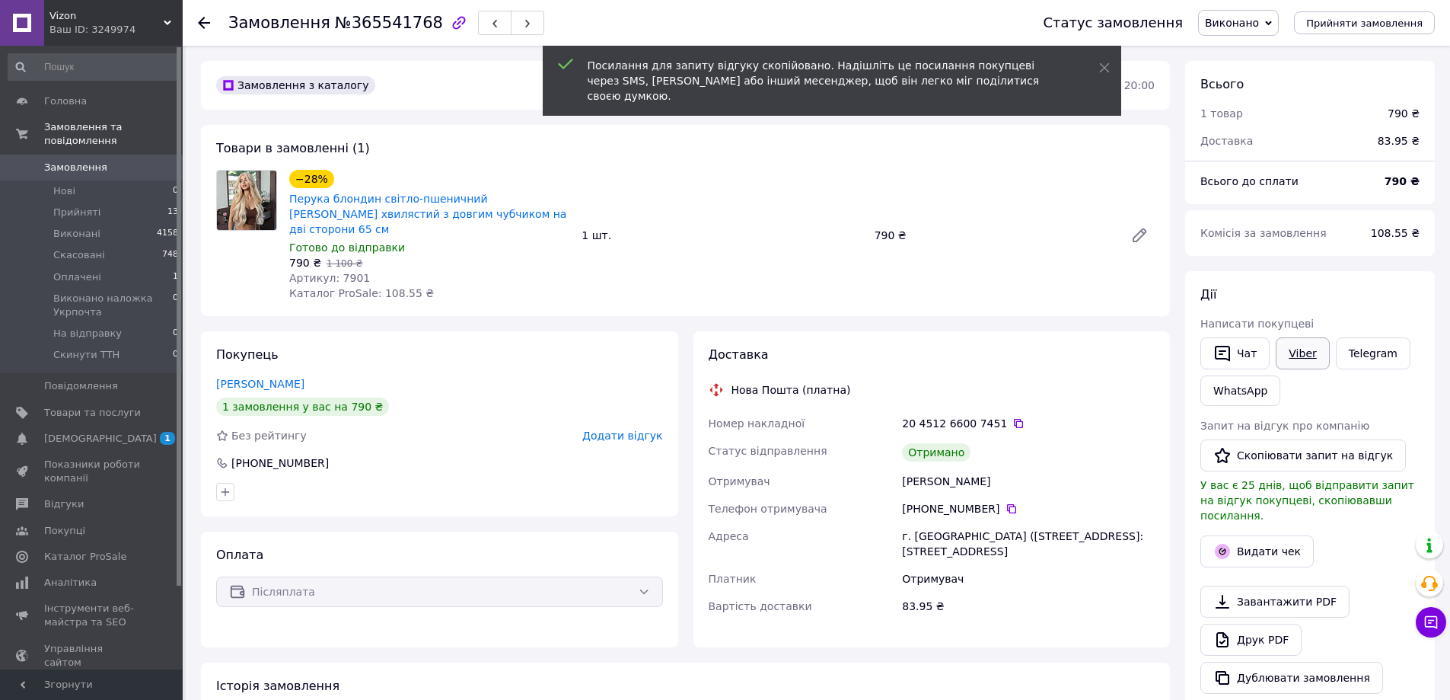
click at [1289, 356] on link "Viber" at bounding box center [1302, 353] width 53 height 32
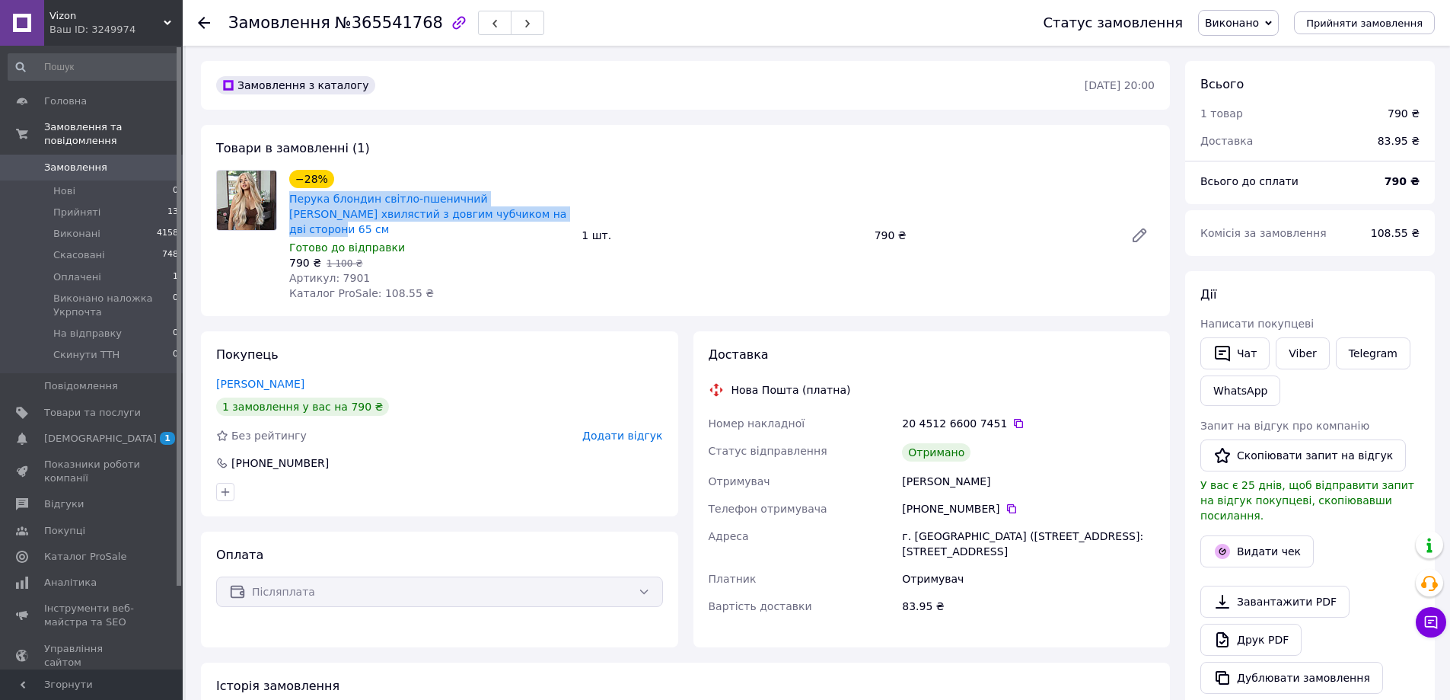
drag, startPoint x: 330, startPoint y: 206, endPoint x: 513, endPoint y: 216, distance: 183.8
click at [513, 216] on div "−28% Перука блондин світло-пшеничний довгий хвилястий з довгим чубчиком на дві …" at bounding box center [429, 235] width 292 height 137
copy link "Перука блондин світло-пшеничний довгий хвилястий з довгим чубчиком на дві сторо…"
click at [252, 378] on link "Стропченко Олена" at bounding box center [260, 384] width 88 height 12
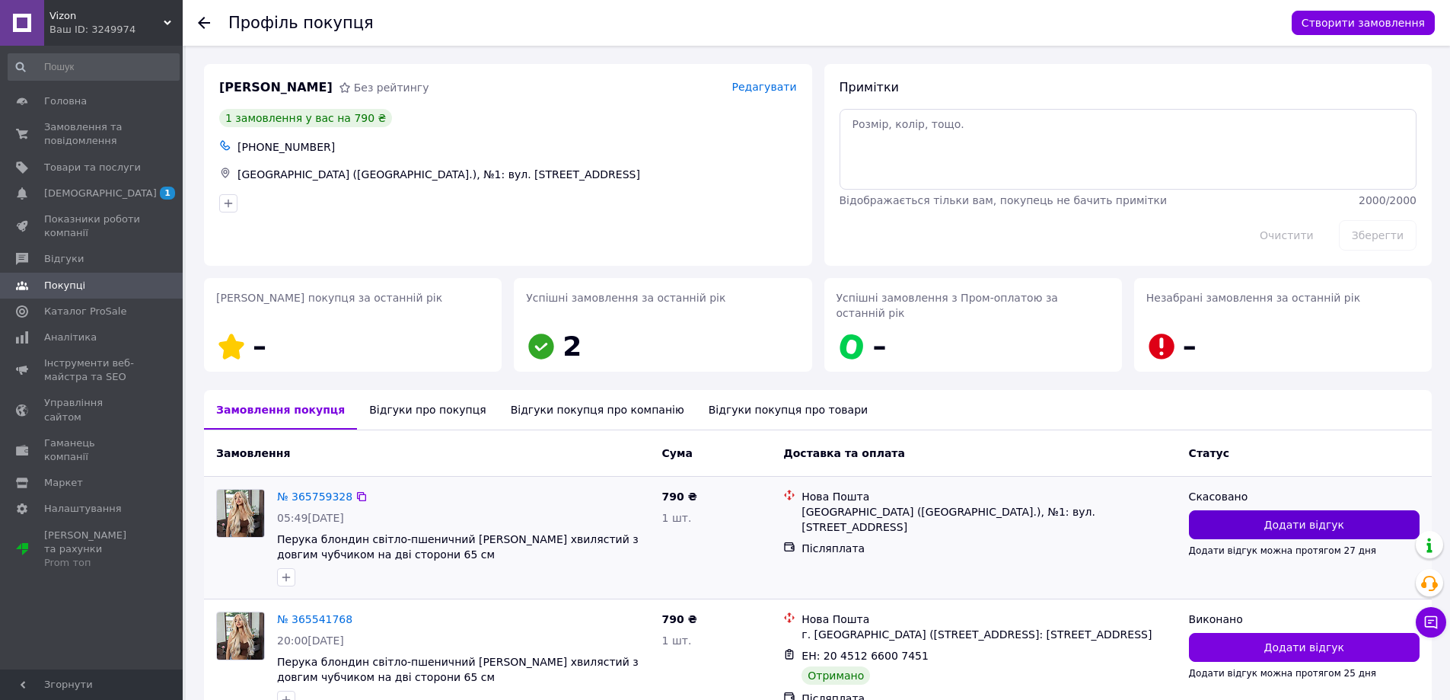
click at [1321, 517] on span "Додати відгук" at bounding box center [1305, 524] width 80 height 15
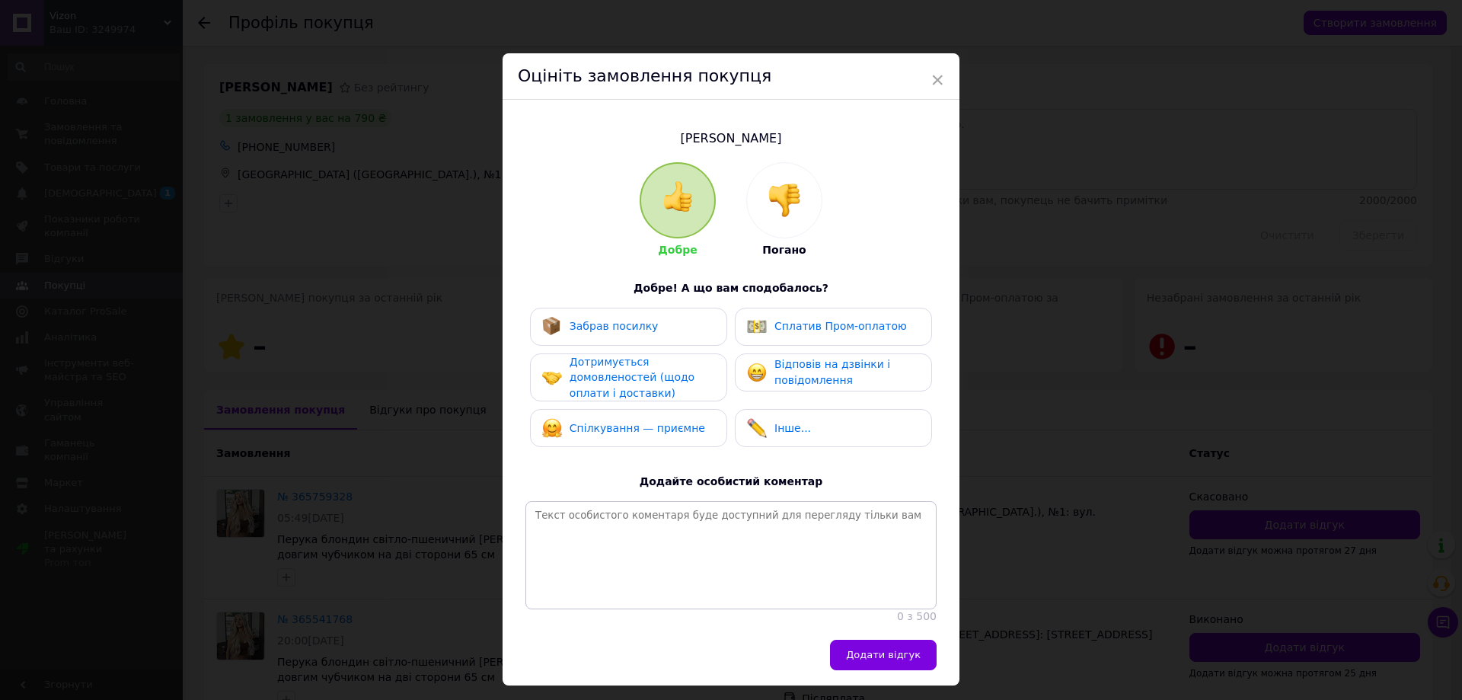
drag, startPoint x: 662, startPoint y: 316, endPoint x: 751, endPoint y: 365, distance: 101.9
click at [672, 323] on div "Забрав посилку" at bounding box center [628, 327] width 173 height 20
drag, startPoint x: 753, startPoint y: 361, endPoint x: 720, endPoint y: 370, distance: 34.0
click at [738, 366] on div "Відповів на дзвінки і повідомлення" at bounding box center [833, 372] width 197 height 38
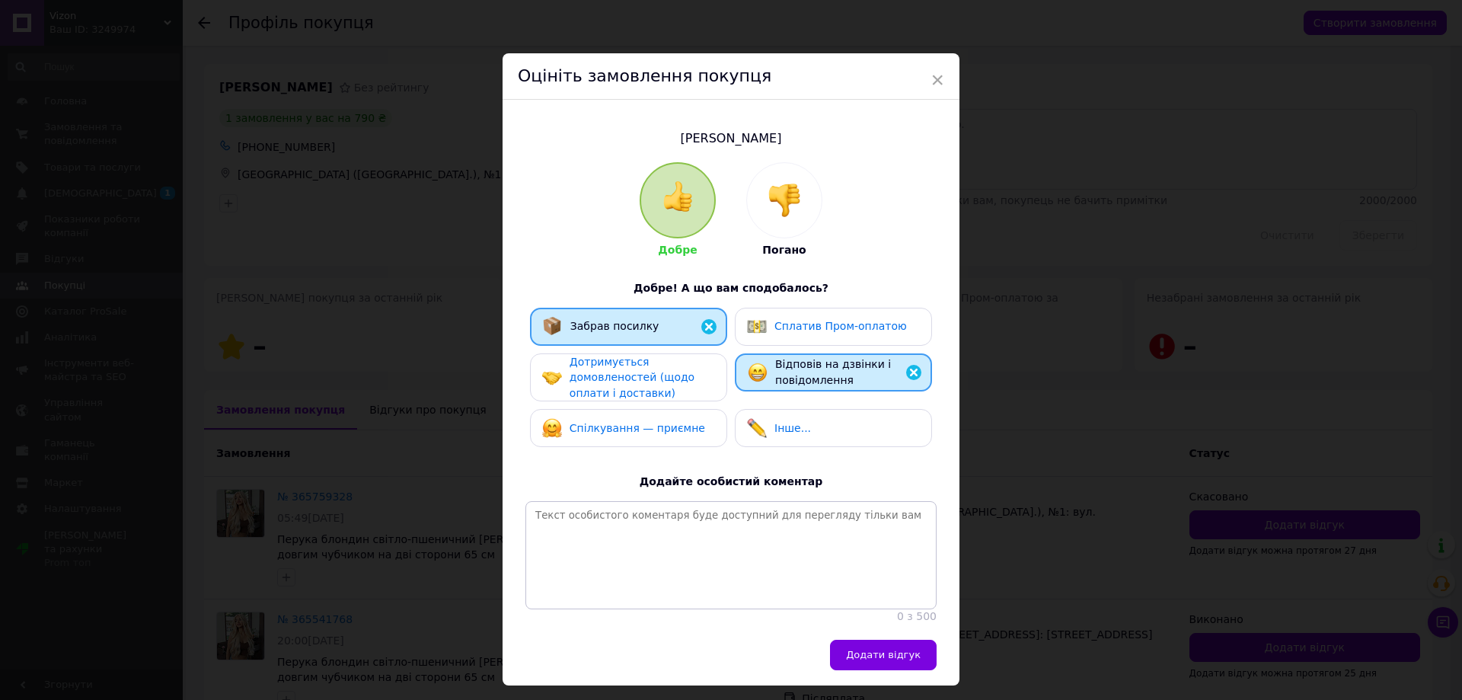
drag, startPoint x: 661, startPoint y: 372, endPoint x: 652, endPoint y: 423, distance: 50.9
click at [661, 379] on span "Дотримується домовленостей (щодо оплати і доставки)" at bounding box center [631, 377] width 125 height 43
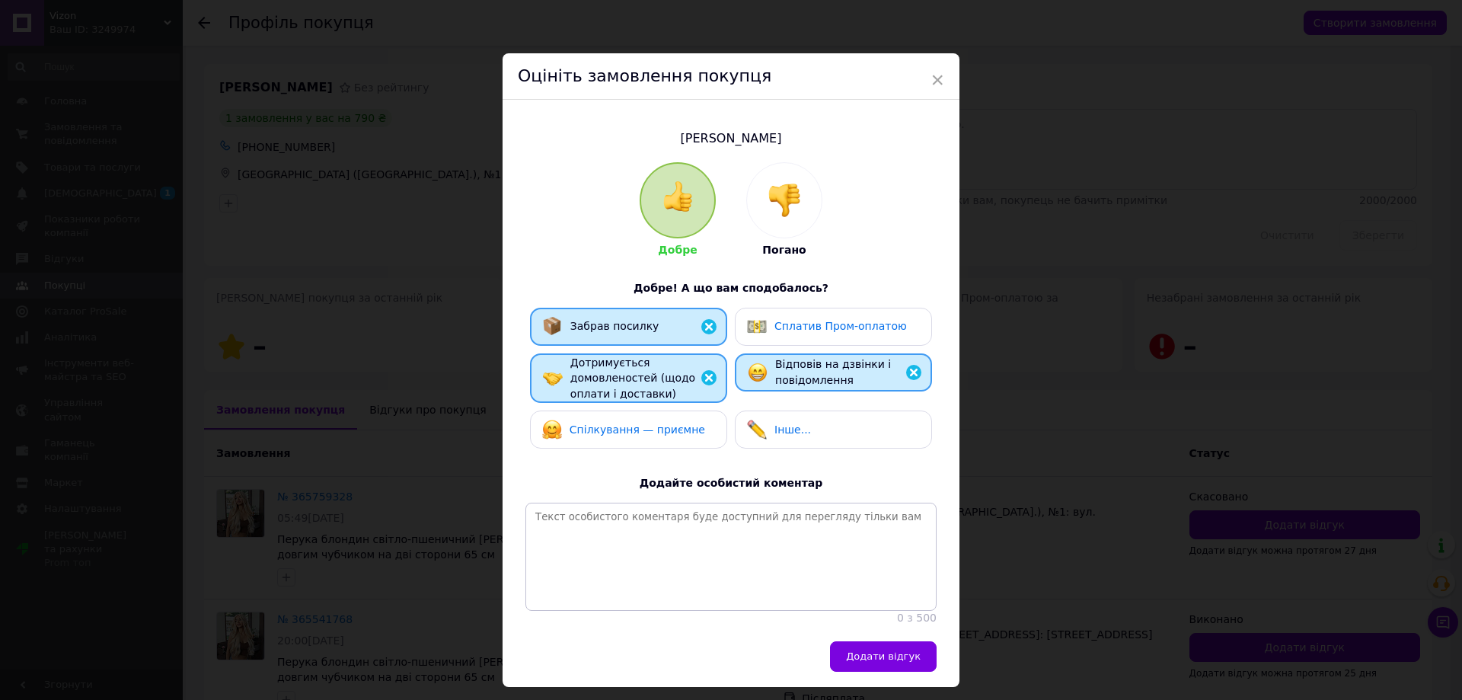
click at [655, 423] on span "Спілкування — приємне" at bounding box center [637, 429] width 136 height 12
click at [895, 687] on div "Додати відгук" at bounding box center [730, 664] width 457 height 46
click at [876, 671] on button "Додати відгук" at bounding box center [883, 656] width 107 height 30
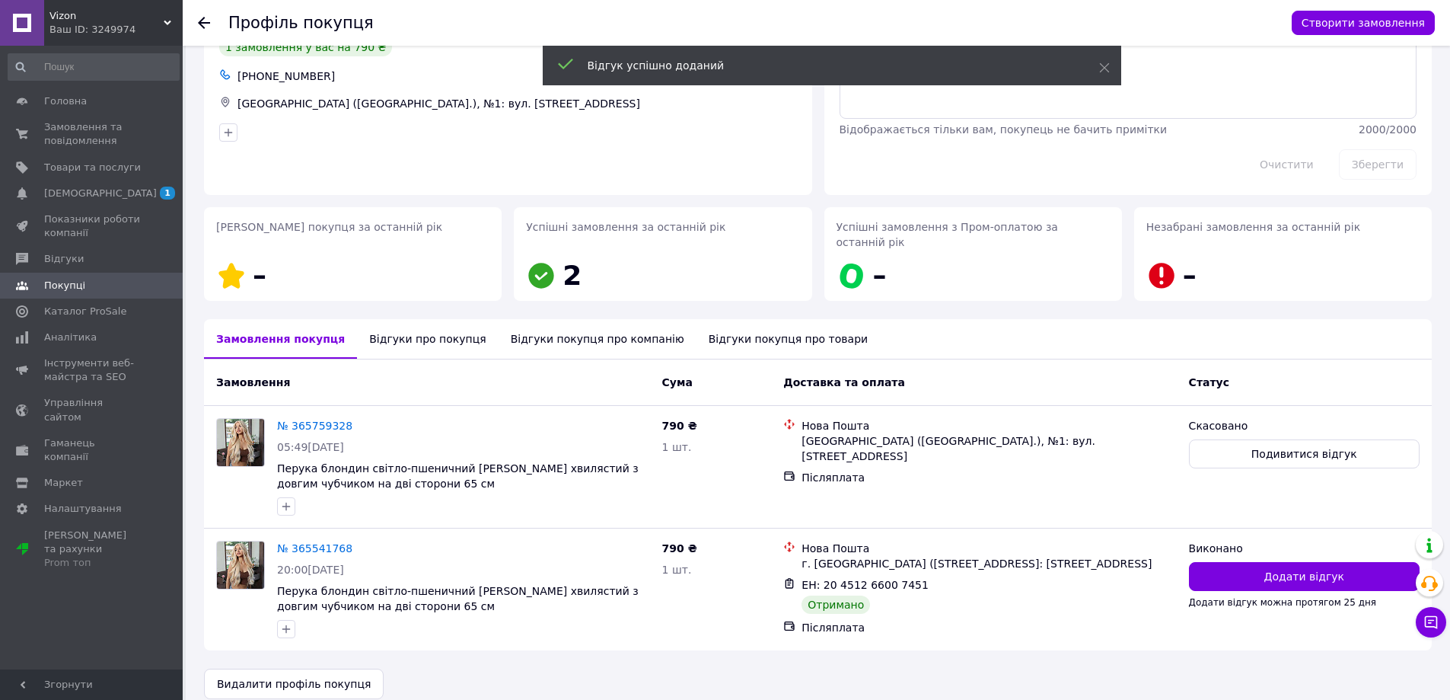
scroll to position [73, 0]
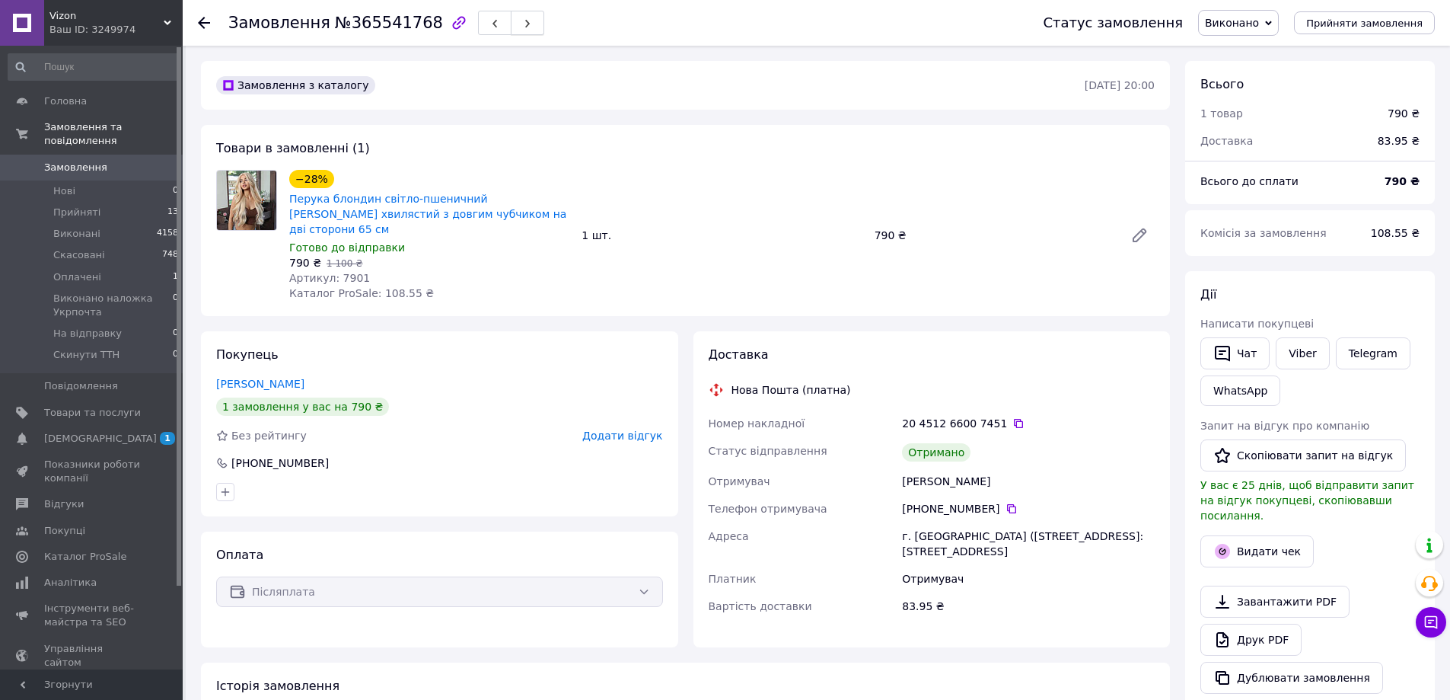
click at [523, 20] on icon "button" at bounding box center [527, 23] width 9 height 9
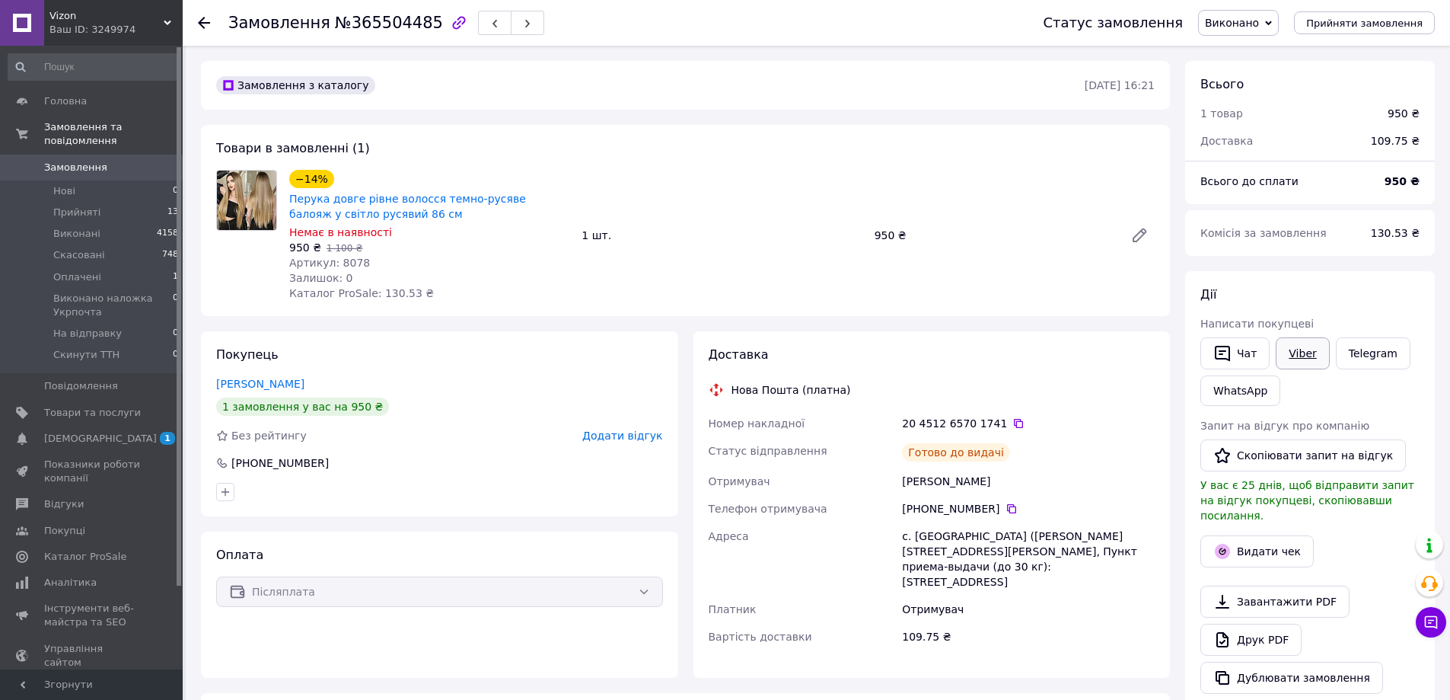
click at [1285, 341] on link "Viber" at bounding box center [1302, 353] width 53 height 32
click at [516, 17] on button "button" at bounding box center [527, 23] width 33 height 24
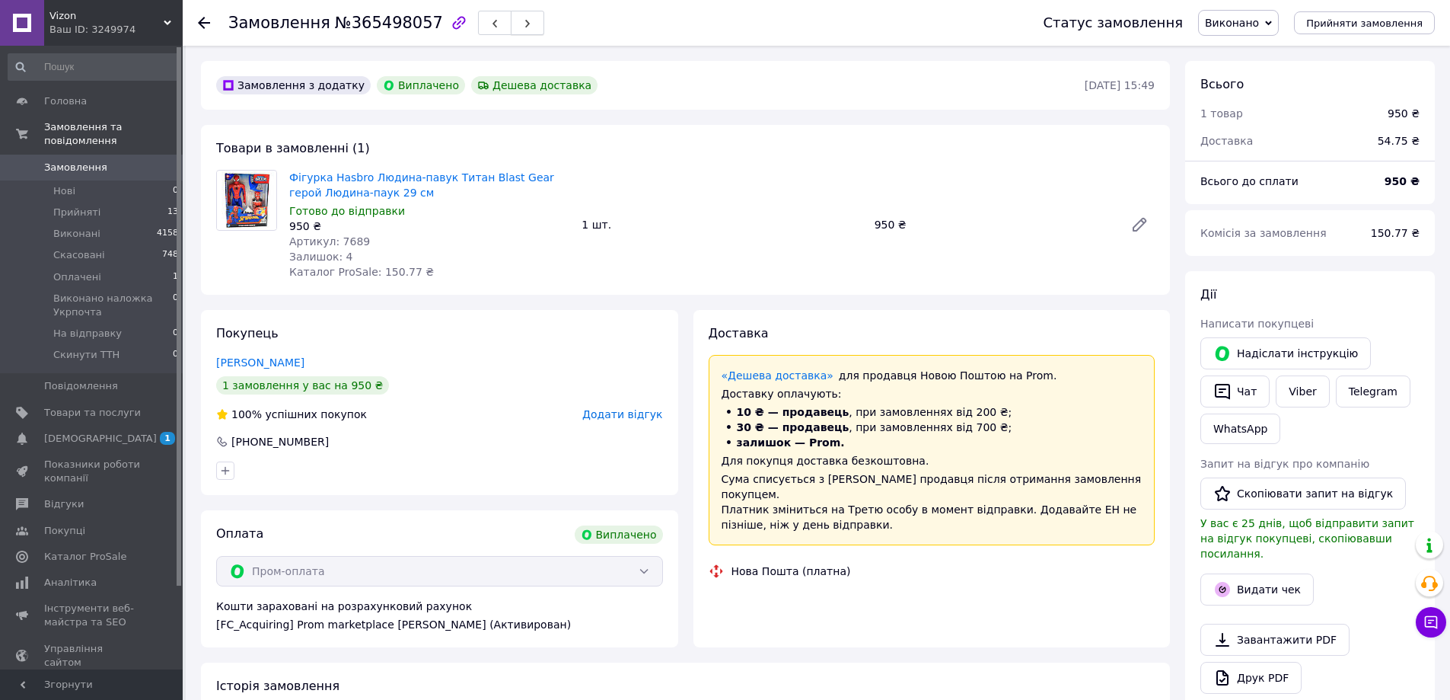
scroll to position [49, 0]
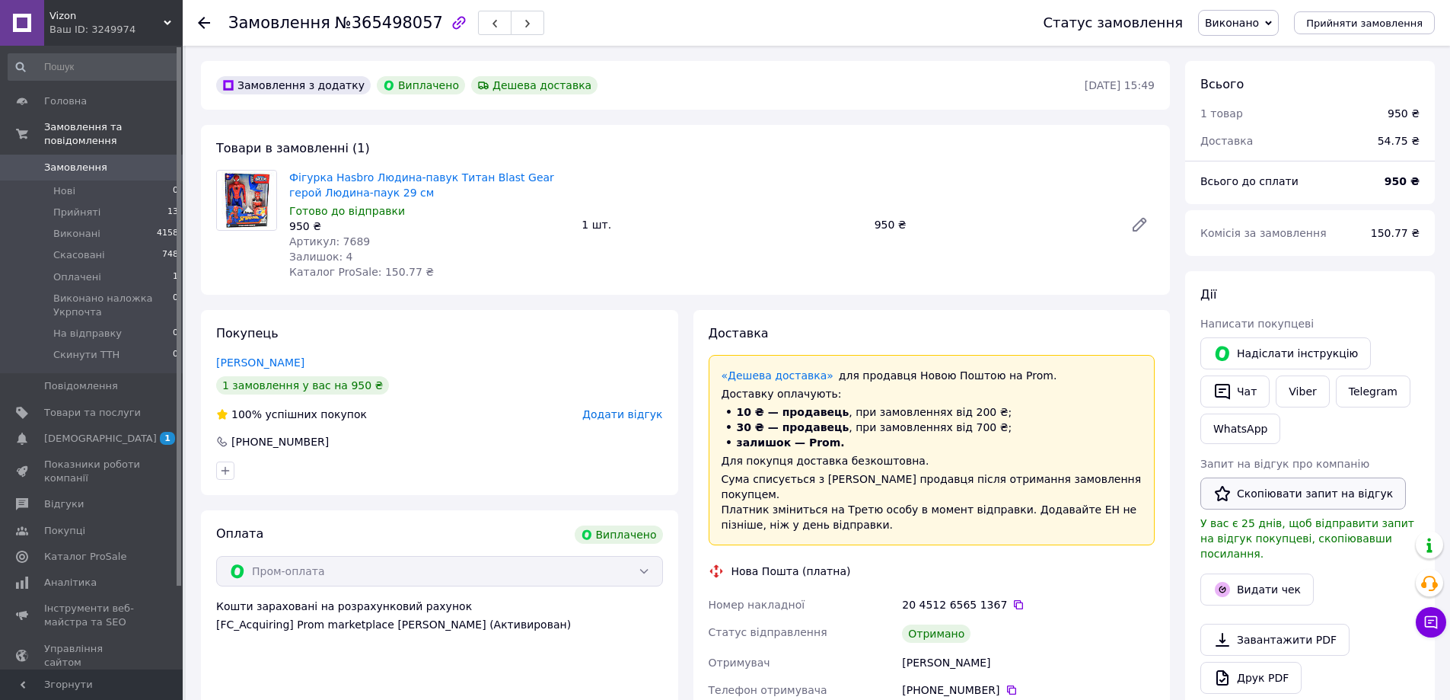
click at [1353, 490] on button "Скопіювати запит на відгук" at bounding box center [1304, 493] width 206 height 32
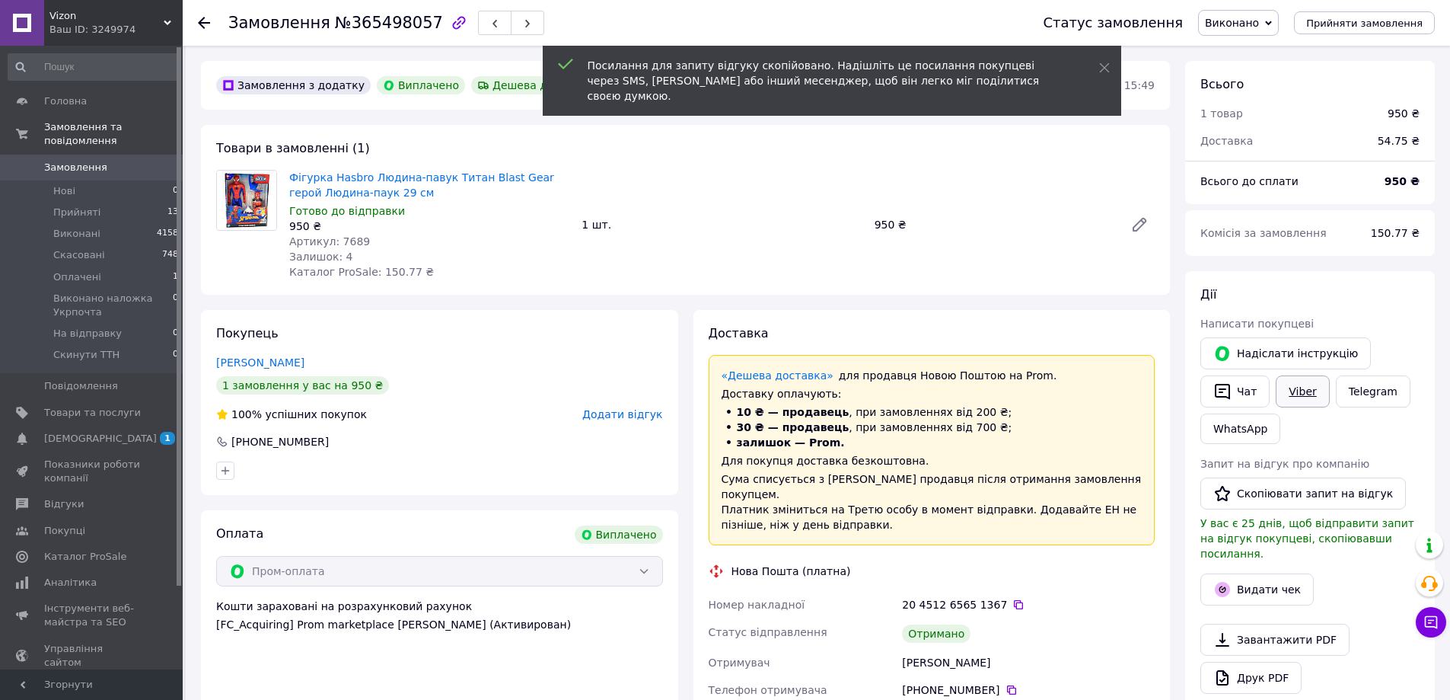
click at [1285, 381] on link "Viber" at bounding box center [1302, 391] width 53 height 32
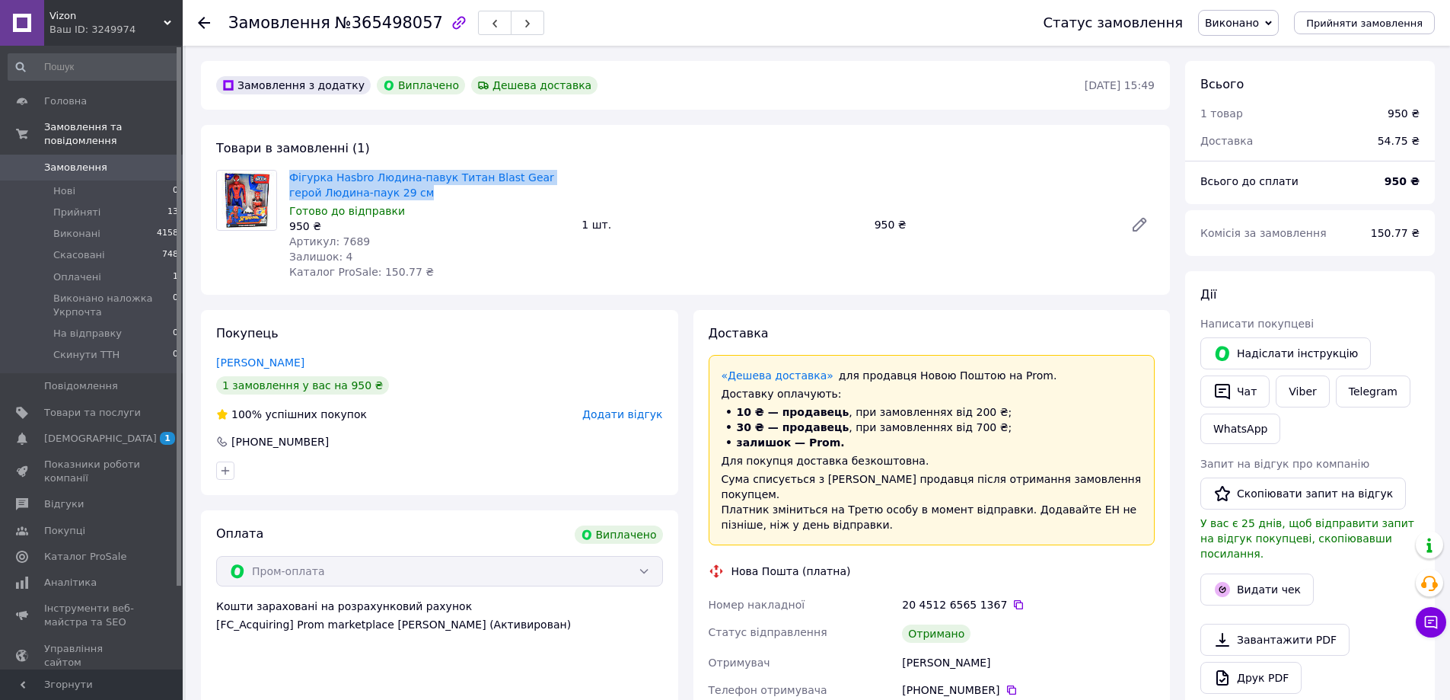
drag, startPoint x: 293, startPoint y: 167, endPoint x: 401, endPoint y: 190, distance: 110.5
click at [401, 190] on div "Фігурка Hasbro Людина-павук Титан Blast Gear герой Людина-паук 29 см Готово до …" at bounding box center [429, 225] width 292 height 116
drag, startPoint x: 517, startPoint y: 221, endPoint x: 494, endPoint y: 220, distance: 22.9
click at [516, 221] on div "950 ₴" at bounding box center [429, 225] width 280 height 15
click at [266, 370] on div "Покупець Мартиненко Ірина 1 замовлення у вас на 950 ₴ 100% успішних покупок Дод…" at bounding box center [439, 402] width 477 height 185
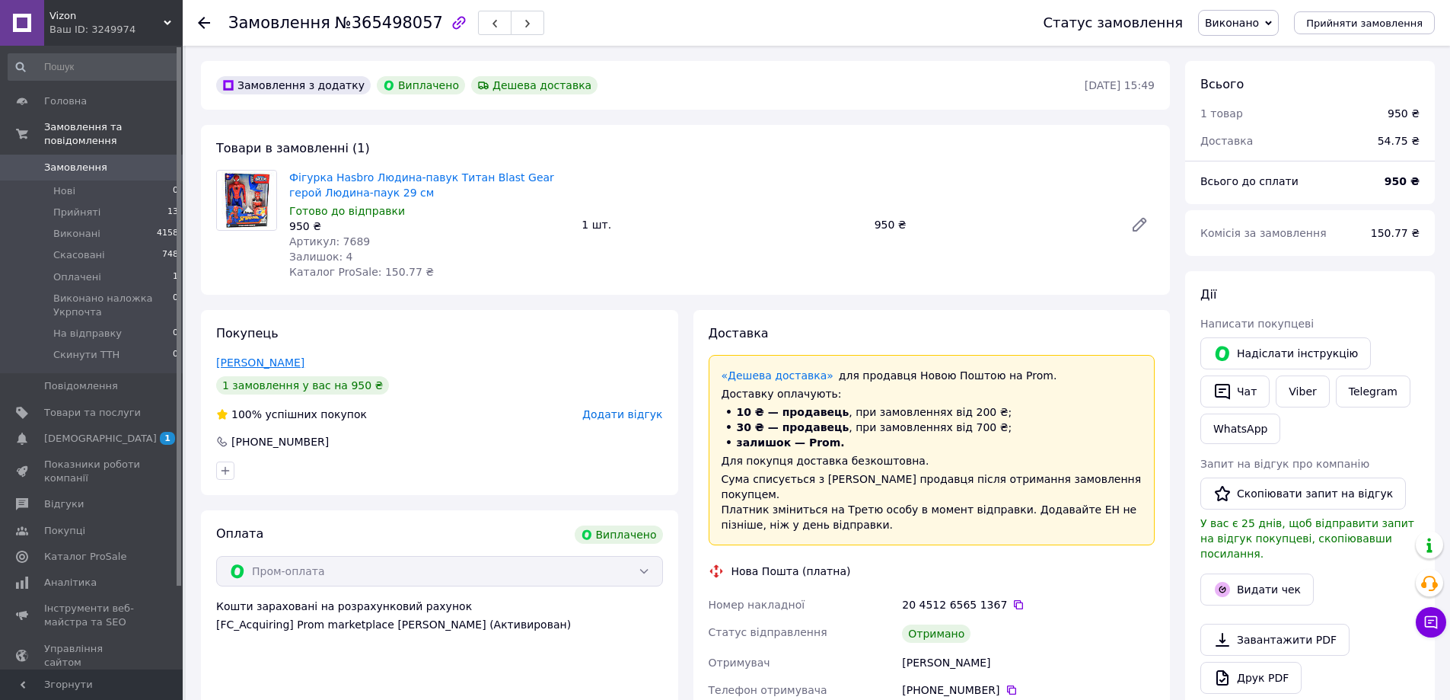
click at [267, 361] on link "Мартиненко Ірина" at bounding box center [260, 362] width 88 height 12
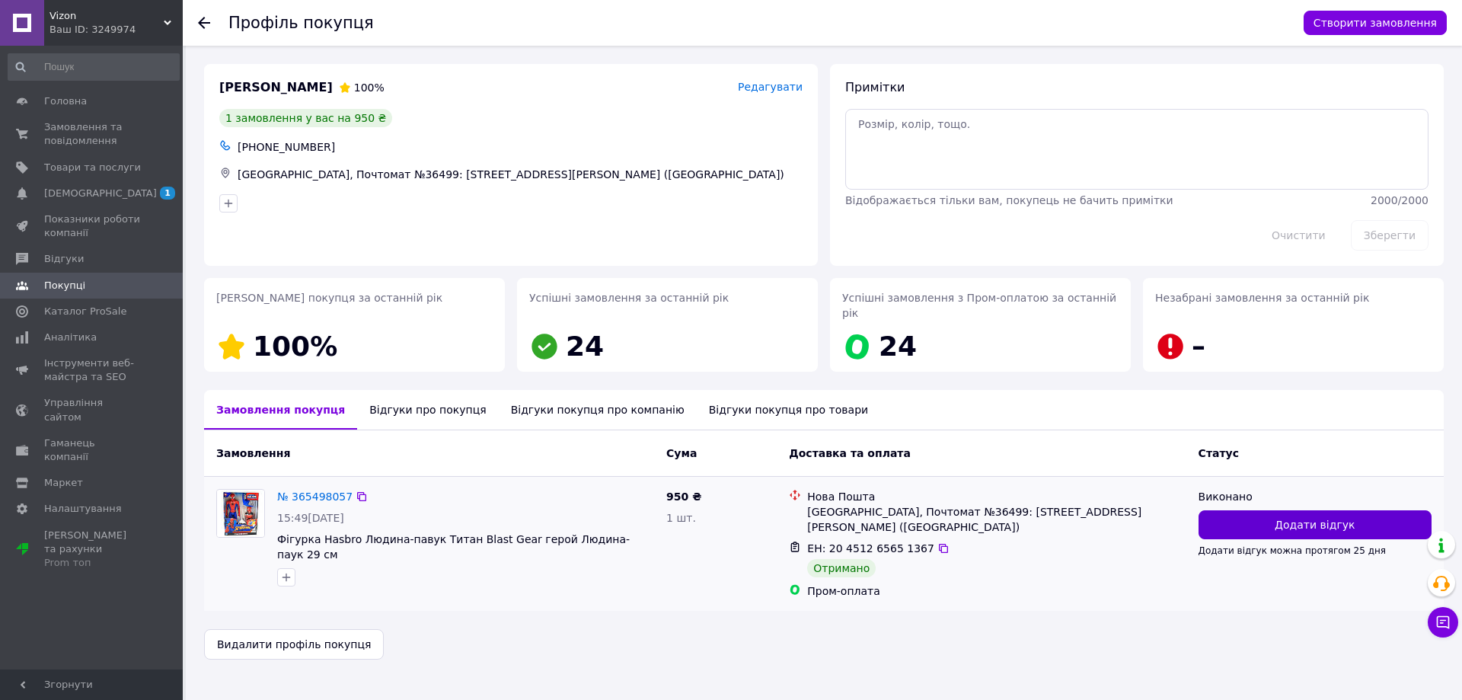
click at [1285, 518] on button "Додати відгук" at bounding box center [1314, 524] width 233 height 29
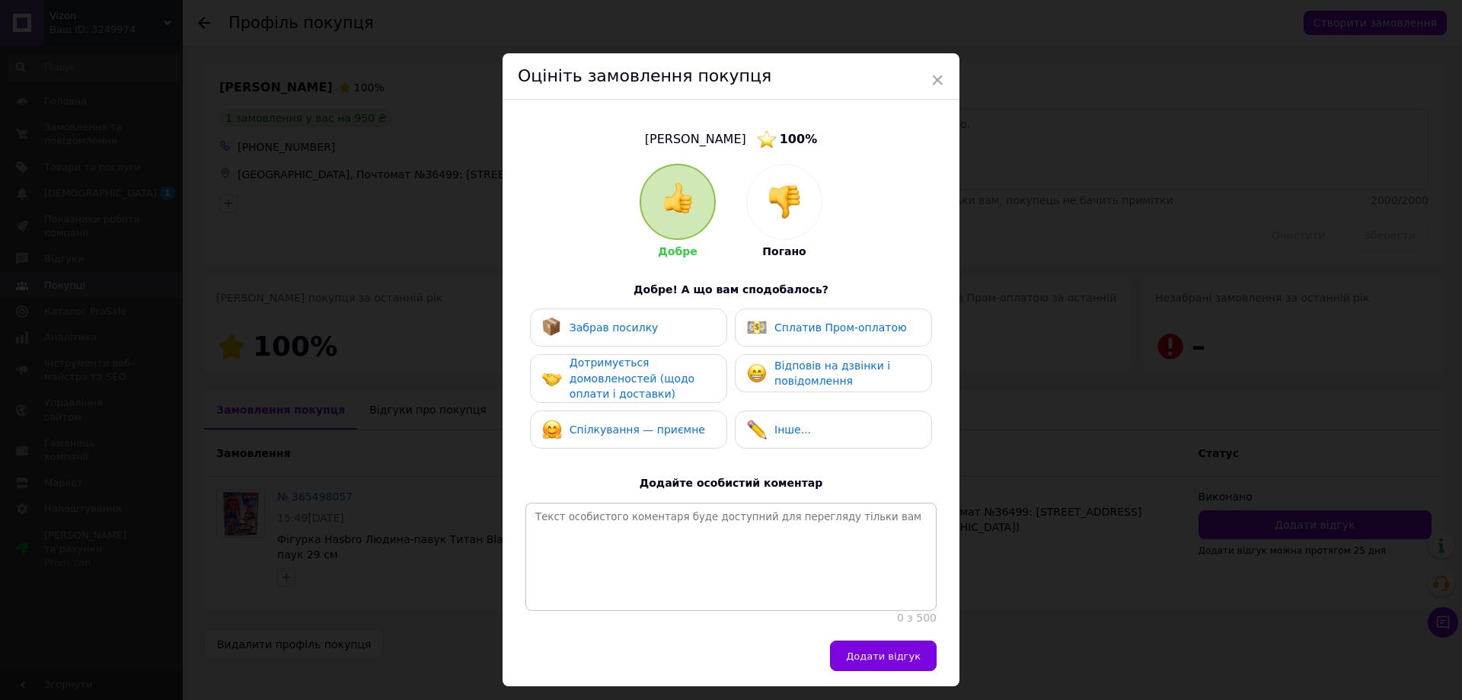
click at [637, 311] on div "Забрав посилку" at bounding box center [628, 327] width 197 height 38
click at [756, 384] on div "Відповів на дзвінки і повідомлення" at bounding box center [833, 373] width 172 height 31
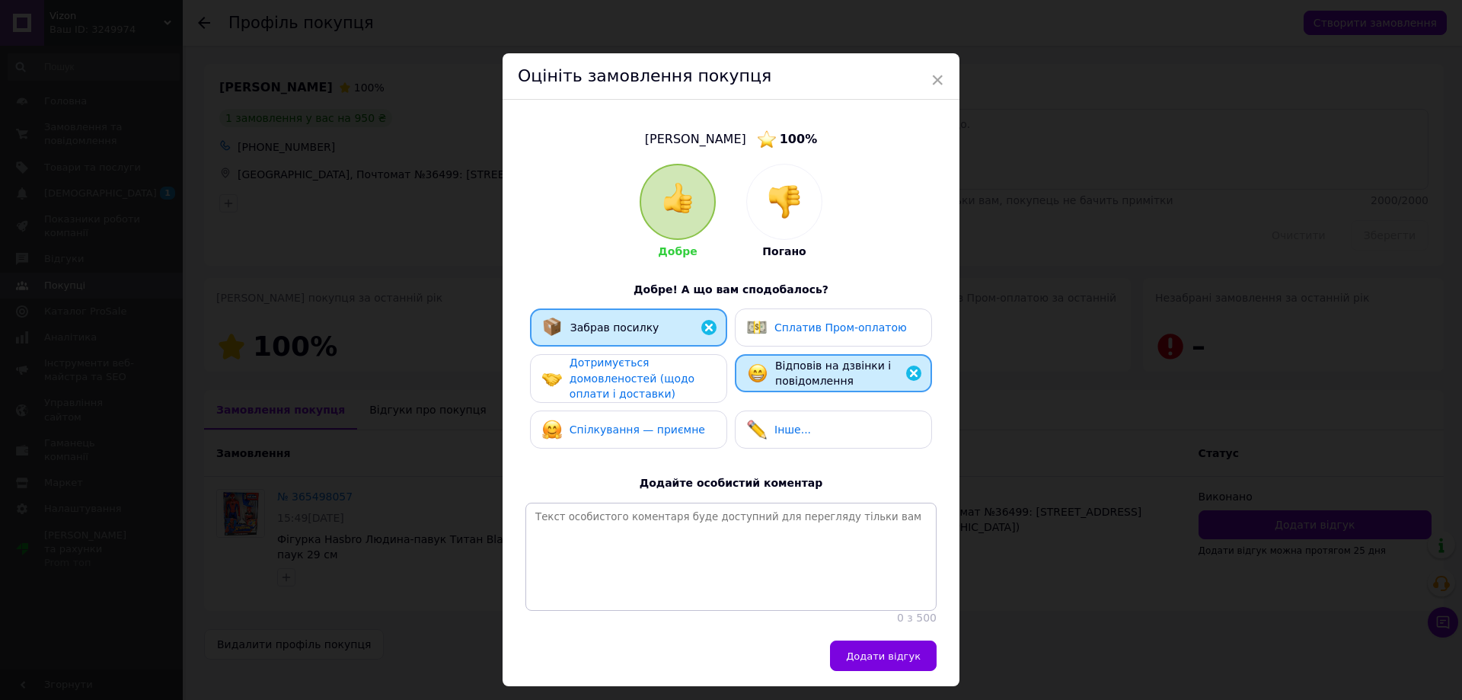
click at [766, 326] on div "Сплатив Пром-оплатою" at bounding box center [827, 327] width 160 height 20
click at [661, 365] on div "Дотримується домовленостей (щодо оплати і доставки)" at bounding box center [641, 378] width 145 height 47
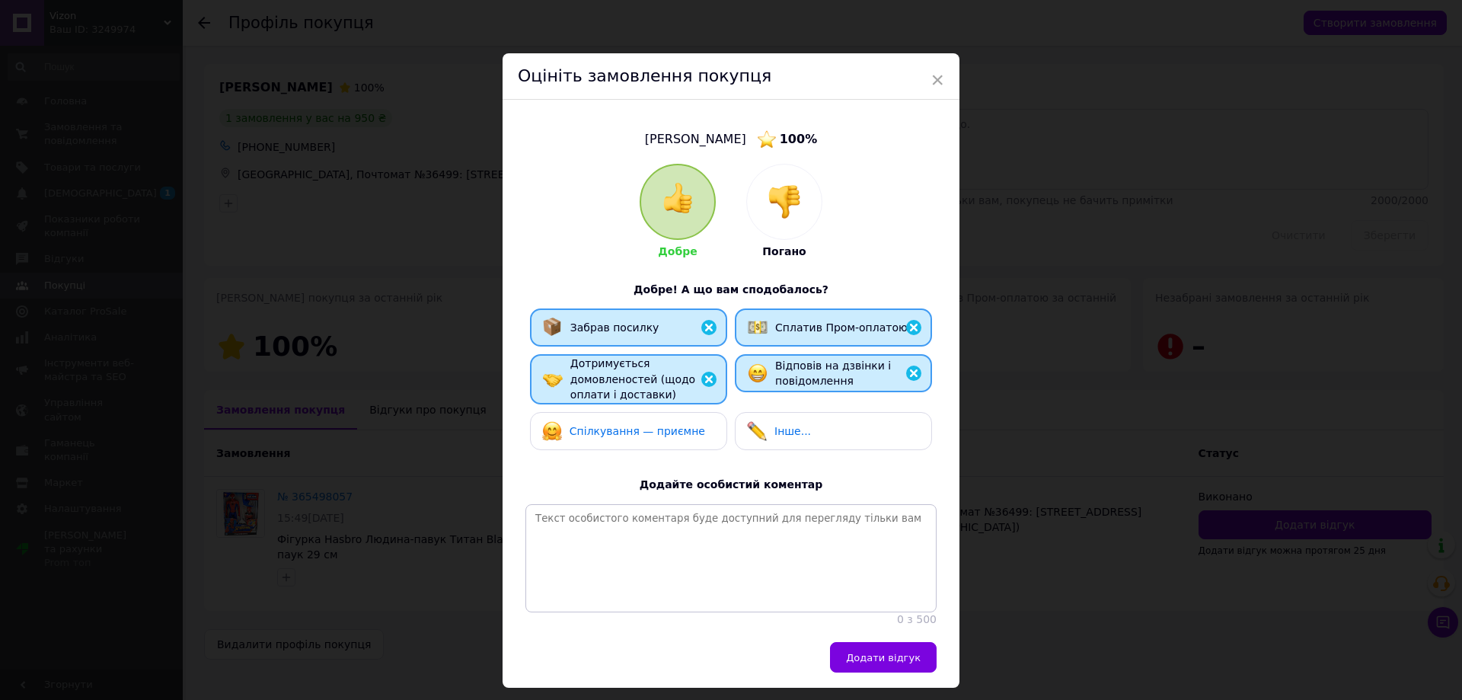
click at [674, 435] on span "Спілкування — приємне" at bounding box center [637, 431] width 136 height 12
drag, startPoint x: 895, startPoint y: 673, endPoint x: 585, endPoint y: 482, distance: 364.7
click at [891, 663] on span "Додати відгук" at bounding box center [883, 657] width 75 height 11
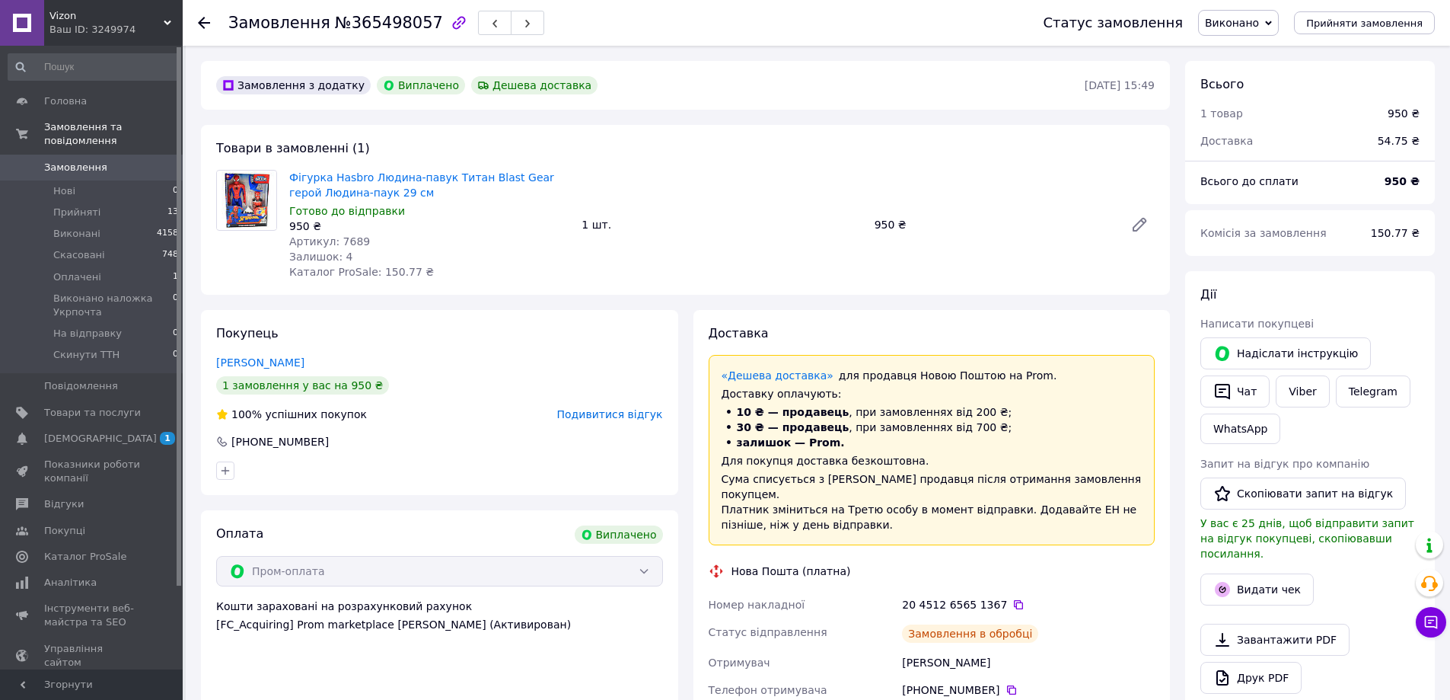
scroll to position [49, 0]
click at [518, 25] on button "button" at bounding box center [527, 23] width 33 height 24
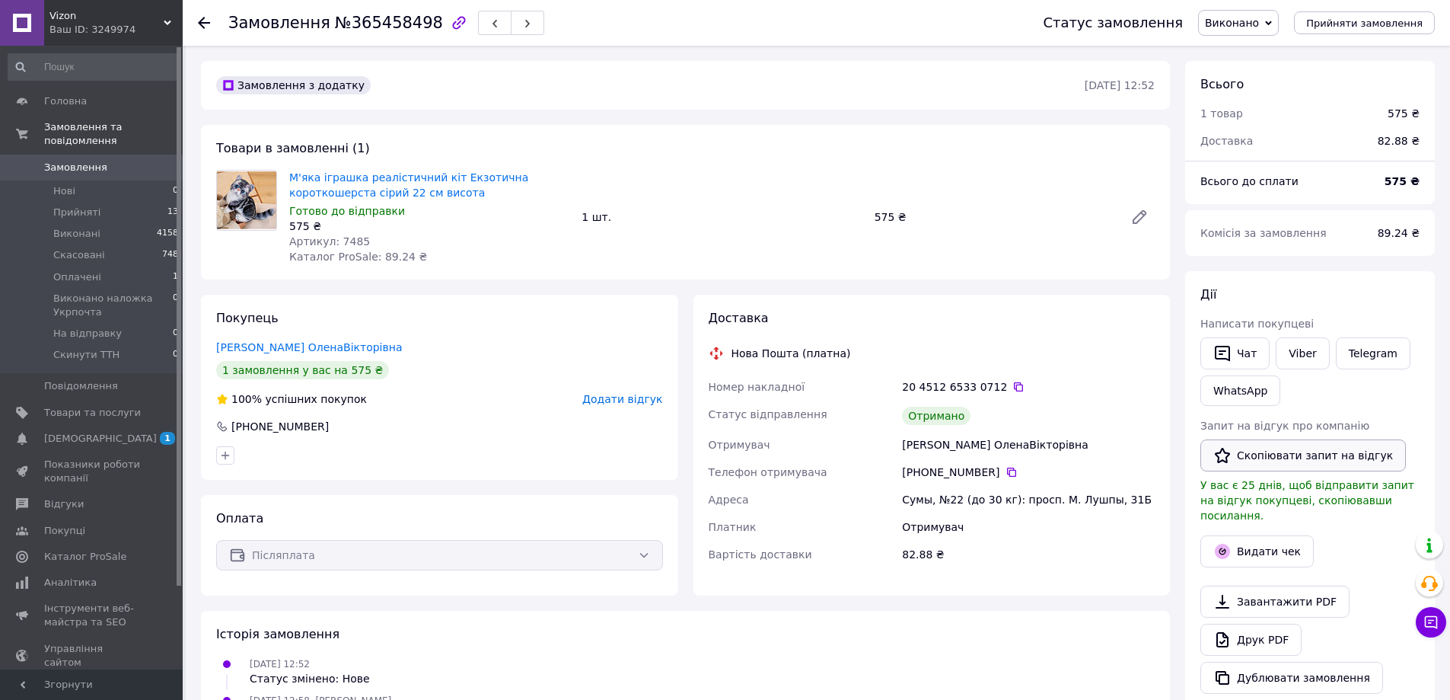
click at [1306, 463] on button "Скопіювати запит на відгук" at bounding box center [1304, 455] width 206 height 32
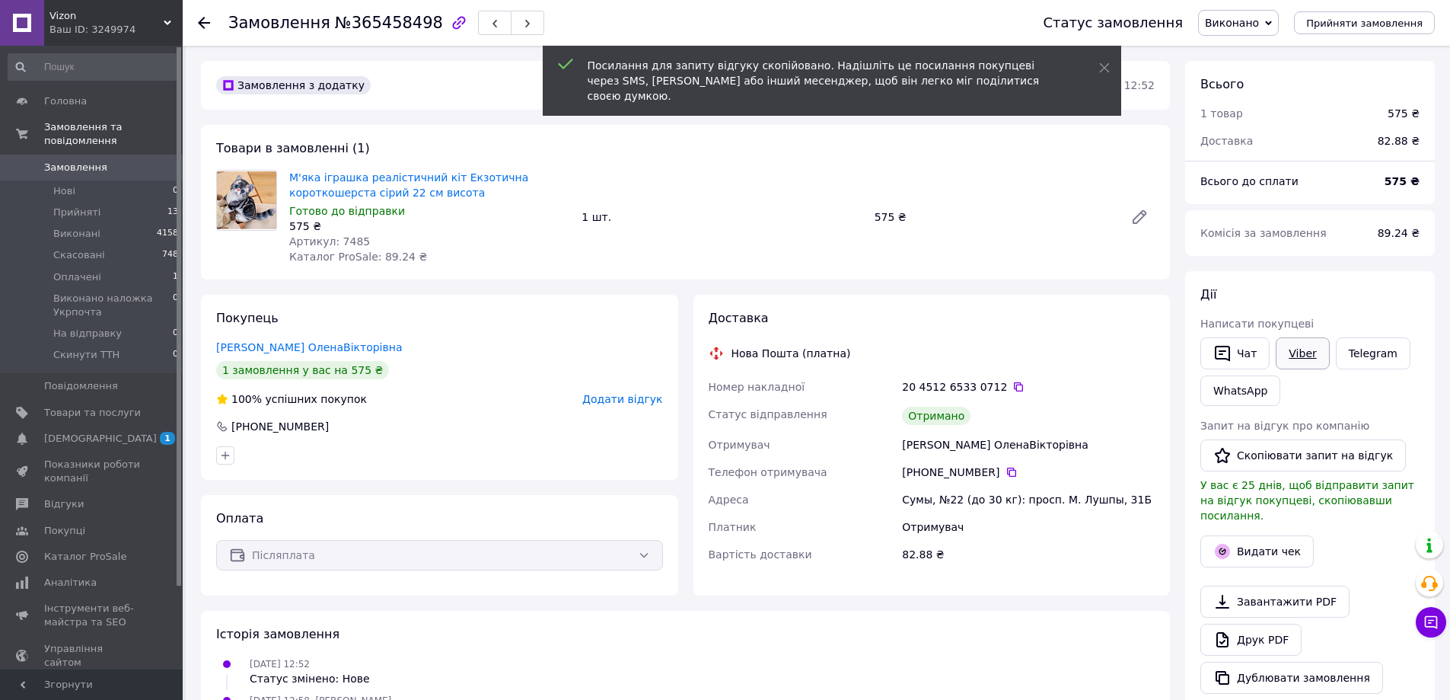
click at [1292, 339] on link "Viber" at bounding box center [1302, 353] width 53 height 32
click at [1292, 351] on link "Viber" at bounding box center [1302, 353] width 53 height 32
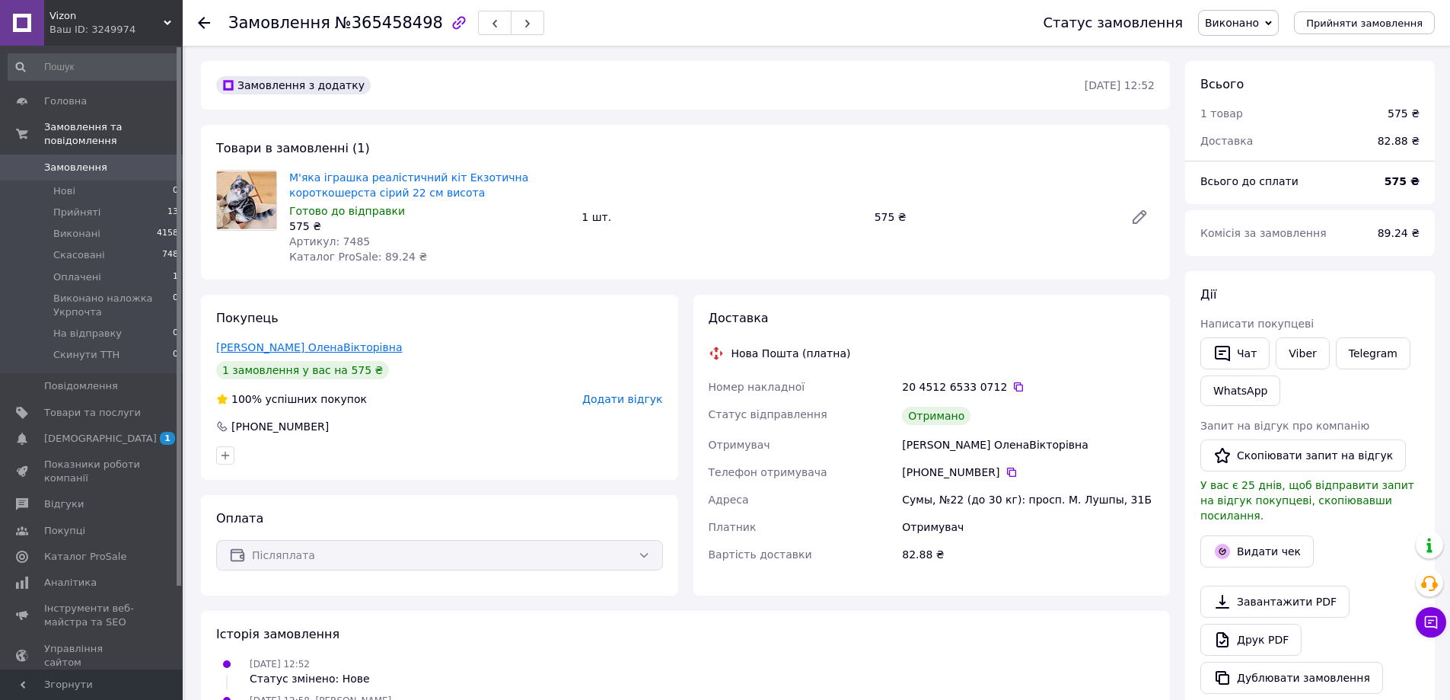
click at [308, 352] on link "Пустовгар ОленаВікторівна" at bounding box center [309, 347] width 187 height 12
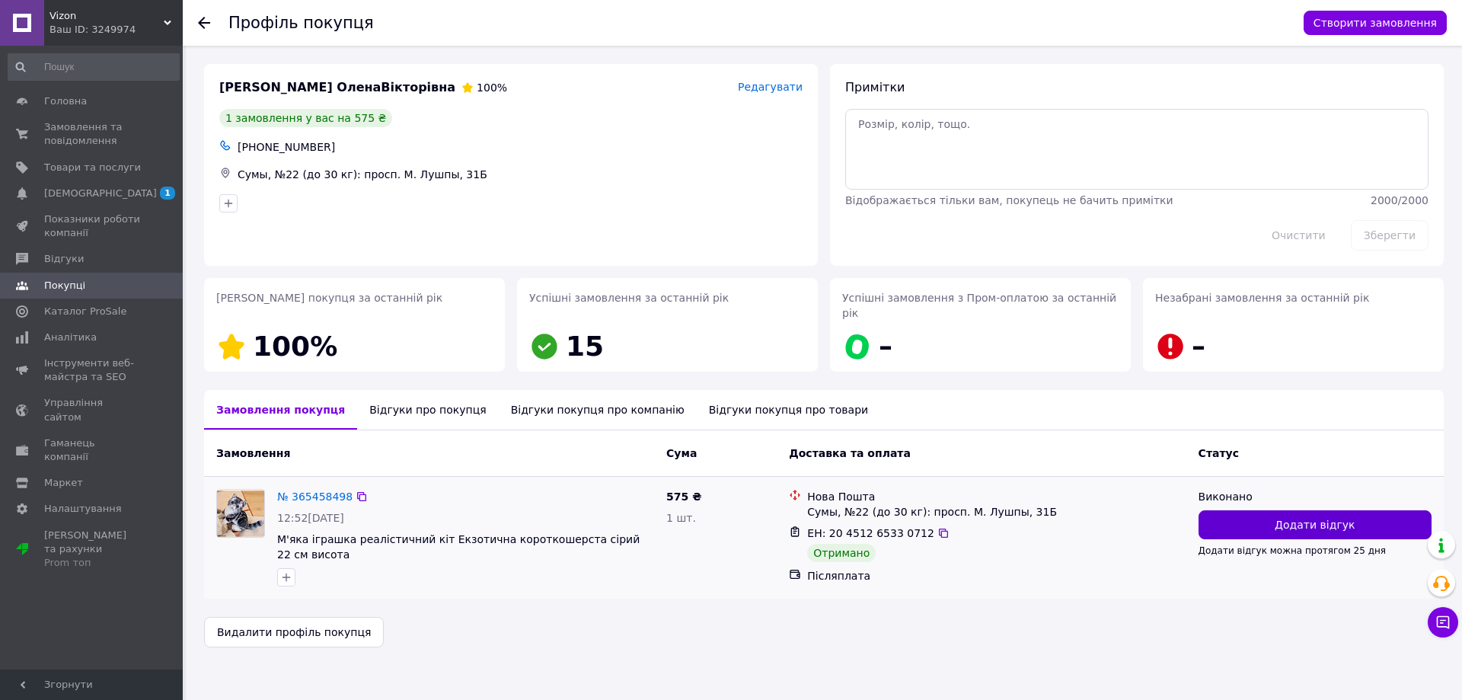
click at [1300, 517] on span "Додати відгук" at bounding box center [1314, 524] width 80 height 15
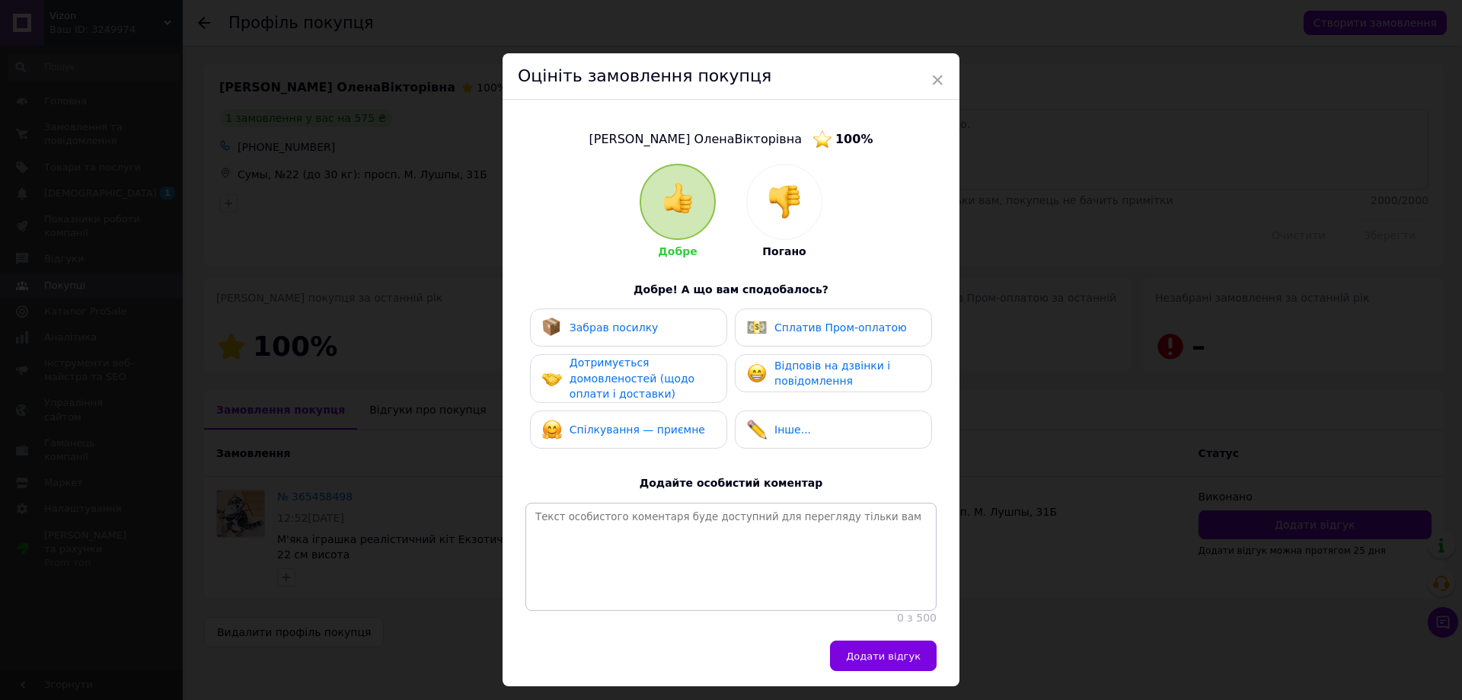
drag, startPoint x: 828, startPoint y: 363, endPoint x: 815, endPoint y: 362, distance: 13.7
click at [825, 363] on span "Відповів на дзвінки і повідомлення" at bounding box center [832, 373] width 116 height 28
click at [663, 311] on div "Забрав посилку" at bounding box center [628, 327] width 197 height 38
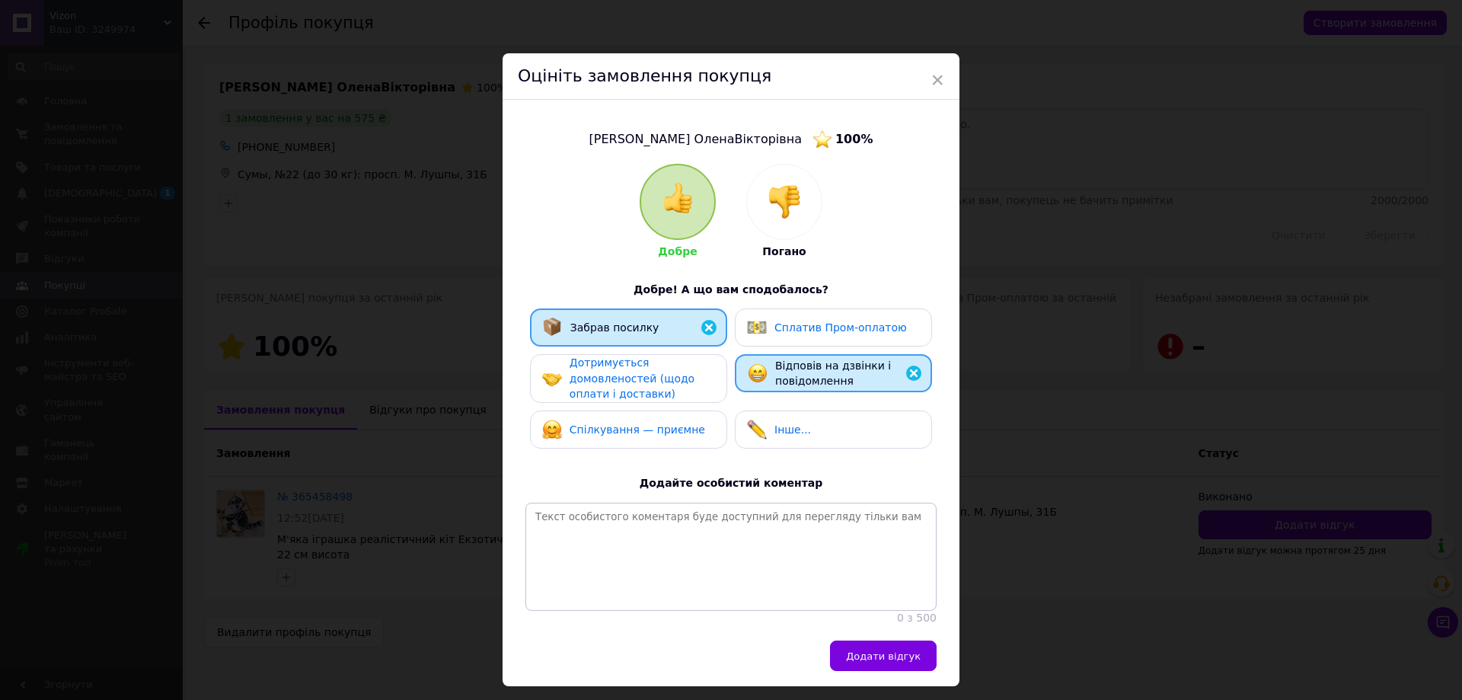
drag, startPoint x: 649, startPoint y: 369, endPoint x: 639, endPoint y: 392, distance: 24.6
click at [648, 372] on span "Дотримується домовленостей (щодо оплати і доставки)" at bounding box center [631, 377] width 125 height 43
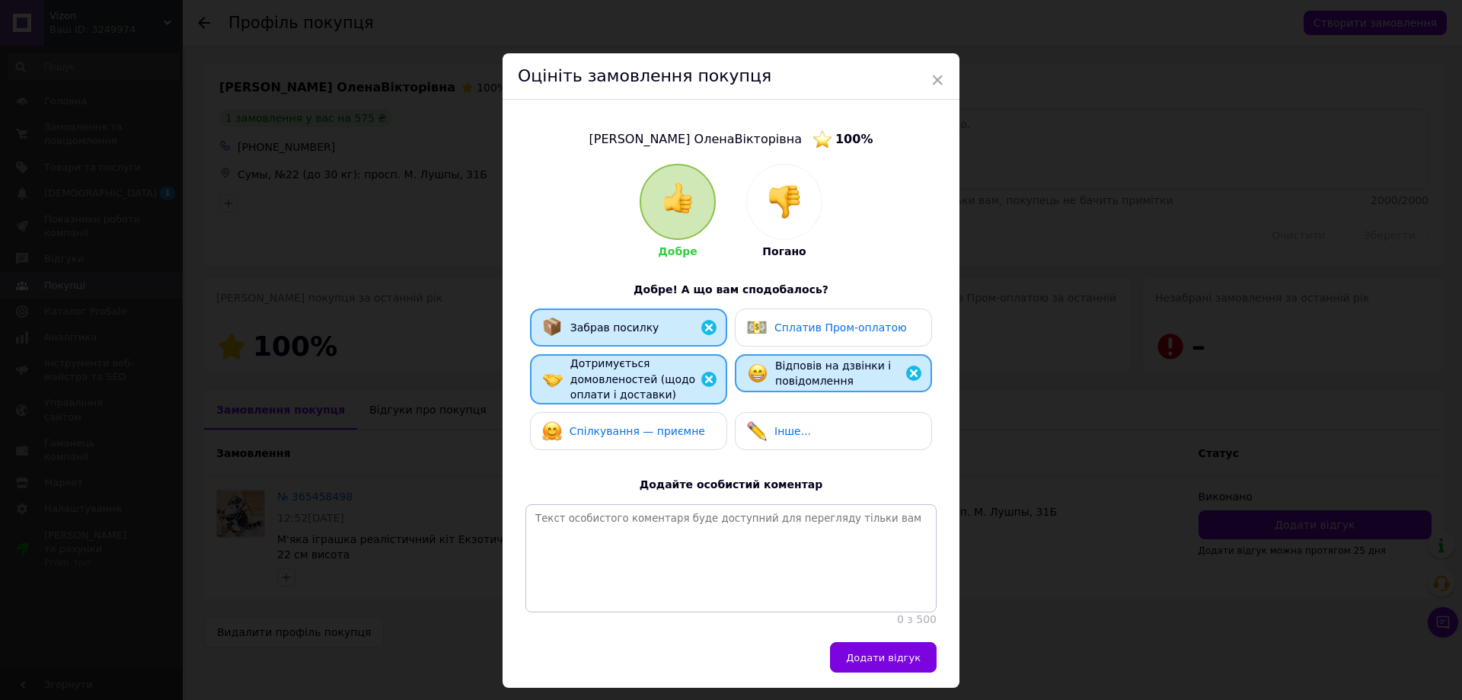
click at [630, 425] on span "Спілкування — приємне" at bounding box center [637, 431] width 136 height 12
click at [893, 663] on span "Додати відгук" at bounding box center [883, 657] width 75 height 11
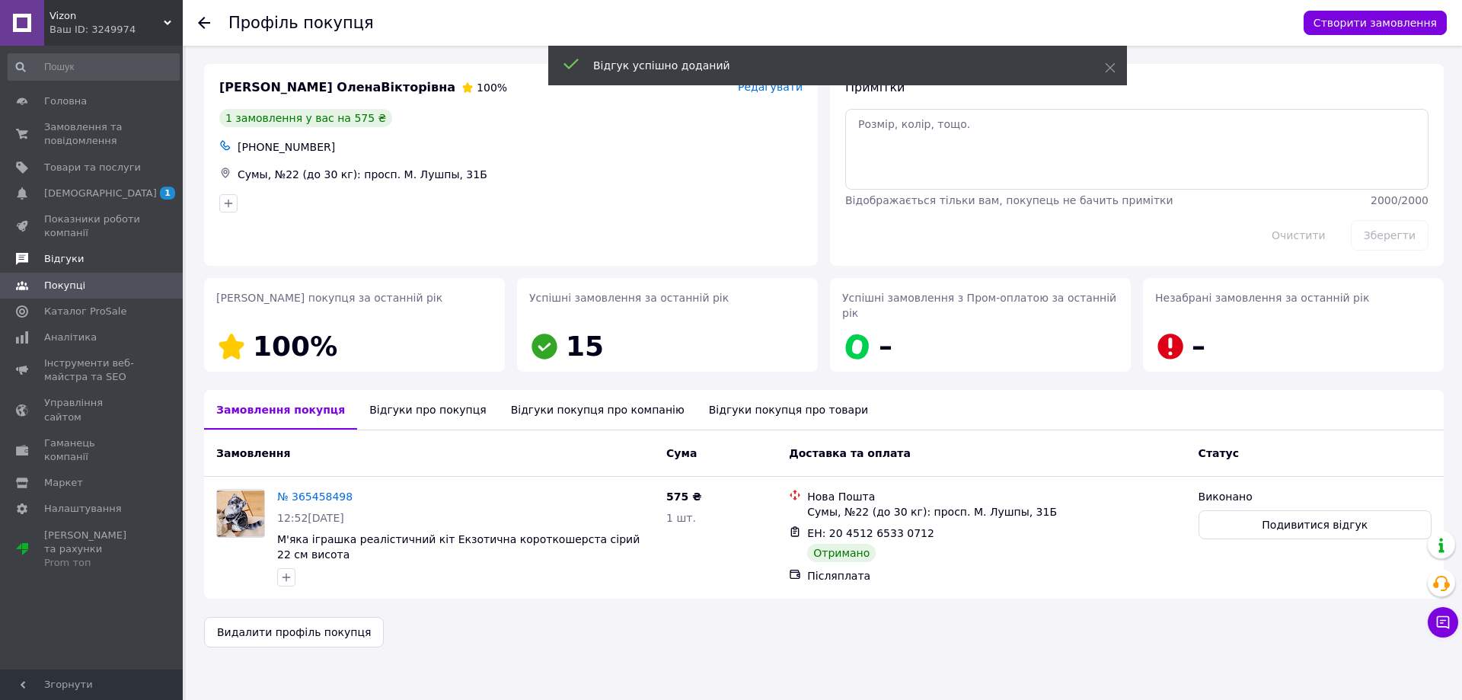
click at [85, 261] on span "Відгуки" at bounding box center [92, 259] width 97 height 14
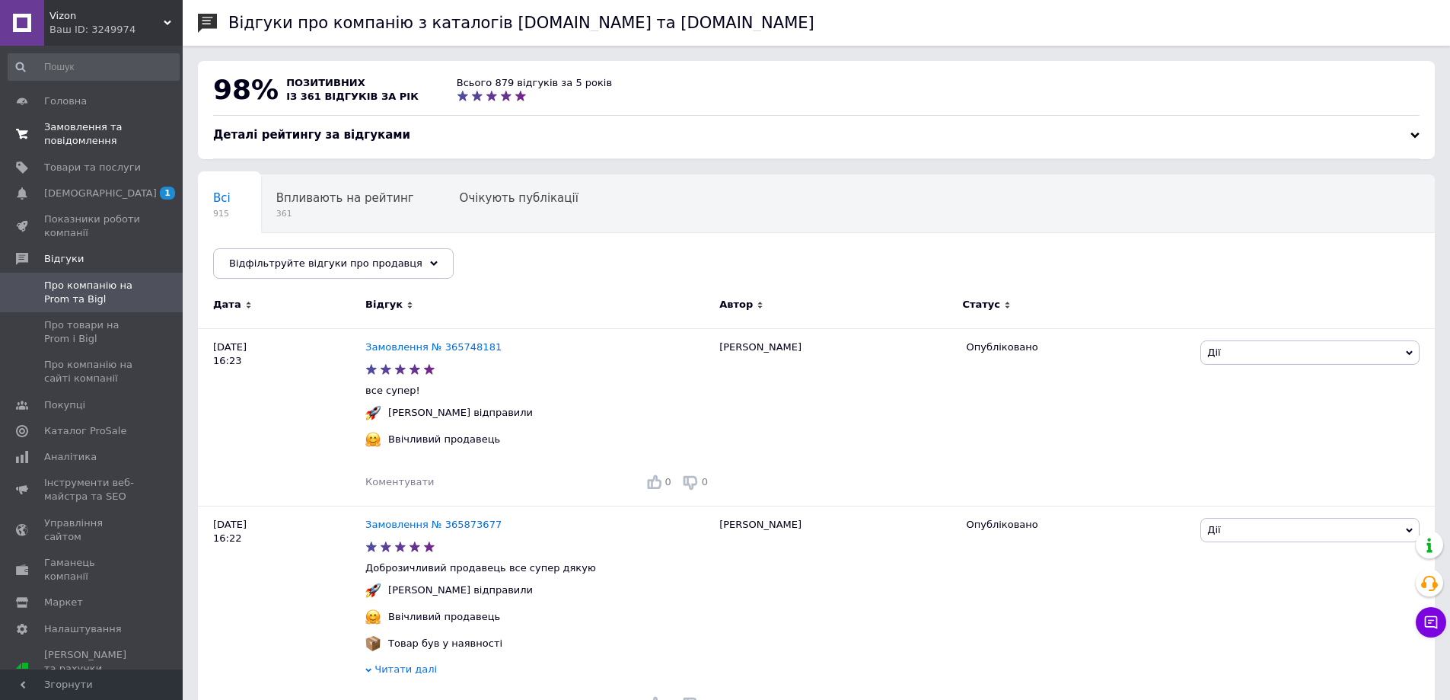
click at [115, 126] on span "Замовлення та повідомлення" at bounding box center [92, 133] width 97 height 27
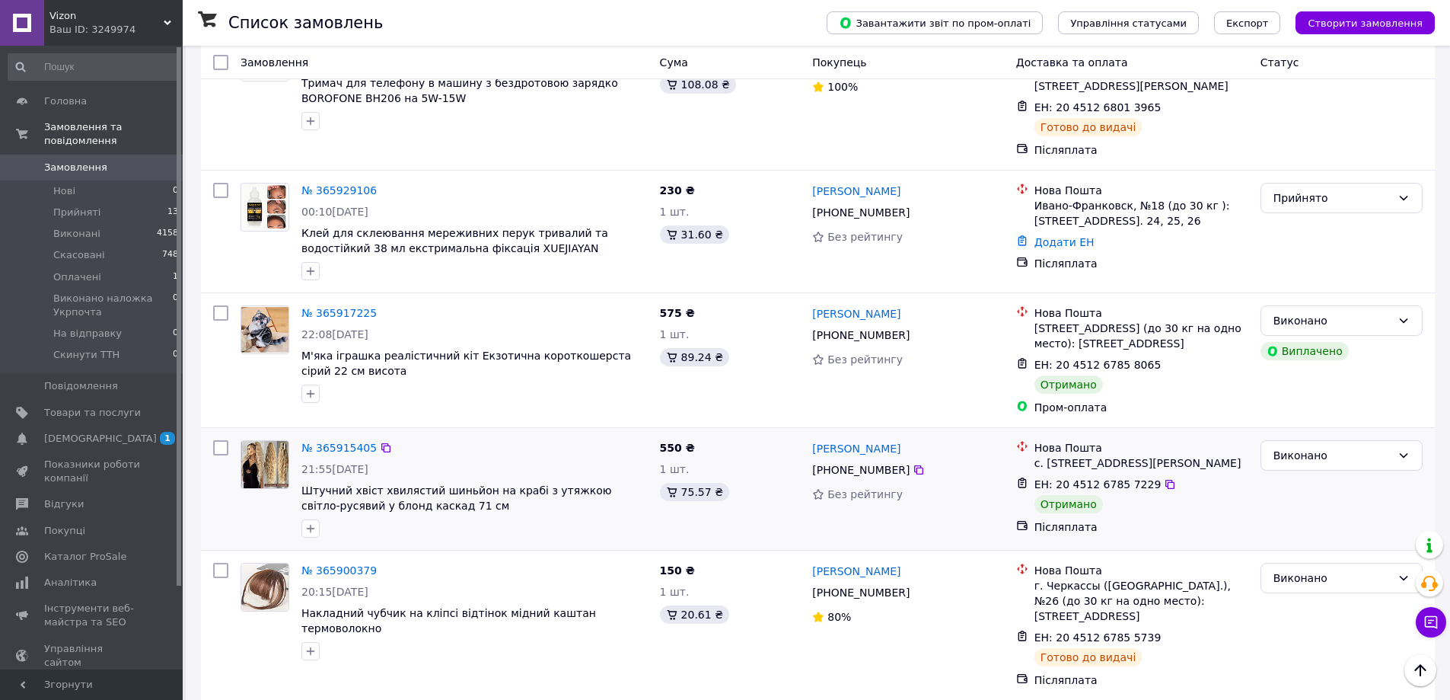
scroll to position [3502, 0]
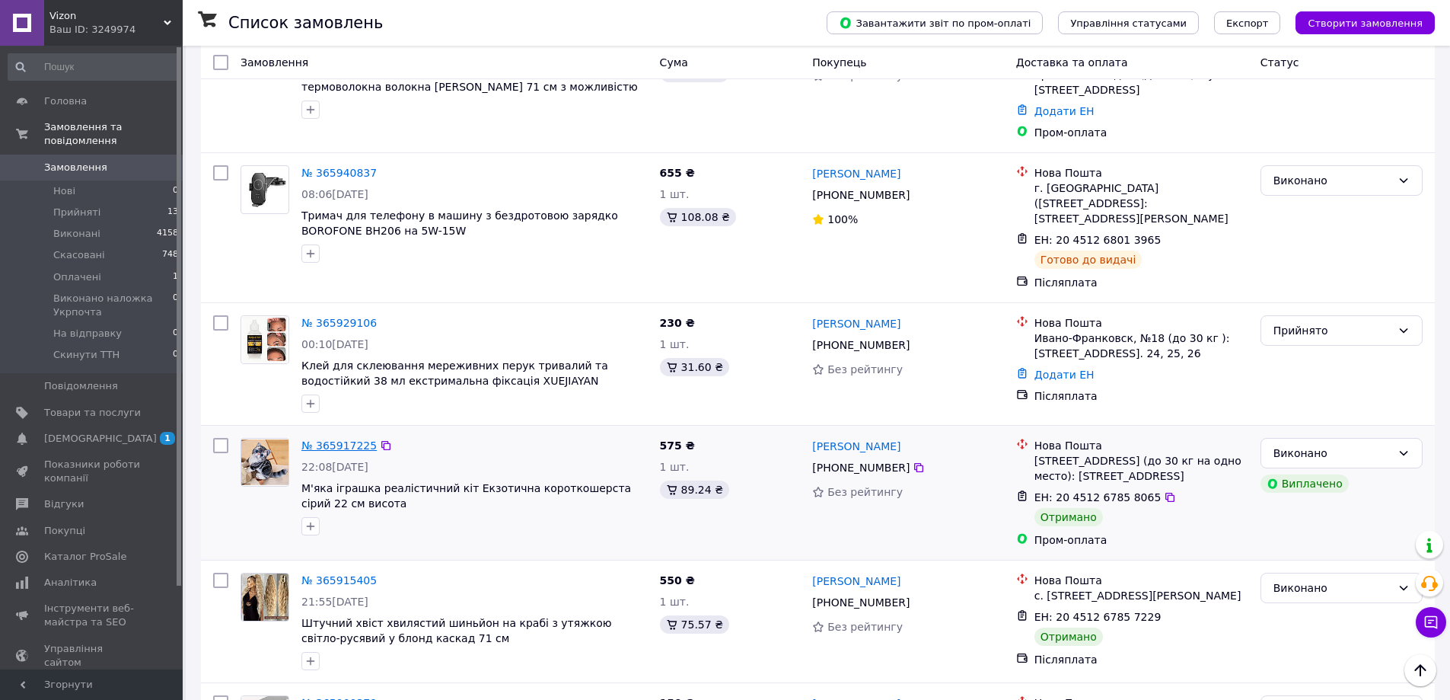
click at [323, 439] on link "№ 365917225" at bounding box center [338, 445] width 75 height 12
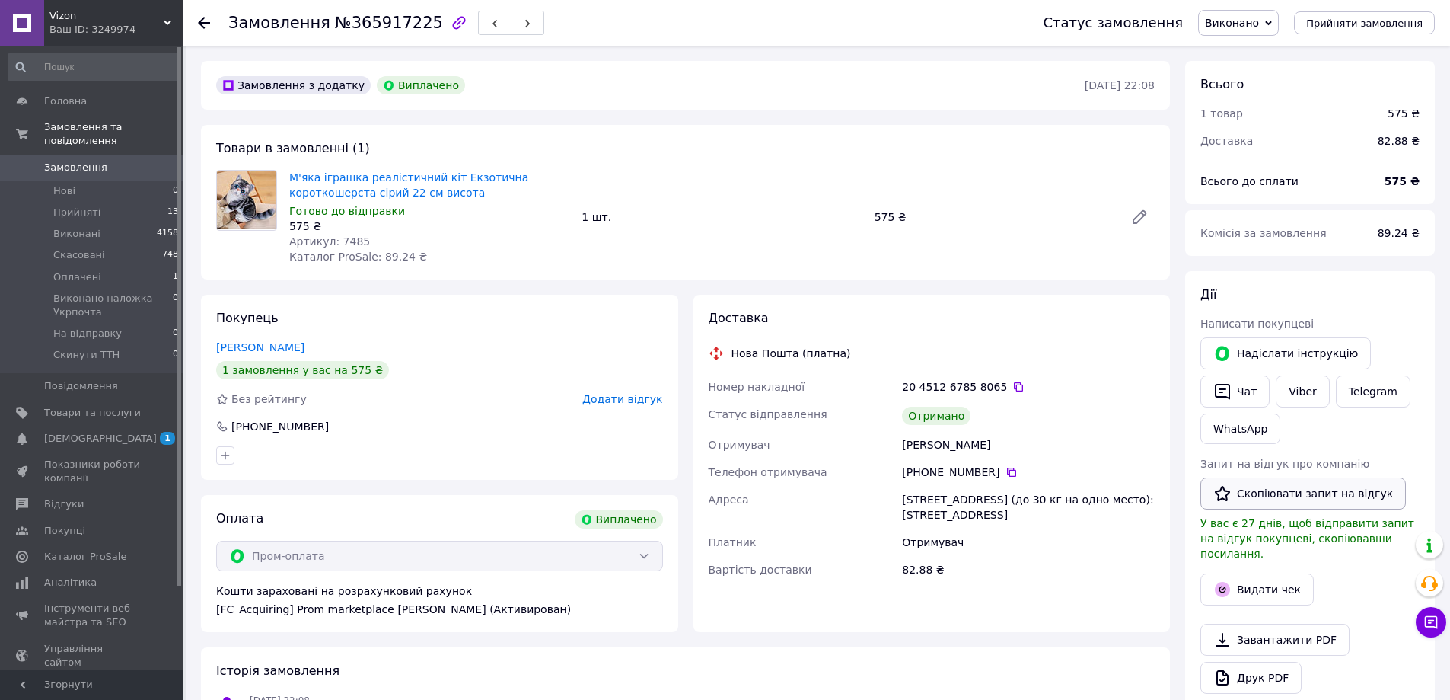
click at [1354, 494] on button "Скопіювати запит на відгук" at bounding box center [1304, 493] width 206 height 32
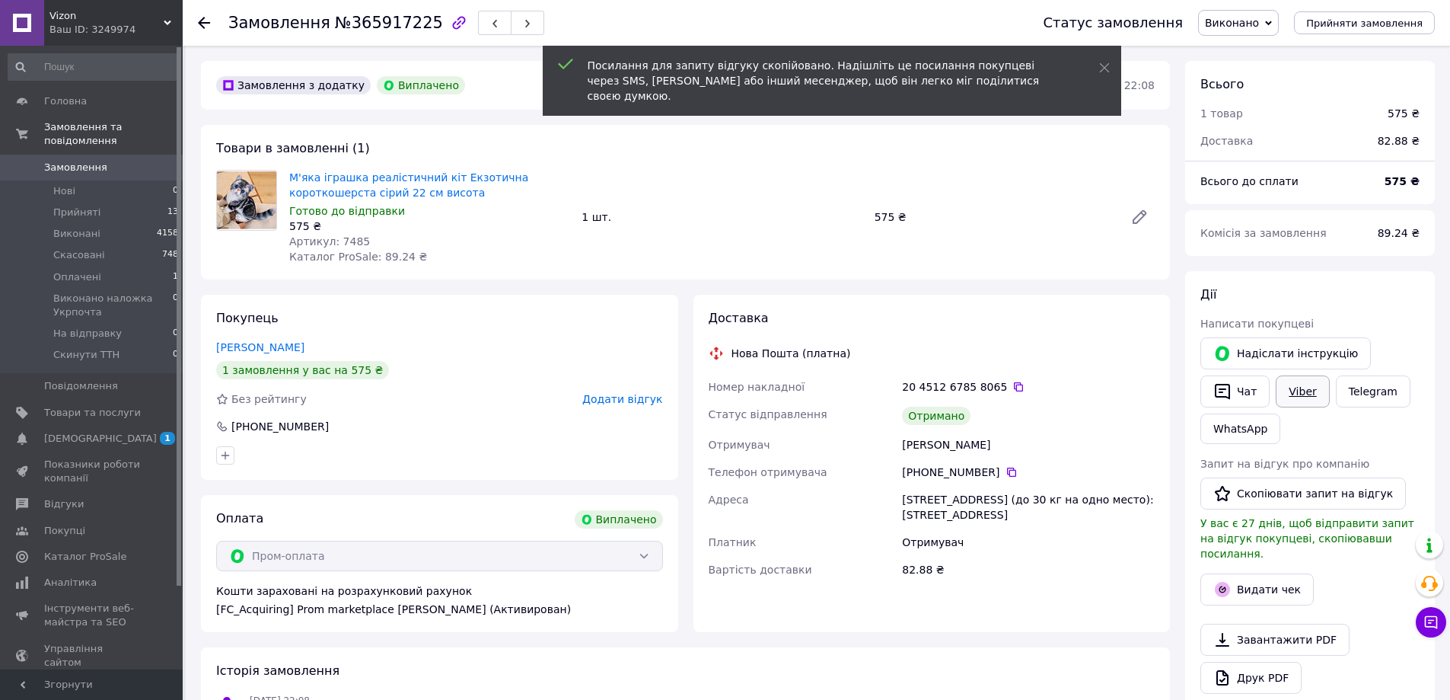
click at [1291, 400] on link "Viber" at bounding box center [1302, 391] width 53 height 32
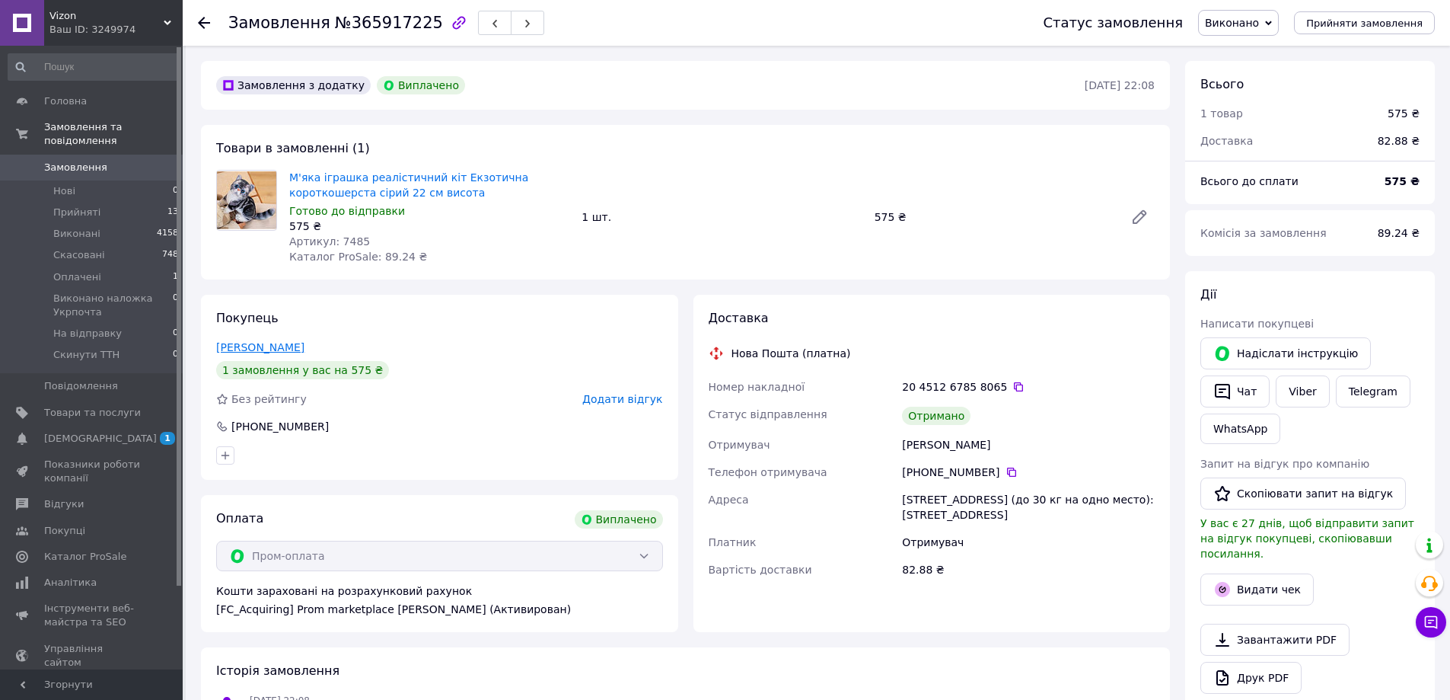
click at [267, 346] on link "Попович Юлія" at bounding box center [260, 347] width 88 height 12
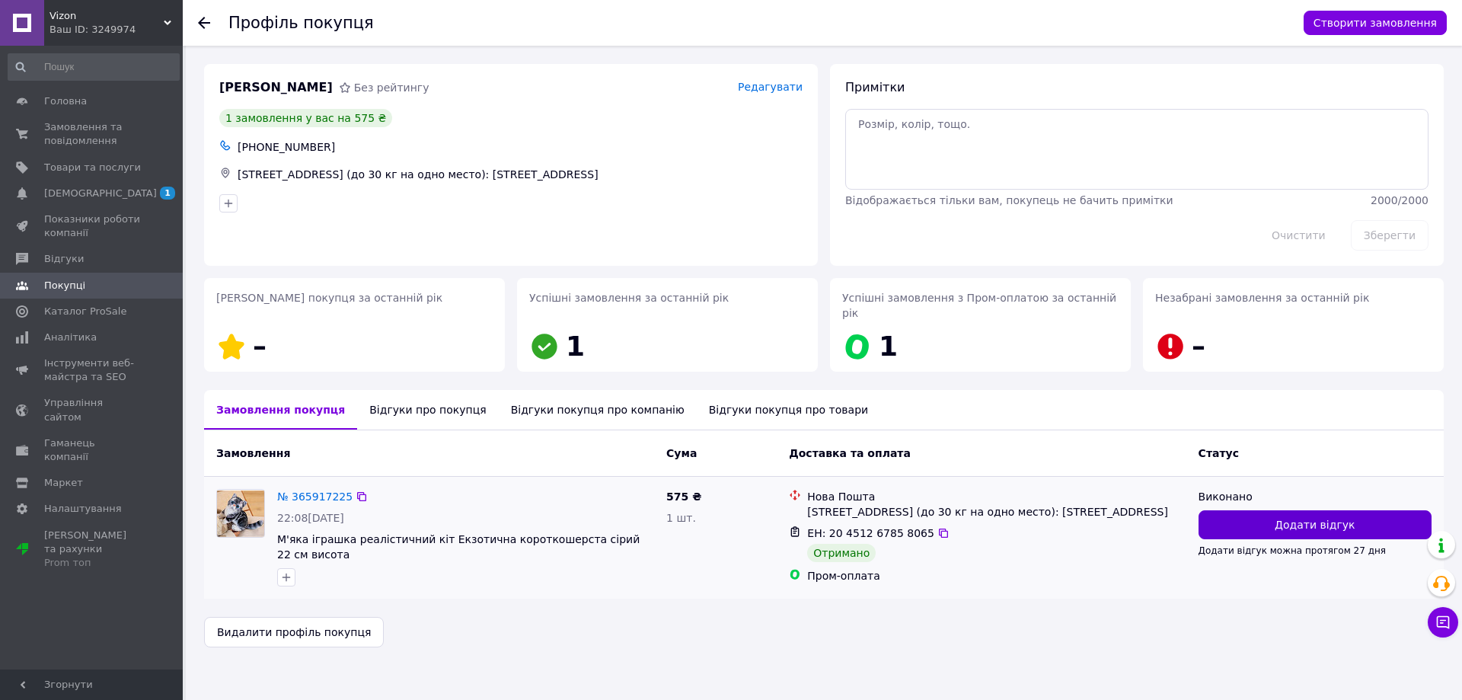
click at [1280, 517] on span "Додати відгук" at bounding box center [1314, 524] width 80 height 15
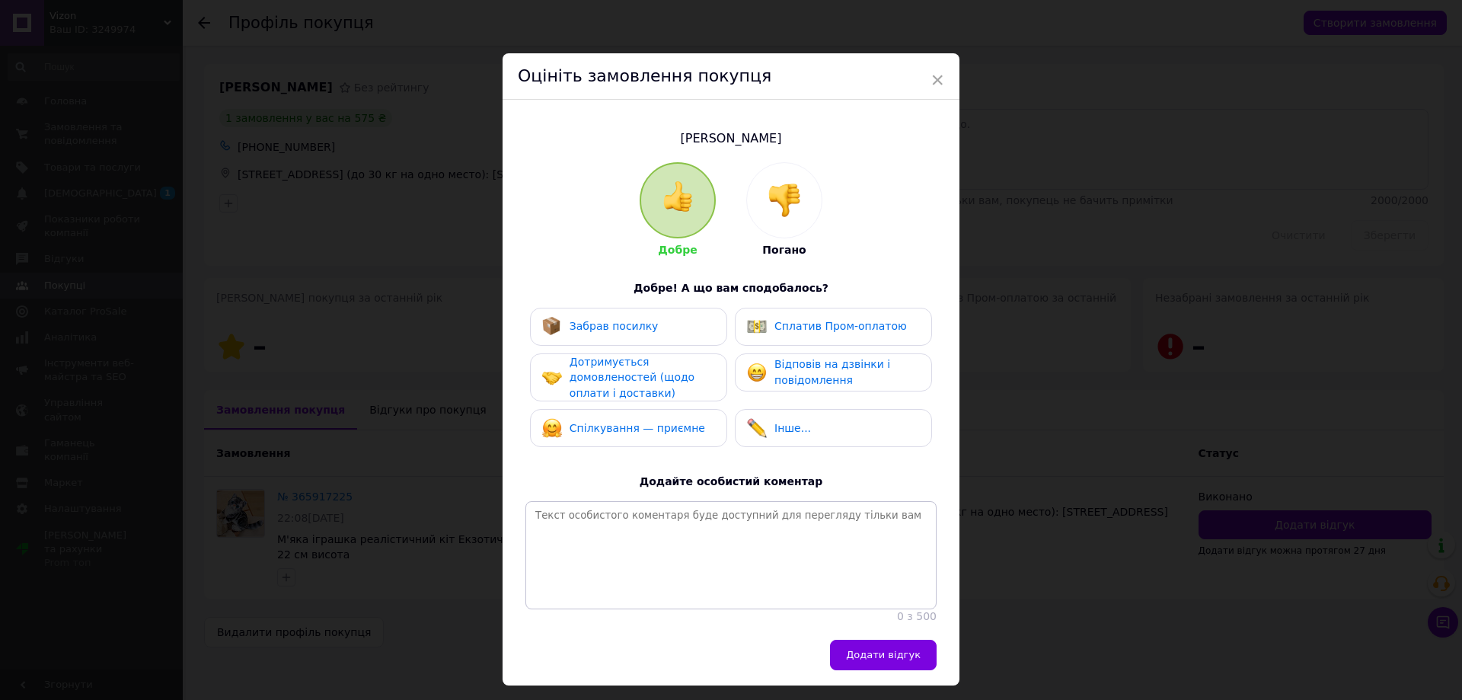
drag, startPoint x: 663, startPoint y: 316, endPoint x: 741, endPoint y: 325, distance: 78.2
click at [664, 317] on div "Забрав посилку" at bounding box center [628, 327] width 173 height 20
click at [767, 379] on div "Відповів на дзвінки і повідомлення" at bounding box center [833, 371] width 172 height 31
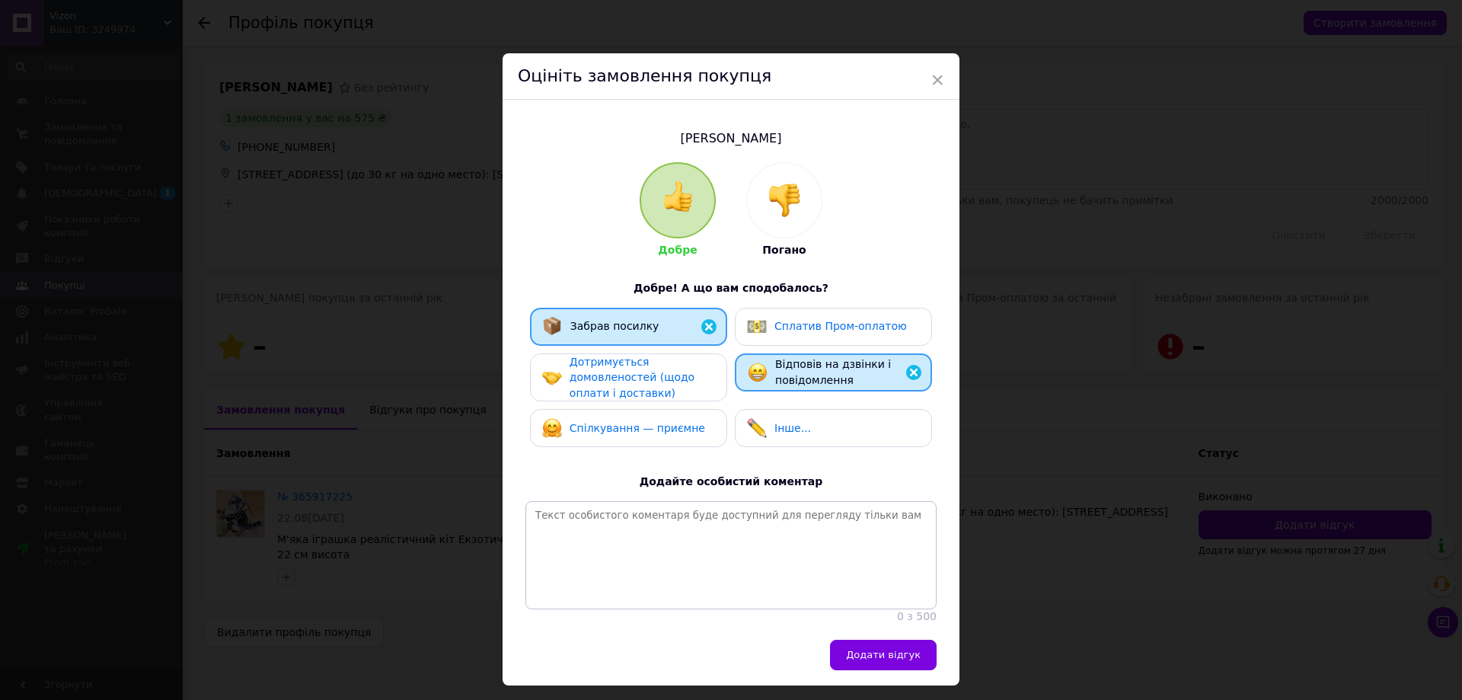
click at [634, 374] on span "Дотримується домовленостей (щодо оплати і доставки)" at bounding box center [631, 377] width 125 height 43
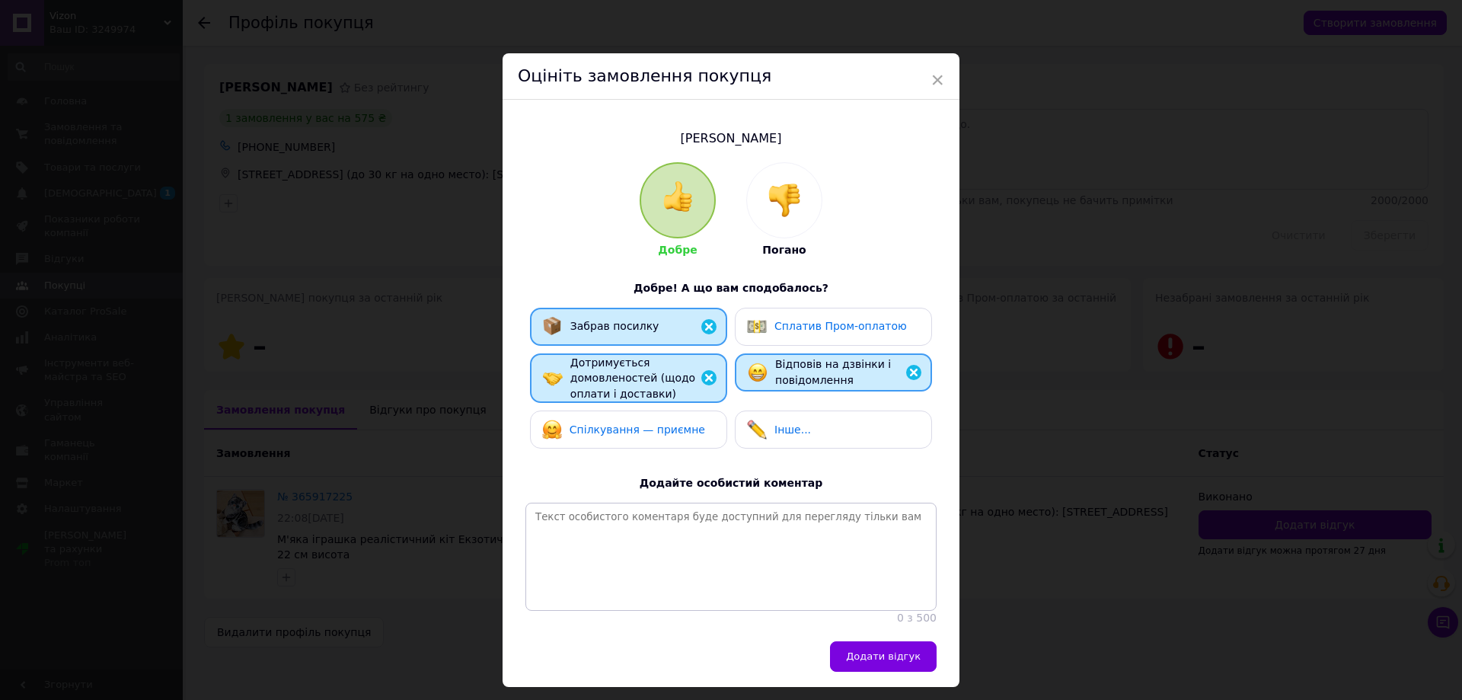
drag, startPoint x: 641, startPoint y: 424, endPoint x: 783, endPoint y: 350, distance: 160.4
click at [643, 419] on div "Спілкування — приємне" at bounding box center [623, 429] width 163 height 20
click at [805, 336] on div "Сплатив Пром-оплатою" at bounding box center [833, 327] width 197 height 38
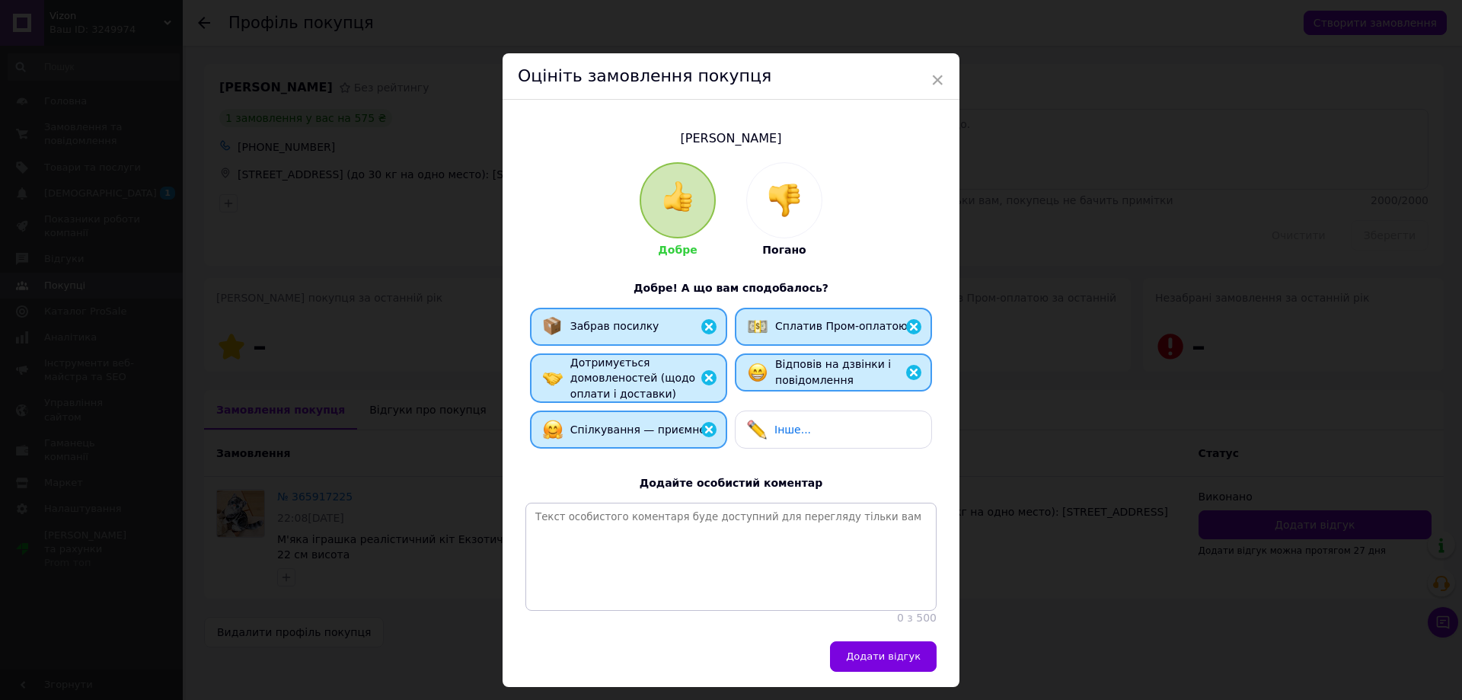
click at [879, 651] on button "Додати відгук" at bounding box center [883, 656] width 107 height 30
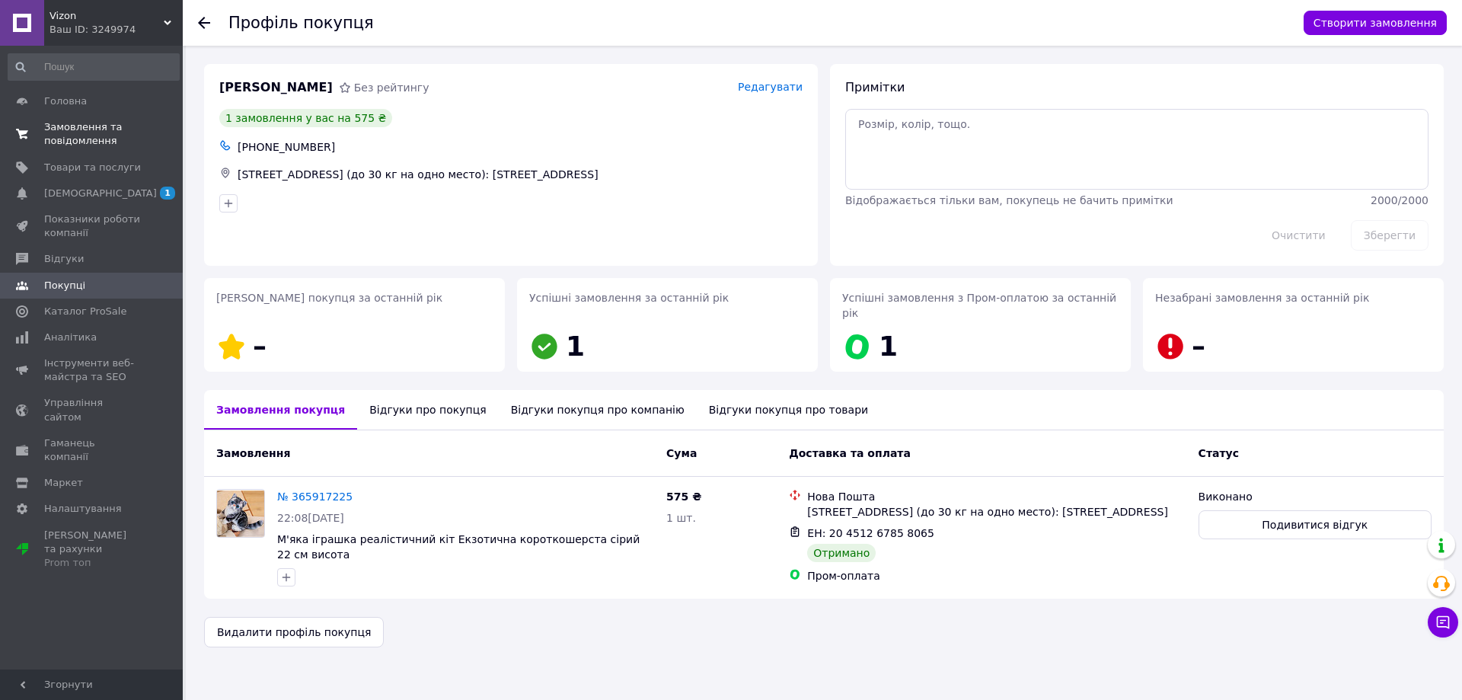
click at [146, 138] on span "0 0" at bounding box center [162, 133] width 42 height 27
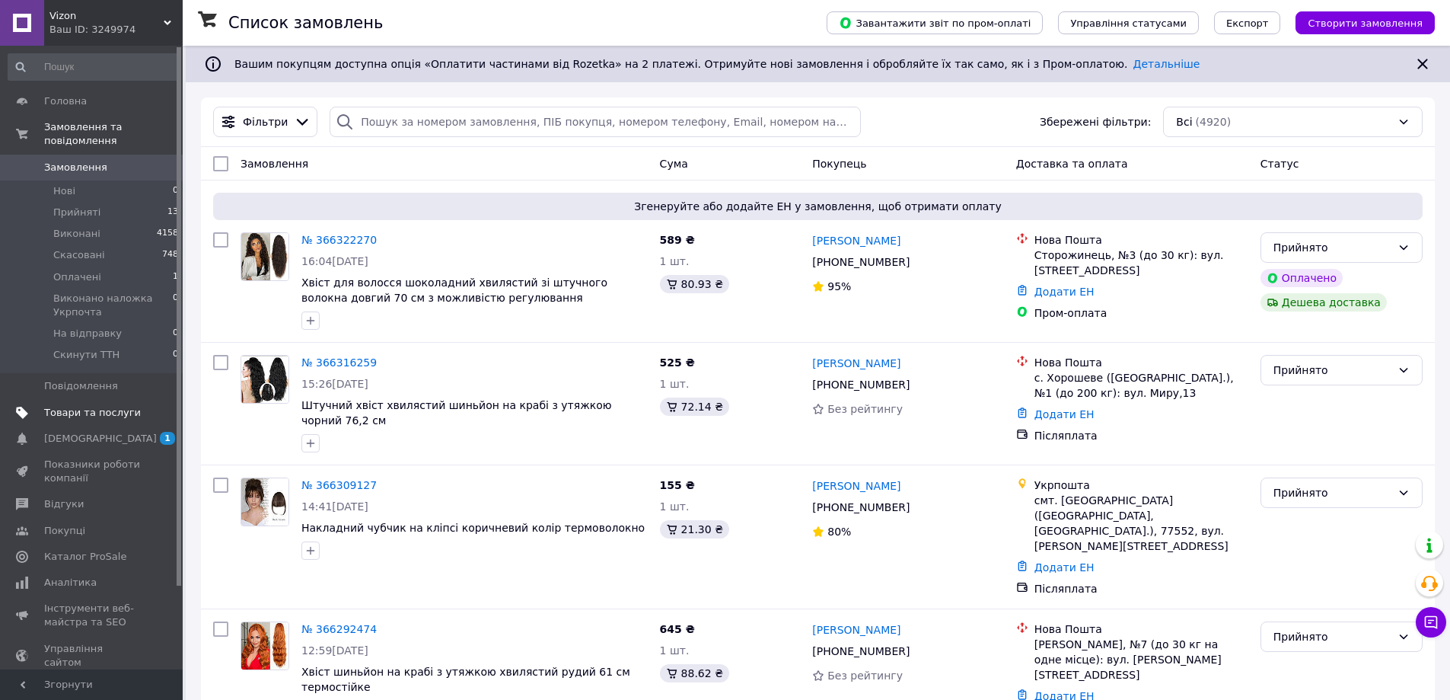
click at [83, 406] on span "Товари та послуги" at bounding box center [92, 413] width 97 height 14
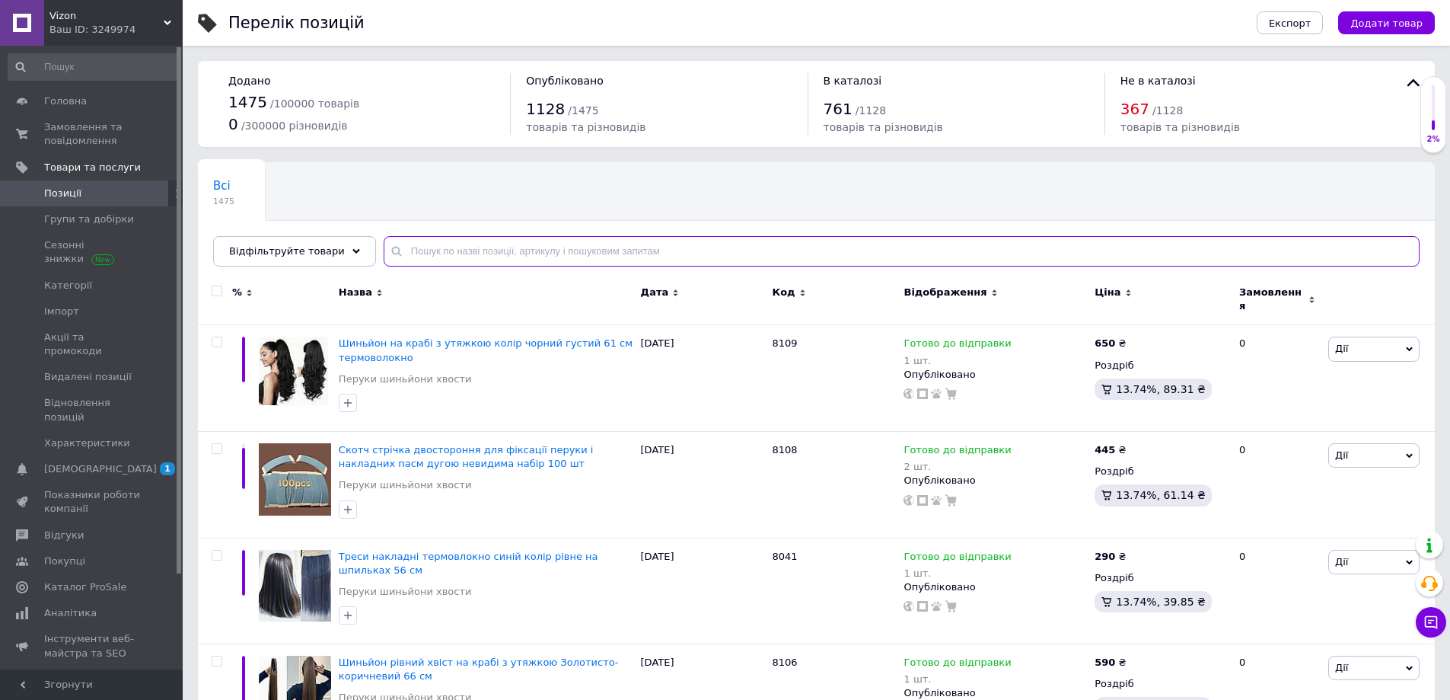
click at [459, 252] on input "text" at bounding box center [902, 251] width 1036 height 30
type input "7939"
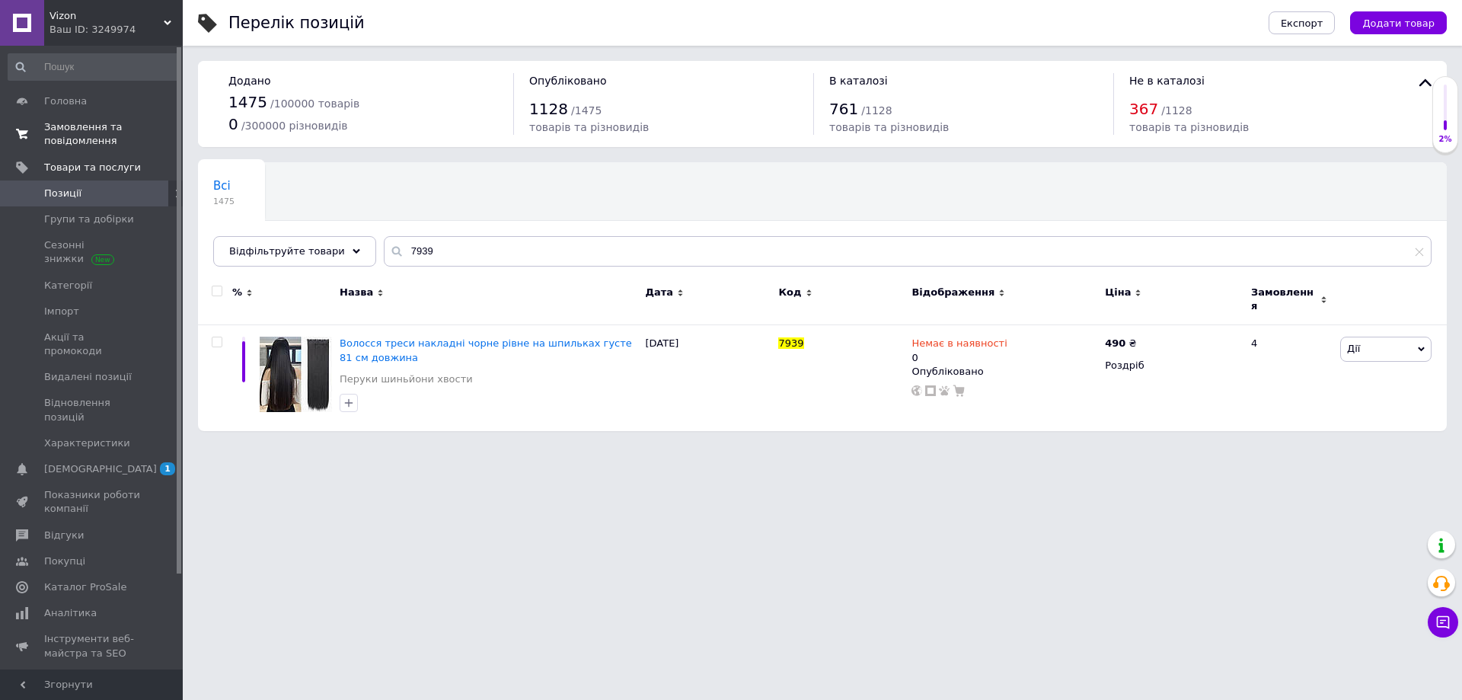
click at [72, 119] on link "Замовлення та повідомлення 0 0" at bounding box center [93, 134] width 187 height 40
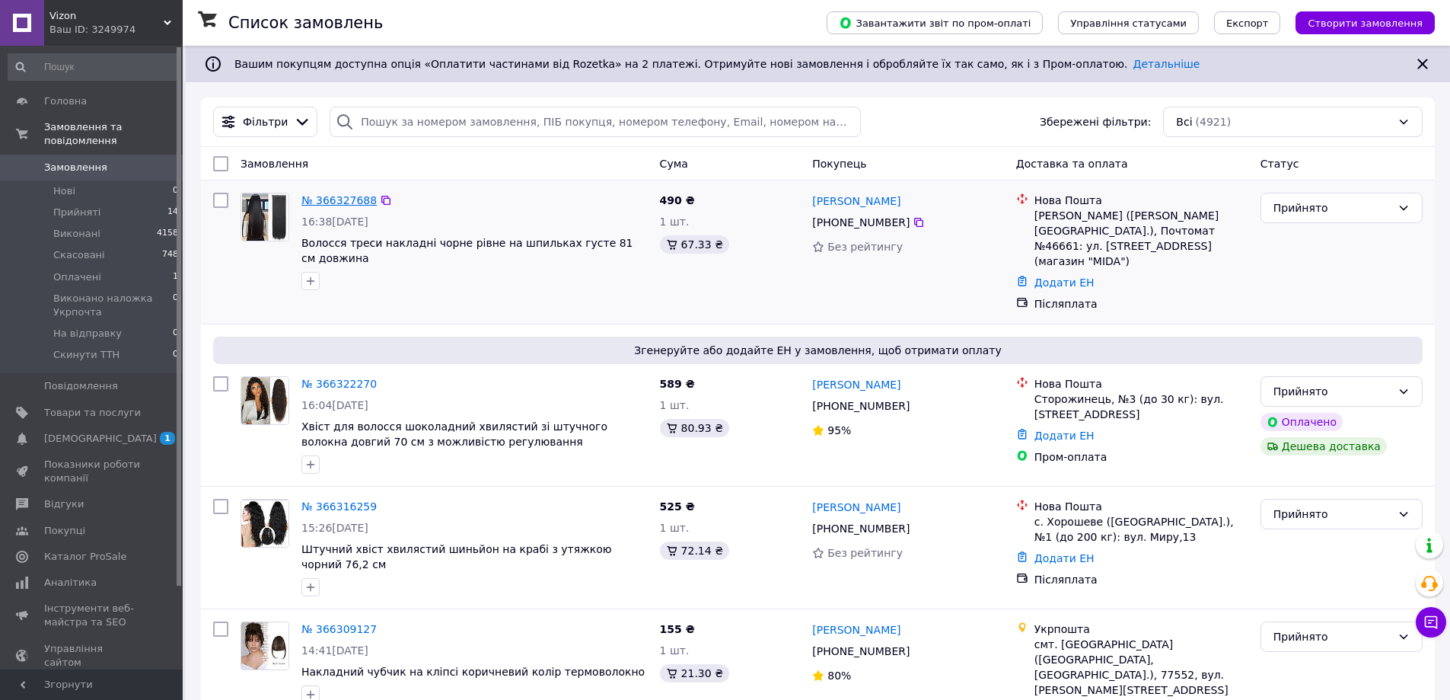
click at [315, 198] on link "№ 366327688" at bounding box center [338, 200] width 75 height 12
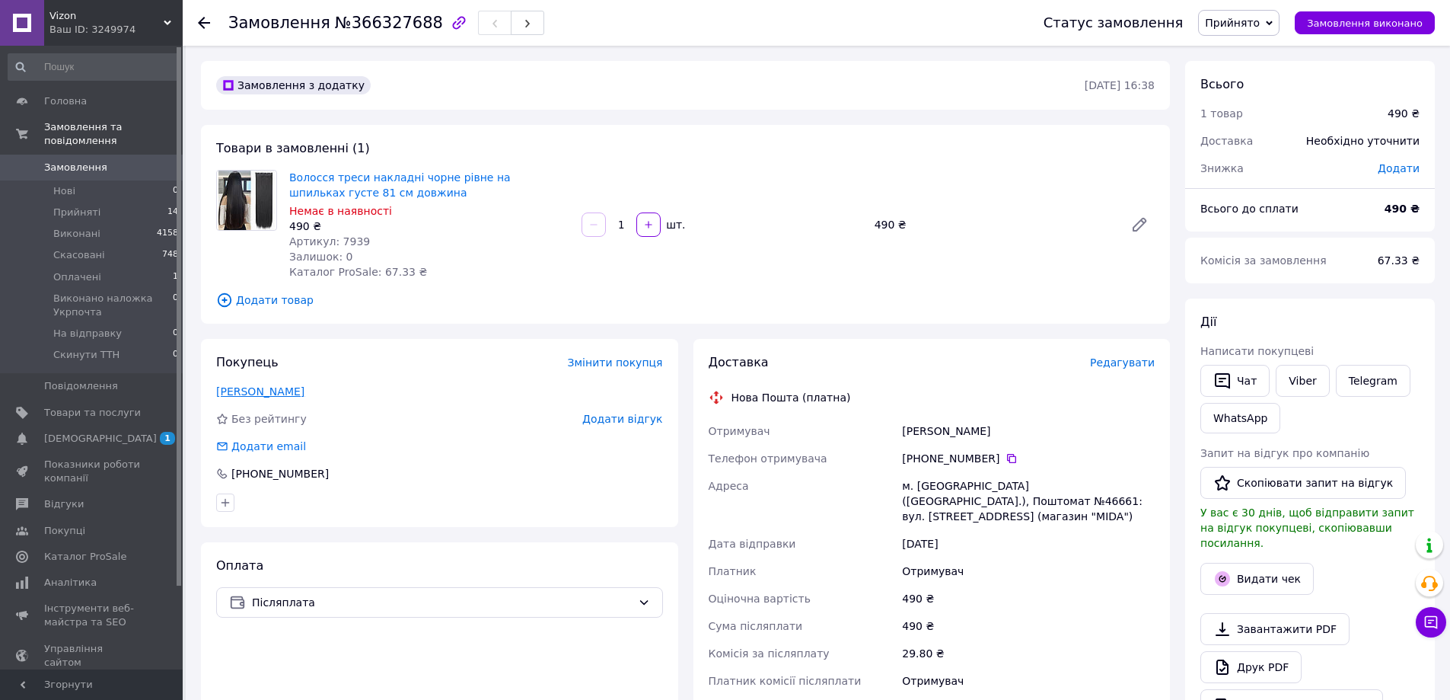
click at [256, 389] on link "Лазар Алина" at bounding box center [260, 391] width 88 height 12
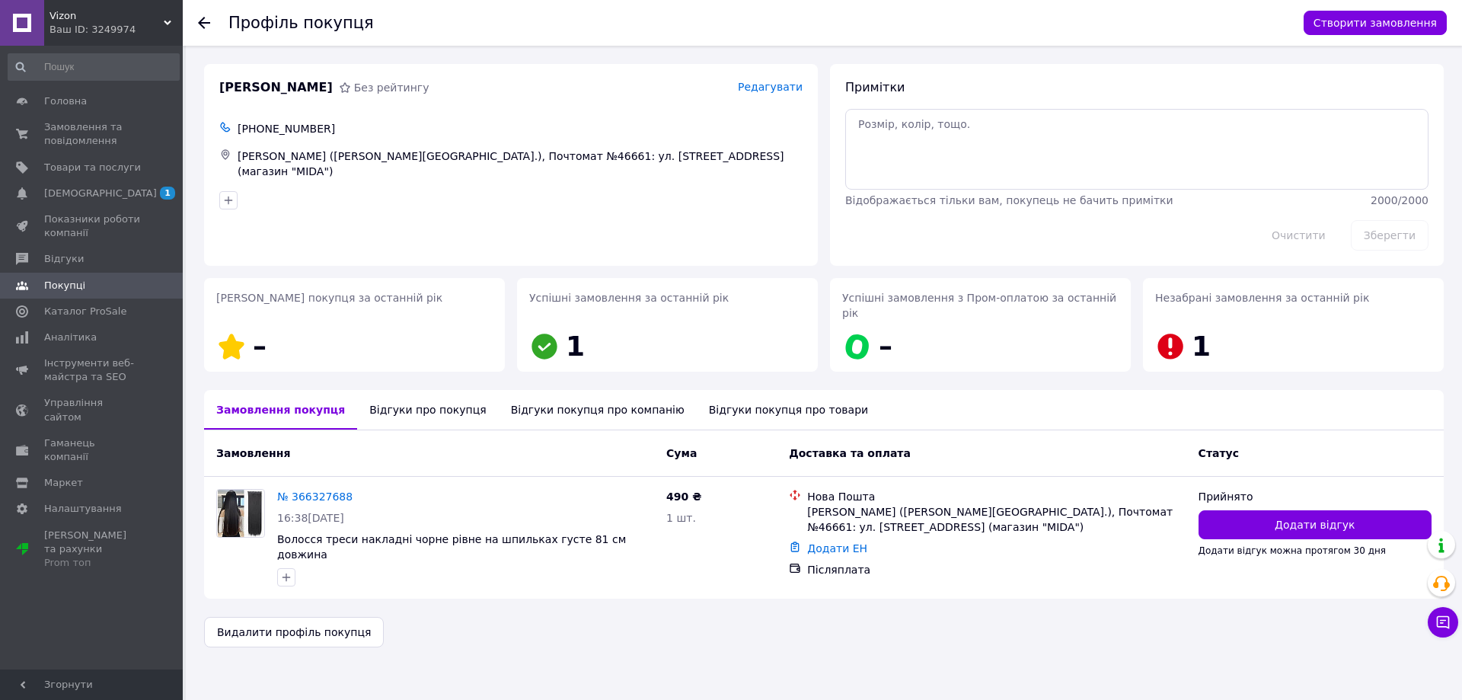
click at [370, 403] on div "Відгуки про покупця" at bounding box center [427, 410] width 141 height 40
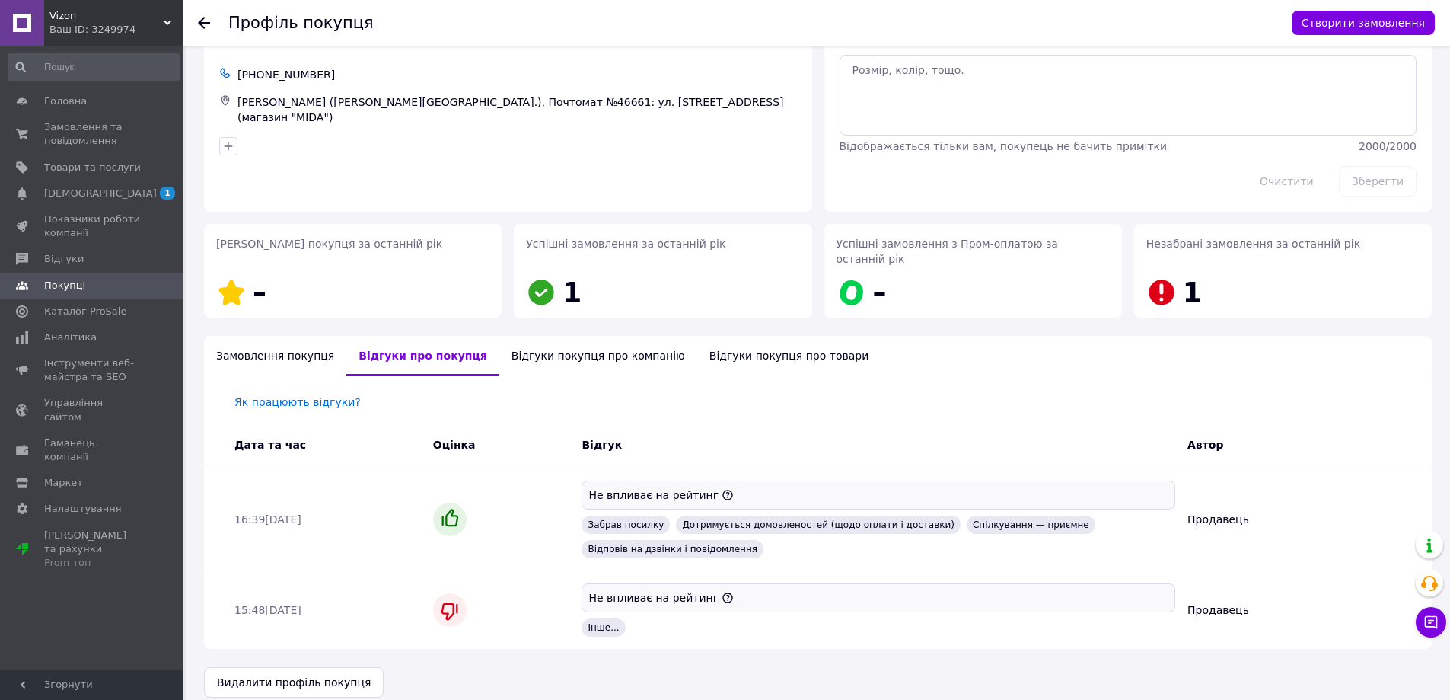
scroll to position [55, 0]
click at [253, 335] on div "Замовлення покупця" at bounding box center [275, 355] width 142 height 40
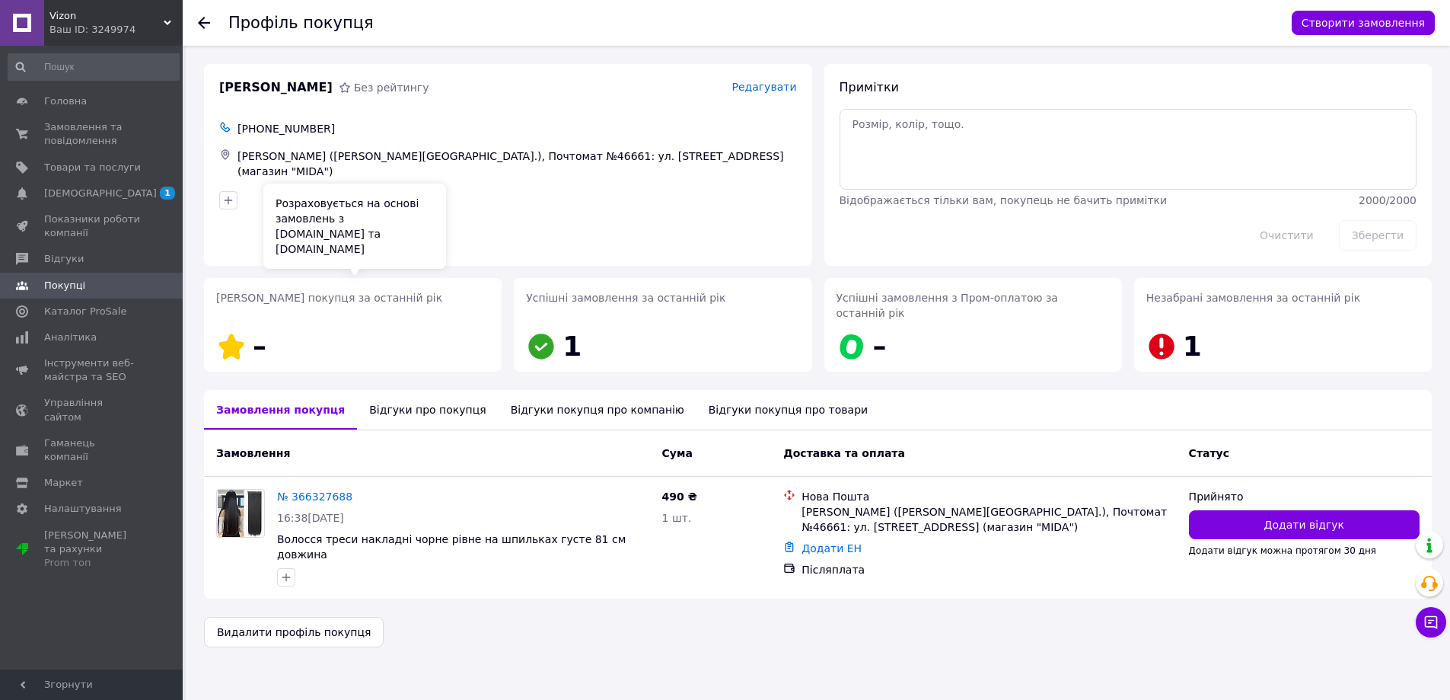
scroll to position [0, 0]
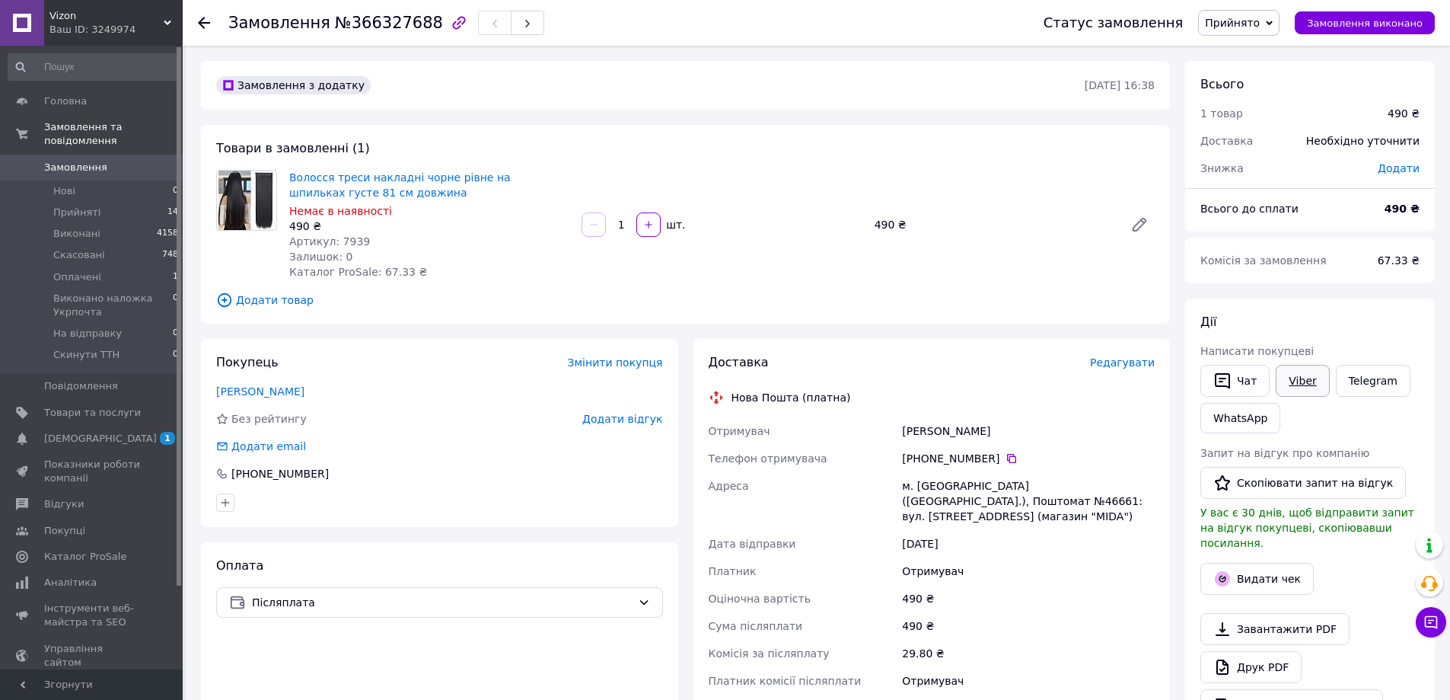
click at [1301, 382] on link "Viber" at bounding box center [1302, 381] width 53 height 32
click at [75, 432] on span "[DEMOGRAPHIC_DATA]" at bounding box center [100, 439] width 113 height 14
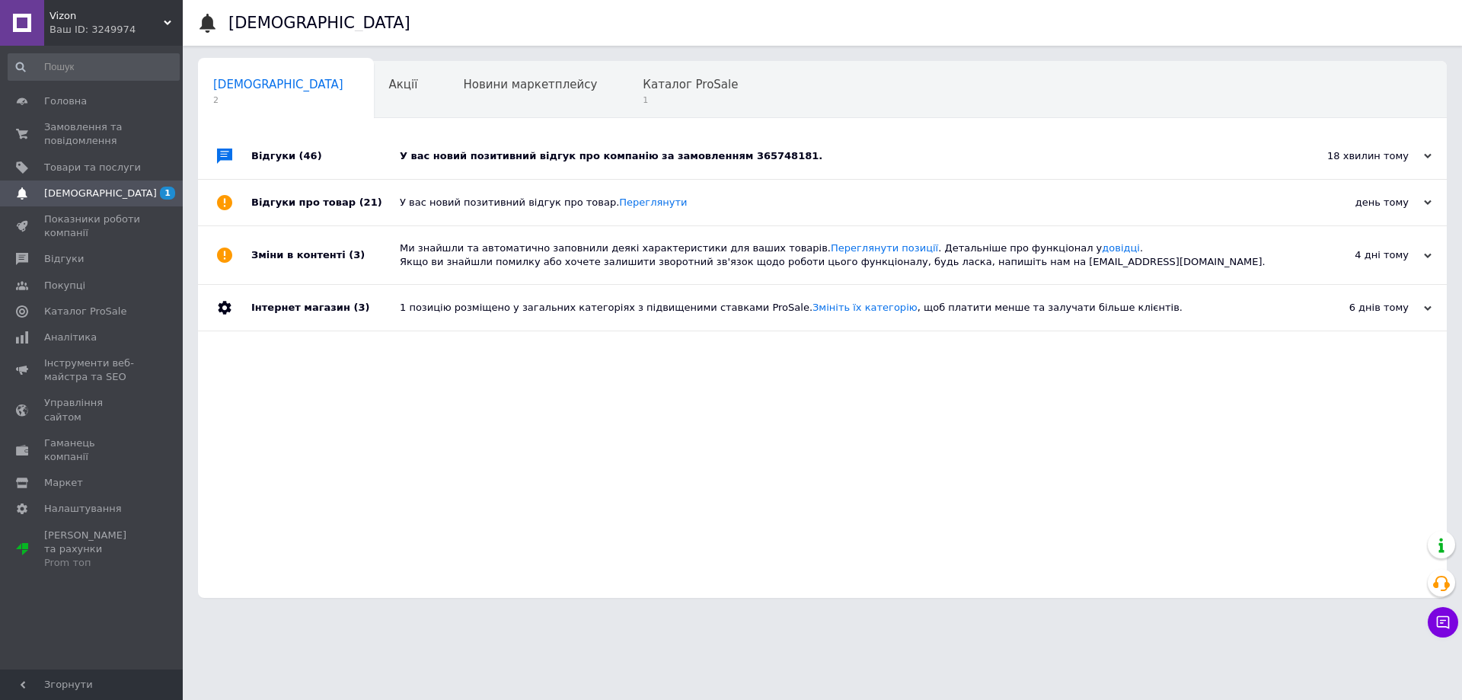
click at [826, 150] on div "У вас новий позитивний відгук про компанію за замовленням 365748181." at bounding box center [839, 156] width 879 height 14
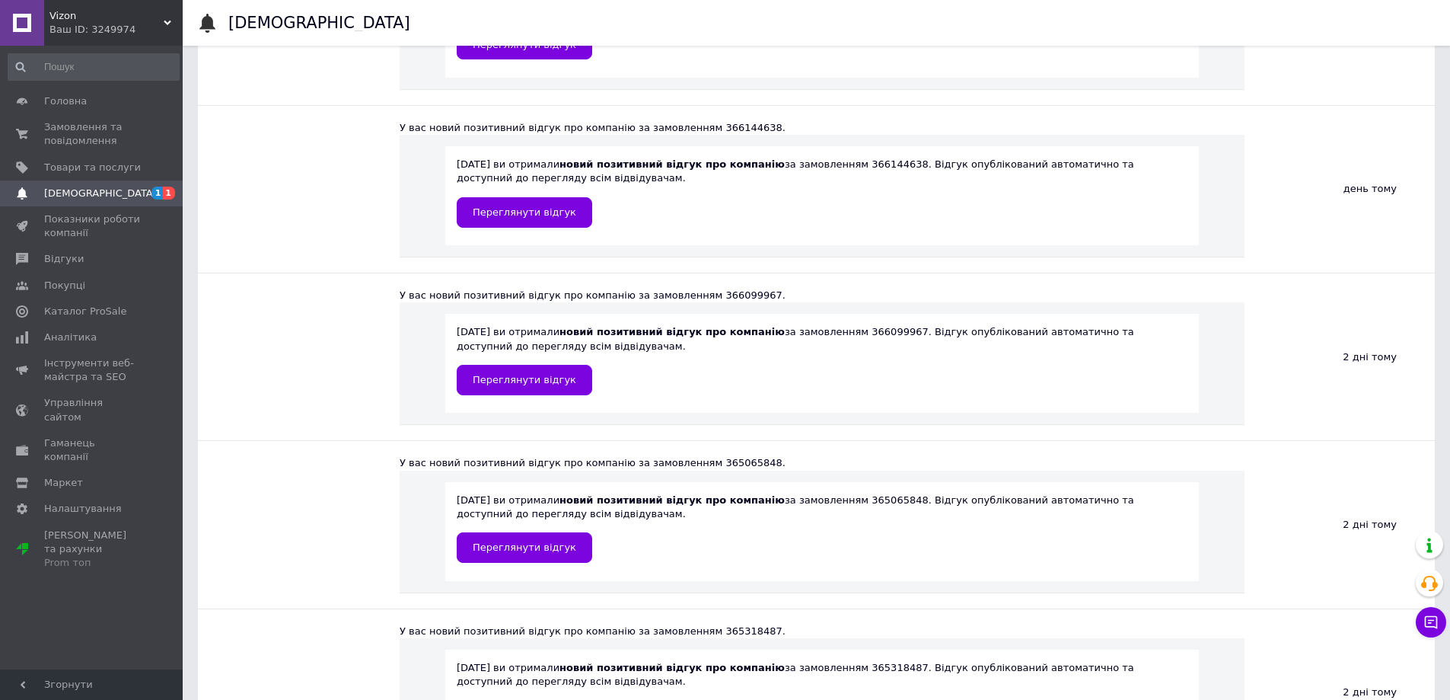
scroll to position [914, 0]
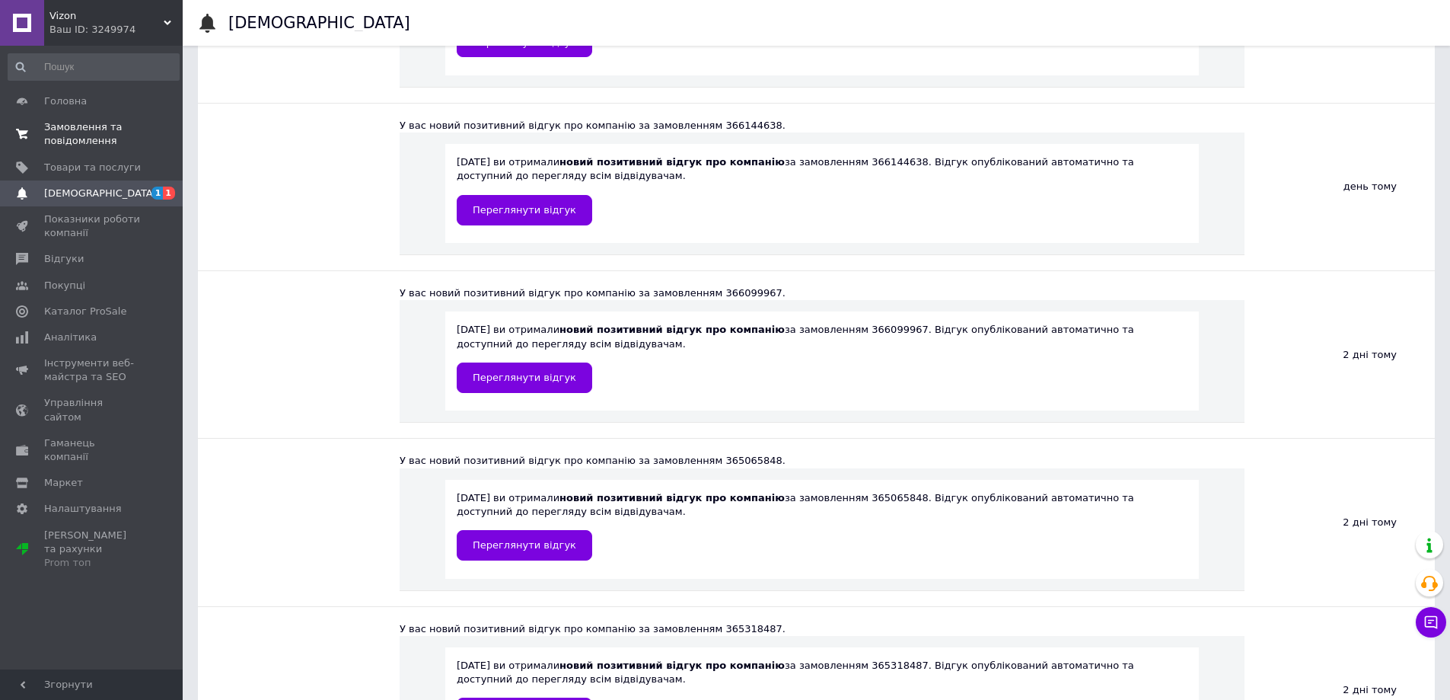
click at [148, 129] on span "0 0" at bounding box center [162, 133] width 42 height 27
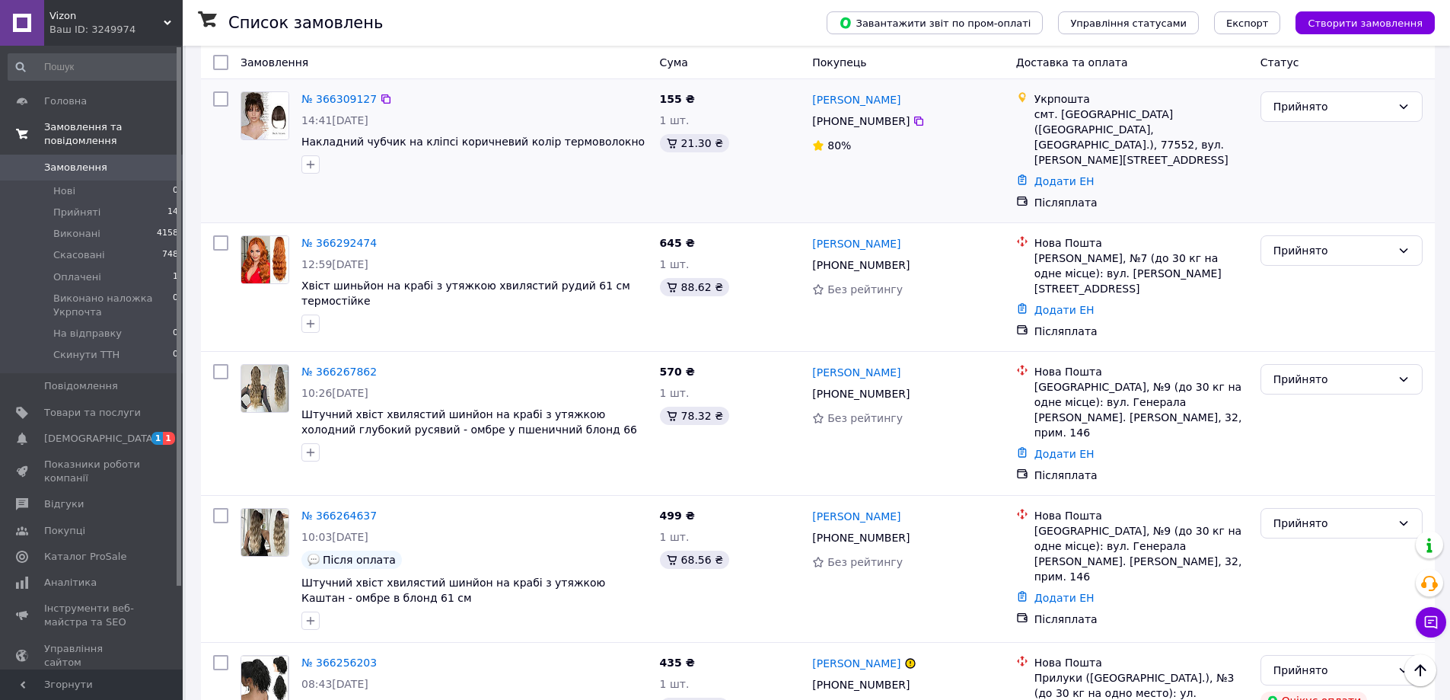
scroll to position [457, 0]
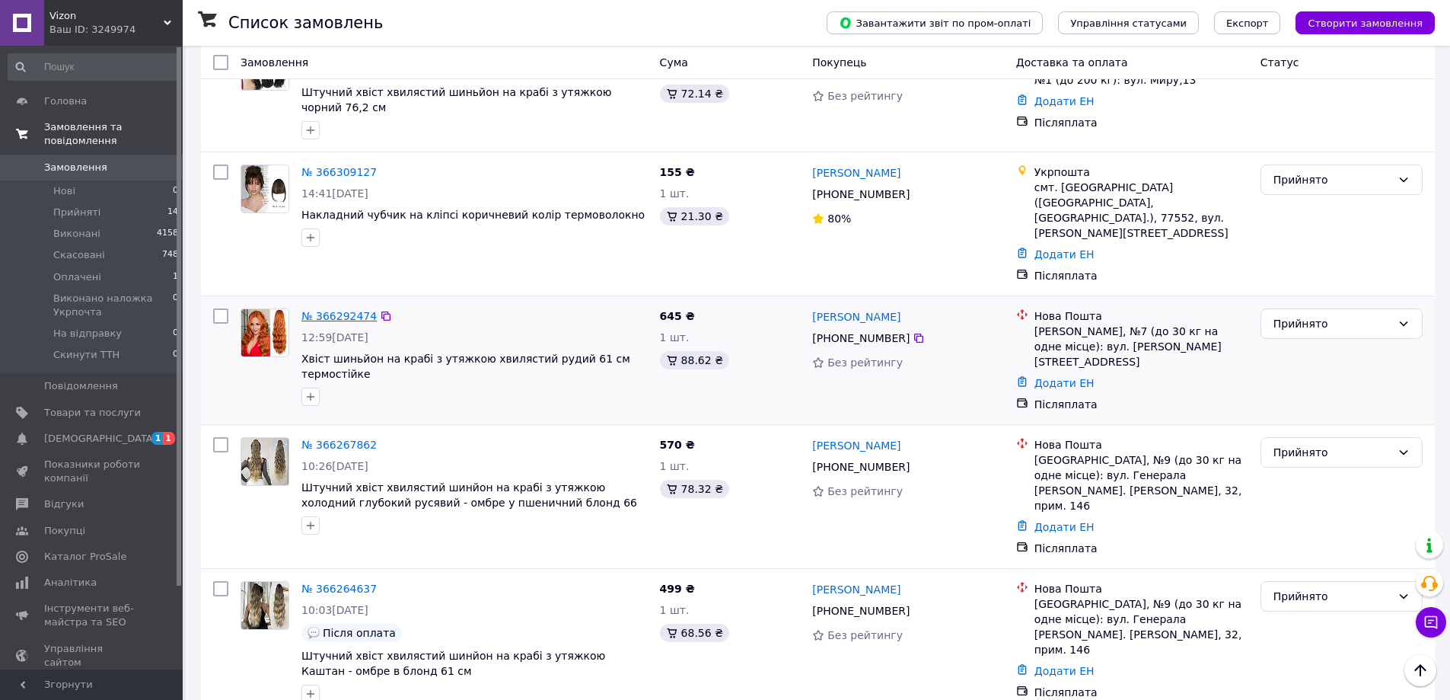
click at [348, 310] on link "№ 366292474" at bounding box center [338, 316] width 75 height 12
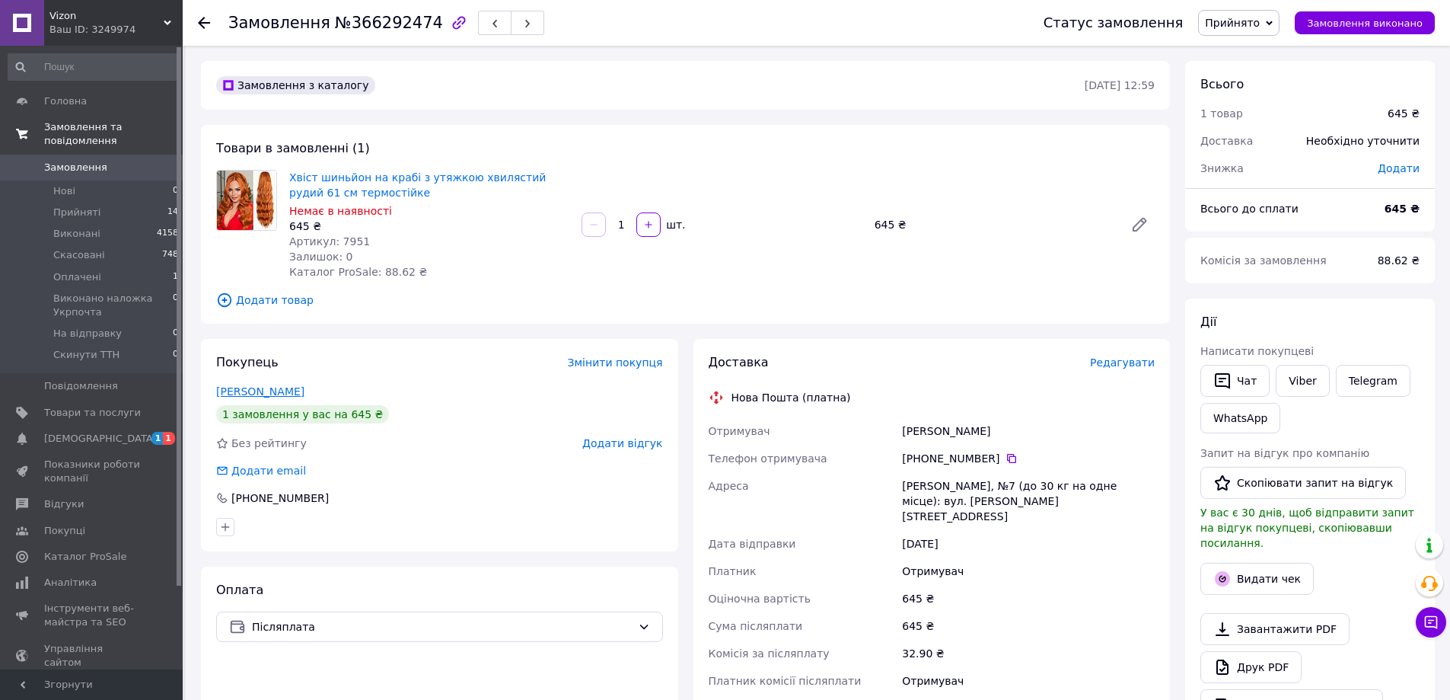
click at [249, 394] on link "Рижик Анна" at bounding box center [260, 391] width 88 height 12
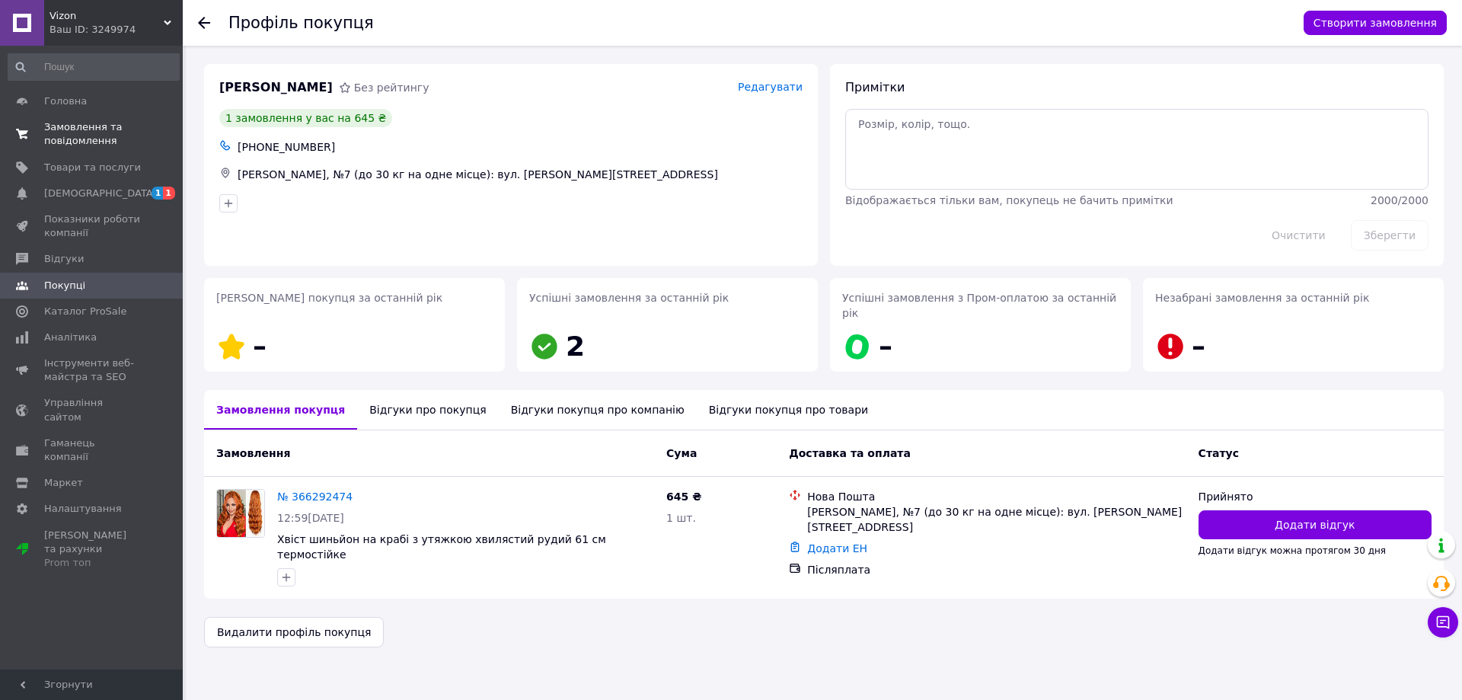
click at [403, 391] on div "Відгуки про покупця" at bounding box center [427, 410] width 141 height 40
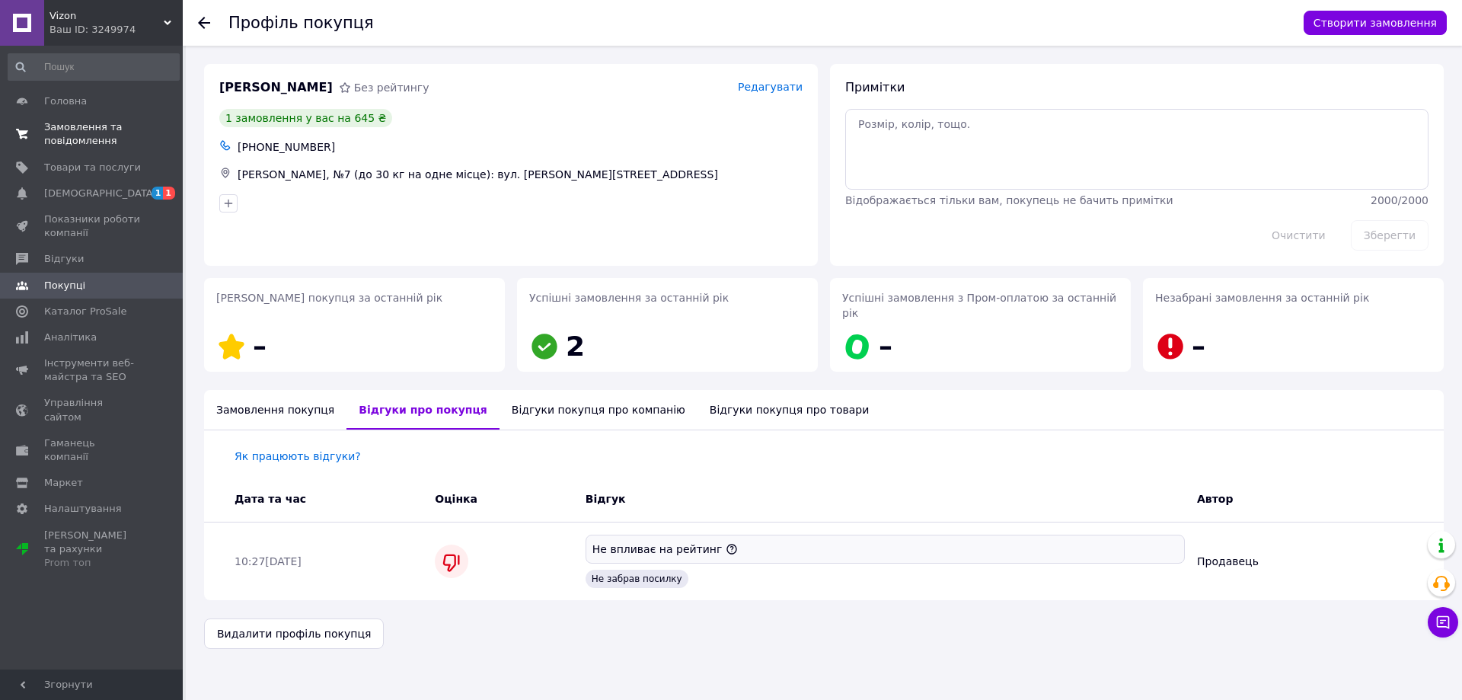
click at [244, 390] on div "Замовлення покупця" at bounding box center [275, 410] width 142 height 40
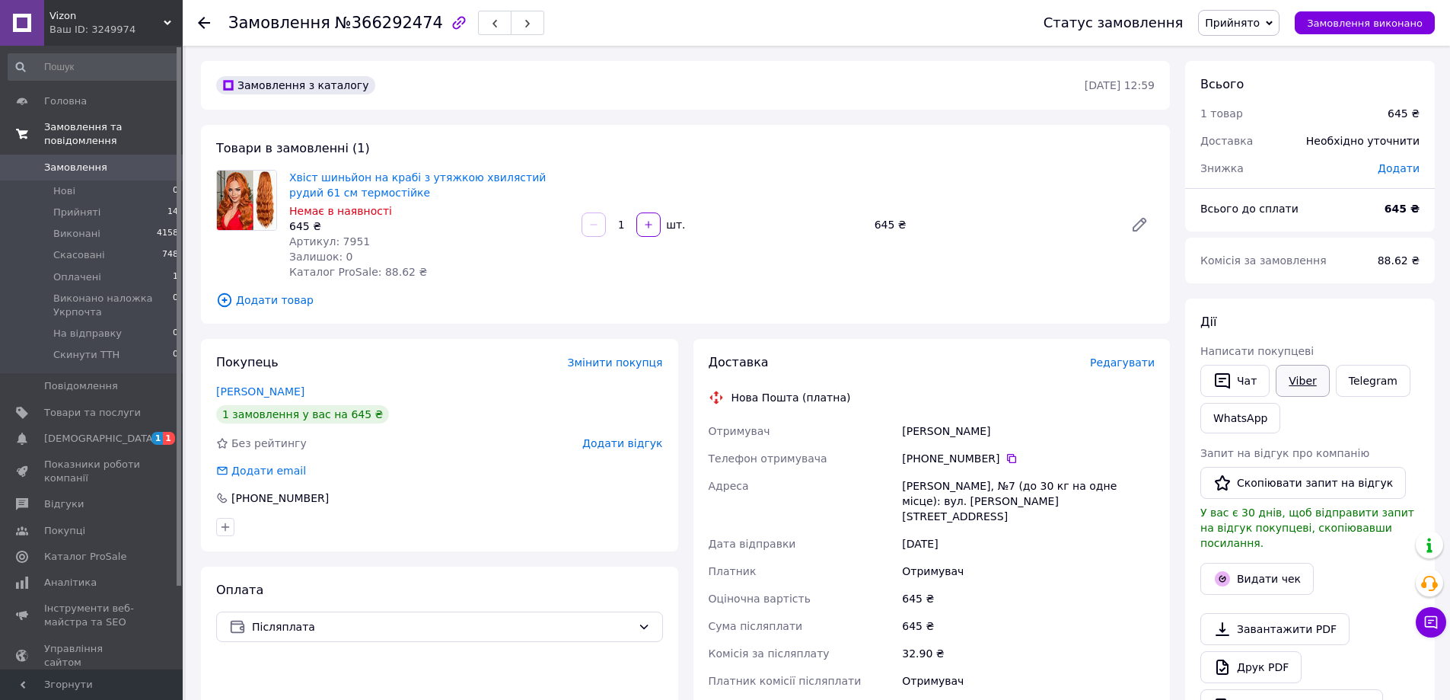
click at [1312, 386] on link "Viber" at bounding box center [1302, 381] width 53 height 32
click at [107, 406] on span "Товари та послуги" at bounding box center [92, 413] width 97 height 14
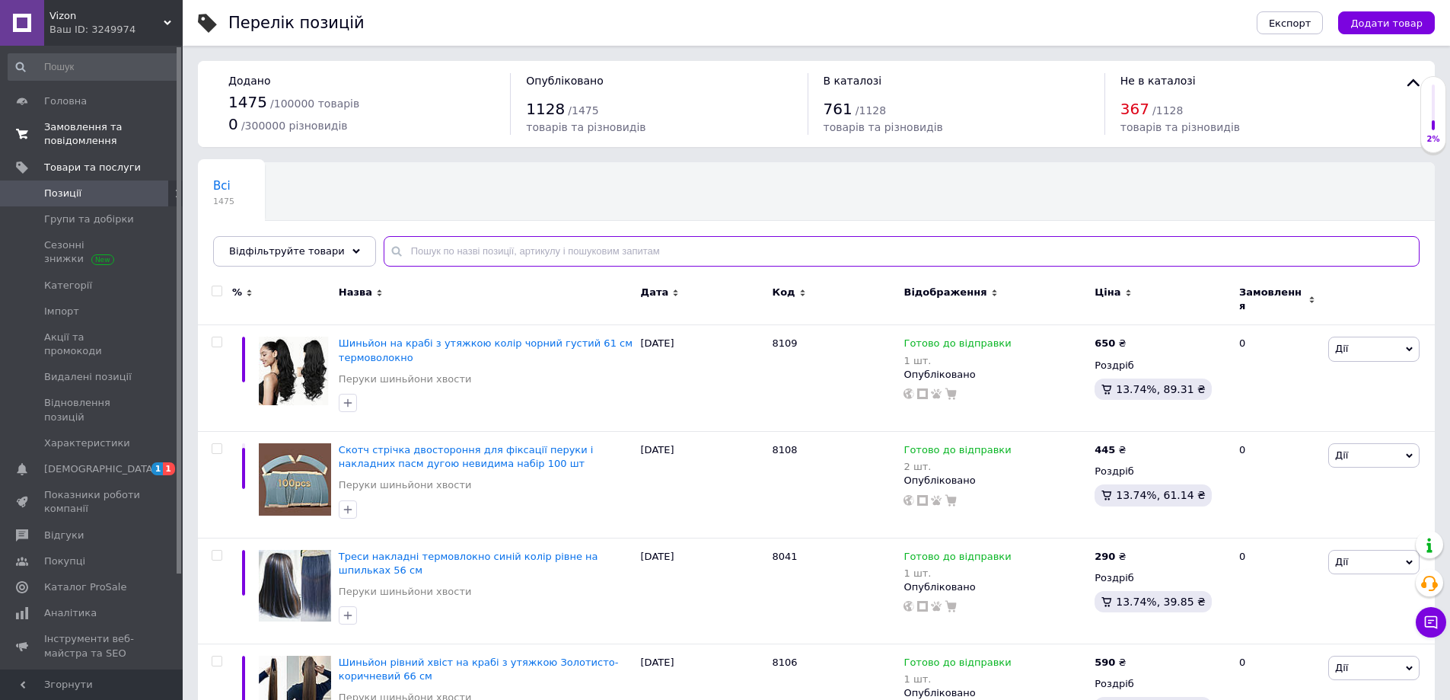
click at [449, 247] on input "text" at bounding box center [902, 251] width 1036 height 30
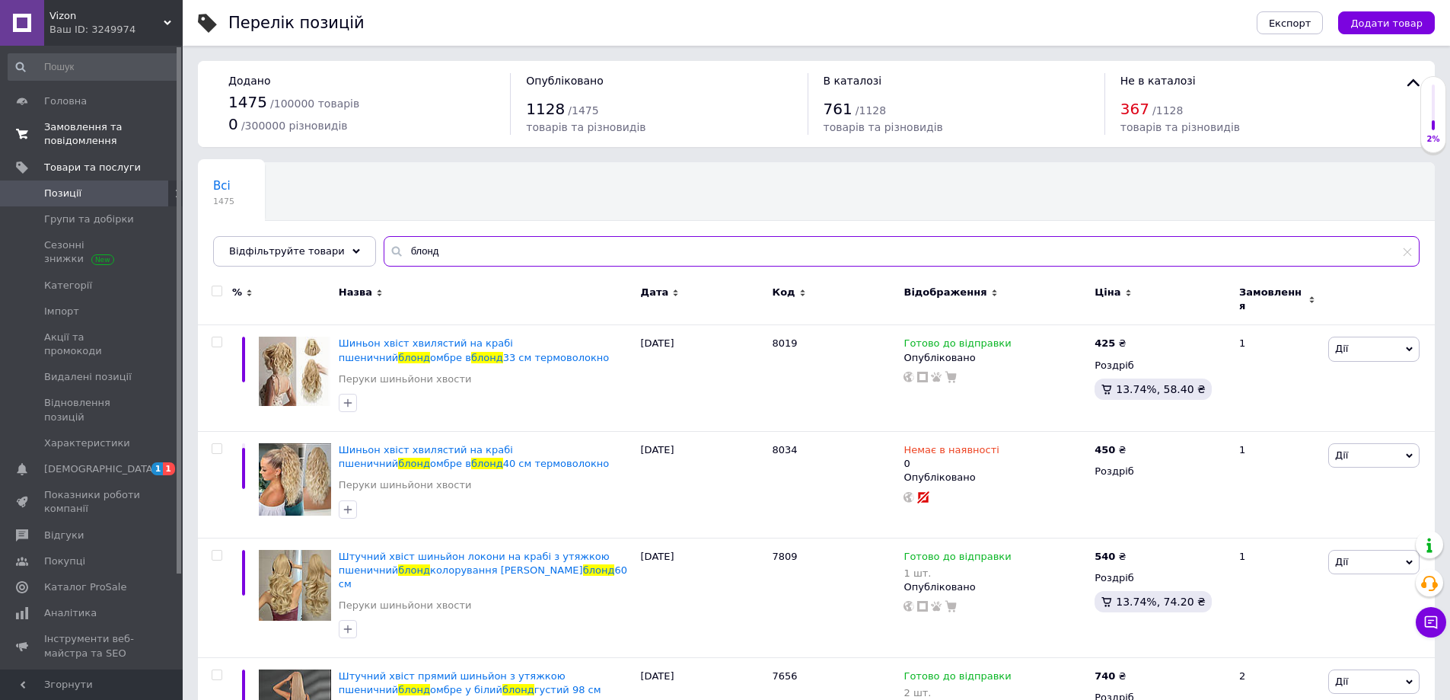
drag, startPoint x: 400, startPoint y: 248, endPoint x: 504, endPoint y: 225, distance: 106.0
click at [440, 251] on input "блонд" at bounding box center [902, 251] width 1036 height 30
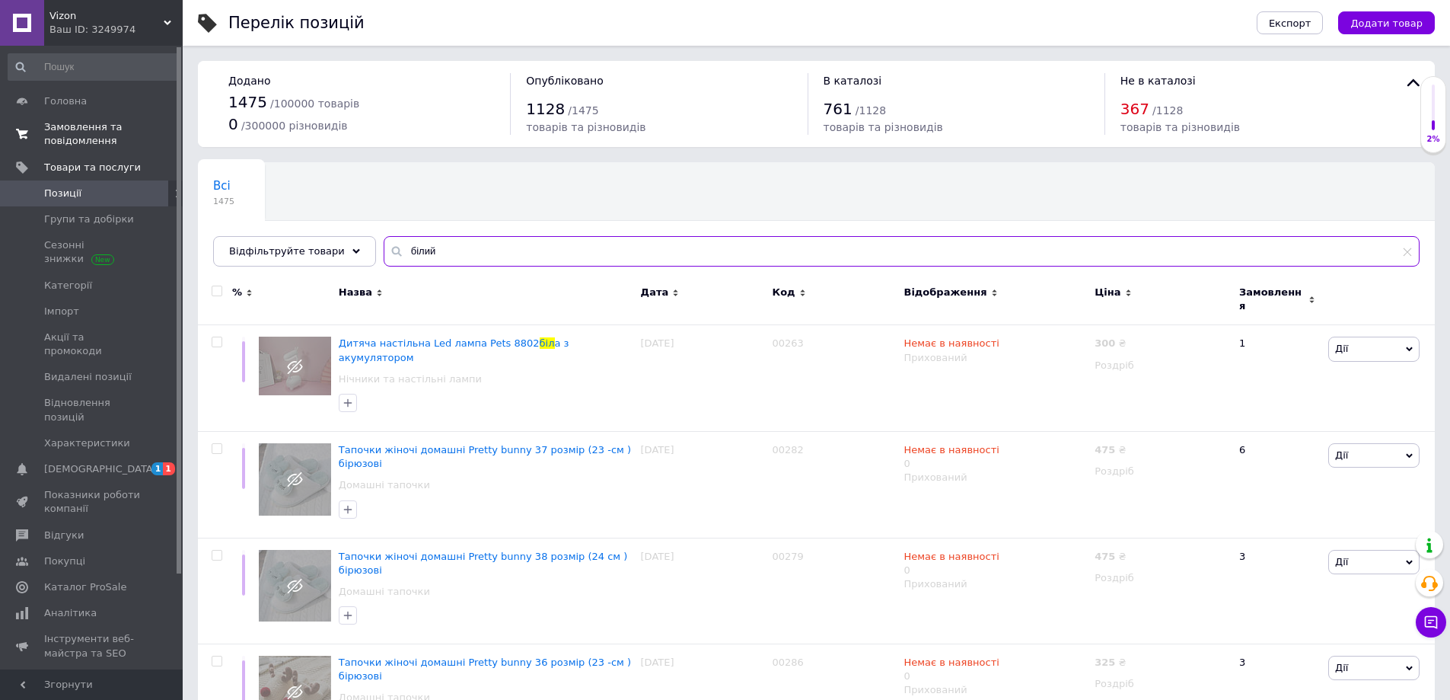
type input "білий"
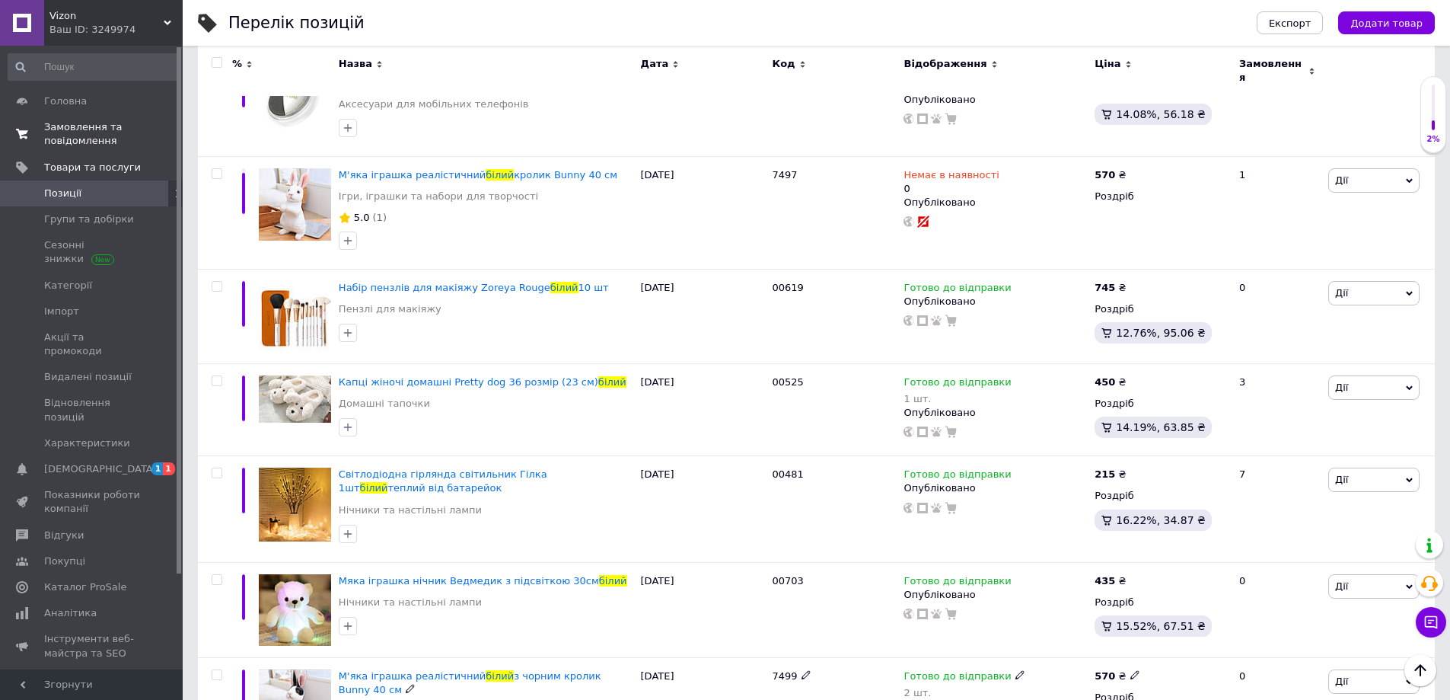
scroll to position [2436, 0]
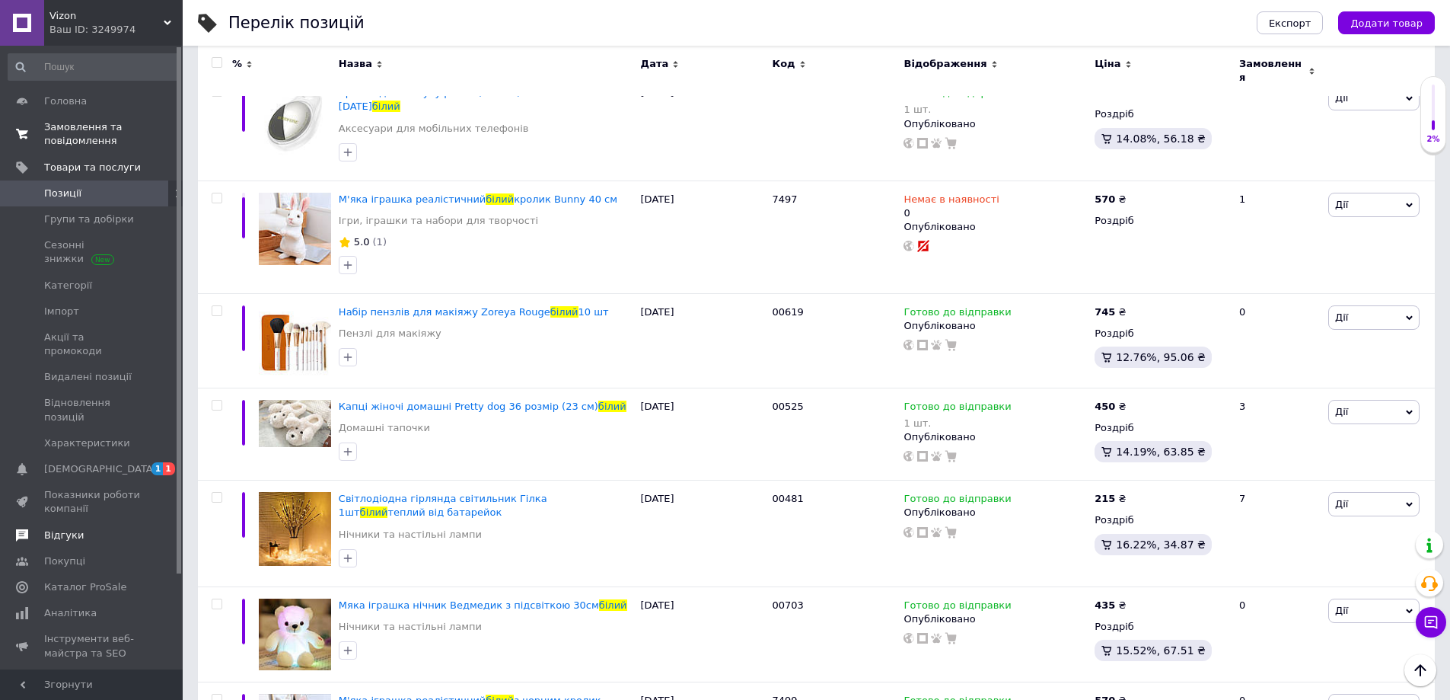
click at [82, 522] on link "Відгуки" at bounding box center [93, 535] width 187 height 26
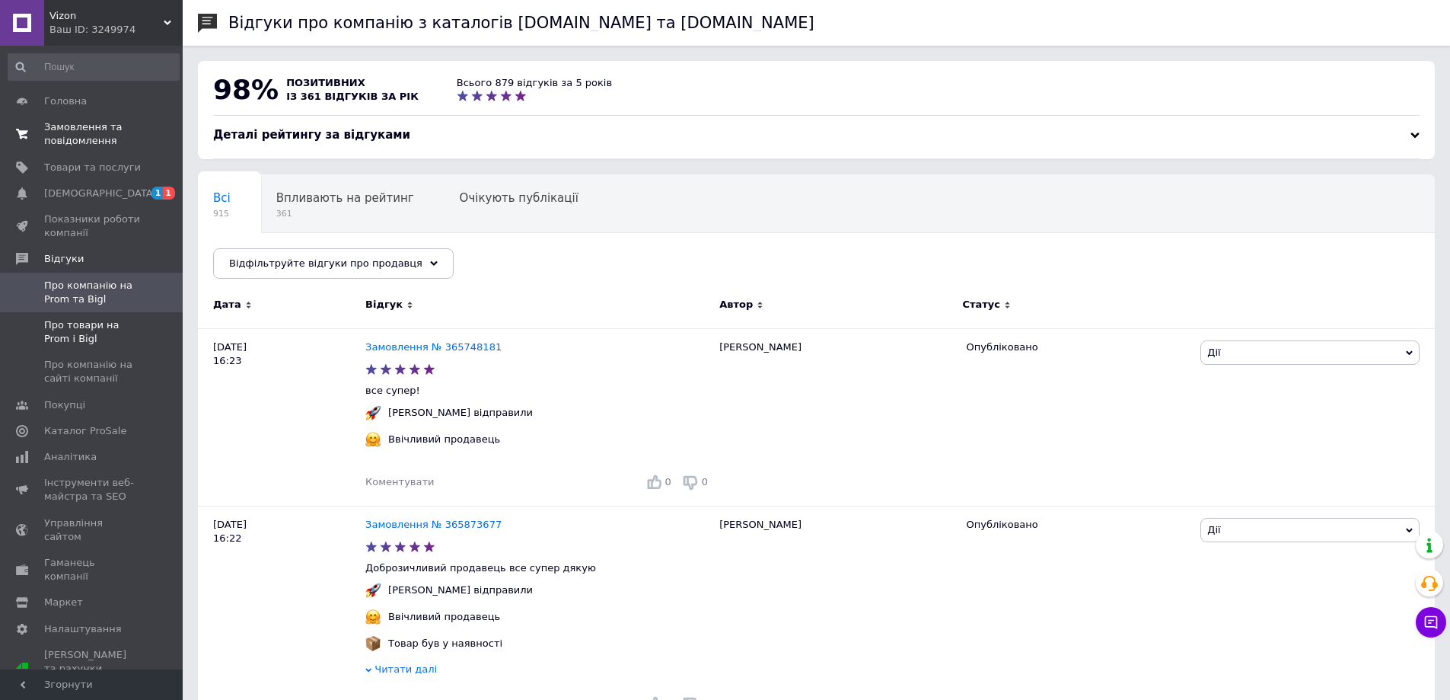
click at [95, 315] on link "Про товари на Prom і Bigl" at bounding box center [93, 332] width 187 height 40
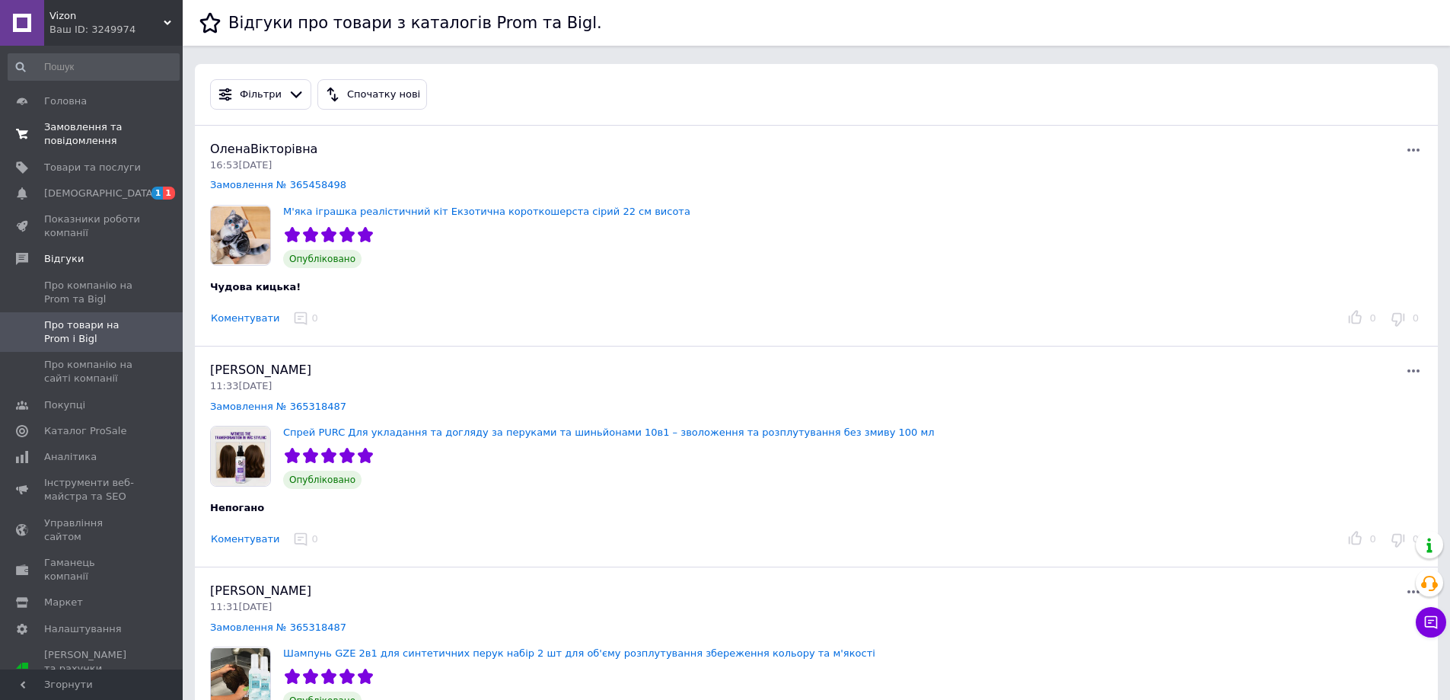
click at [119, 136] on span "Замовлення та повідомлення" at bounding box center [92, 133] width 97 height 27
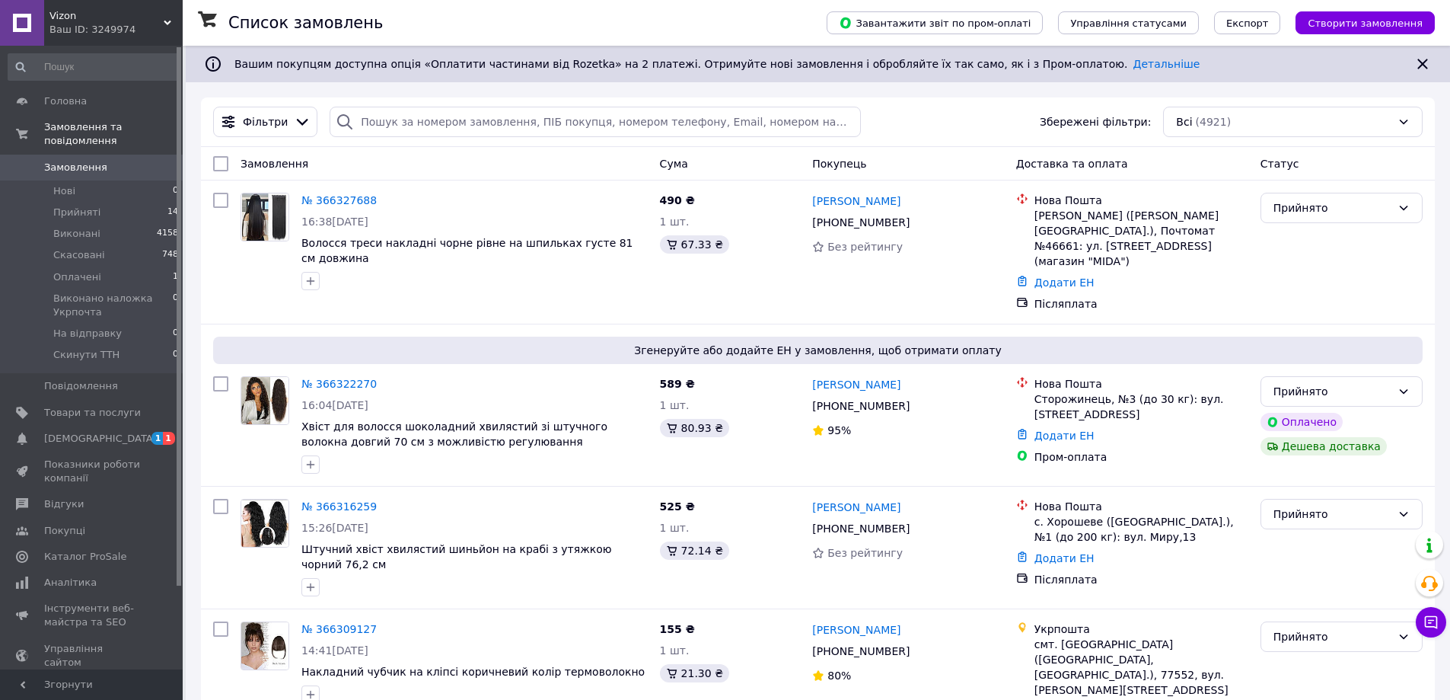
click at [177, 13] on div "Vizon Ваш ID: 3249974" at bounding box center [113, 23] width 139 height 46
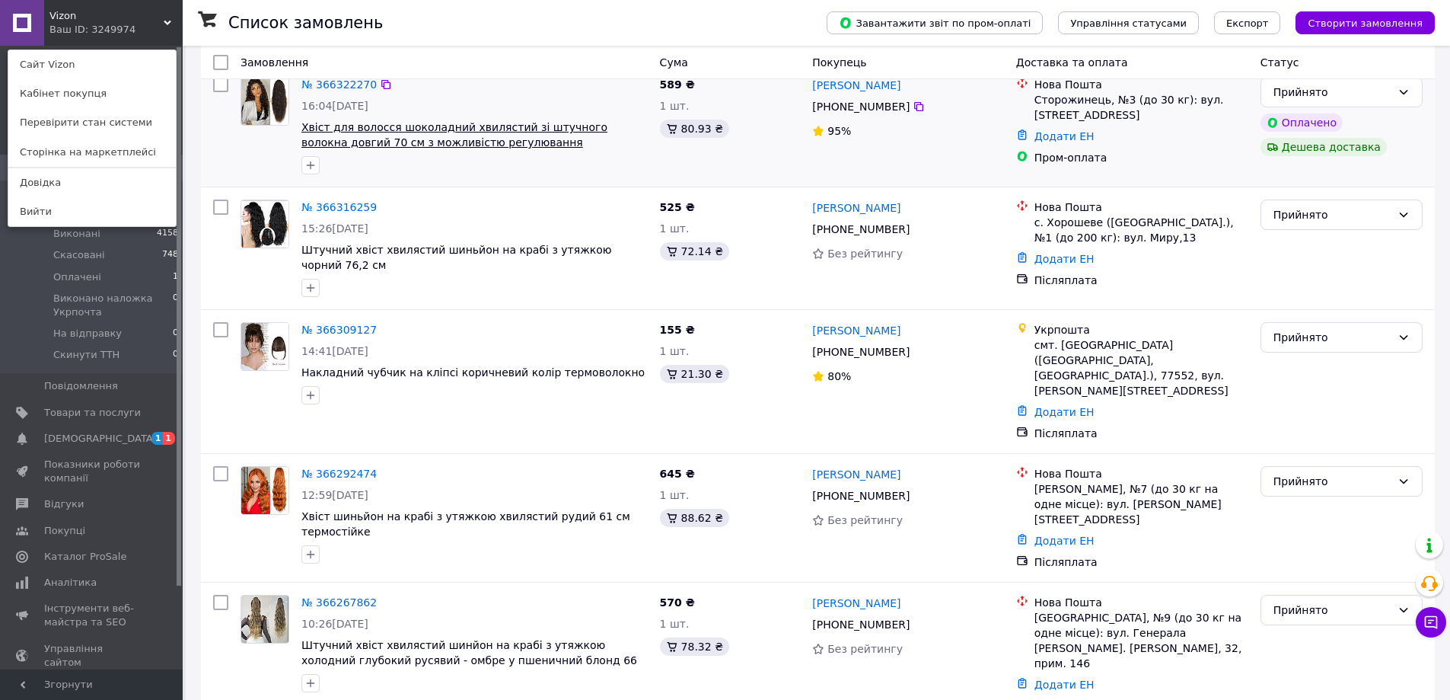
scroll to position [305, 0]
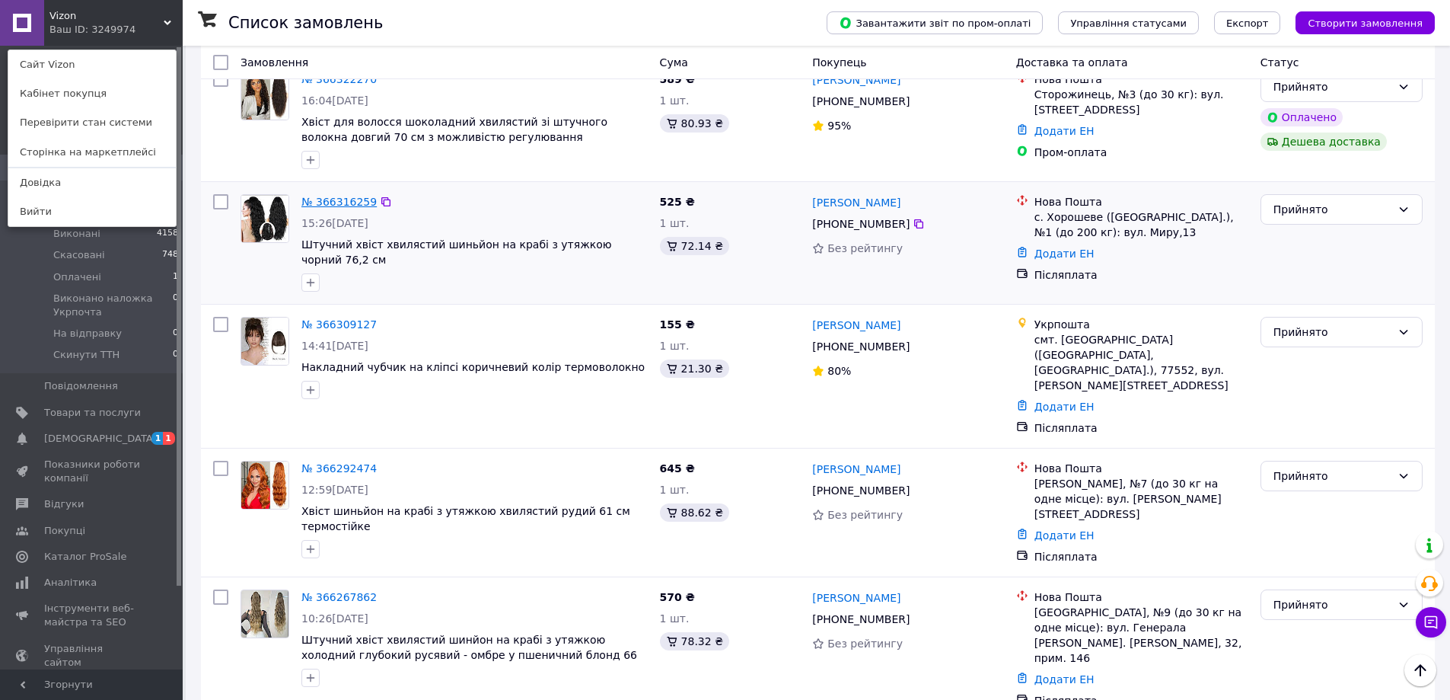
click at [329, 196] on link "№ 366316259" at bounding box center [338, 202] width 75 height 12
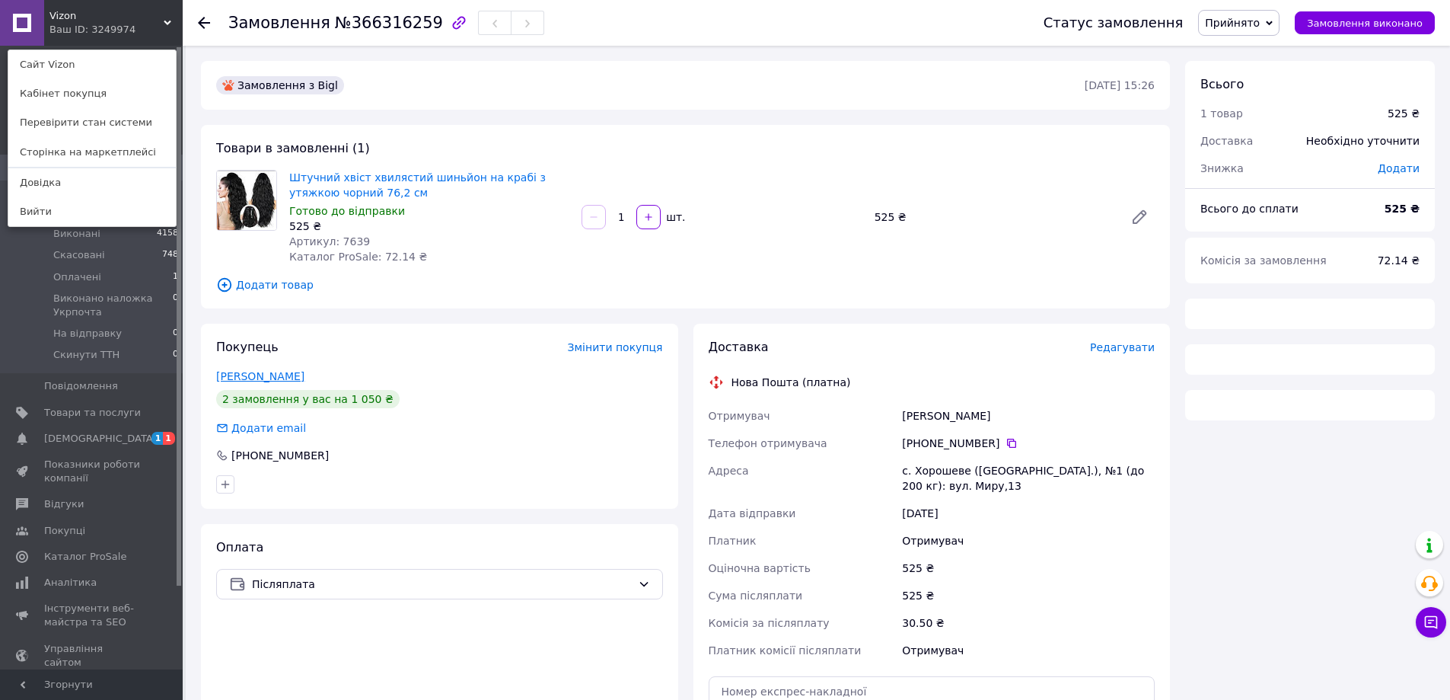
click at [289, 375] on link "Смирнова Татьяна" at bounding box center [260, 376] width 88 height 12
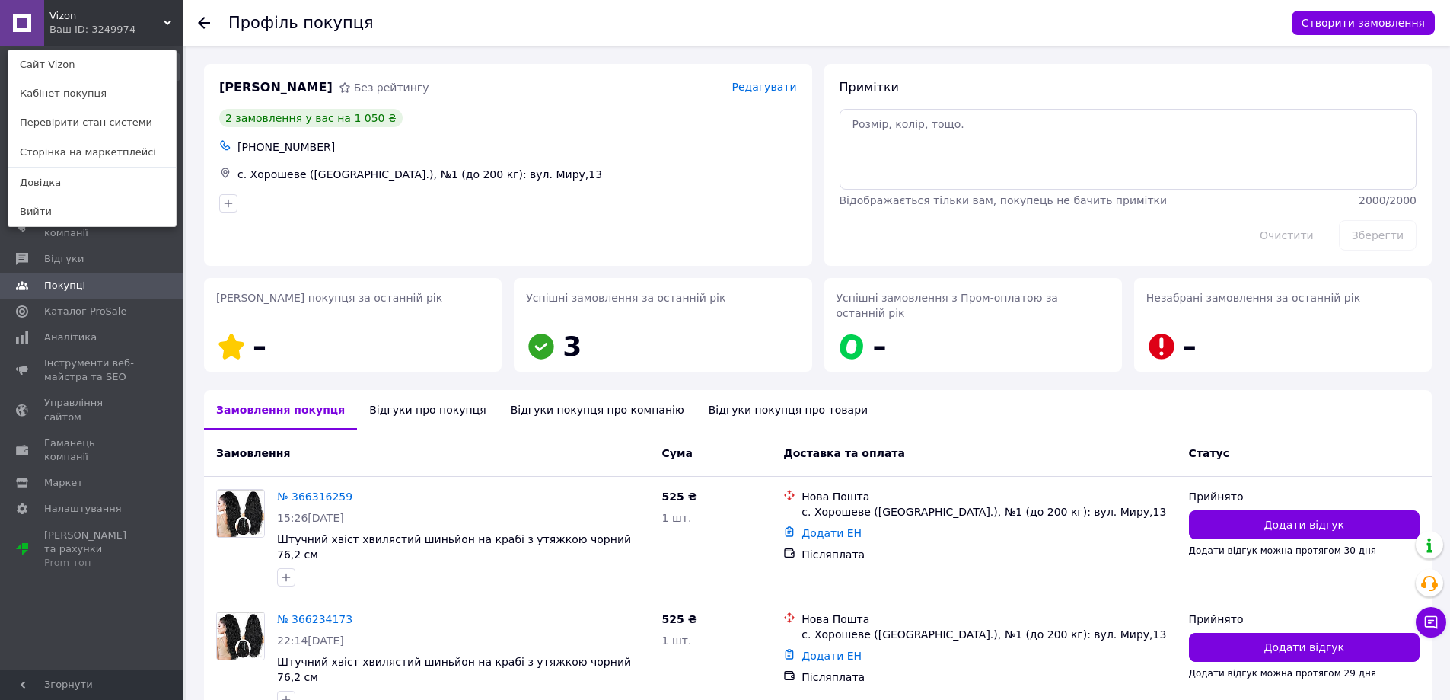
click at [381, 395] on div "Відгуки про покупця" at bounding box center [427, 410] width 141 height 40
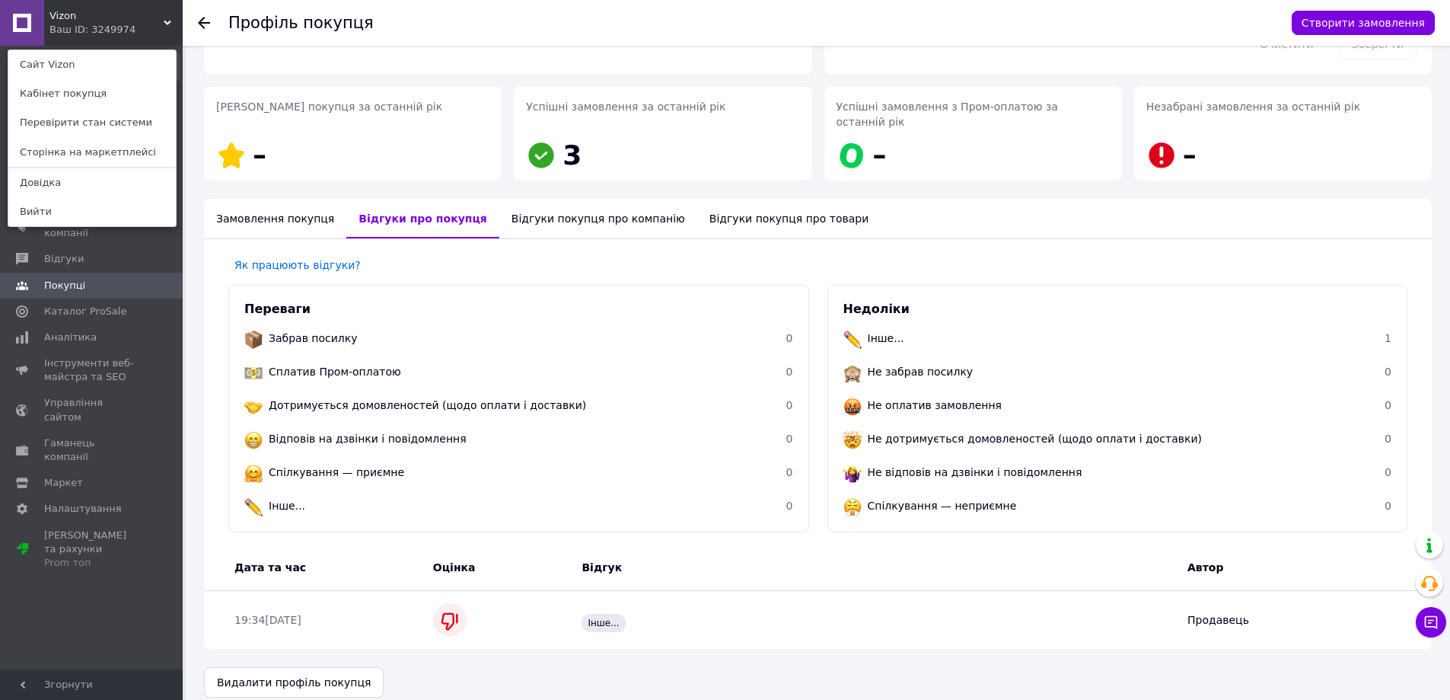
scroll to position [192, 0]
click at [273, 199] on div "Замовлення покупця" at bounding box center [275, 218] width 142 height 40
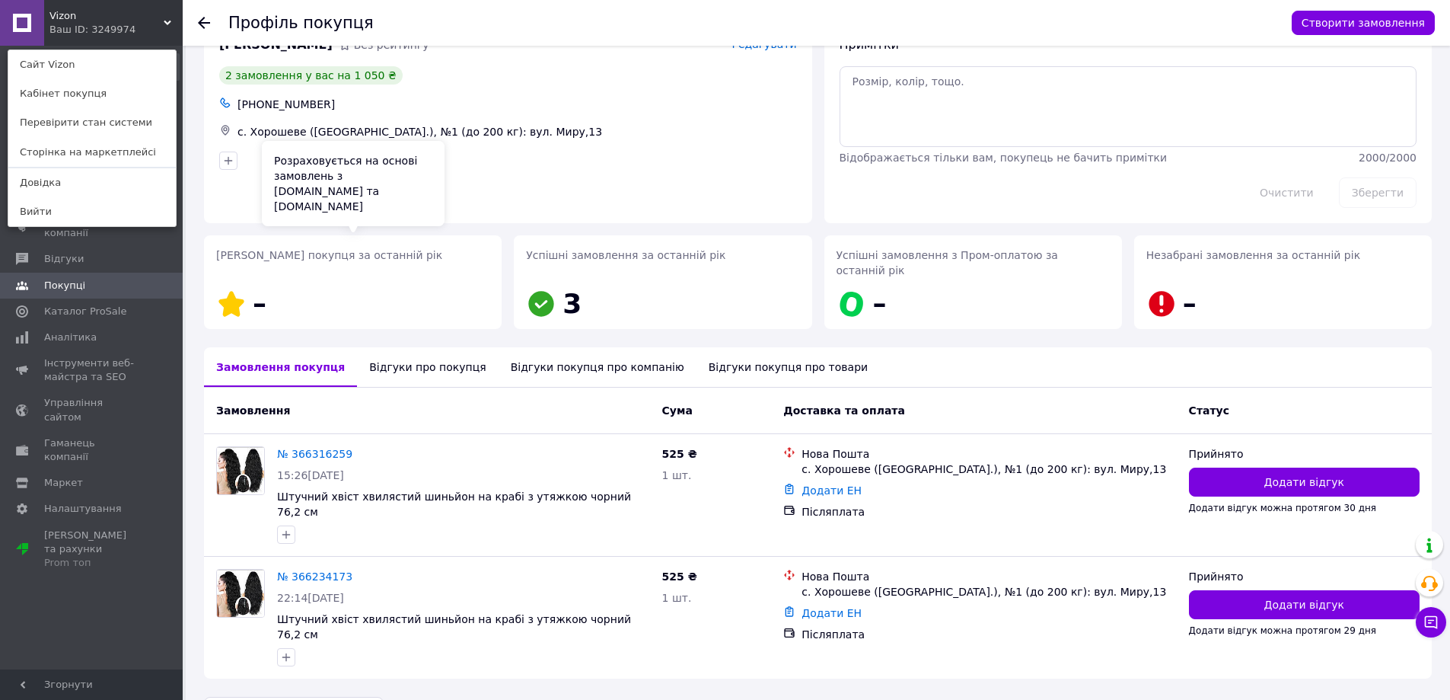
scroll to position [0, 0]
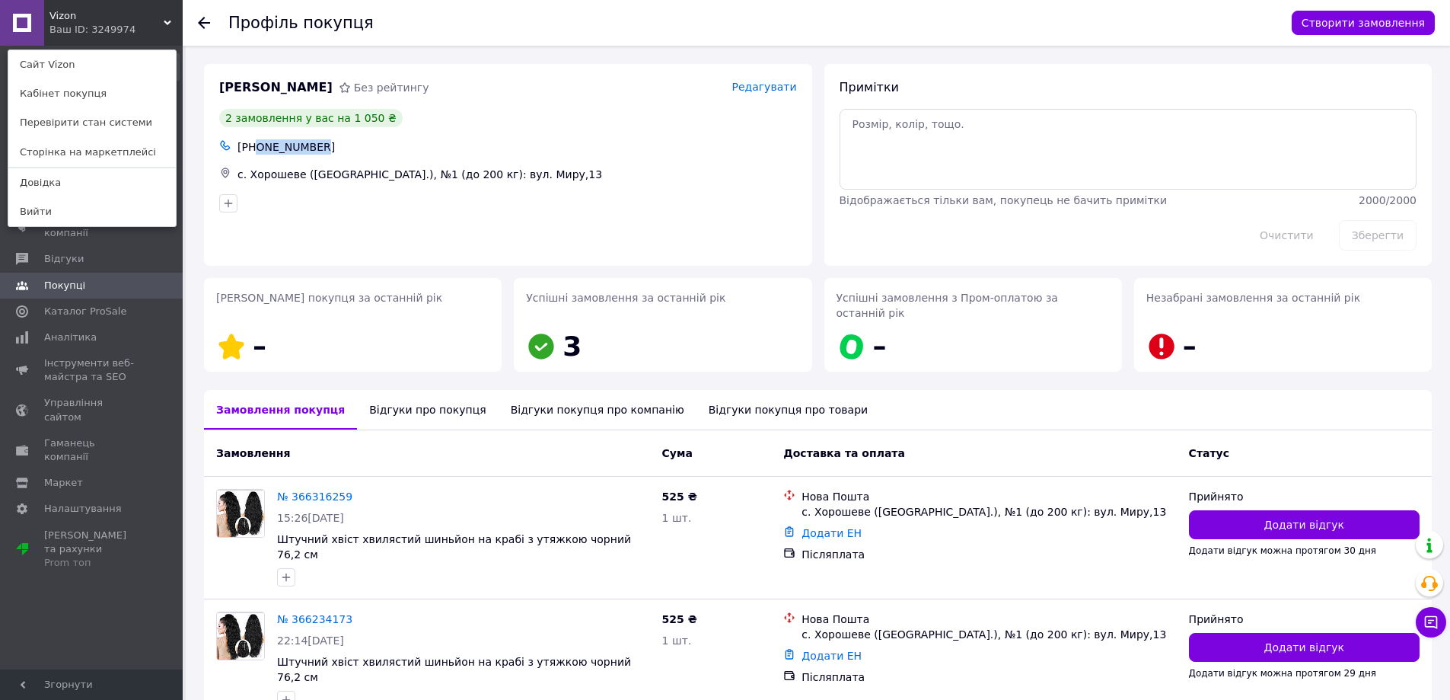
drag, startPoint x: 319, startPoint y: 148, endPoint x: 255, endPoint y: 147, distance: 64.0
click at [255, 147] on div "+380968381953" at bounding box center [517, 146] width 566 height 21
copy div "0968381953"
click at [204, 18] on icon at bounding box center [204, 23] width 12 height 12
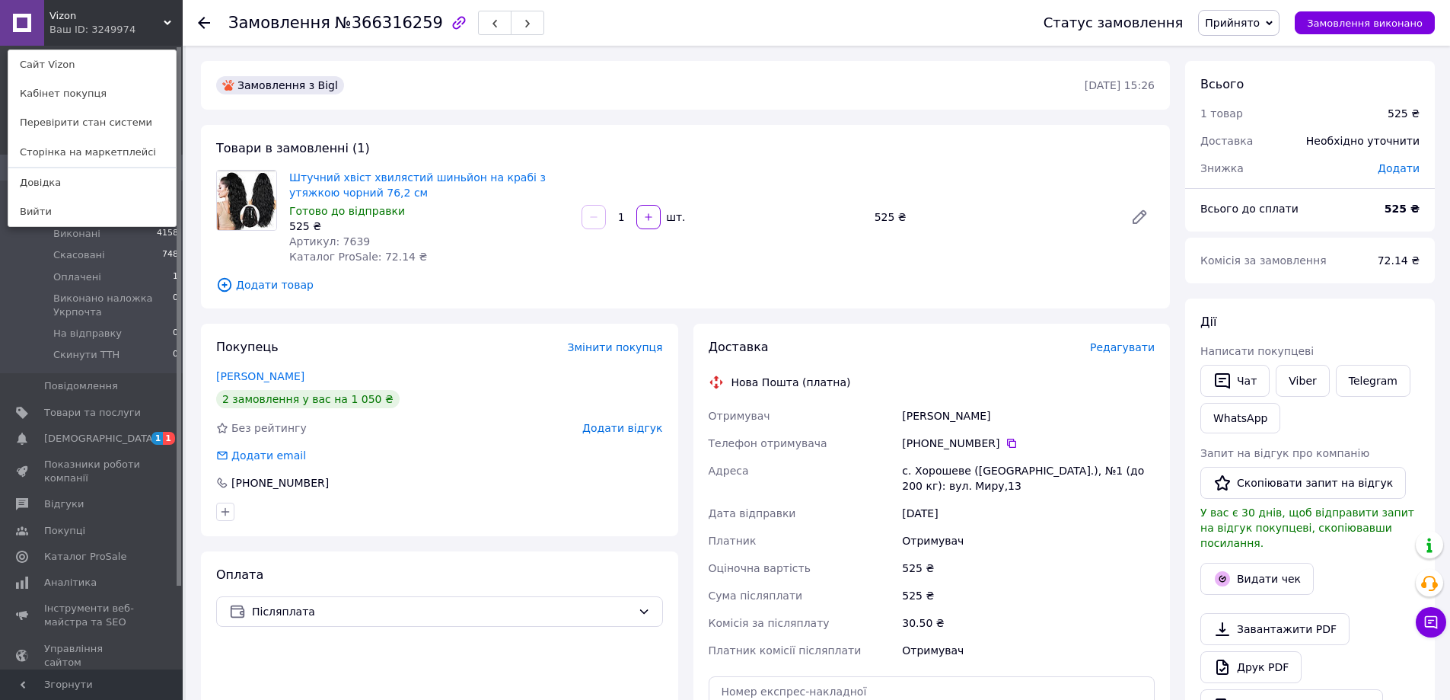
click at [197, 21] on div "Замовлення №366316259 Статус замовлення Прийнято Виконано Скасовано Оплачено Ви…" at bounding box center [817, 23] width 1268 height 46
click at [205, 20] on icon at bounding box center [204, 23] width 12 height 12
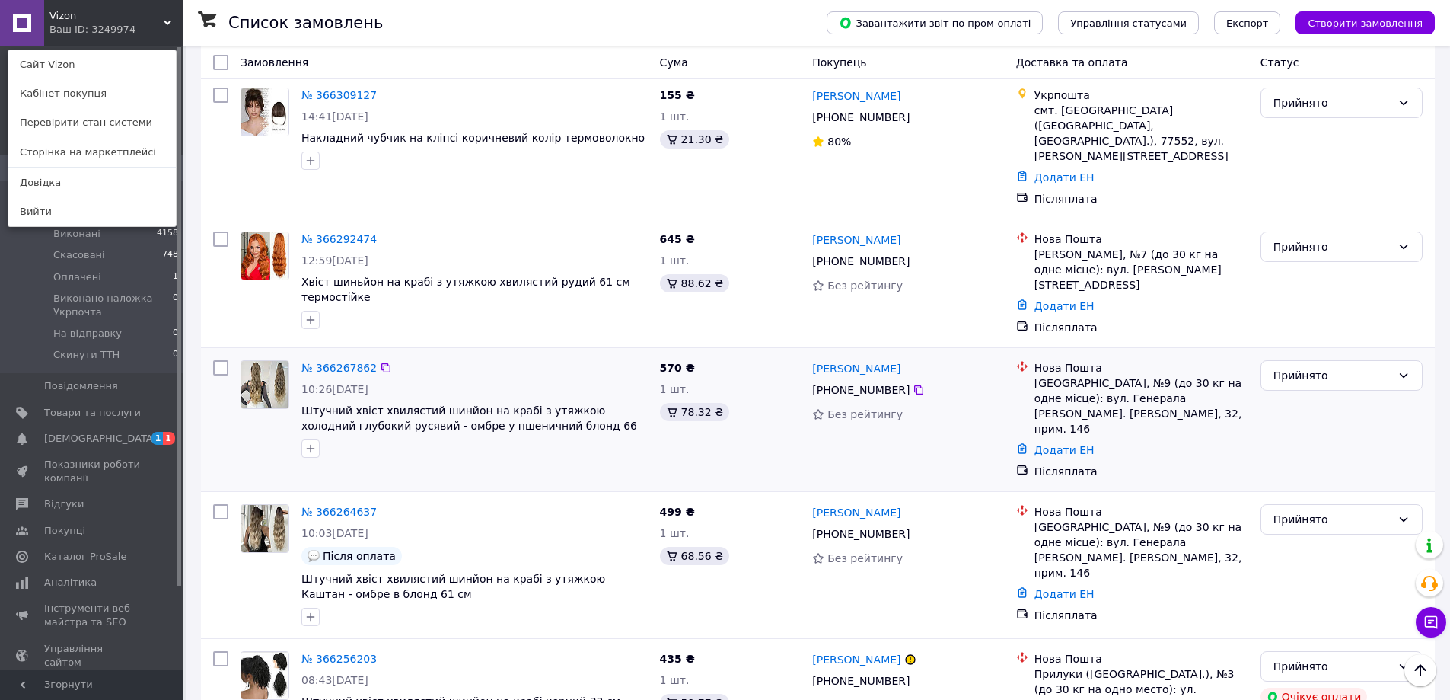
scroll to position [533, 0]
click at [337, 234] on link "№ 366292474" at bounding box center [338, 240] width 75 height 12
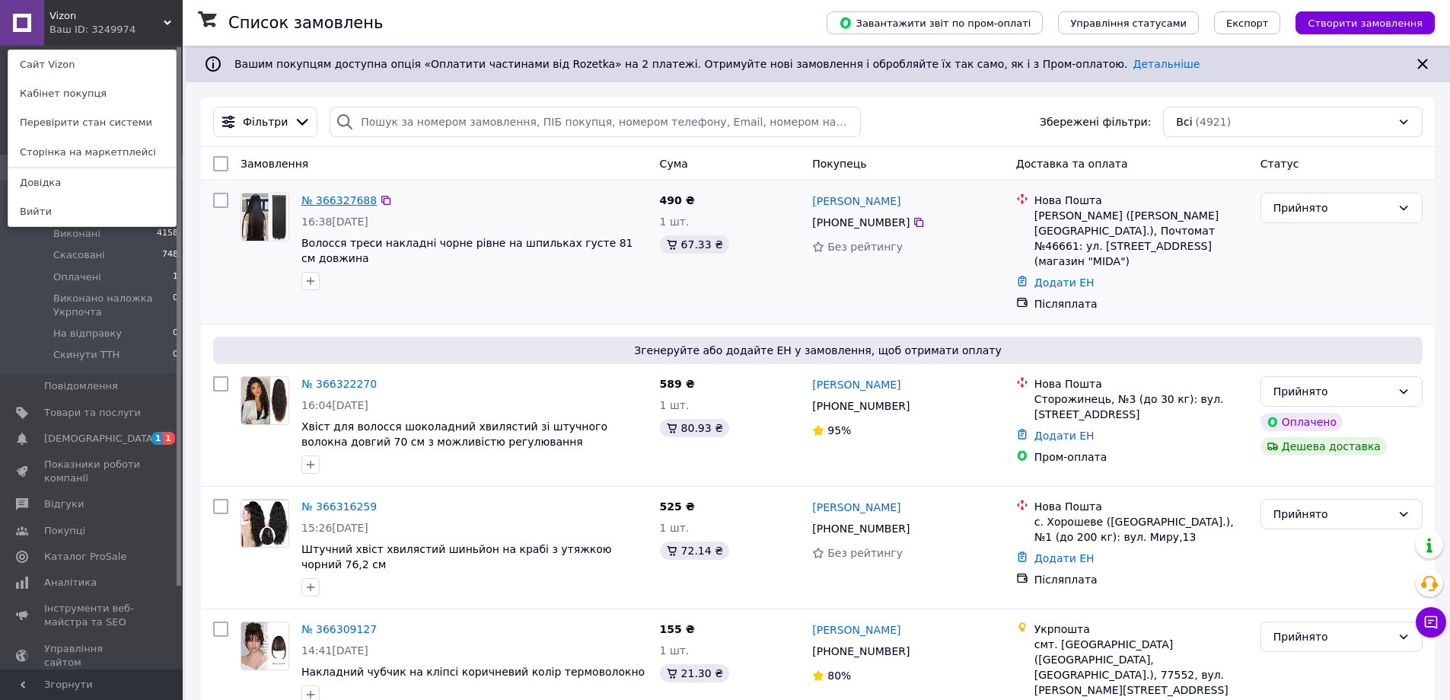
click at [352, 196] on link "№ 366327688" at bounding box center [338, 200] width 75 height 12
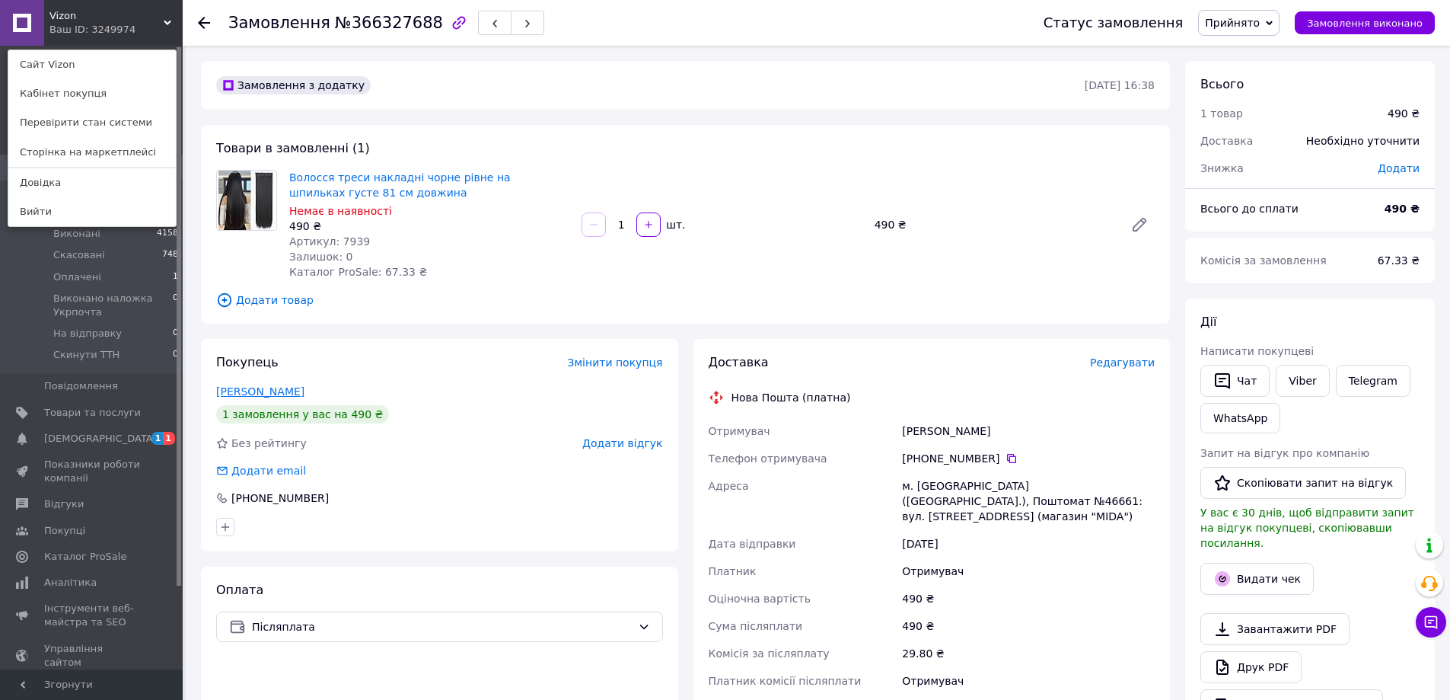
click at [261, 386] on link "Лазар Алина" at bounding box center [260, 391] width 88 height 12
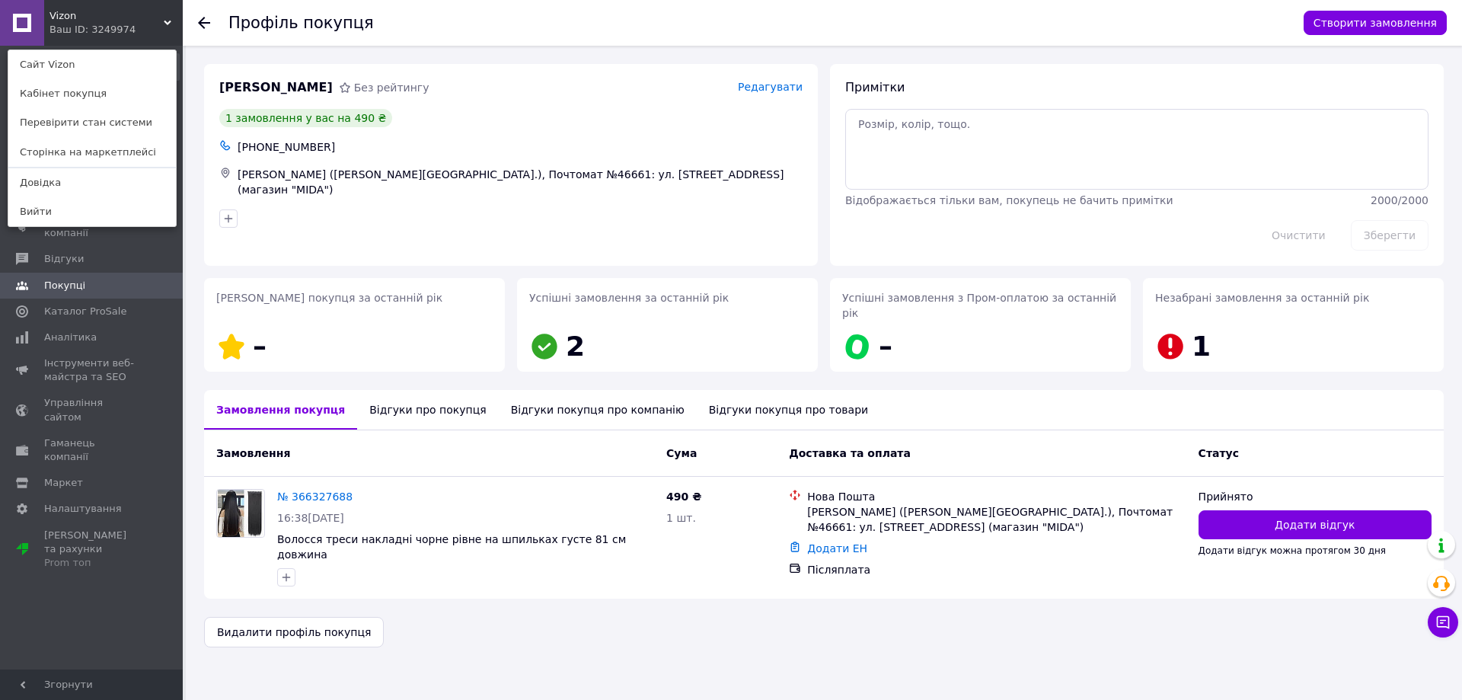
click at [394, 393] on div "Відгуки про покупця" at bounding box center [427, 410] width 141 height 40
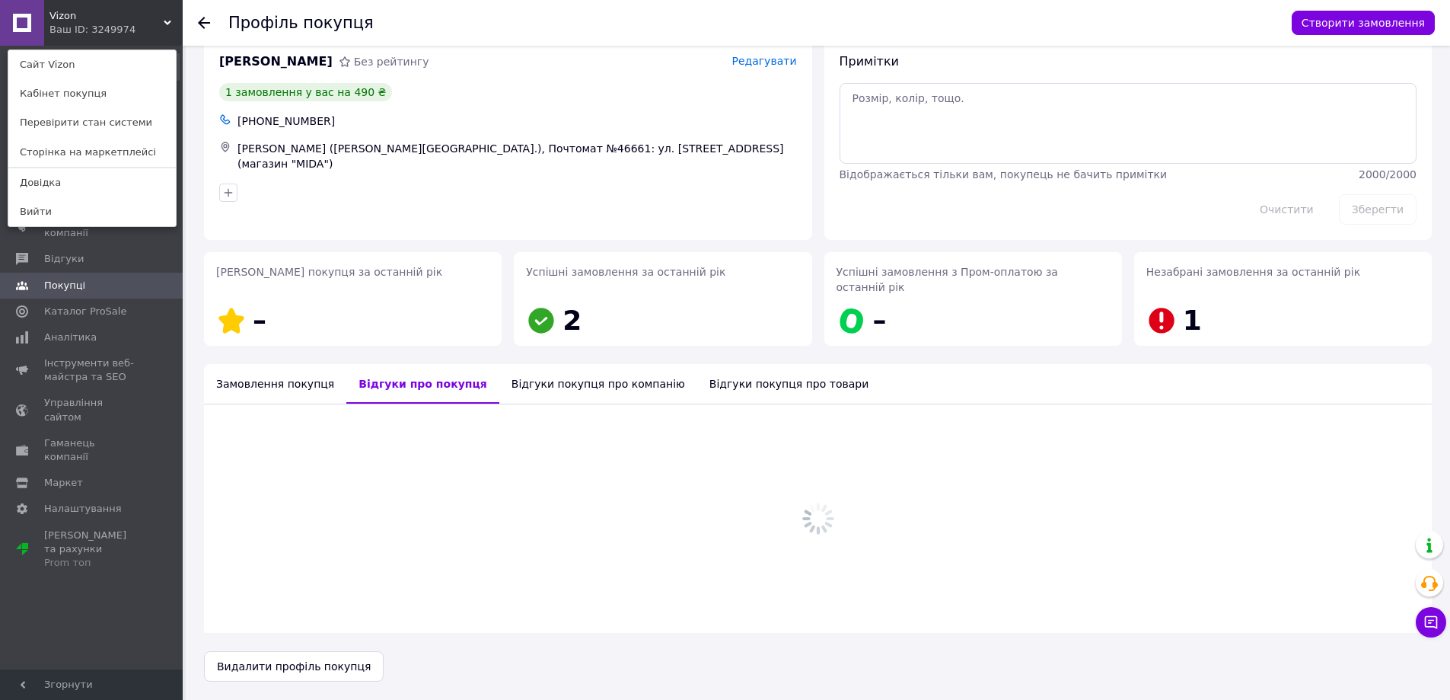
scroll to position [55, 0]
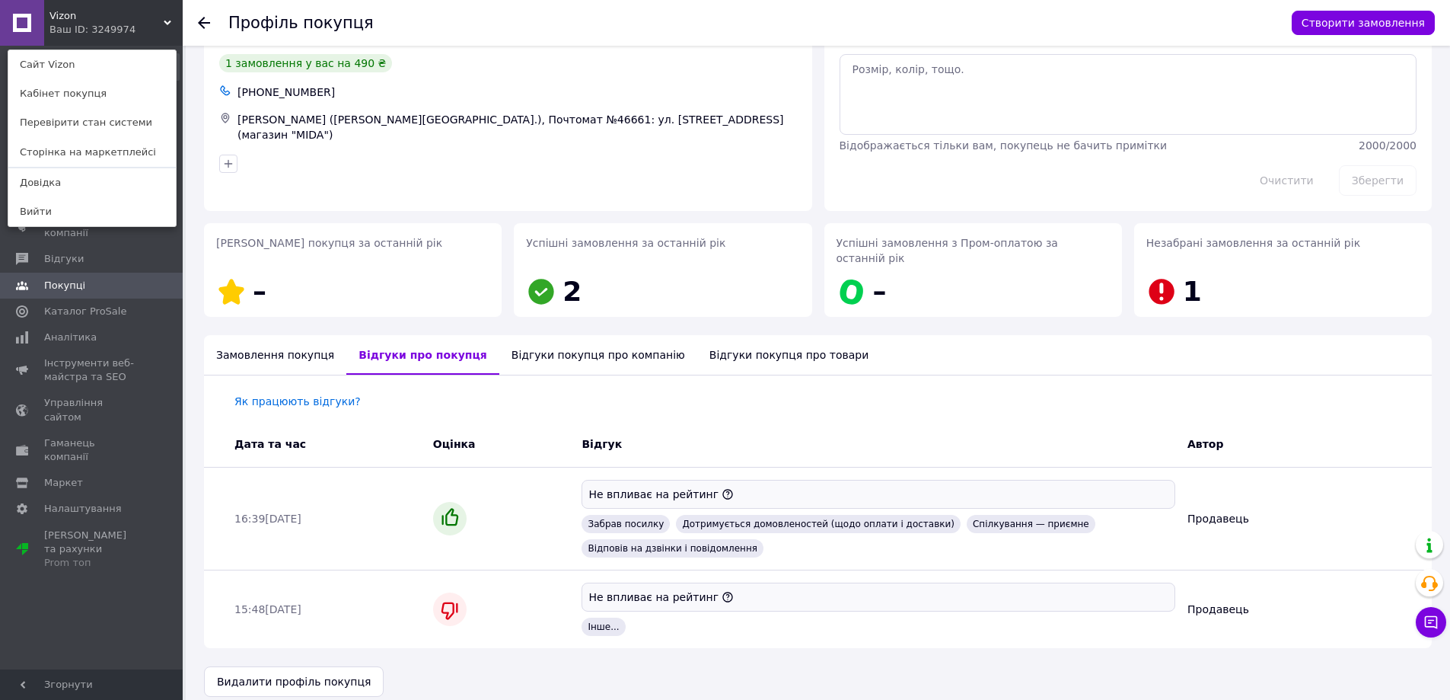
click at [164, 18] on div "Vizon Ваш ID: 3249974 Сайт Vizon Кабінет покупця Перевірити стан системи Сторін…" at bounding box center [91, 23] width 183 height 46
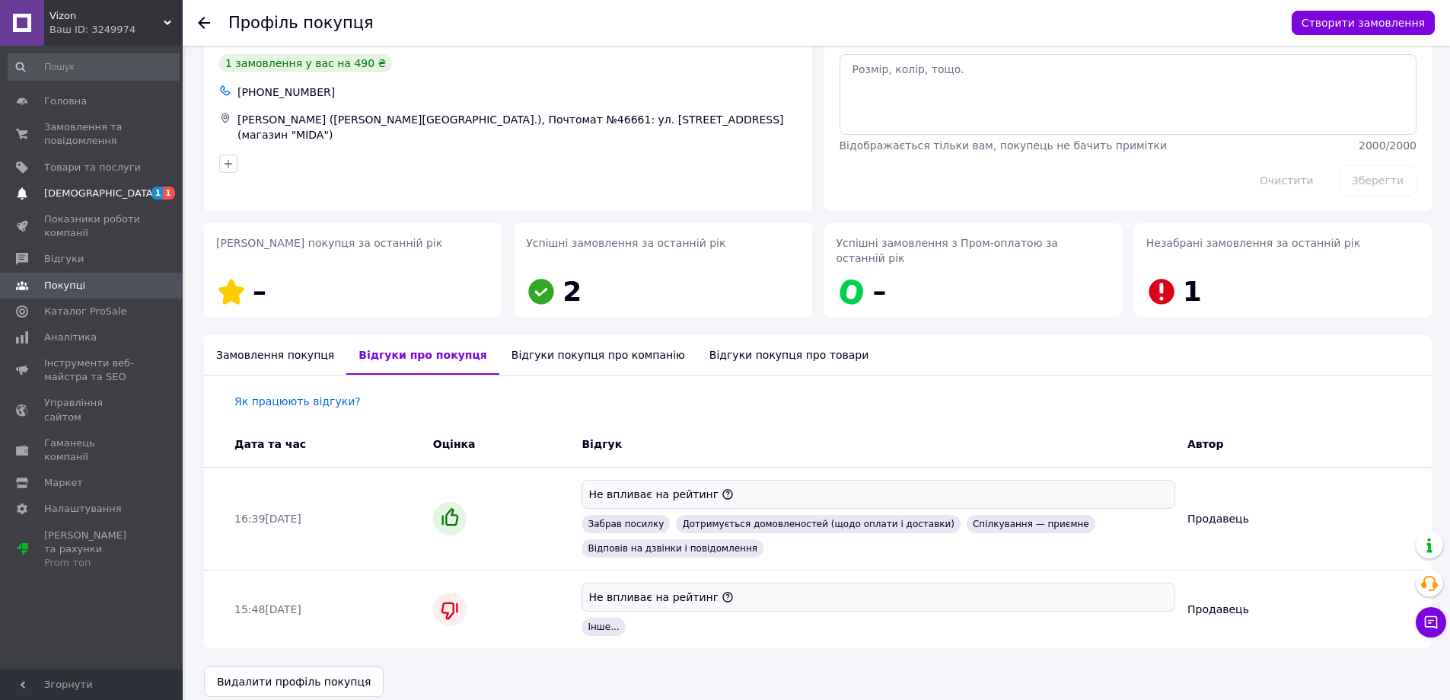
click at [125, 200] on link "Сповіщення 1 1" at bounding box center [93, 193] width 187 height 26
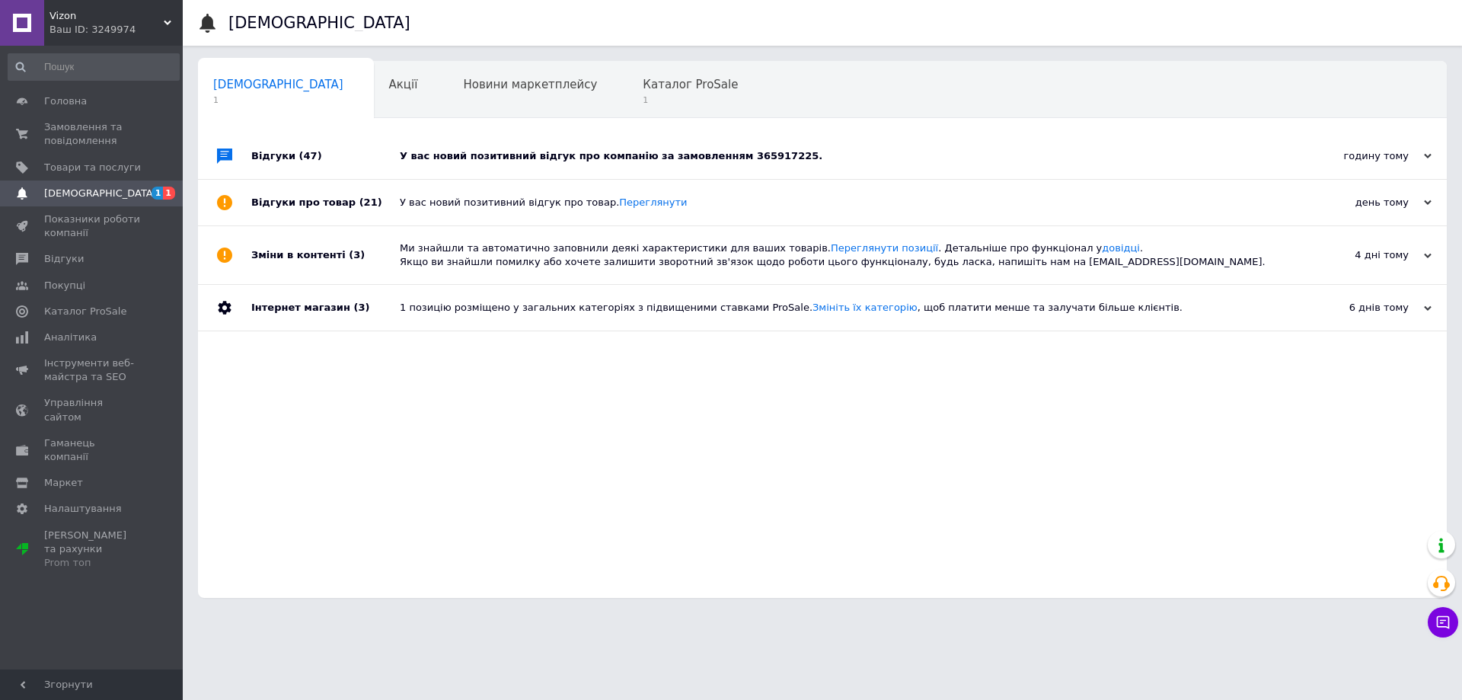
click at [821, 158] on div "У вас новий позитивний відгук про компанію за замовленням 365917225." at bounding box center [839, 156] width 879 height 14
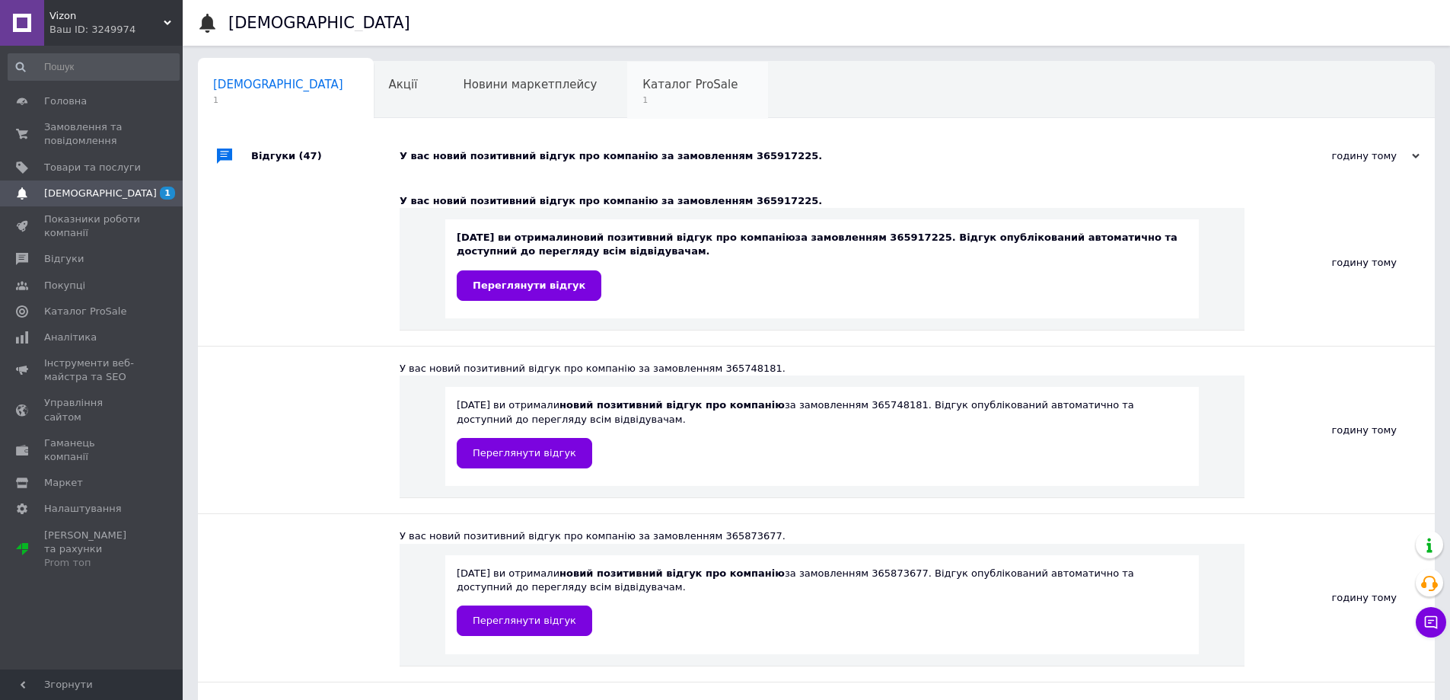
click at [643, 94] on span "1" at bounding box center [690, 99] width 95 height 11
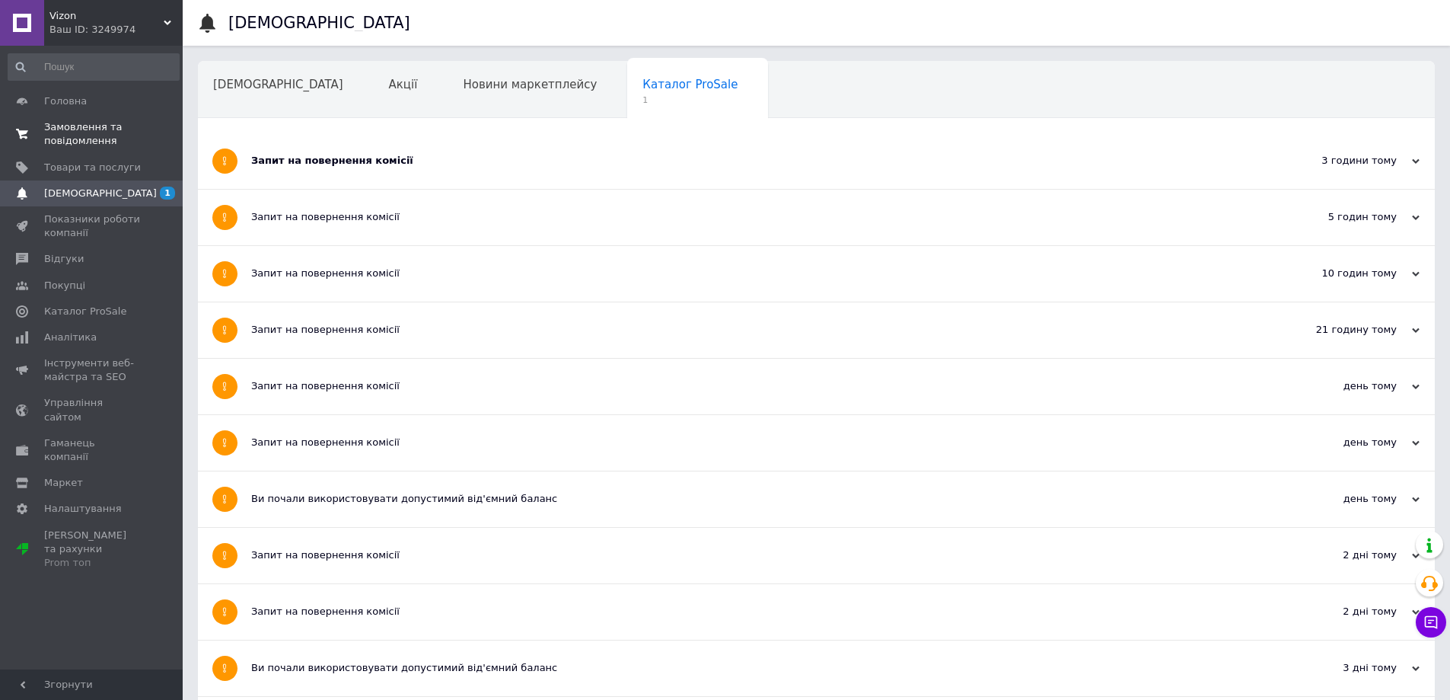
click at [110, 124] on span "Замовлення та повідомлення" at bounding box center [92, 133] width 97 height 27
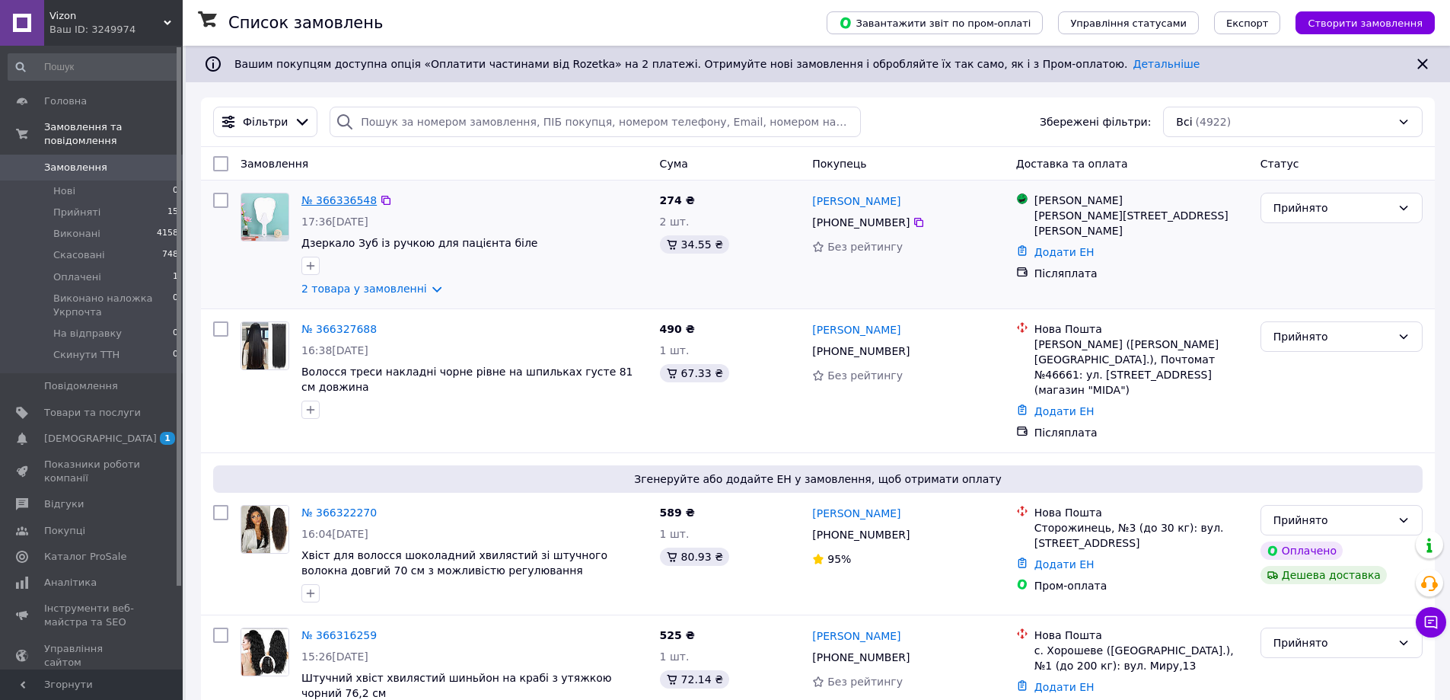
click at [328, 198] on link "№ 366336548" at bounding box center [338, 200] width 75 height 12
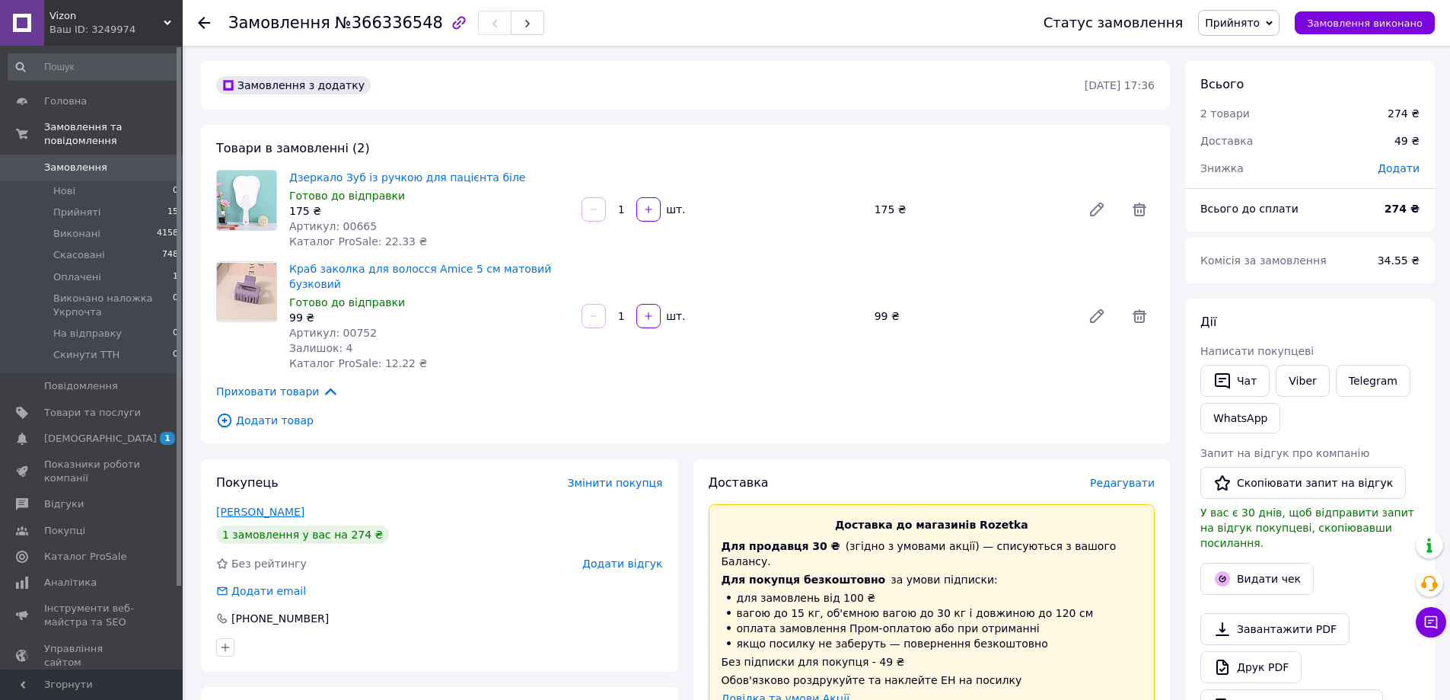
click at [286, 505] on link "Матвєєва Марина" at bounding box center [260, 511] width 88 height 12
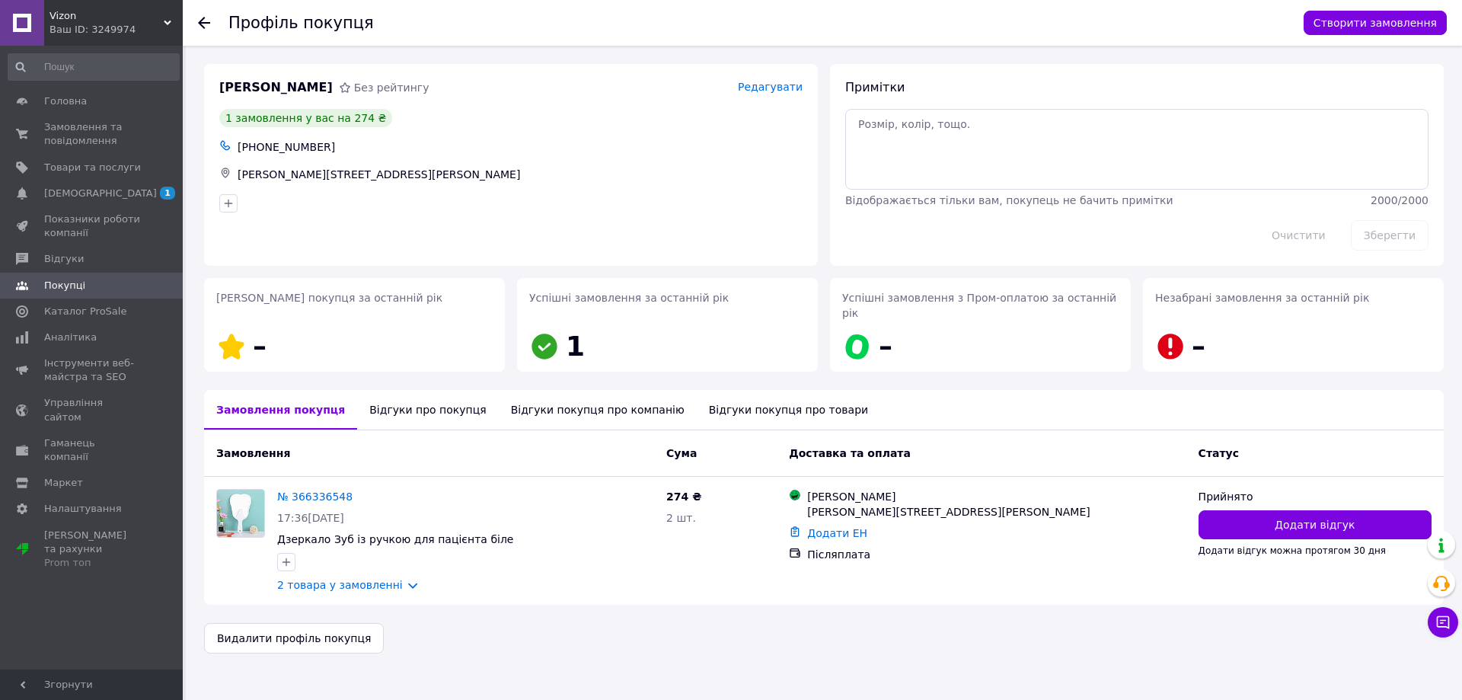
click at [375, 402] on div "Відгуки про покупця" at bounding box center [427, 410] width 141 height 40
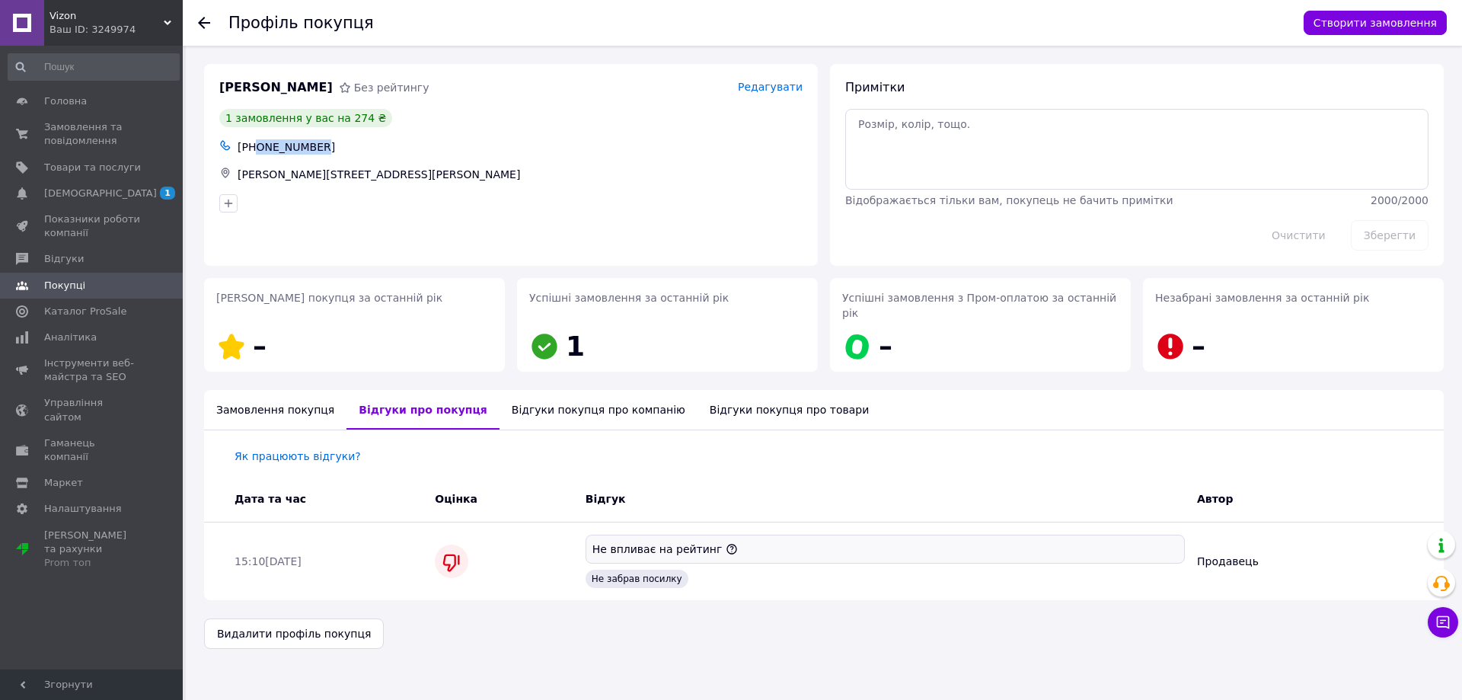
drag, startPoint x: 324, startPoint y: 143, endPoint x: 258, endPoint y: 147, distance: 65.6
click at [258, 147] on div "+380500407828" at bounding box center [519, 146] width 571 height 21
copy div "0500407828"
click at [209, 20] on icon at bounding box center [204, 23] width 12 height 12
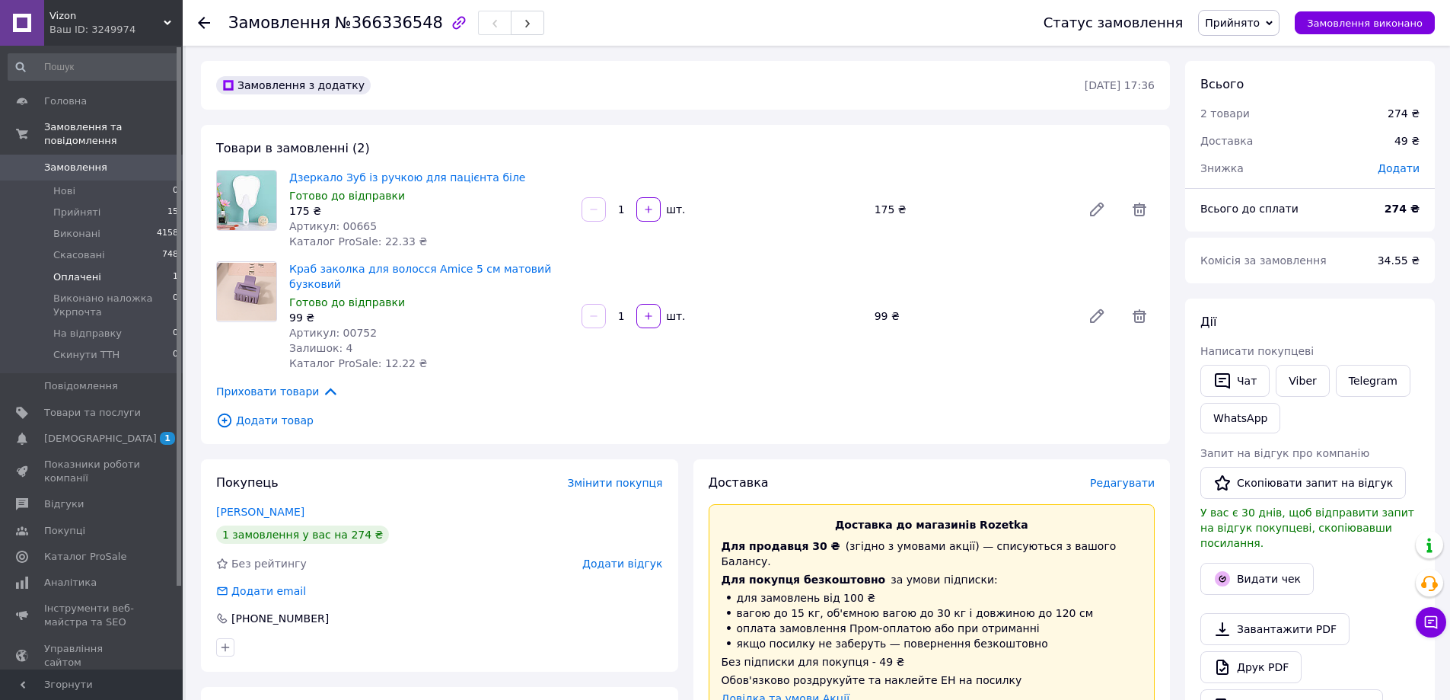
click at [138, 266] on li "Оплачені 1" at bounding box center [93, 276] width 187 height 21
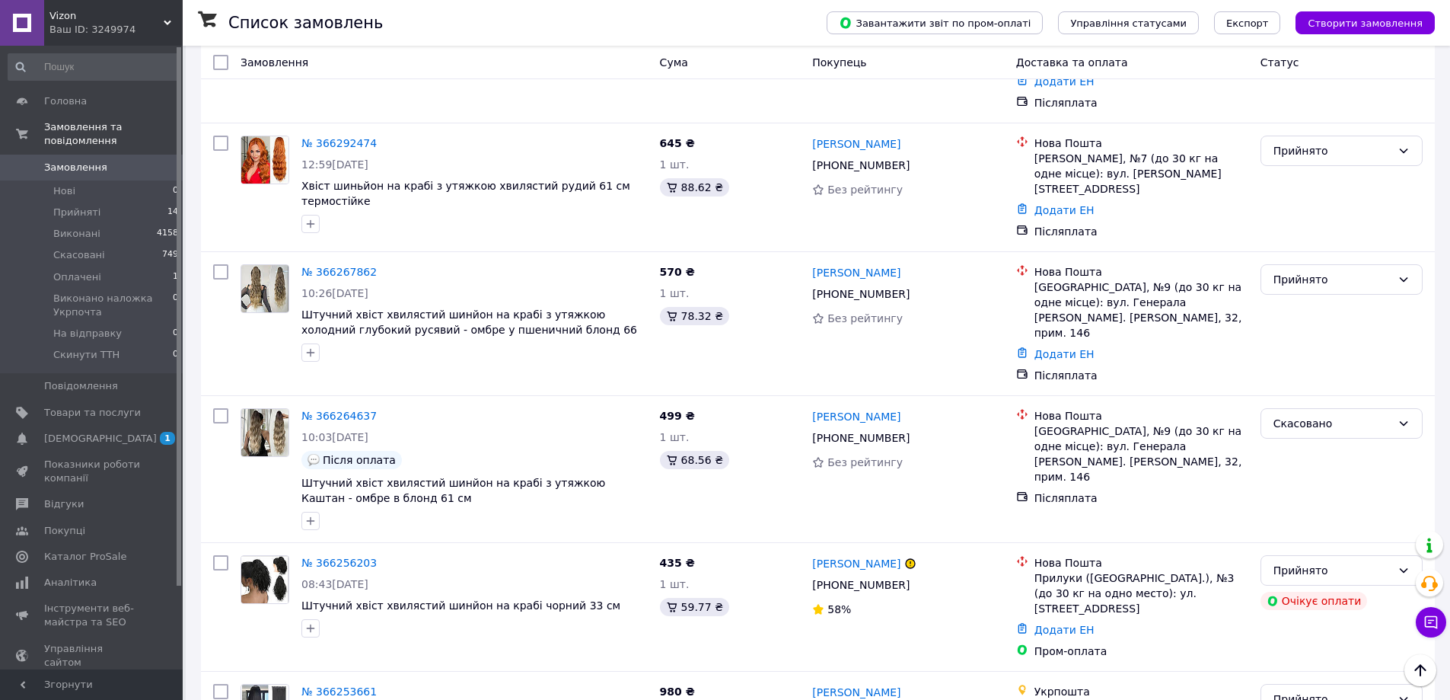
scroll to position [837, 0]
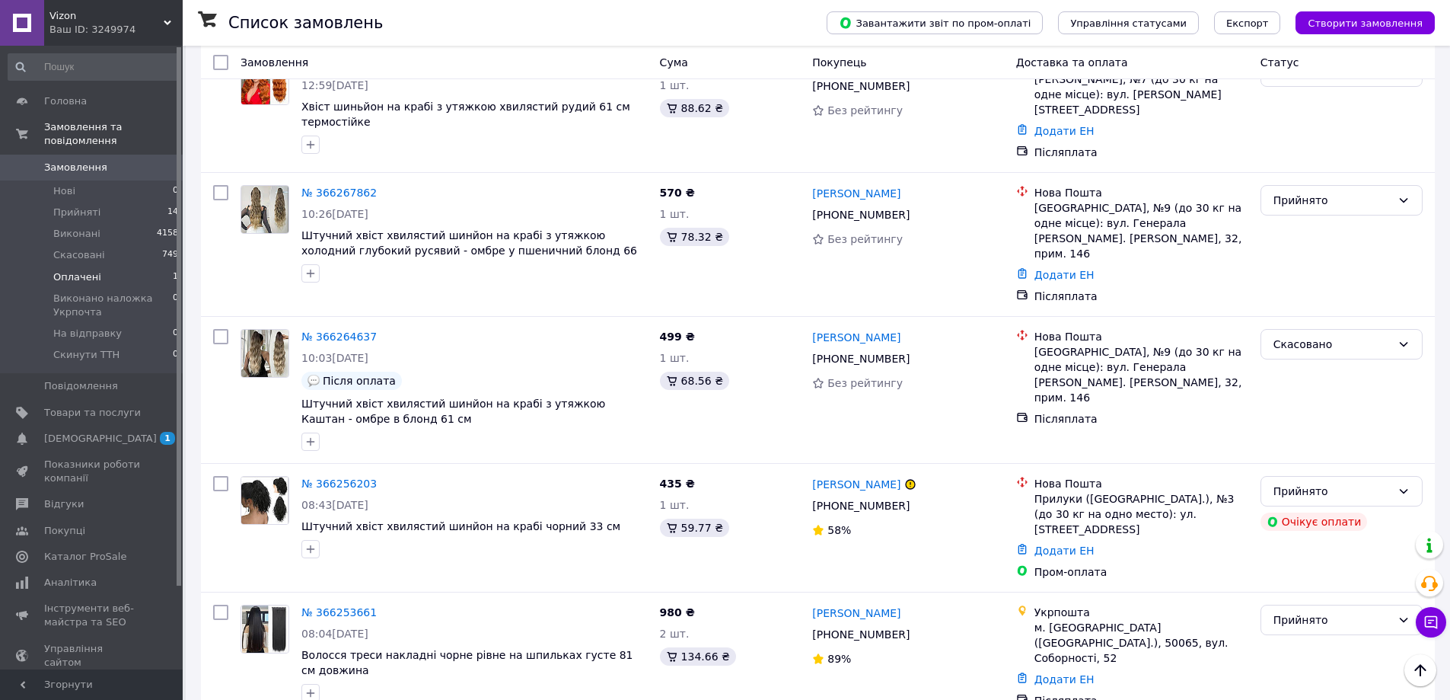
click at [151, 266] on li "Оплачені 1" at bounding box center [93, 276] width 187 height 21
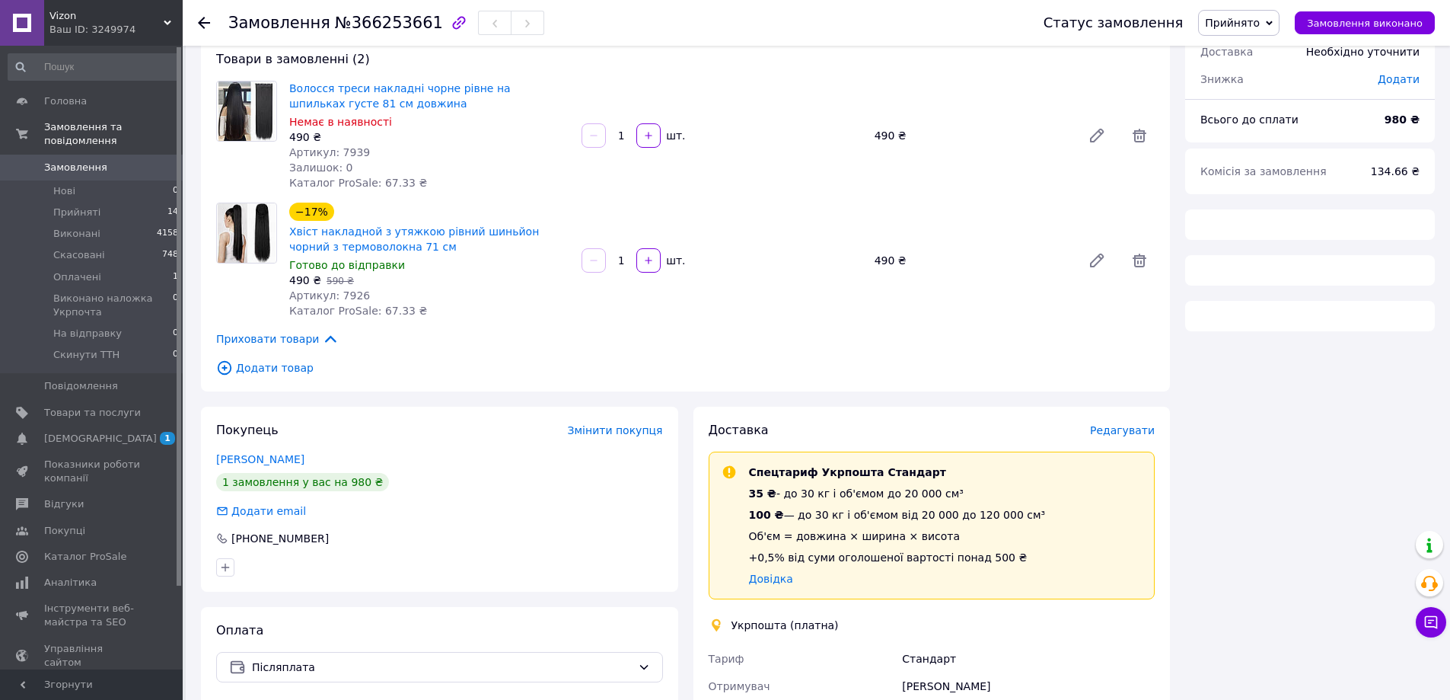
scroll to position [305, 0]
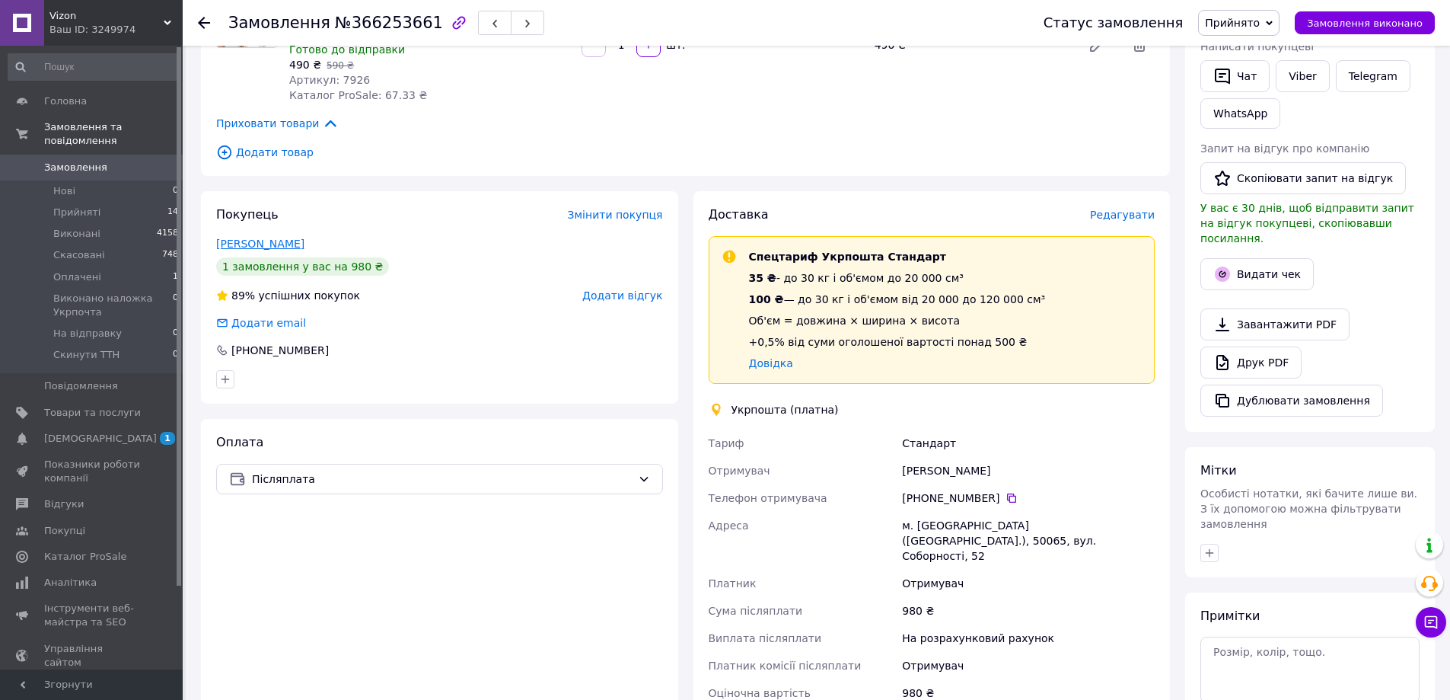
click at [295, 247] on link "[PERSON_NAME]" at bounding box center [260, 244] width 88 height 12
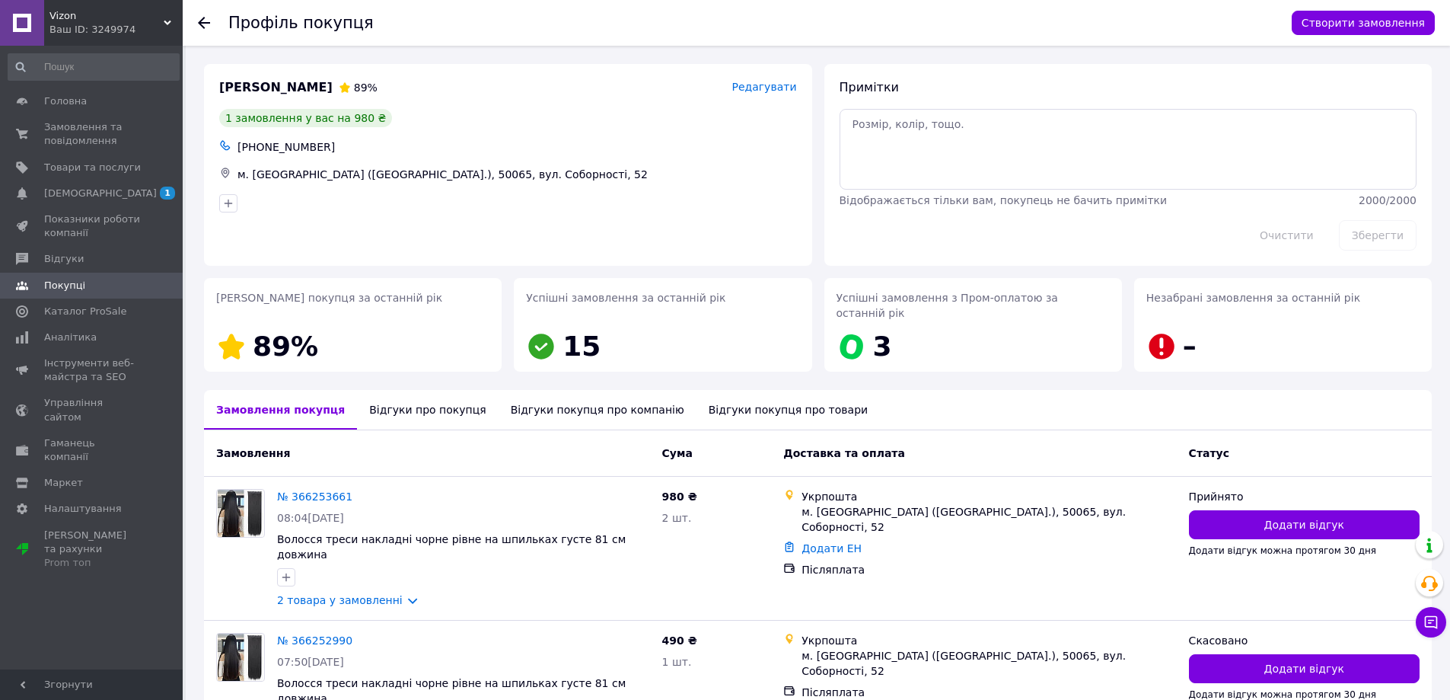
click at [384, 390] on div "Відгуки про покупця" at bounding box center [427, 410] width 141 height 40
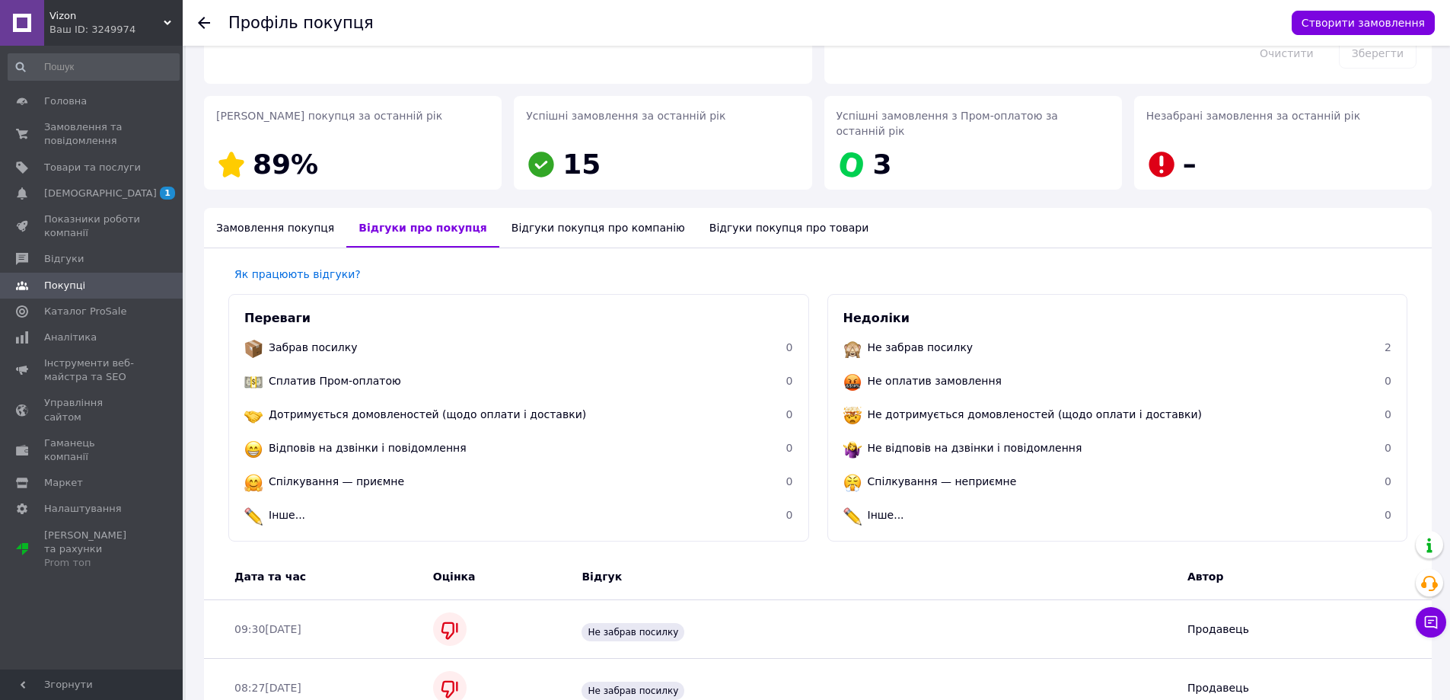
scroll to position [98, 0]
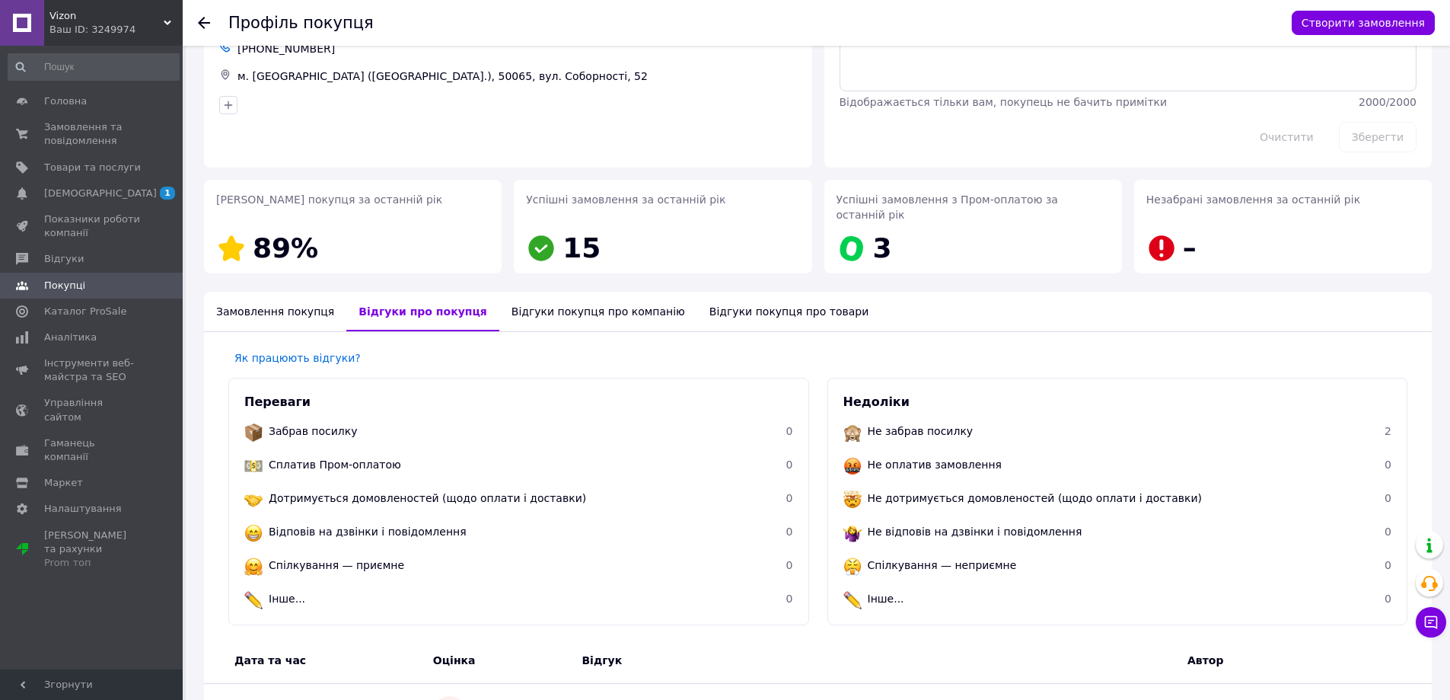
click at [273, 296] on div "Замовлення покупця" at bounding box center [275, 312] width 142 height 40
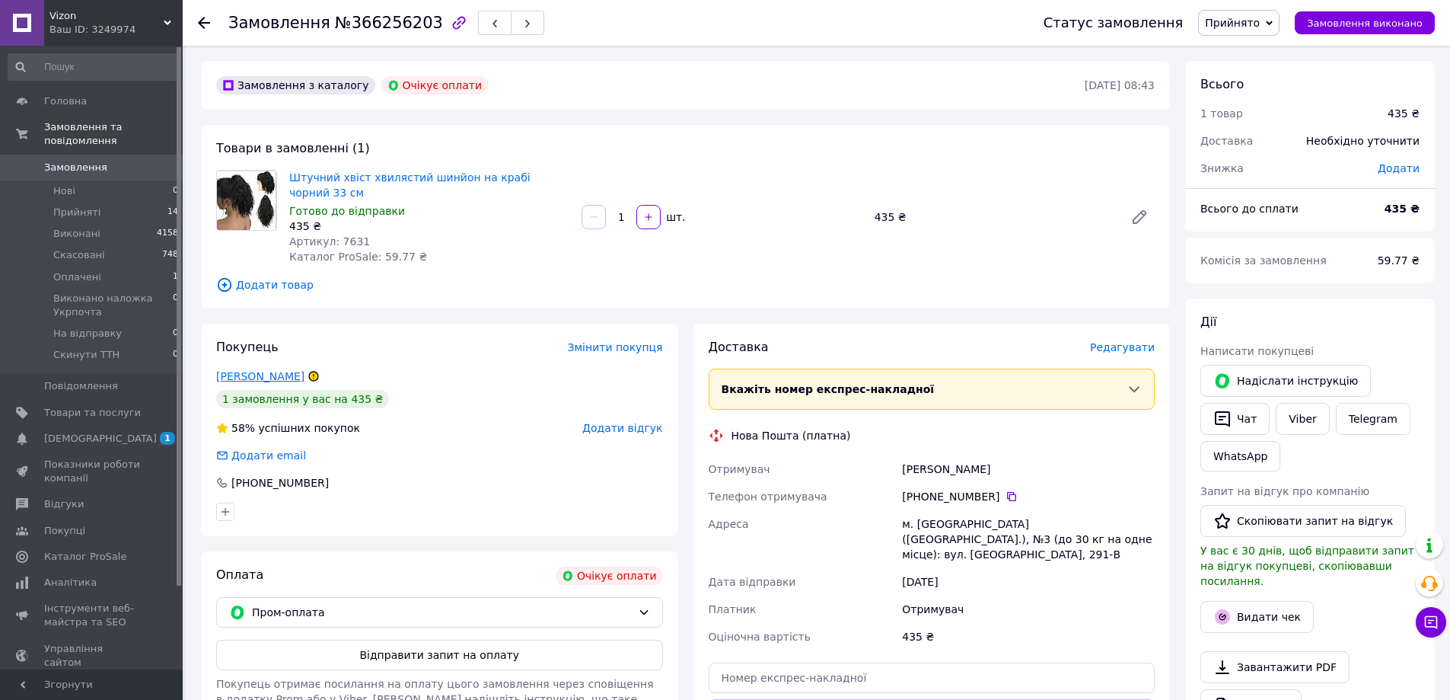
click at [294, 370] on link "[PERSON_NAME]" at bounding box center [260, 376] width 88 height 12
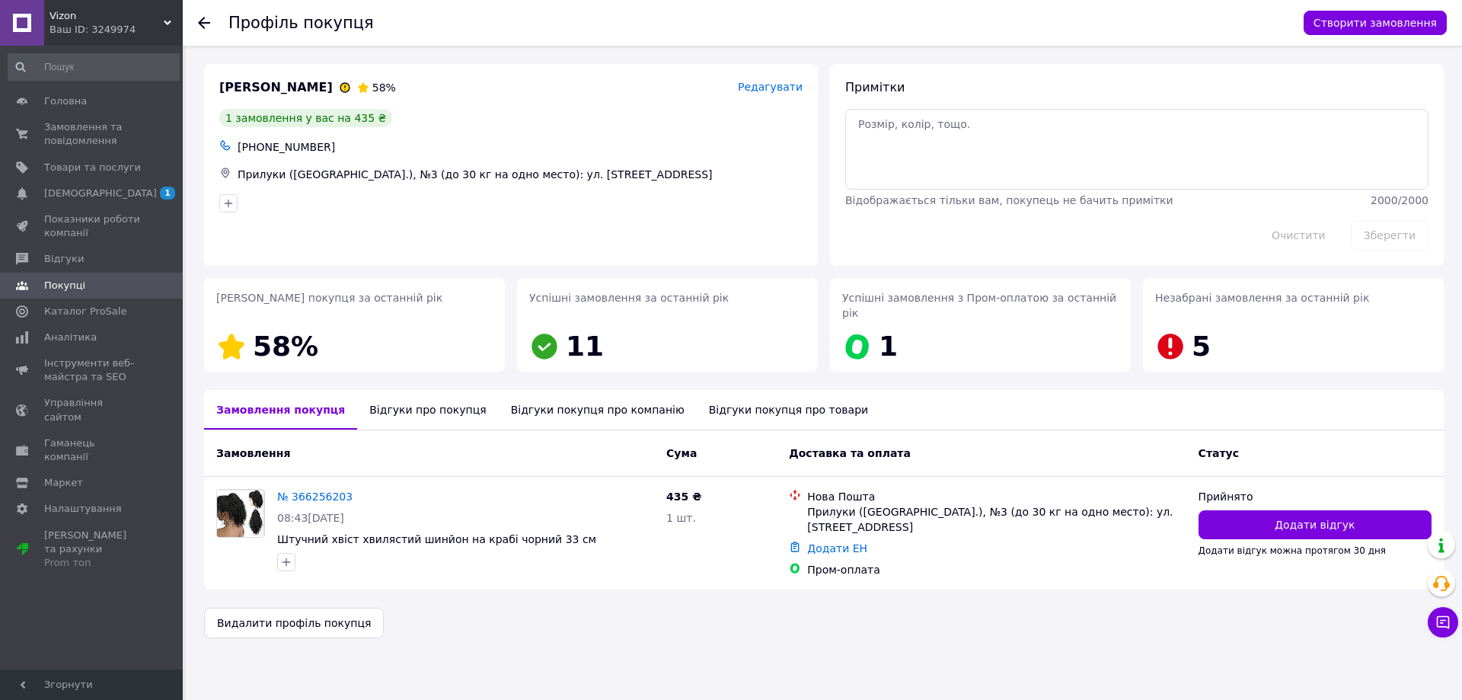
click at [403, 398] on div "Відгуки про покупця" at bounding box center [427, 410] width 141 height 40
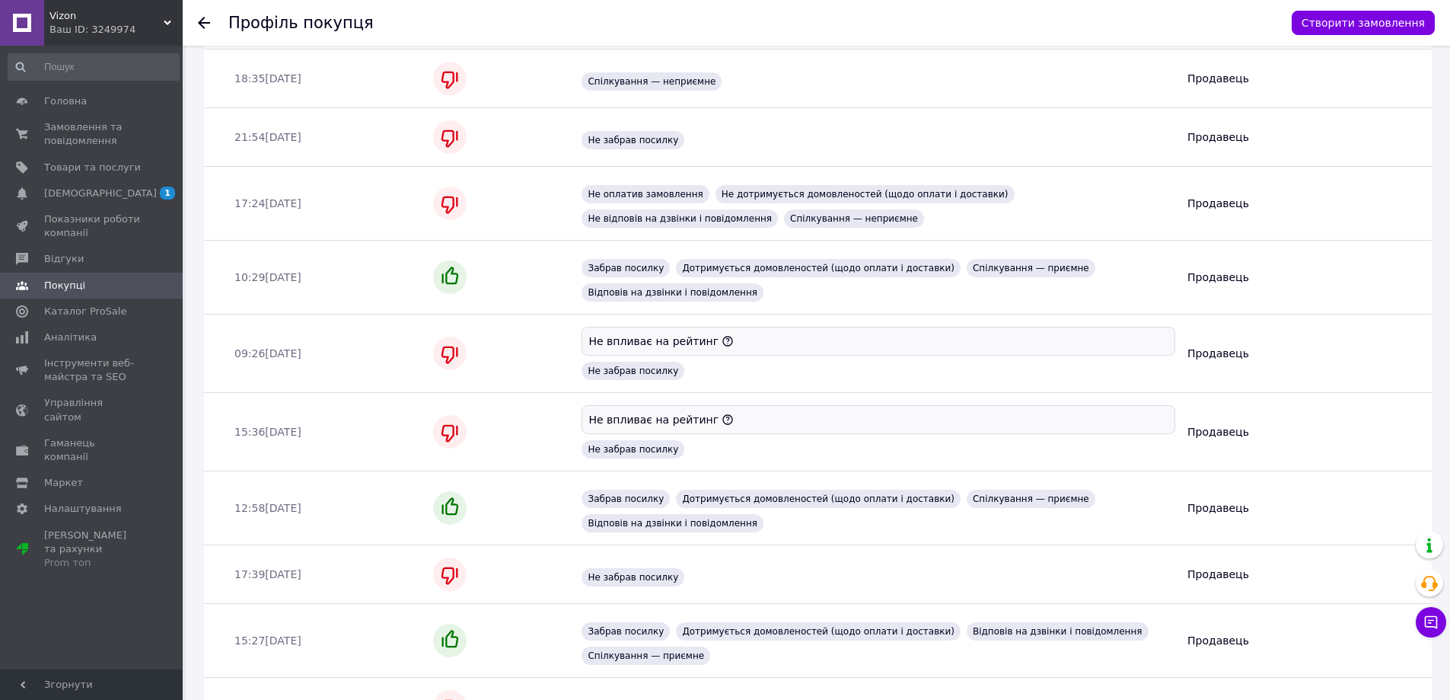
scroll to position [1159, 0]
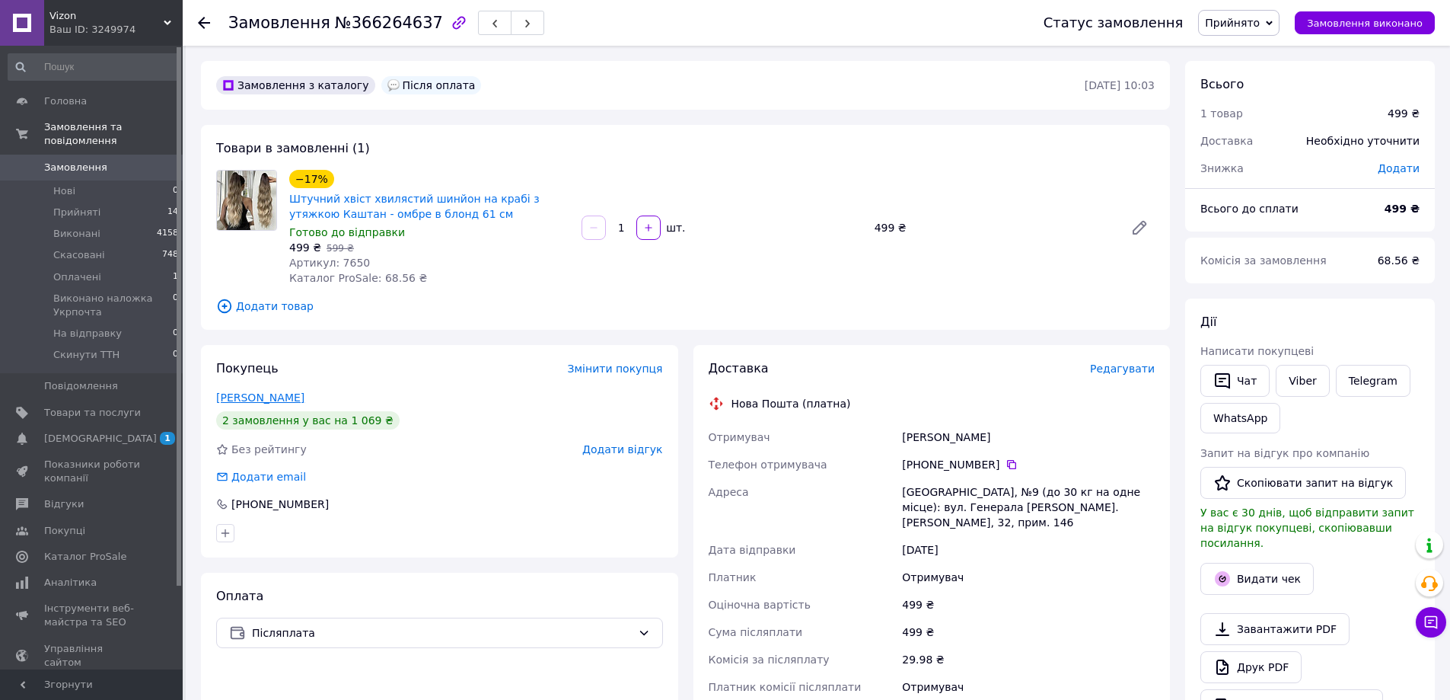
click at [301, 391] on link "[PERSON_NAME]" at bounding box center [260, 397] width 88 height 12
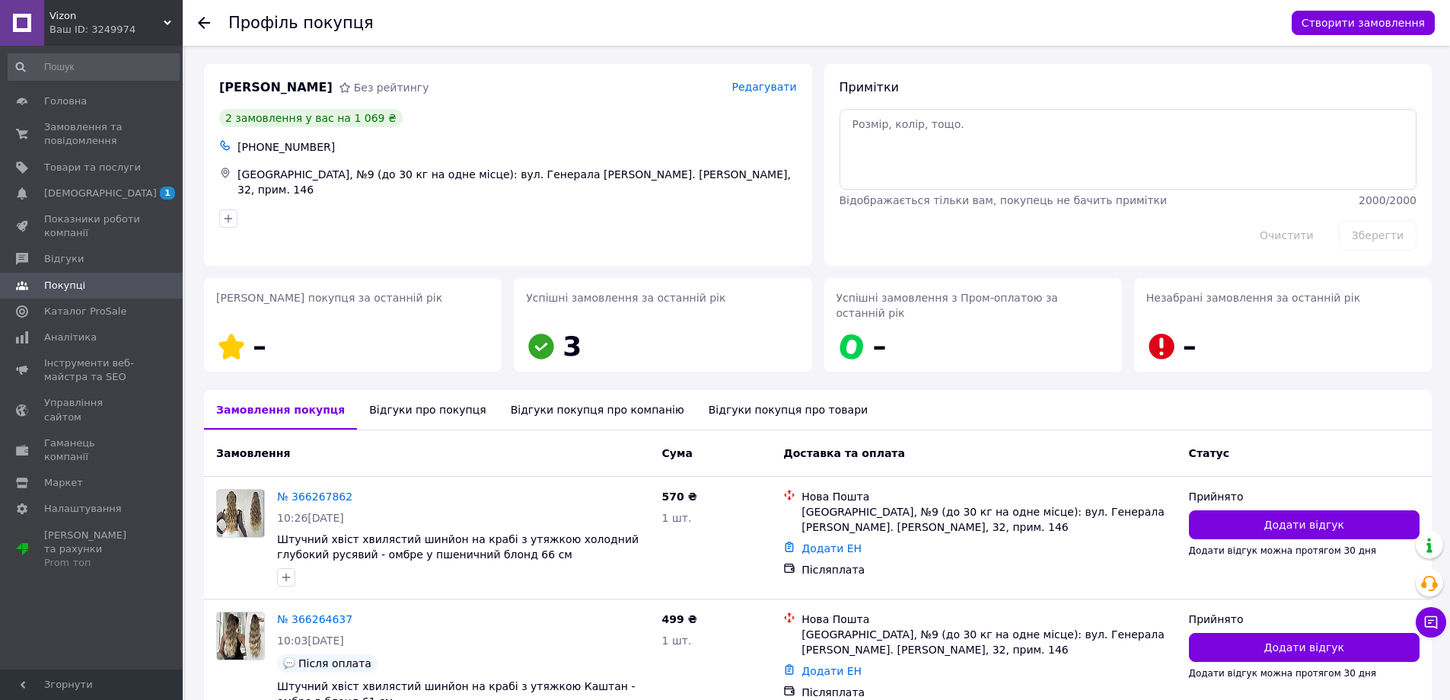
click at [397, 390] on div "Відгуки про покупця" at bounding box center [427, 410] width 141 height 40
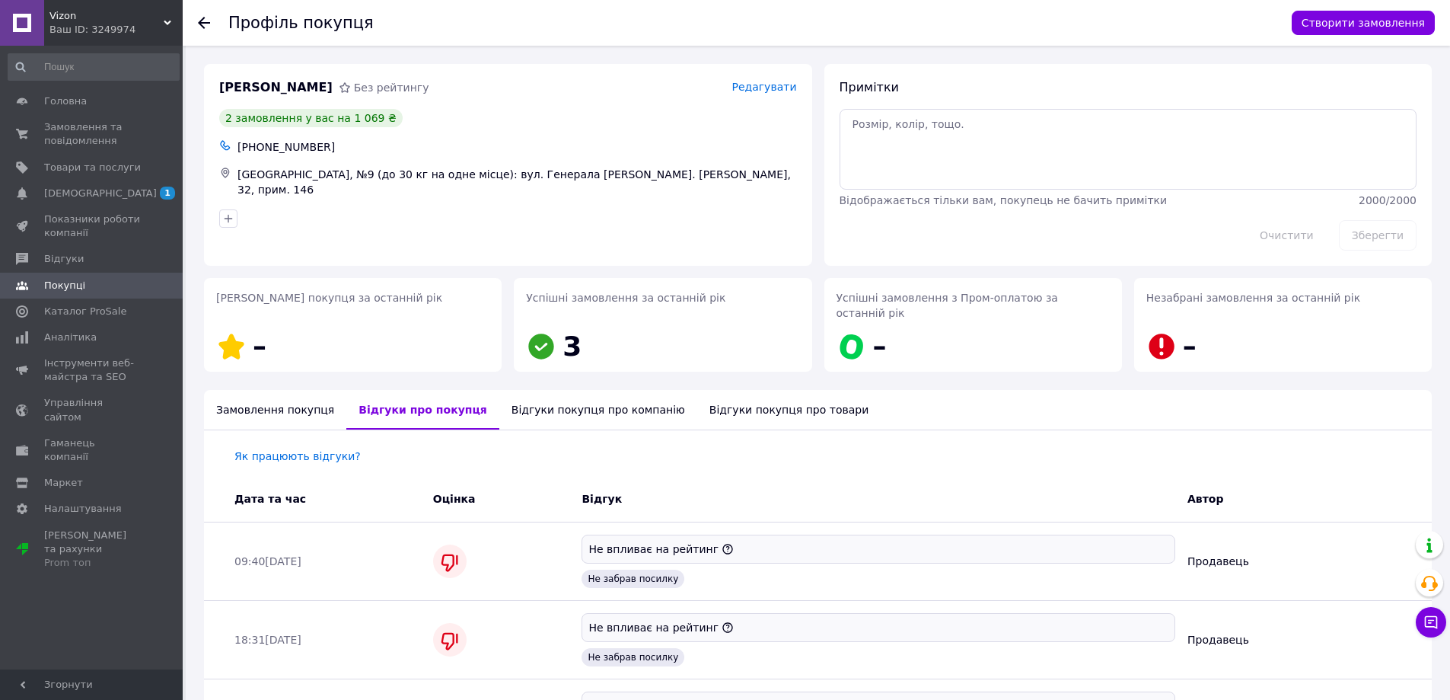
scroll to position [109, 0]
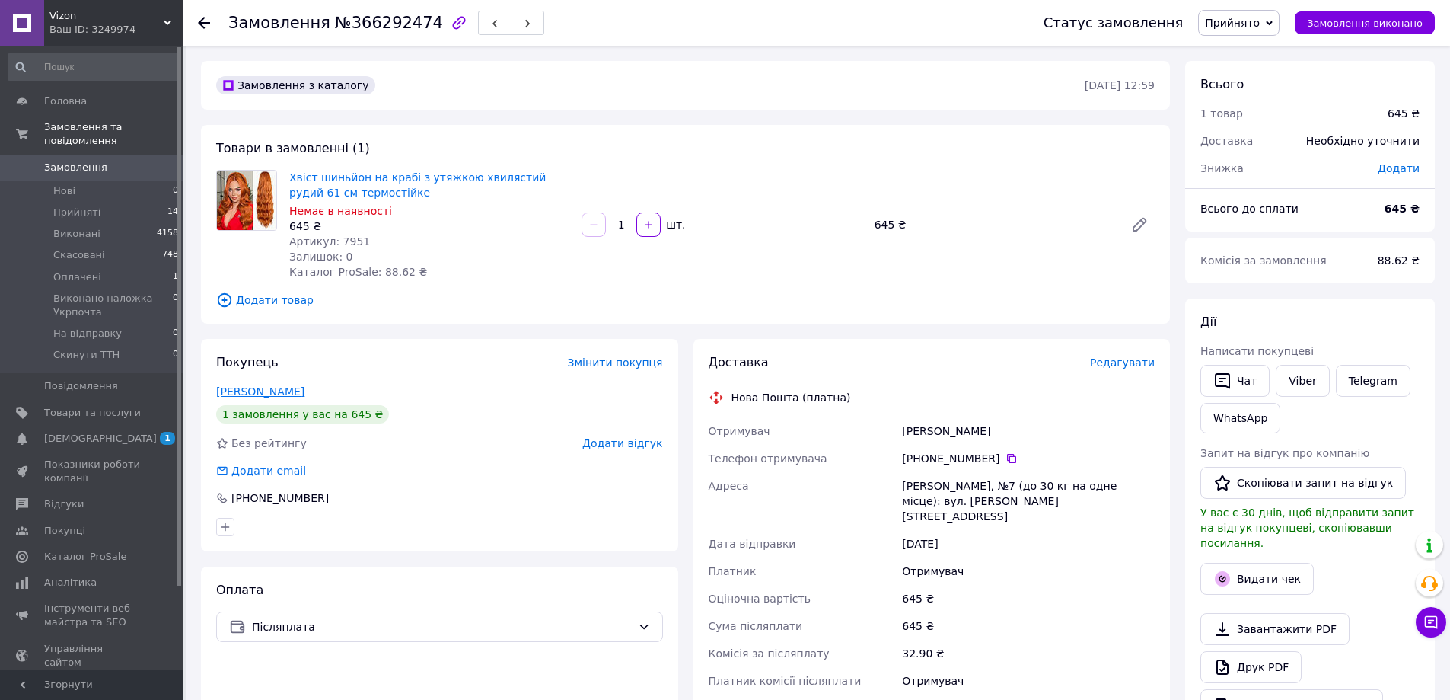
click at [263, 388] on link "[PERSON_NAME]" at bounding box center [260, 391] width 88 height 12
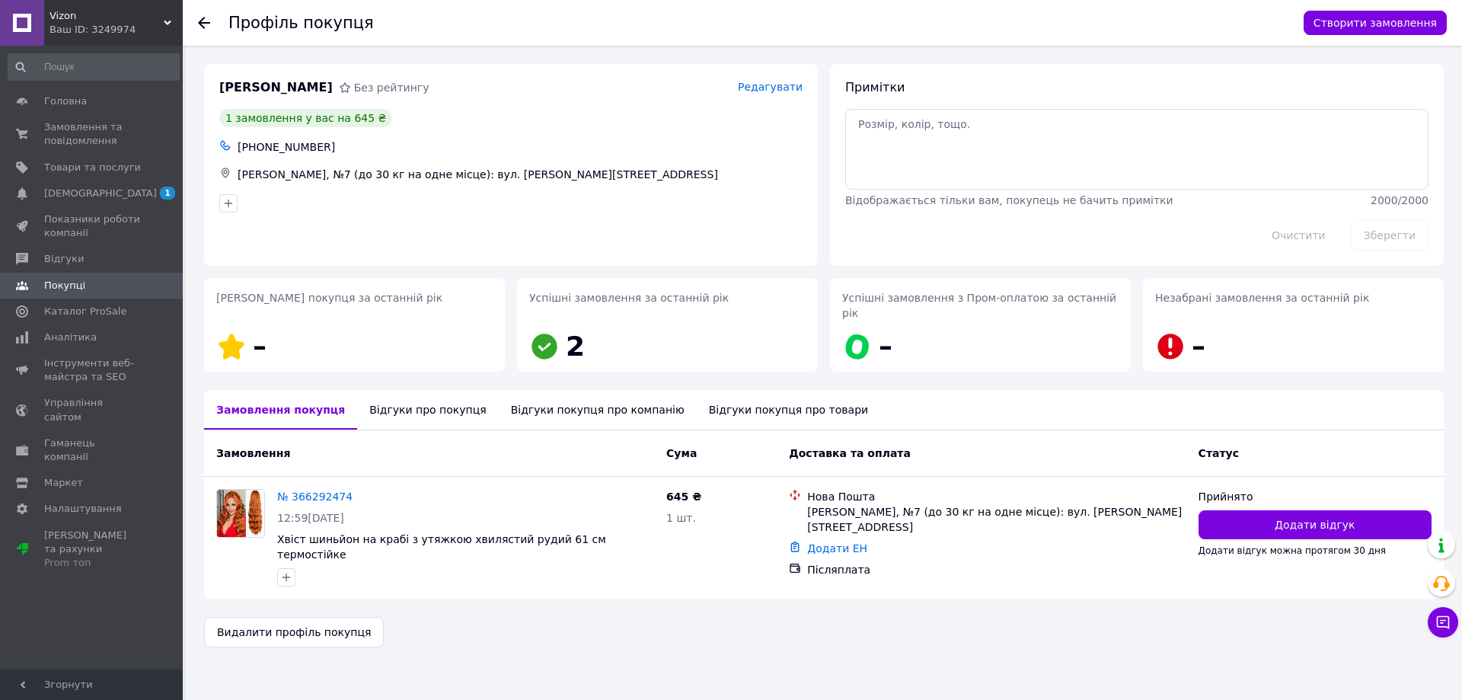
click at [388, 397] on div "Відгуки про покупця" at bounding box center [427, 410] width 141 height 40
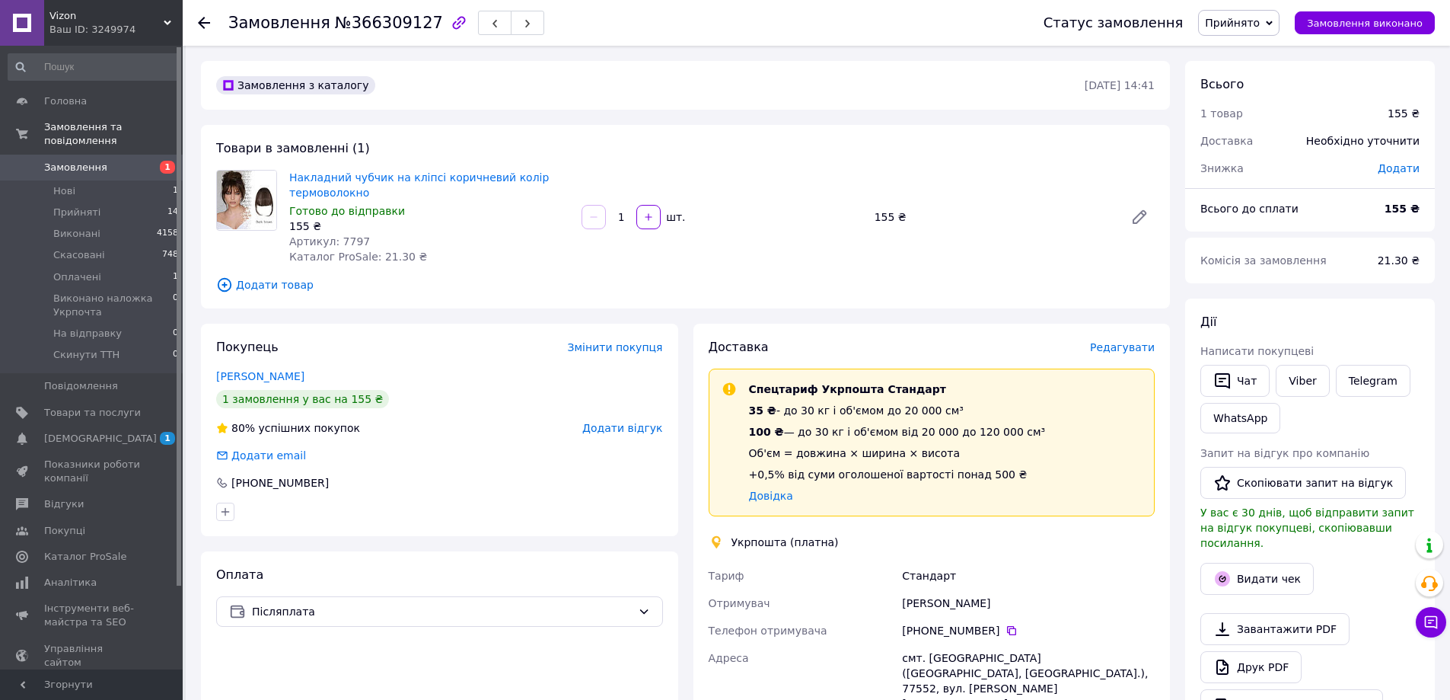
scroll to position [152, 0]
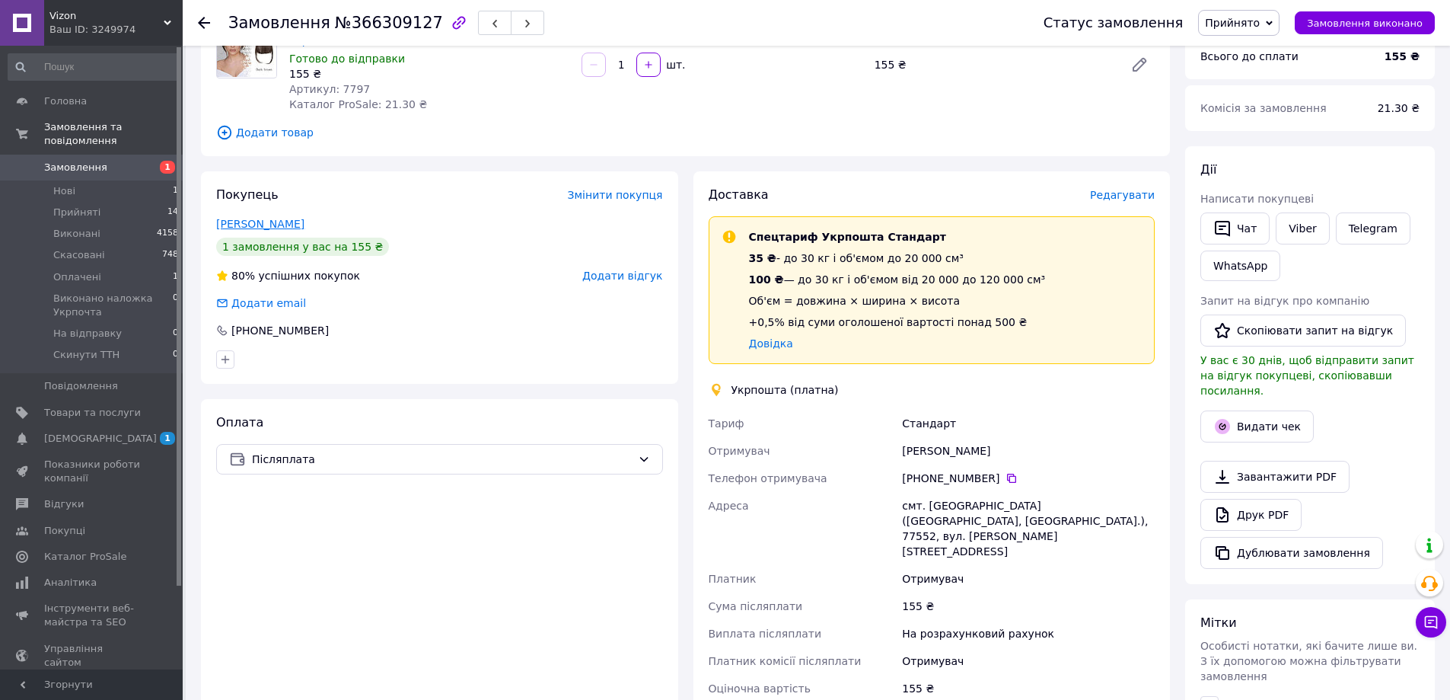
click at [275, 225] on link "[PERSON_NAME]" at bounding box center [260, 224] width 88 height 12
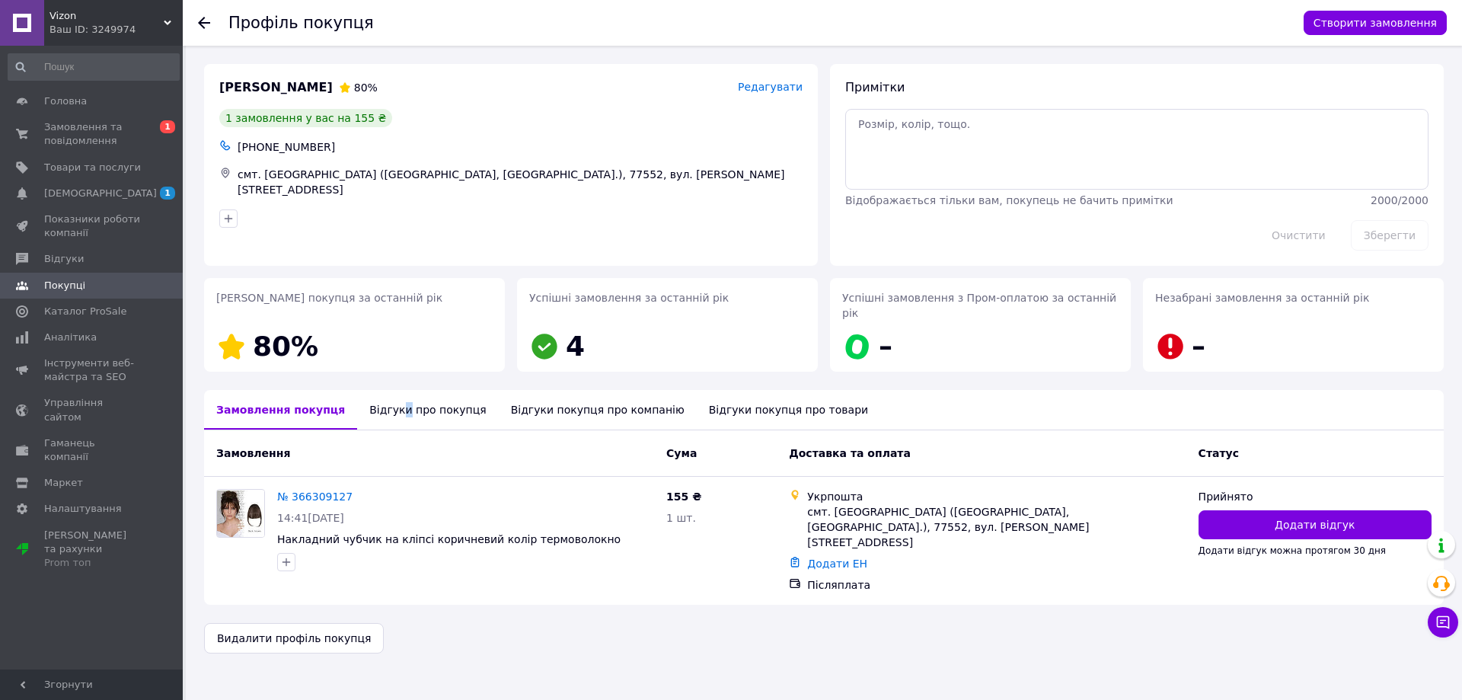
click at [384, 399] on div "Відгуки про покупця" at bounding box center [427, 410] width 141 height 40
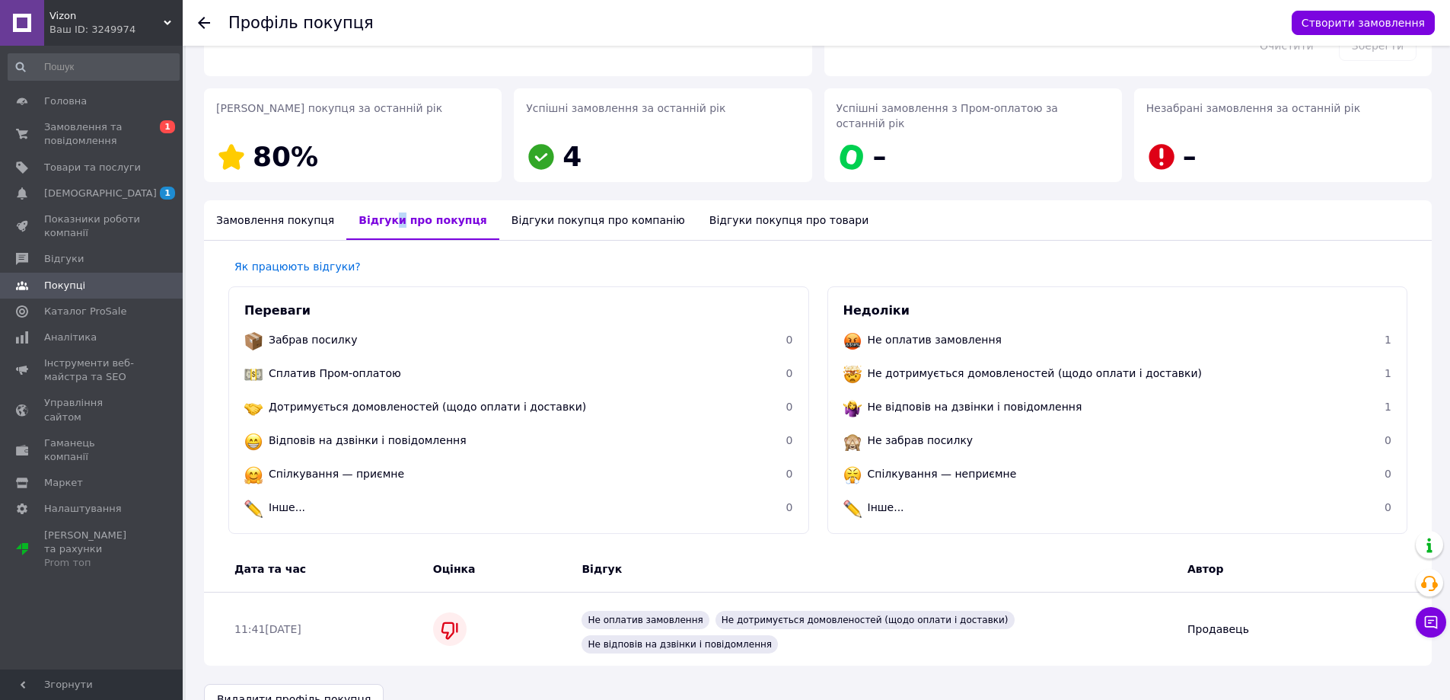
scroll to position [192, 0]
